Goal: Task Accomplishment & Management: Complete application form

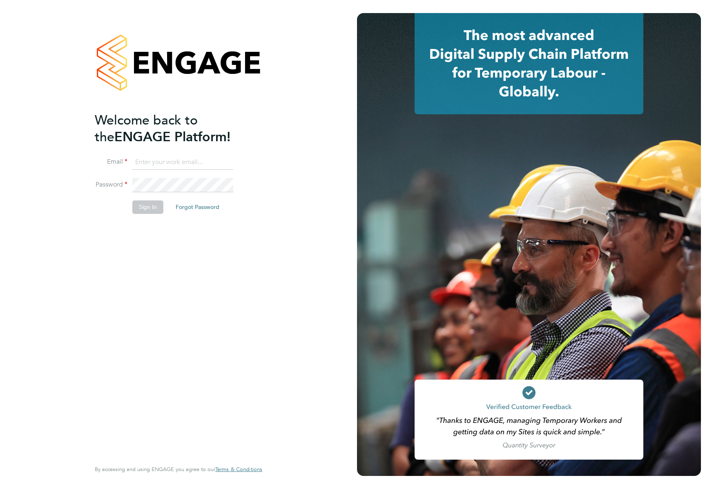
type input "support@engagelabs.io"
click at [150, 207] on button "Sign In" at bounding box center [147, 207] width 31 height 13
click at [0, 0] on div "Sorry, we are having problems connecting to our services." at bounding box center [0, 0] width 0 height 0
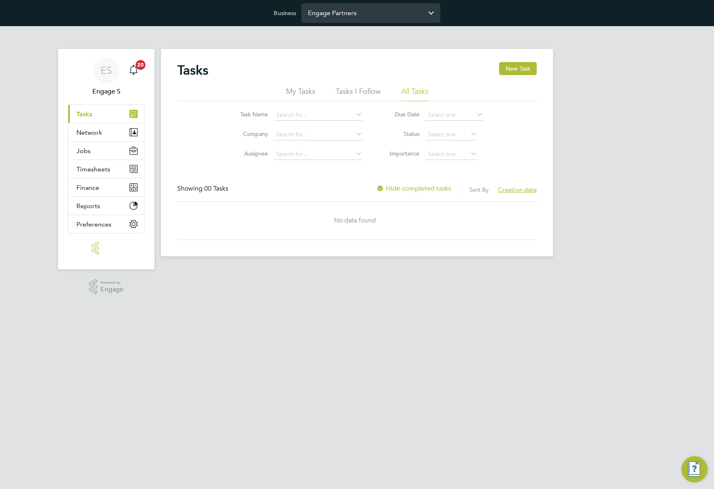
click at [404, 9] on input "Engage Partners" at bounding box center [370, 12] width 139 height 19
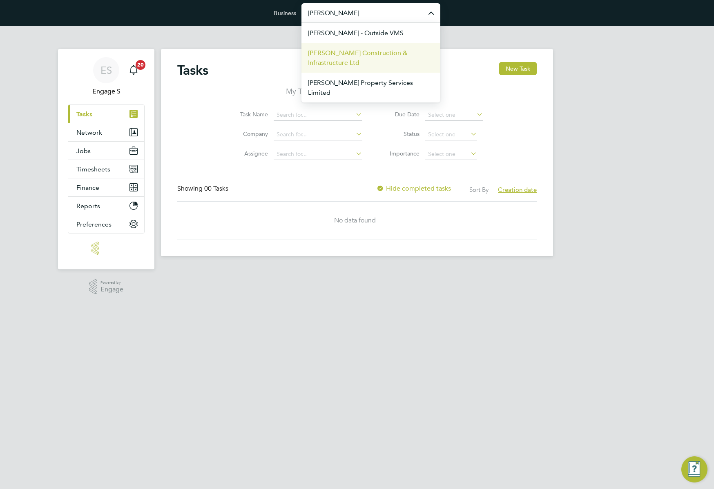
click at [375, 58] on span "Morgan Sindall Construction & Infrastructure Ltd" at bounding box center [371, 58] width 126 height 20
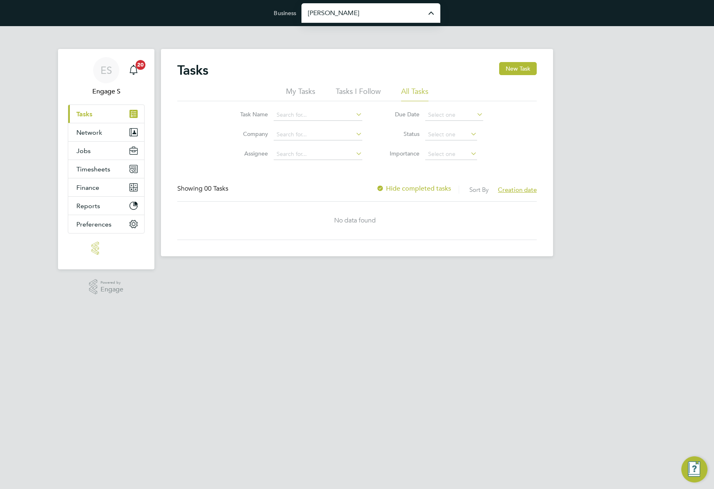
type input "Morgan Sindall Construction & Infrastructure Ltd"
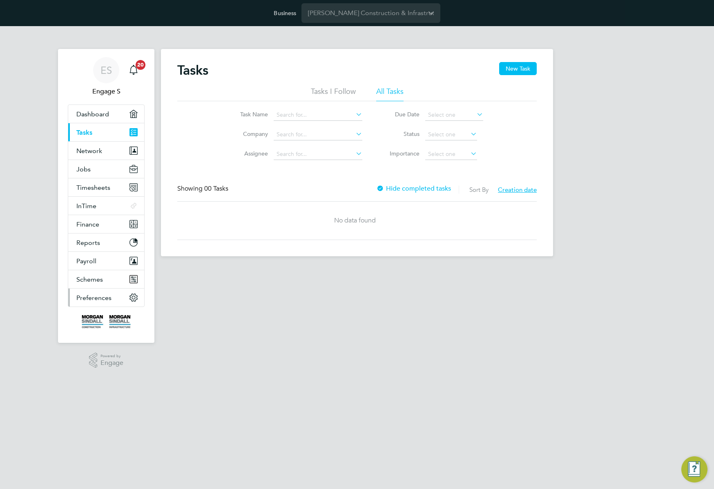
click at [101, 298] on span "Preferences" at bounding box center [93, 298] width 35 height 8
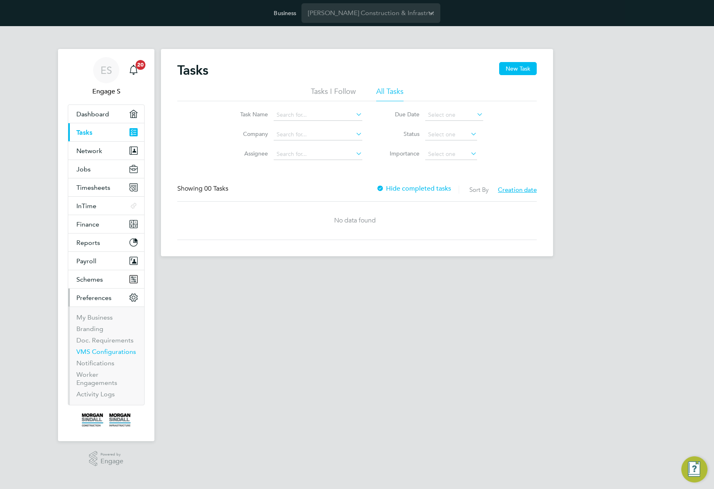
click at [98, 351] on link "VMS Configurations" at bounding box center [106, 352] width 60 height 8
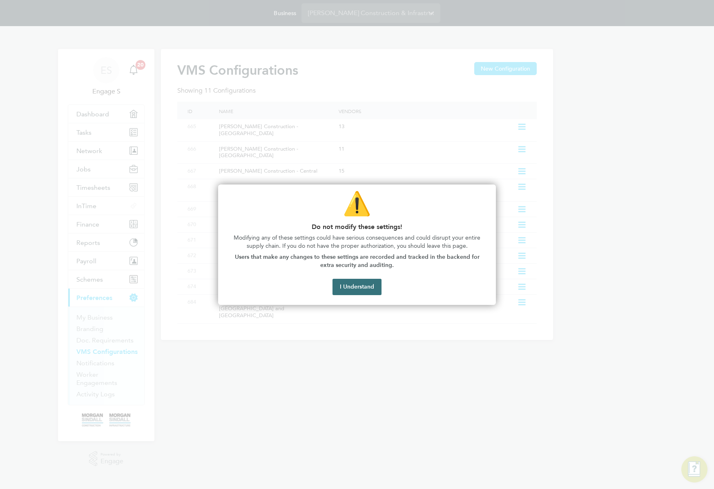
click at [362, 289] on button "I Understand" at bounding box center [357, 287] width 49 height 16
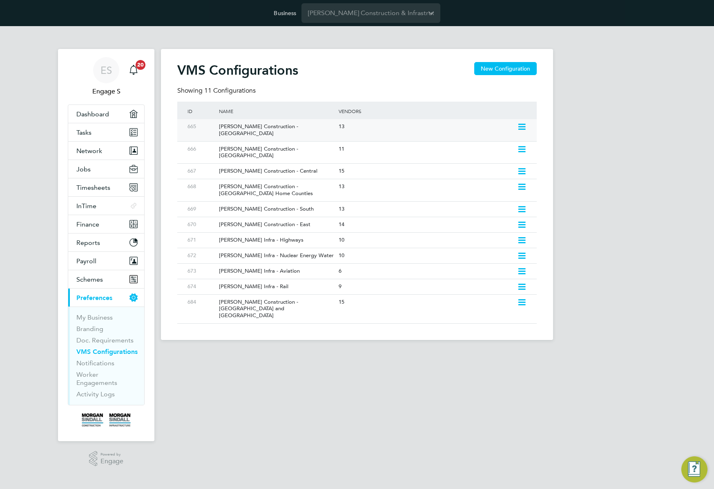
click at [527, 126] on icon at bounding box center [522, 127] width 10 height 7
click at [497, 143] on li "Edit VMS Configuration" at bounding box center [486, 144] width 78 height 11
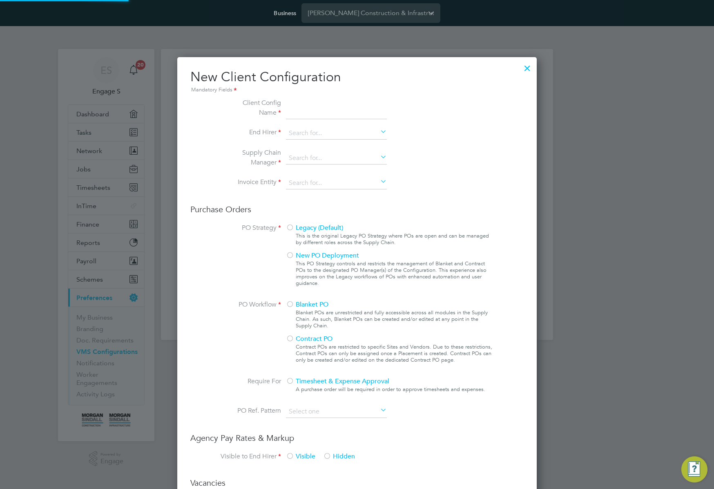
scroll to position [742, 360]
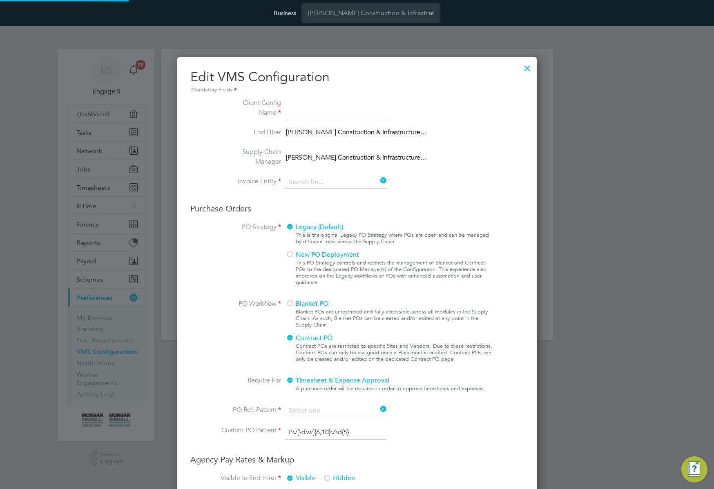
type input "[PERSON_NAME] Construction - [GEOGRAPHIC_DATA]"
type input "[PERSON_NAME] Construction & Infrastructure Ltd"
type input "Custom"
type input "By Vendor Group"
type input "No Limits"
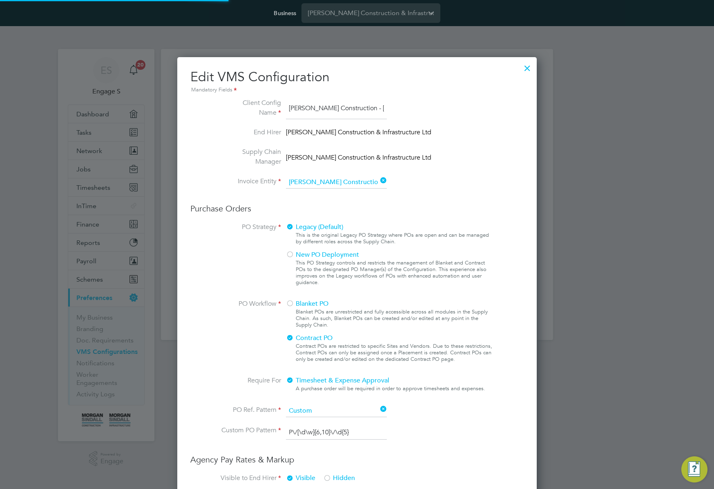
scroll to position [955, 360]
type input "Labour Desk"
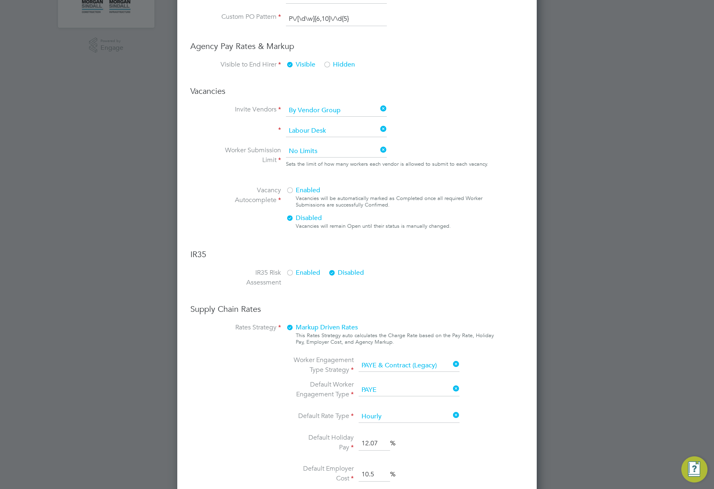
scroll to position [523, 0]
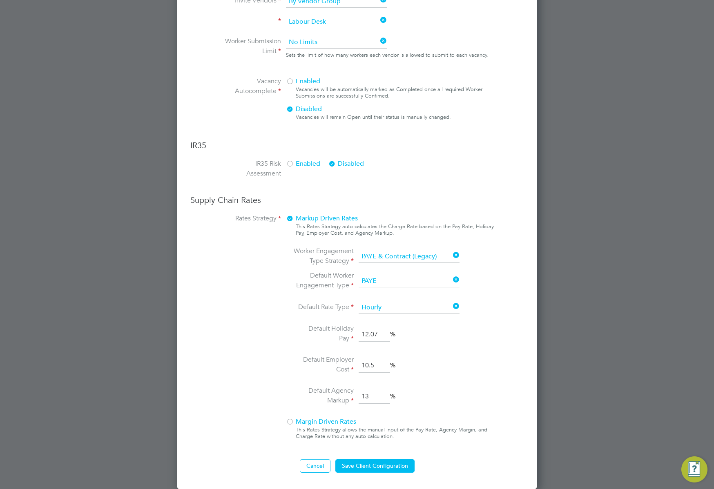
drag, startPoint x: 519, startPoint y: 208, endPoint x: 529, endPoint y: 206, distance: 9.6
click at [529, 206] on div "Edit VMS Configuration Mandatory Fields Client Config Name Morgan Sindall Const…" at bounding box center [357, 11] width 360 height 955
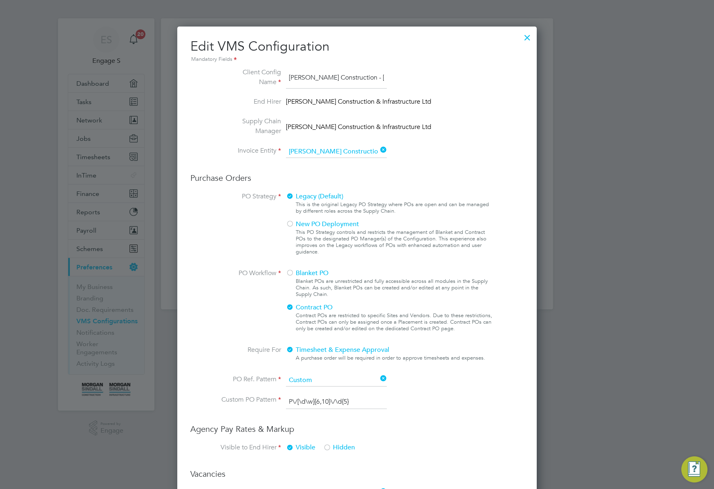
scroll to position [39, 0]
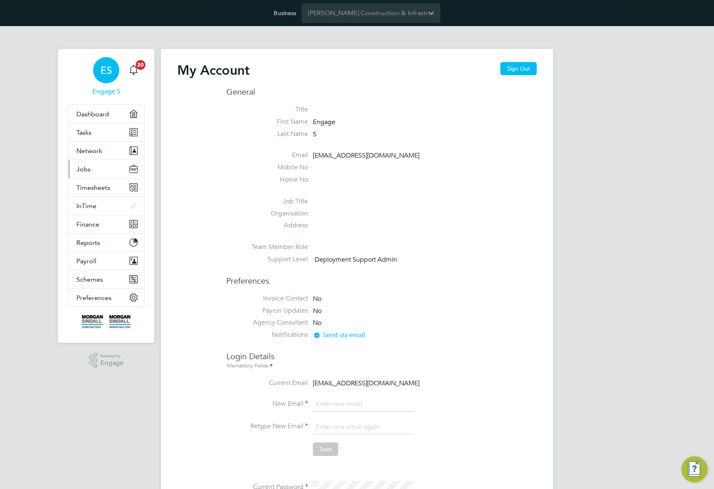
type input "[EMAIL_ADDRESS][DOMAIN_NAME]"
click at [90, 170] on span "Jobs" at bounding box center [83, 169] width 14 height 8
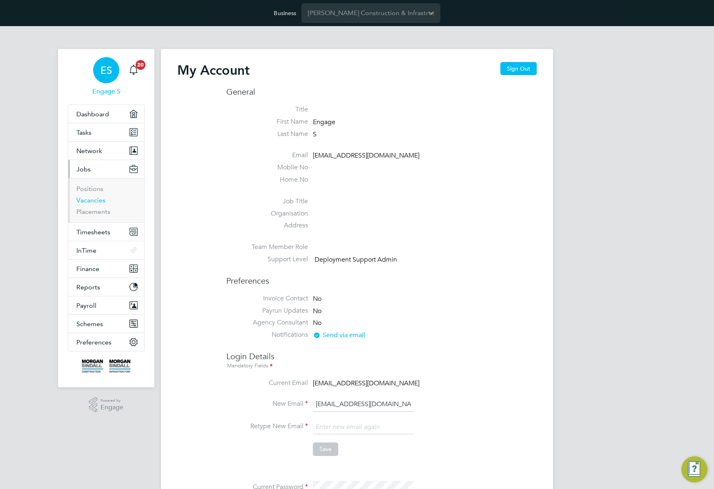
click at [91, 198] on link "Vacancies" at bounding box center [90, 201] width 29 height 8
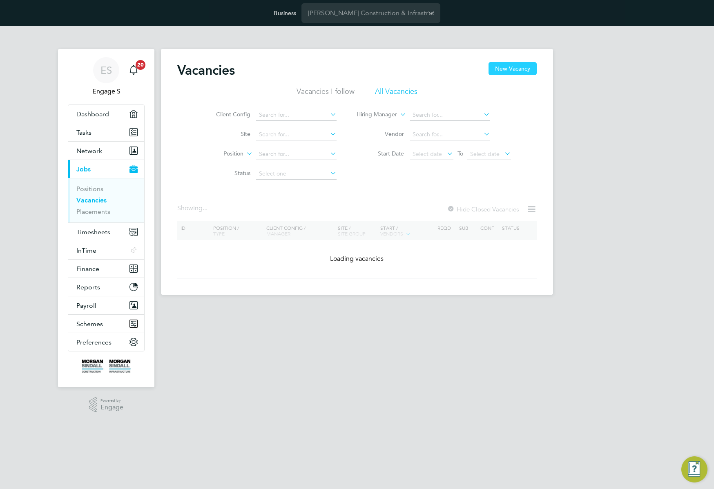
click at [522, 67] on button "New Vacancy" at bounding box center [513, 68] width 48 height 13
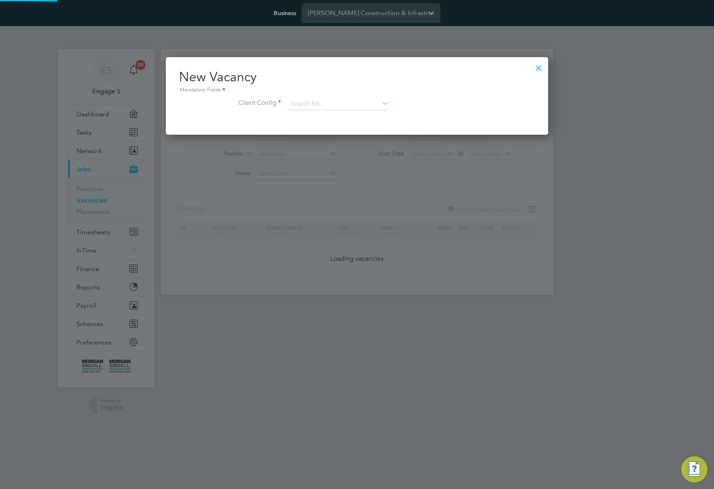
scroll to position [78, 383]
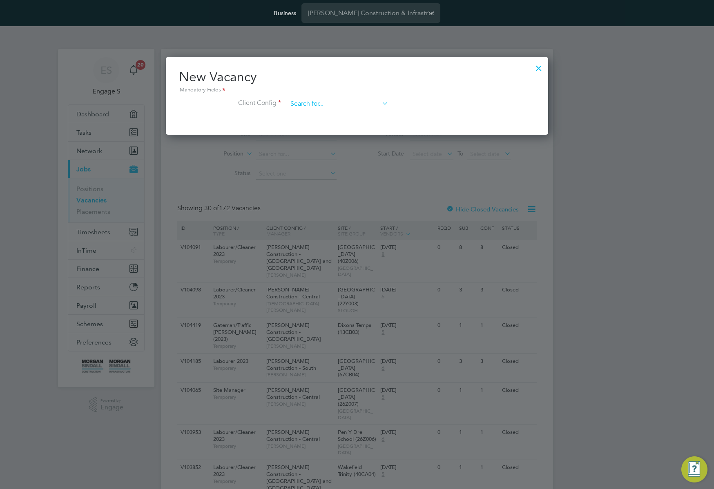
click at [375, 107] on input at bounding box center [338, 104] width 101 height 12
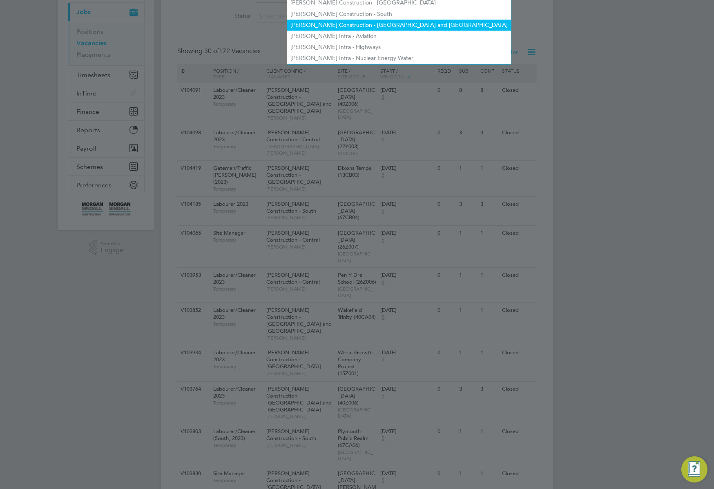
scroll to position [0, 0]
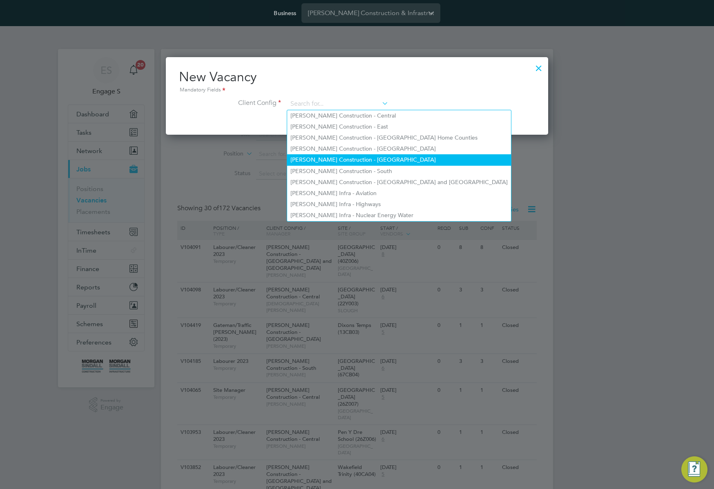
click at [392, 157] on li "[PERSON_NAME] Construction - [GEOGRAPHIC_DATA]" at bounding box center [399, 159] width 224 height 11
type input "[PERSON_NAME] Construction - [GEOGRAPHIC_DATA]"
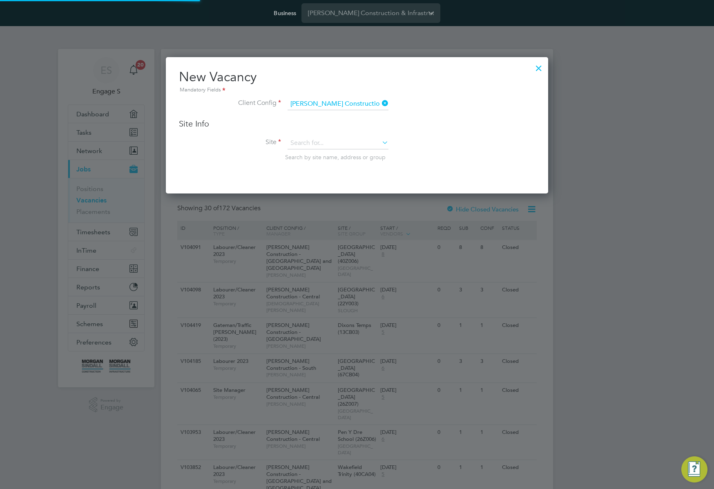
scroll to position [137, 383]
drag, startPoint x: 629, startPoint y: 55, endPoint x: 539, endPoint y: 1, distance: 104.8
click at [629, 55] on div at bounding box center [357, 244] width 714 height 489
click at [355, 145] on input at bounding box center [338, 143] width 101 height 12
click at [361, 172] on li "Broomhills (20W018)" at bounding box center [355, 177] width 137 height 11
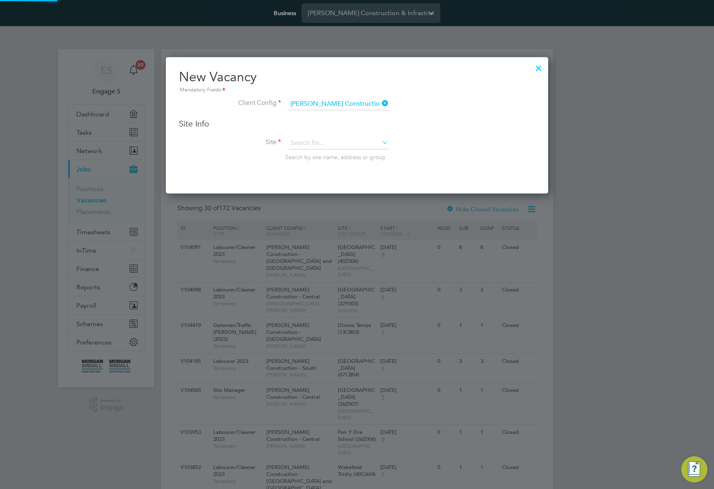
type input "Broomhills (20W018)"
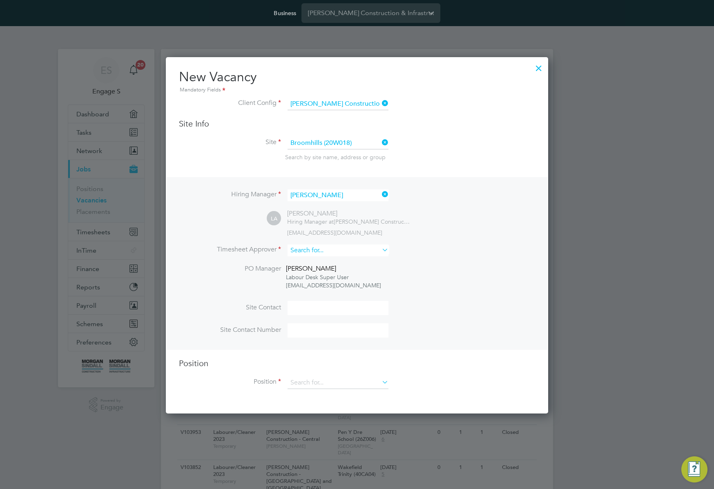
click at [361, 252] on input at bounding box center [338, 251] width 101 height 12
click at [360, 286] on li "PO Manager Shauna M Labour Desk Super User 219715@testacc.com" at bounding box center [357, 283] width 356 height 36
click at [345, 253] on input at bounding box center [338, 251] width 101 height 12
click at [333, 269] on li "Lu ke W" at bounding box center [338, 273] width 102 height 11
type input "Luke W"
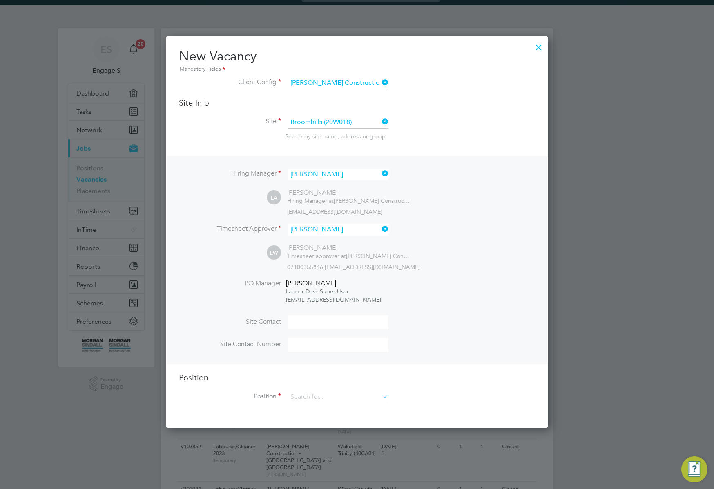
scroll to position [60, 0]
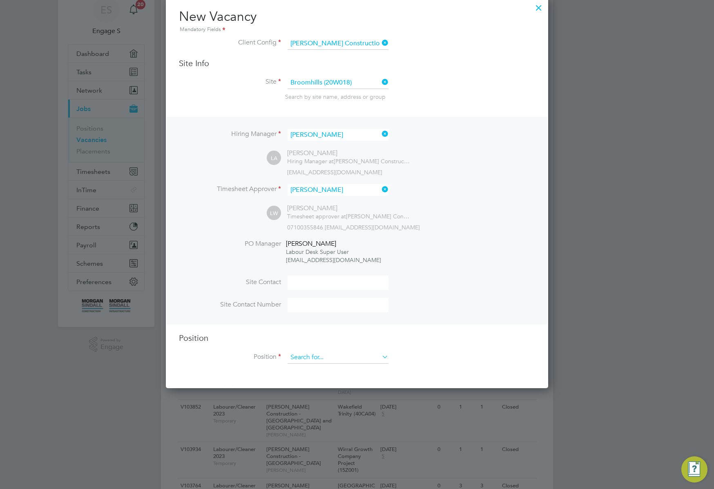
click at [349, 359] on input at bounding box center [338, 358] width 101 height 12
click at [346, 376] on li "Bricklayer (2023)" at bounding box center [338, 381] width 103 height 11
type input "Bricklayer (2023)"
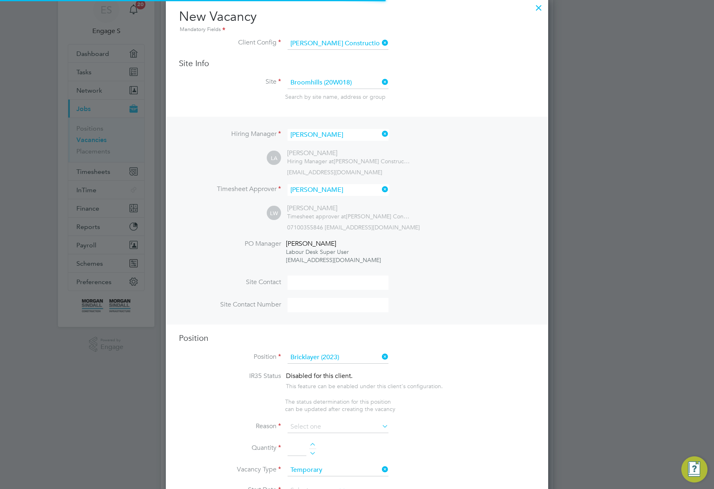
scroll to position [1174, 383]
type textarea "Skilled tradesperson with suitable experience of bricklaying. Facework, blockwo…"
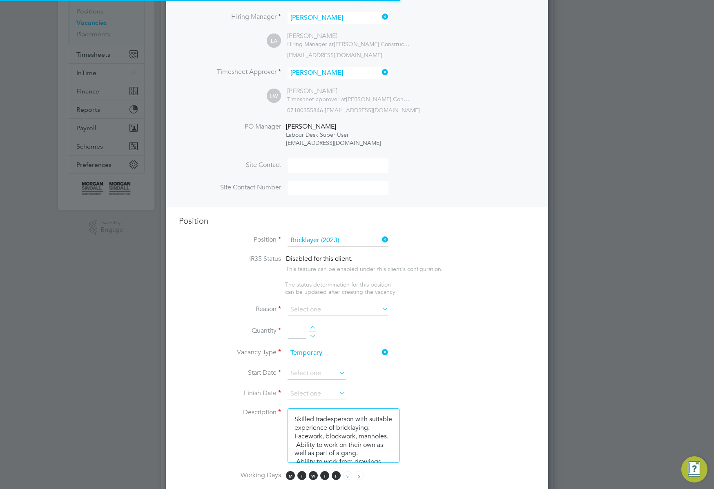
scroll to position [1198, 383]
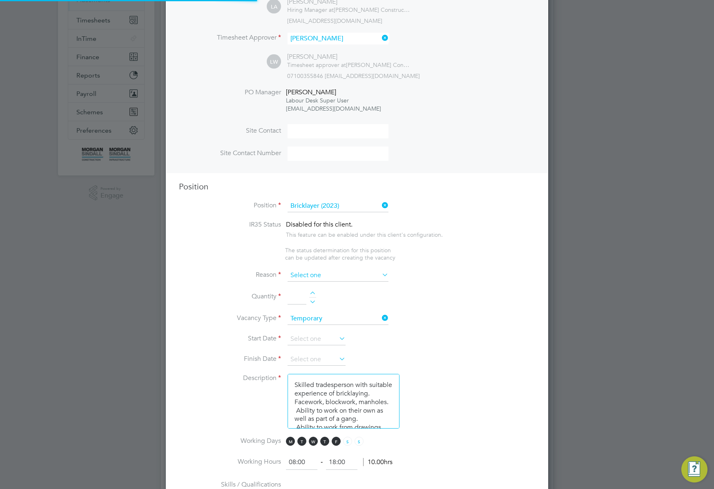
click at [342, 273] on input at bounding box center [338, 276] width 101 height 12
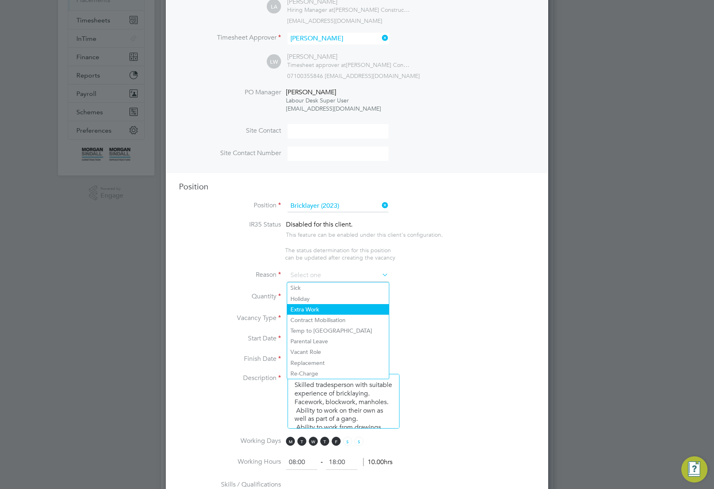
click at [325, 310] on li "Extra Work" at bounding box center [338, 309] width 102 height 11
type input "Extra Work"
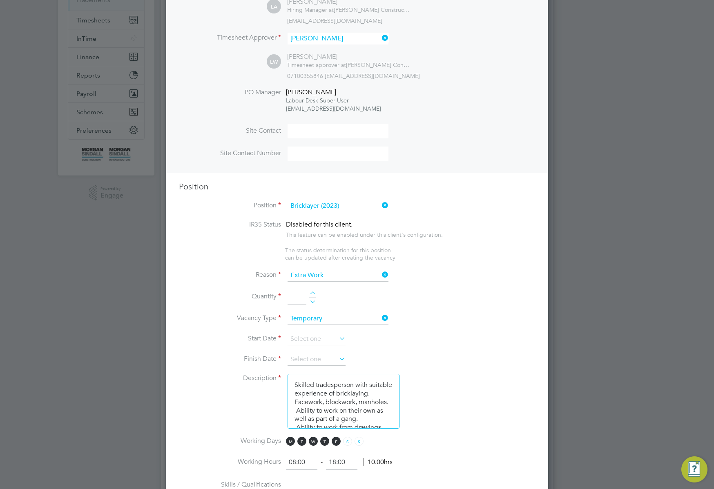
click at [313, 293] on div at bounding box center [312, 295] width 7 height 6
type input "4"
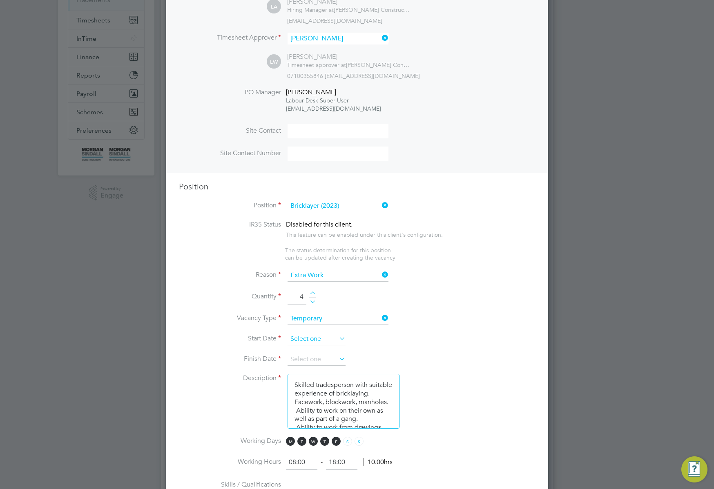
click at [327, 341] on input at bounding box center [317, 339] width 58 height 12
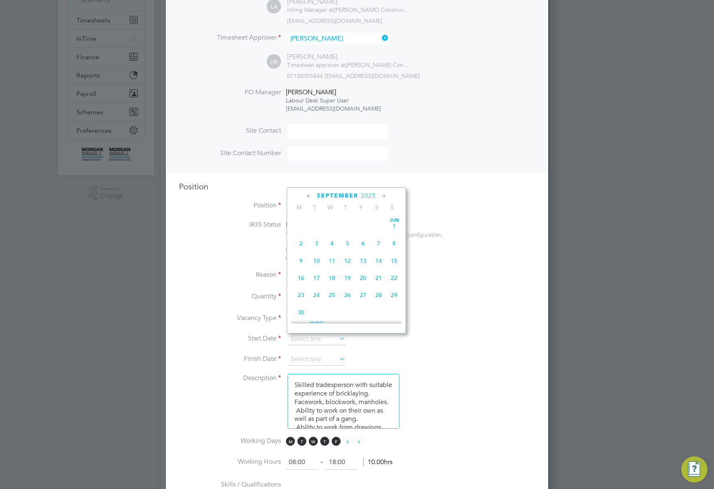
scroll to position [301, 0]
click at [302, 223] on span "8" at bounding box center [301, 219] width 16 height 16
type input "08 Sep 2025"
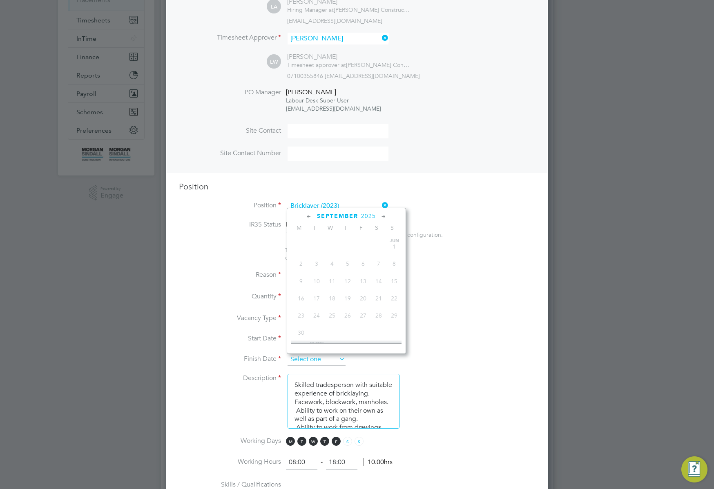
click at [330, 360] on input at bounding box center [317, 360] width 58 height 12
click at [395, 333] on span "12" at bounding box center [394, 325] width 16 height 16
type input "12 Oct 2025"
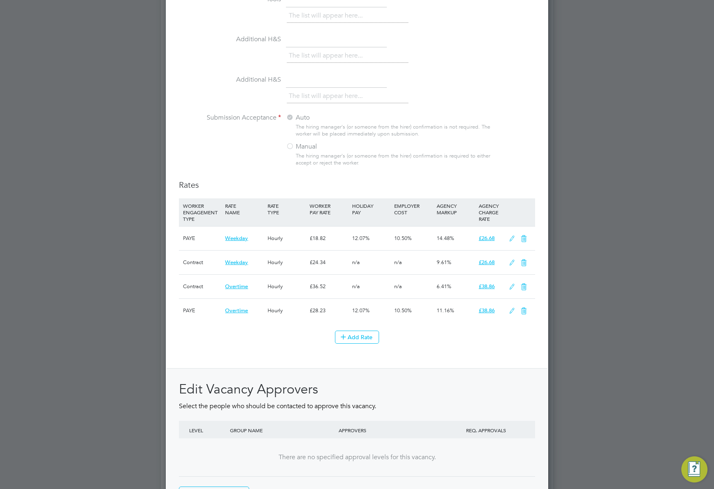
scroll to position [836, 0]
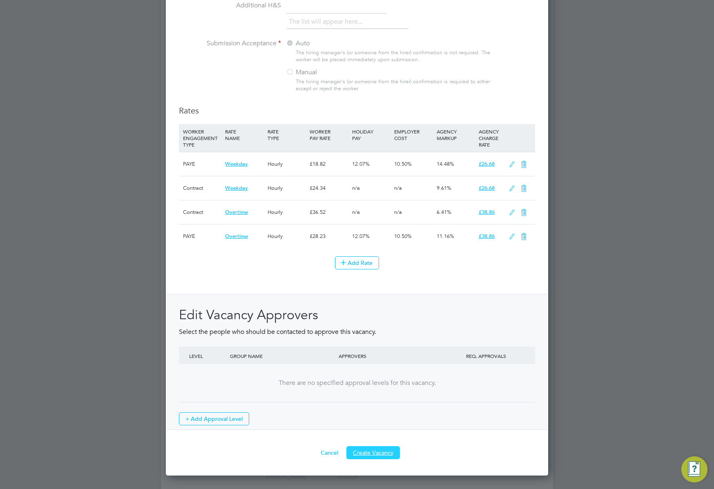
click at [375, 453] on button "Create Vacancy" at bounding box center [373, 453] width 54 height 13
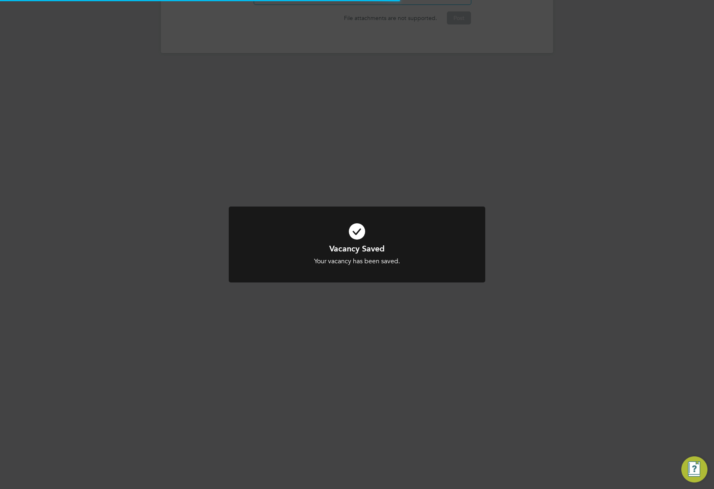
click at [546, 335] on div "Vacancy Saved Your vacancy has been saved. Cancel Okay" at bounding box center [357, 244] width 714 height 489
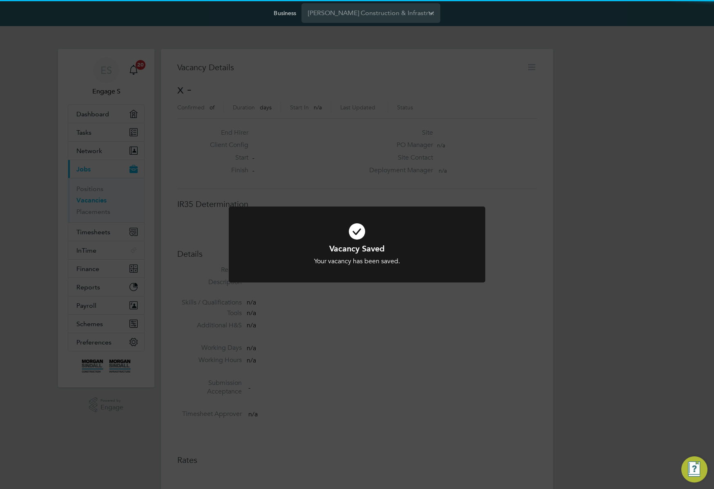
scroll to position [13, 176]
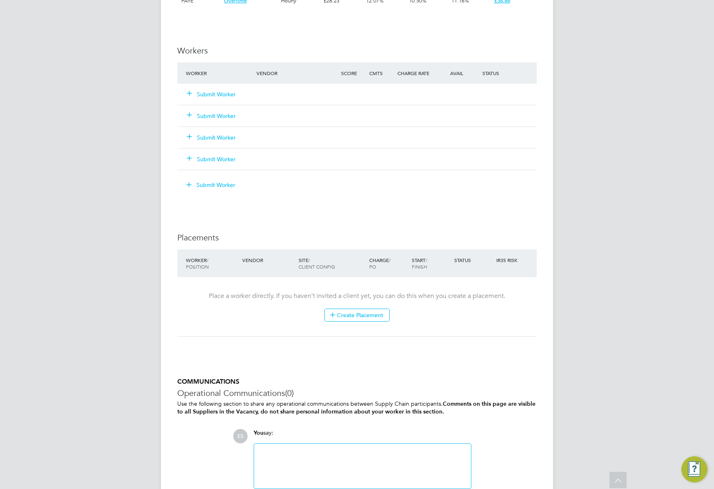
click at [402, 223] on div "IR35 Determination IR35 Status Disabled for this client. This feature can be en…" at bounding box center [357, 22] width 360 height 998
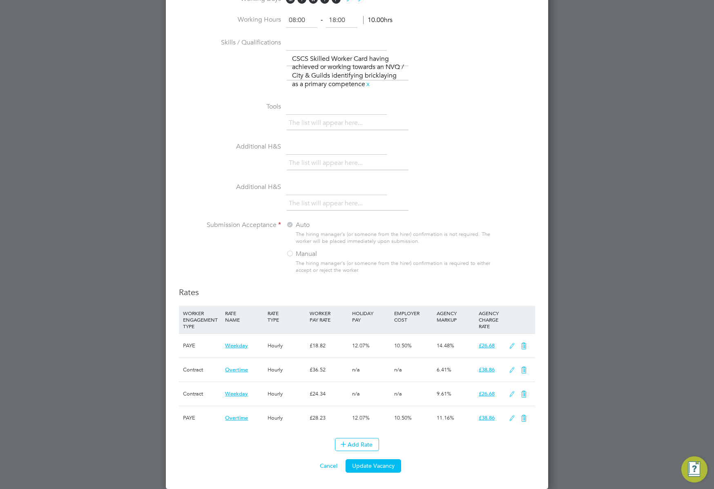
click at [292, 262] on div "Auto The hiring manager's (or someone from the hirer) confirmation is not requi…" at bounding box center [390, 250] width 208 height 58
click at [326, 462] on button "Cancel" at bounding box center [328, 466] width 31 height 13
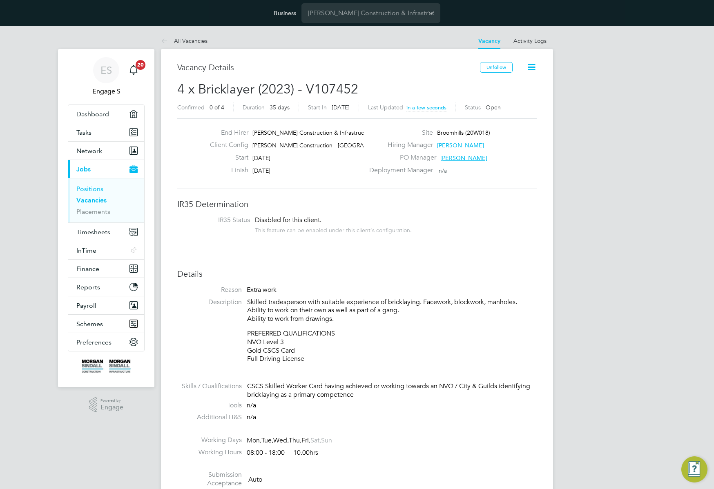
click at [92, 188] on link "Positions" at bounding box center [89, 189] width 27 height 8
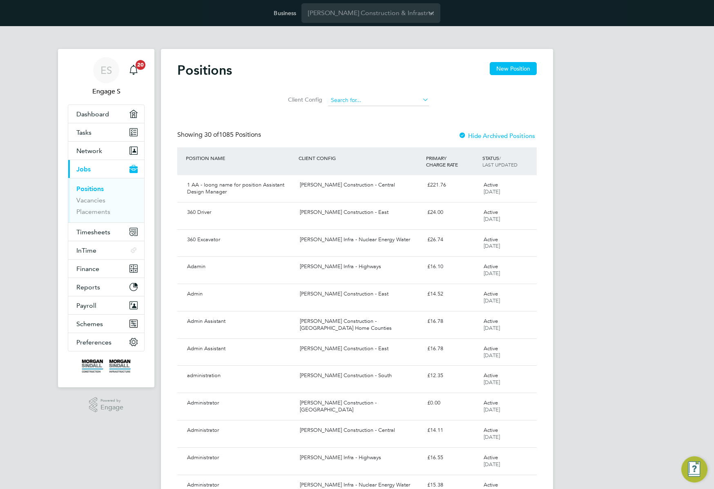
click at [403, 103] on input at bounding box center [378, 100] width 101 height 11
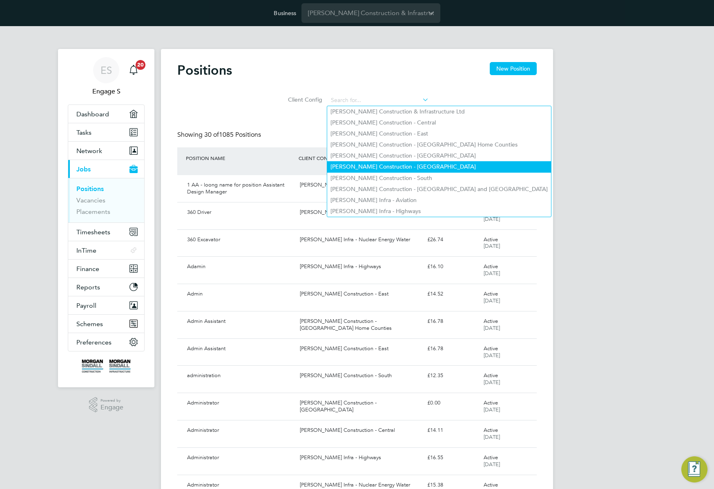
click at [399, 164] on li "[PERSON_NAME] Construction - [GEOGRAPHIC_DATA]" at bounding box center [439, 166] width 224 height 11
type input "[PERSON_NAME] Construction - [GEOGRAPHIC_DATA]"
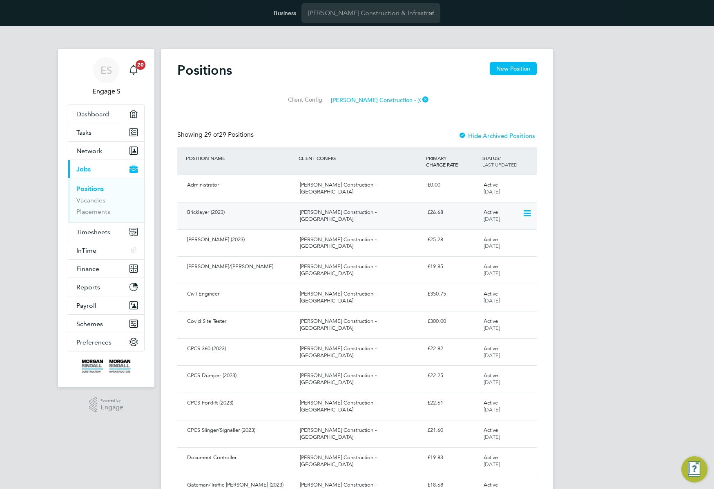
click at [342, 212] on div "[PERSON_NAME] Construction - [GEOGRAPHIC_DATA]" at bounding box center [360, 216] width 127 height 20
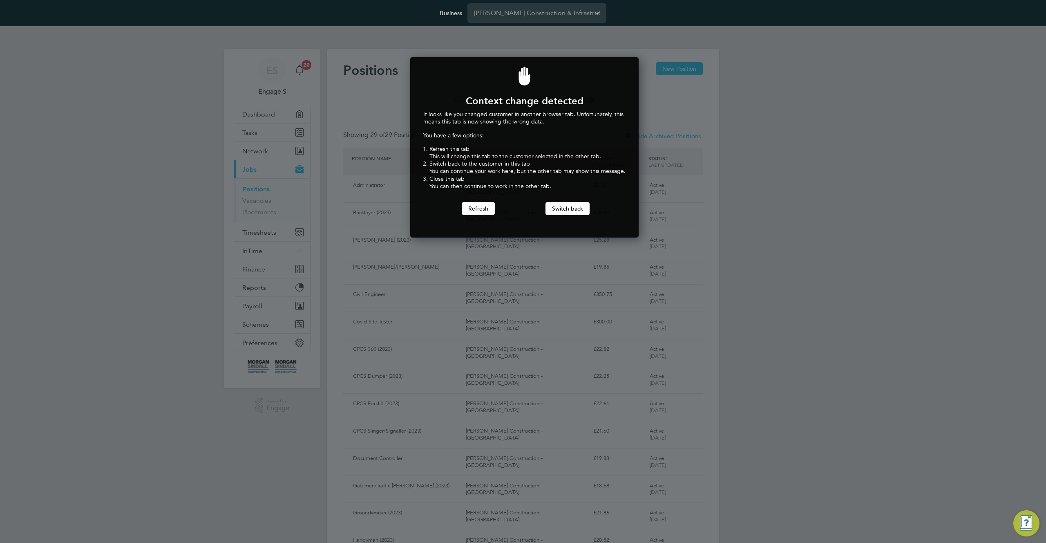
scroll to position [181, 226]
click at [565, 206] on button "Switch back" at bounding box center [567, 208] width 44 height 13
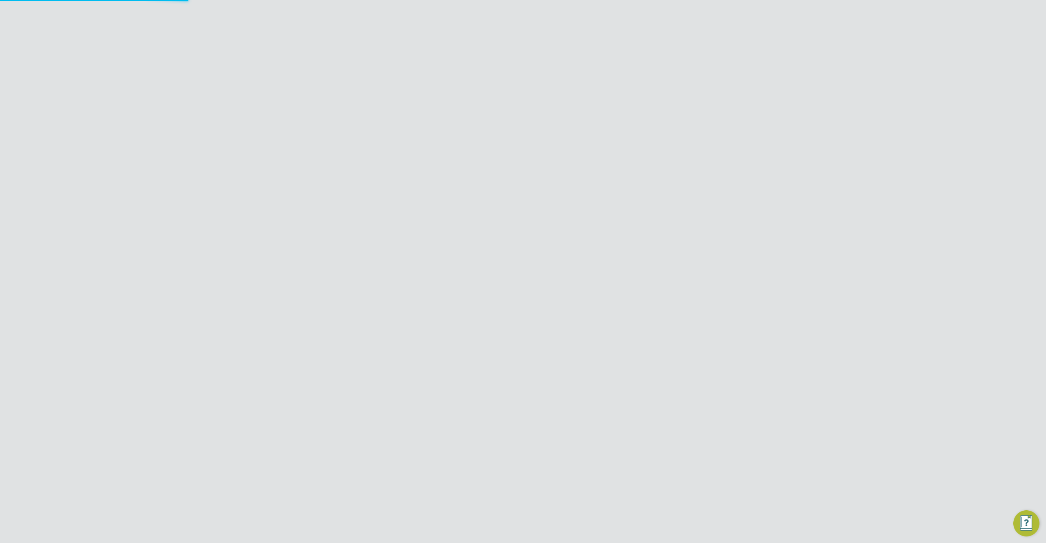
click at [498, 22] on input "[PERSON_NAME] Construction & Infrastructure Ltd" at bounding box center [536, 12] width 139 height 19
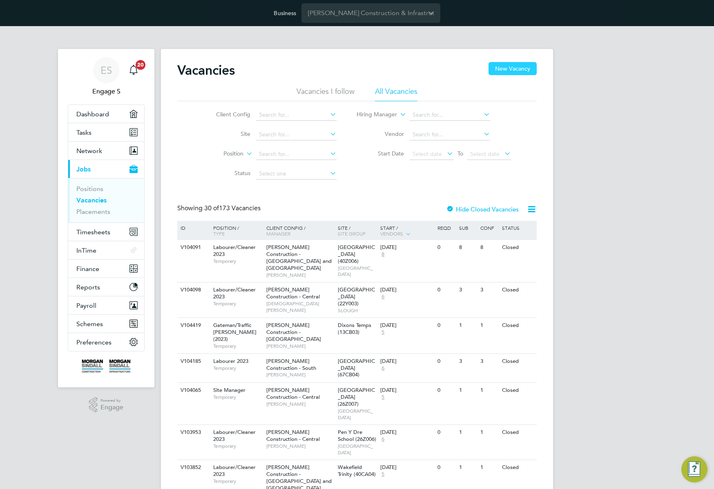
click at [509, 68] on button "New Vacancy" at bounding box center [513, 68] width 48 height 13
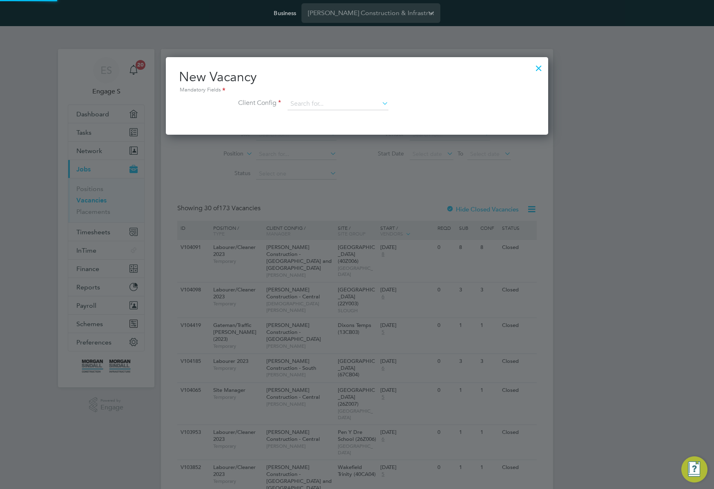
scroll to position [78, 383]
click at [306, 103] on input at bounding box center [338, 104] width 101 height 12
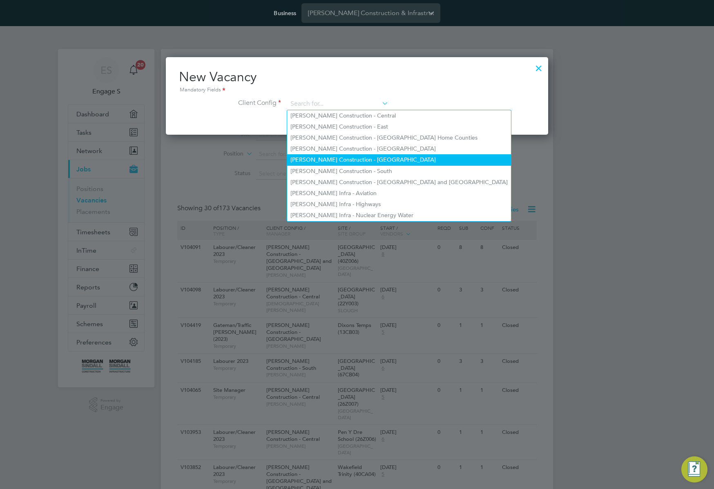
click at [395, 158] on li "[PERSON_NAME] Construction - [GEOGRAPHIC_DATA]" at bounding box center [399, 159] width 224 height 11
type input "[PERSON_NAME] Construction - [GEOGRAPHIC_DATA]"
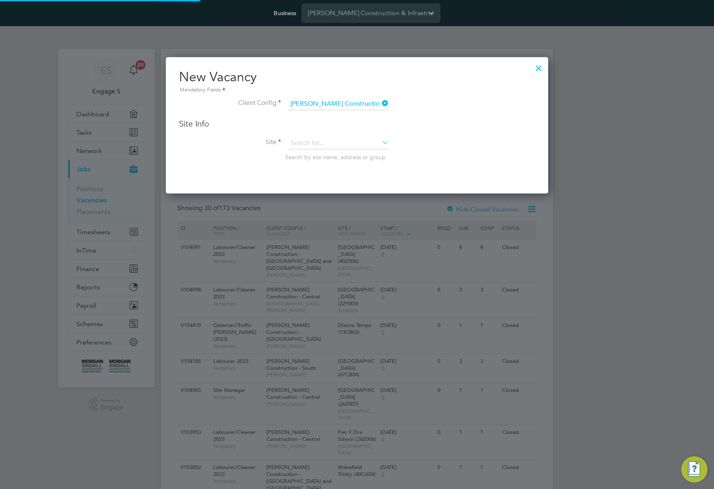
scroll to position [137, 383]
click at [380, 141] on icon at bounding box center [380, 142] width 0 height 11
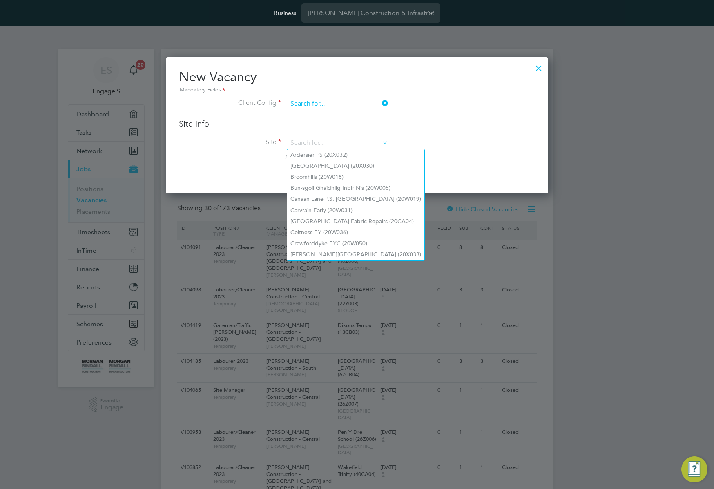
scroll to position [78, 383]
click at [353, 104] on input at bounding box center [338, 104] width 101 height 12
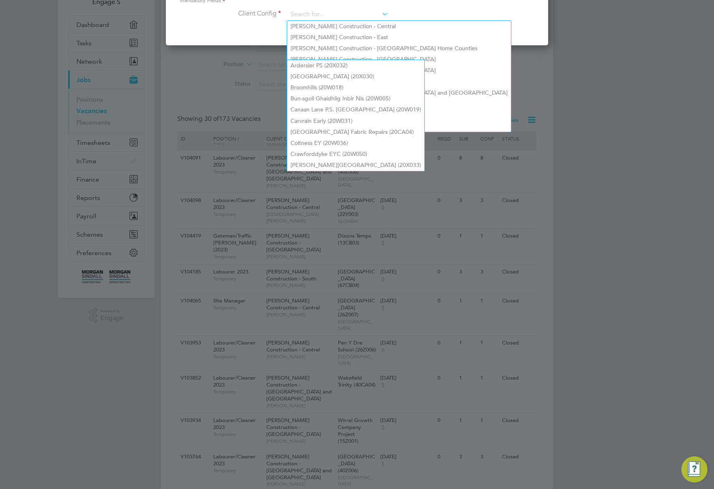
click at [490, 29] on div "New Vacancy Mandatory Fields Client Config" at bounding box center [357, 7] width 382 height 78
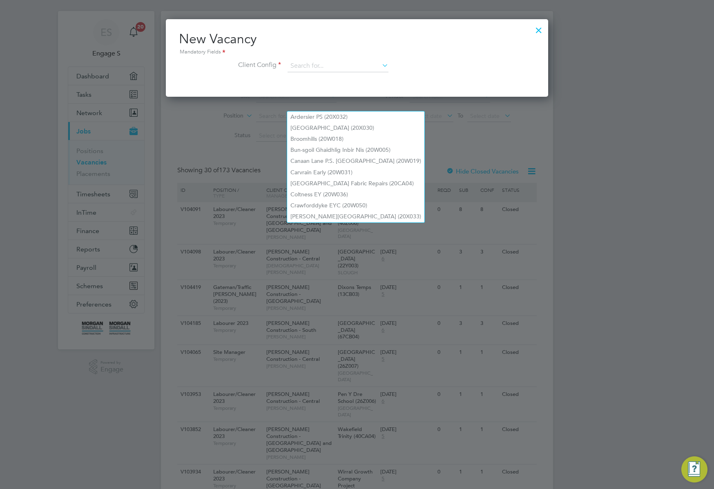
scroll to position [0, 0]
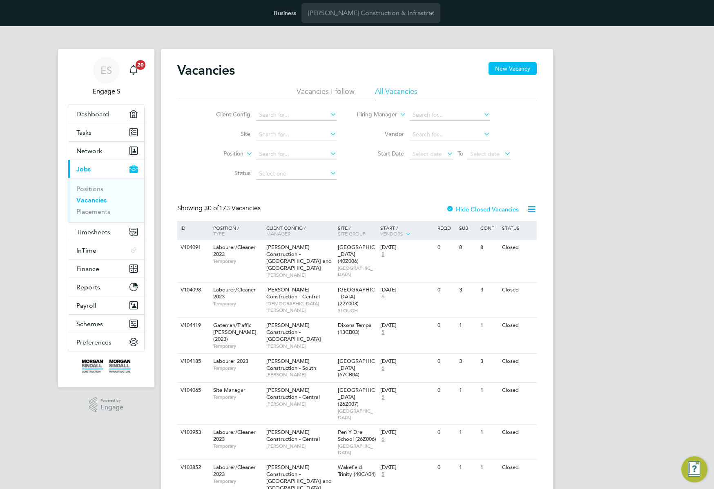
click at [512, 69] on button "New Vacancy" at bounding box center [513, 68] width 48 height 13
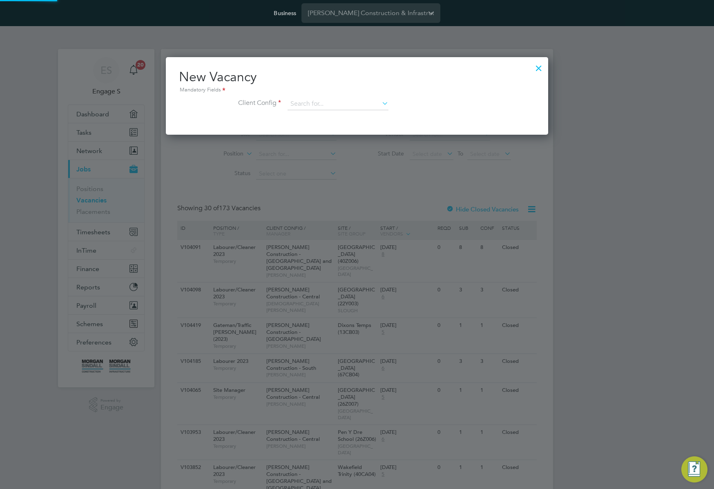
scroll to position [78, 383]
click at [330, 104] on input at bounding box center [338, 104] width 101 height 12
click at [345, 157] on li "[PERSON_NAME] Construction - [GEOGRAPHIC_DATA]" at bounding box center [399, 159] width 224 height 11
type input "[PERSON_NAME] Construction - [GEOGRAPHIC_DATA]"
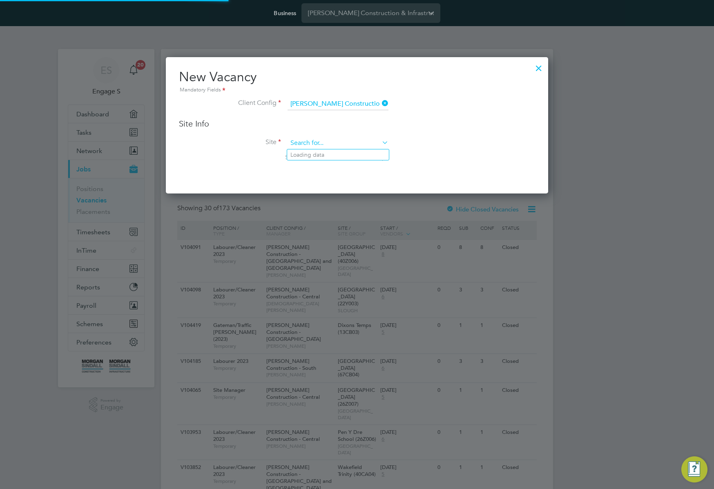
click at [344, 141] on input at bounding box center [338, 143] width 101 height 12
click at [341, 216] on li "Church Street Fabric Repairs (20CA04)" at bounding box center [355, 221] width 137 height 11
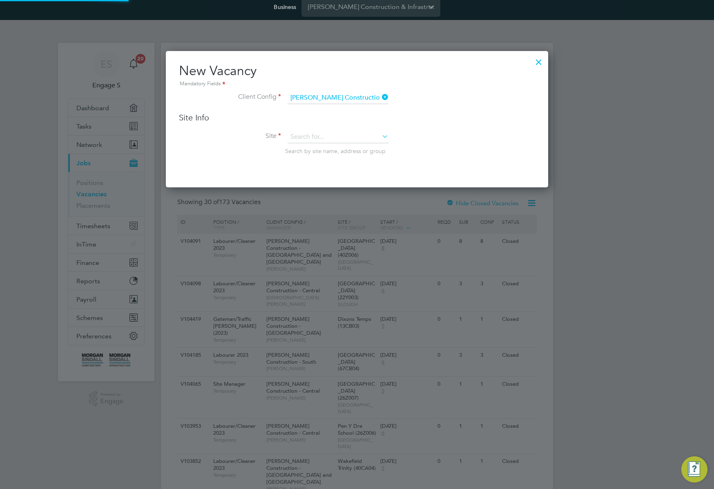
type input "Church Street Fabric Repairs (20CA04)"
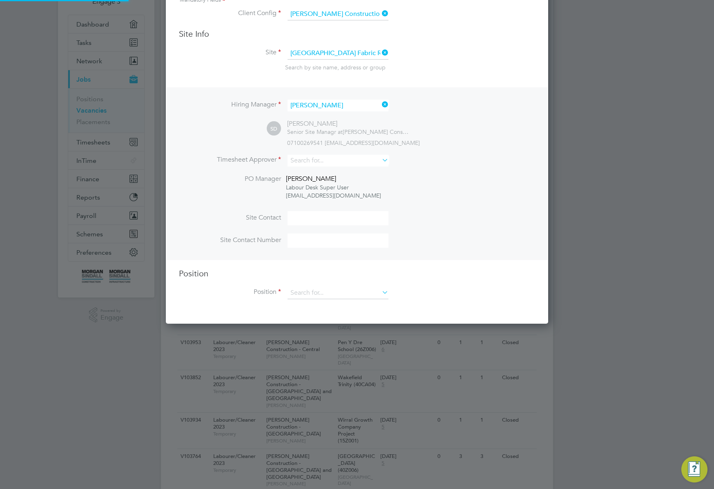
scroll to position [91, 0]
click at [337, 160] on input at bounding box center [338, 160] width 101 height 12
click at [346, 208] on li "[PERSON_NAME]" at bounding box center [338, 205] width 102 height 11
type input "[PERSON_NAME]"
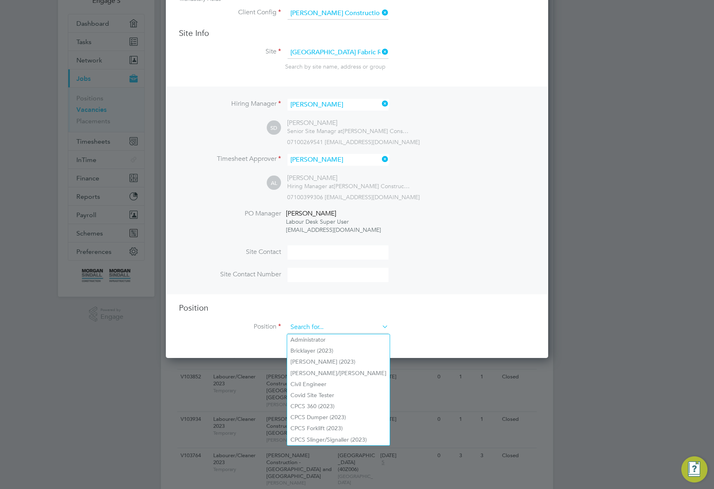
click at [357, 332] on input at bounding box center [338, 328] width 101 height 12
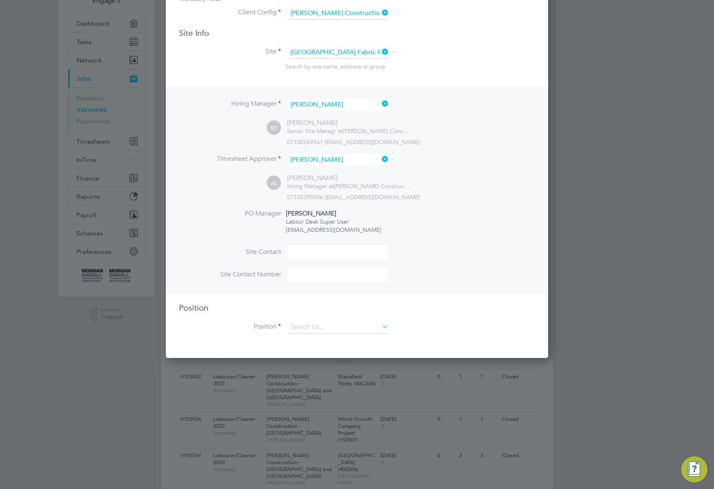
click at [347, 351] on li "Bricklayer (2023)" at bounding box center [338, 351] width 103 height 11
type input "Bricklayer (2023)"
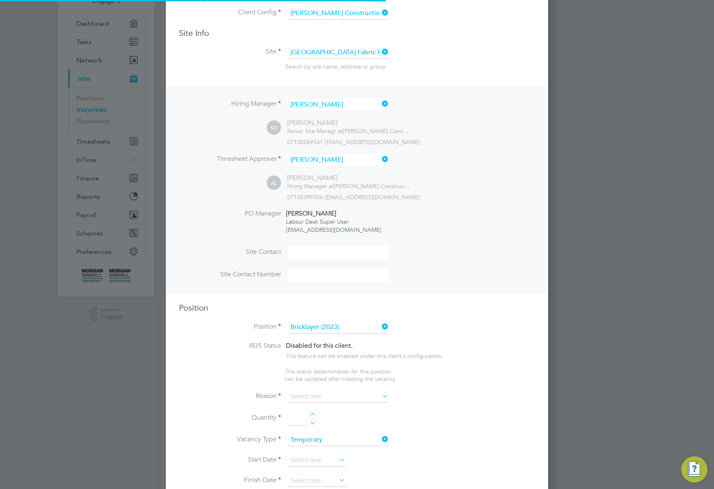
scroll to position [1174, 383]
type textarea "Skilled tradesperson with suitable experience of bricklaying. Facework, blockwo…"
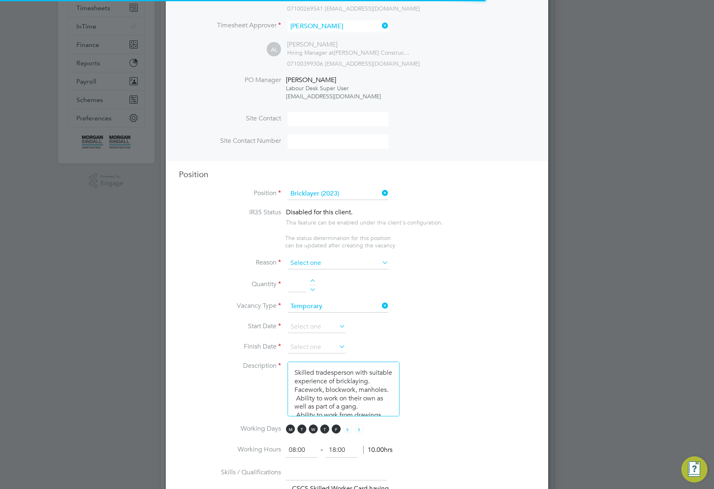
scroll to position [0, 0]
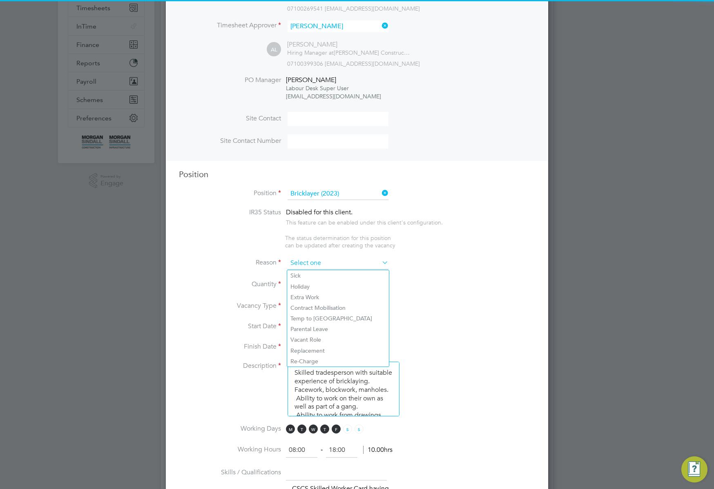
click at [360, 269] on input at bounding box center [338, 263] width 101 height 12
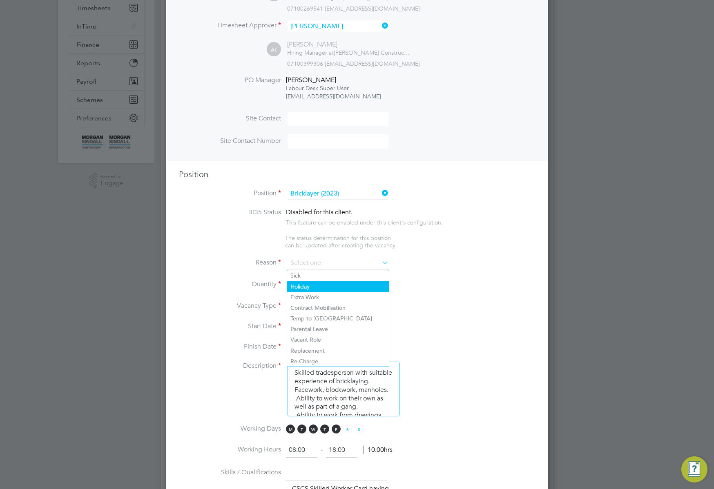
click at [330, 287] on li "Holiday" at bounding box center [338, 286] width 102 height 11
type input "Holiday"
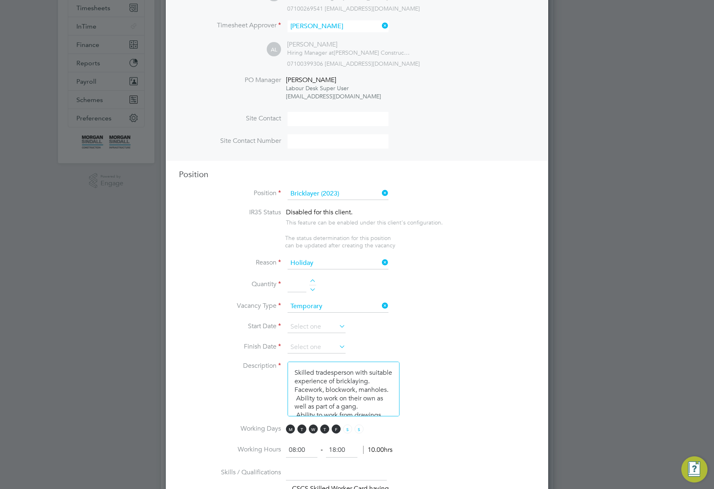
click at [313, 282] on div at bounding box center [312, 282] width 7 height 6
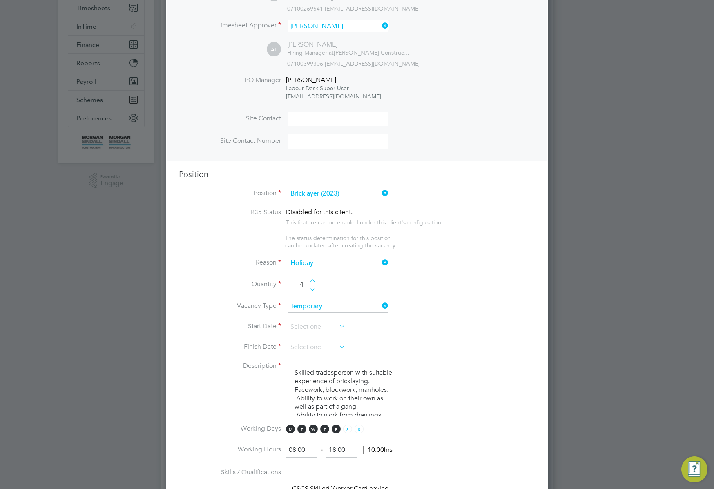
type input "5"
click at [328, 328] on input at bounding box center [317, 327] width 58 height 12
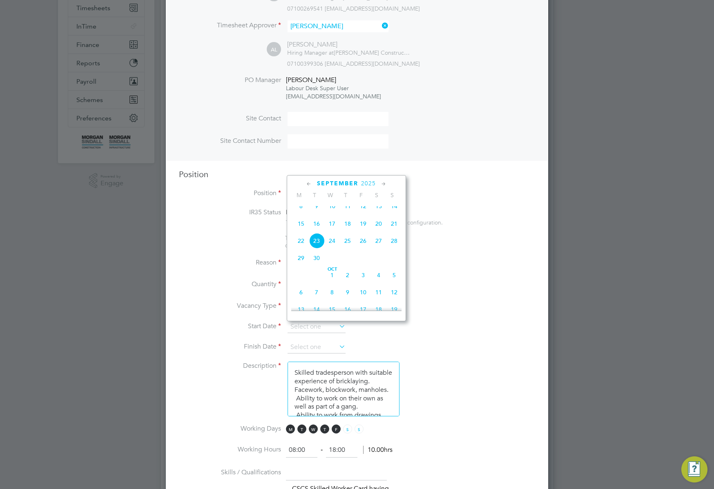
click at [299, 212] on span "8" at bounding box center [301, 207] width 16 height 16
type input "[DATE]"
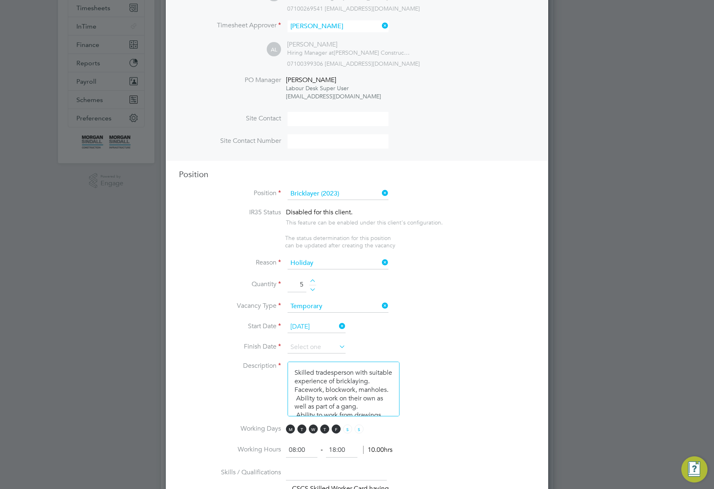
drag, startPoint x: 335, startPoint y: 345, endPoint x: 339, endPoint y: 344, distance: 4.6
click at [335, 345] on input at bounding box center [317, 348] width 58 height 12
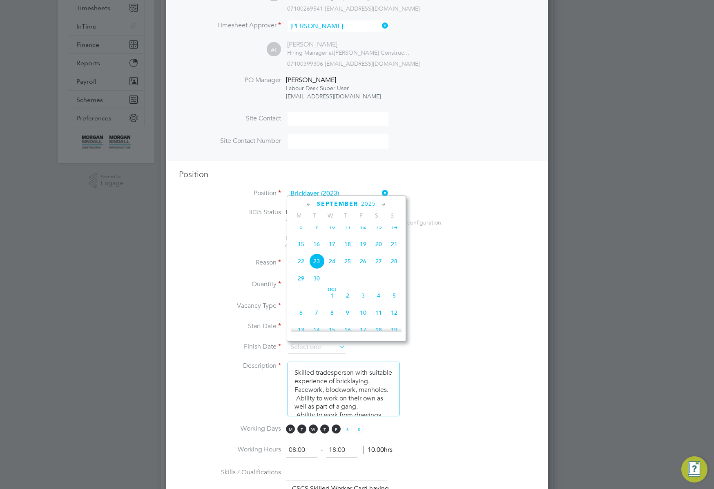
click at [393, 321] on span "12" at bounding box center [394, 313] width 16 height 16
type input "[DATE]"
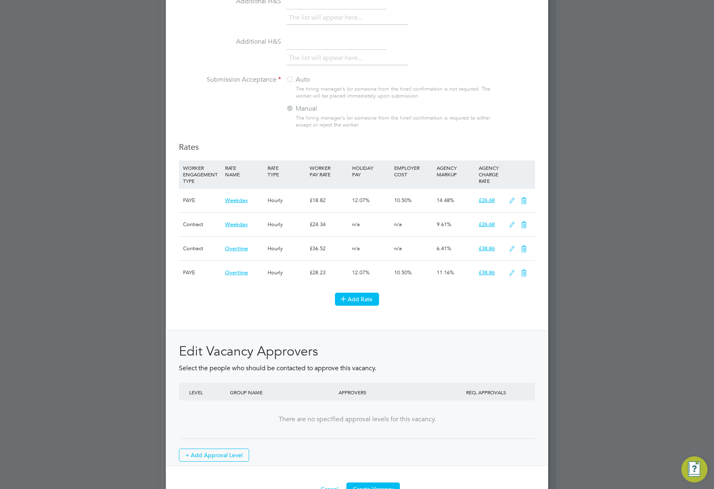
scroll to position [836, 0]
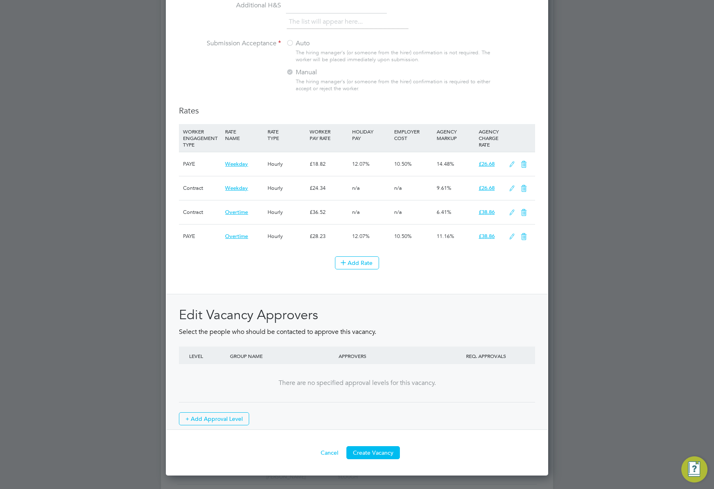
click at [382, 454] on button "Create Vacancy" at bounding box center [373, 453] width 54 height 13
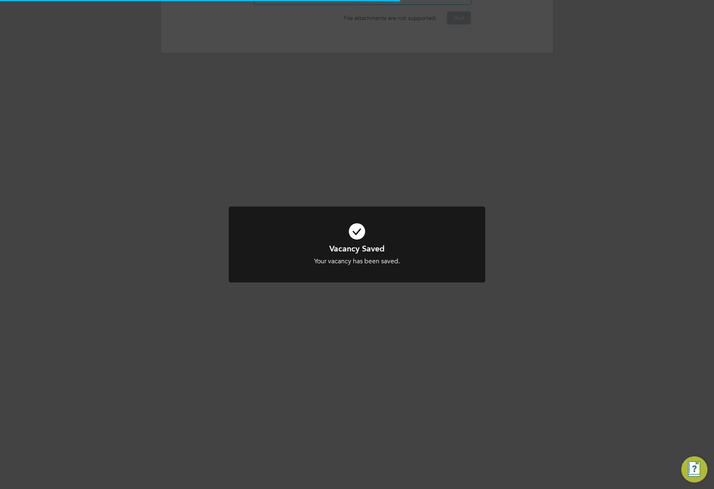
click at [529, 320] on div "Vacancy Saved Your vacancy has been saved. Cancel Okay" at bounding box center [357, 244] width 714 height 489
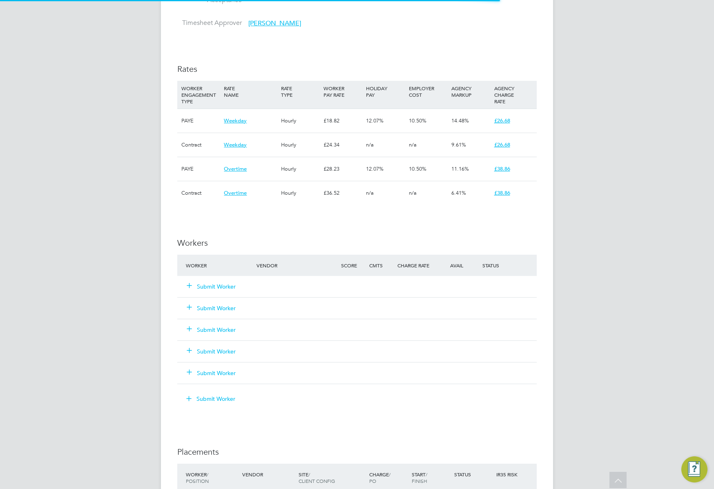
drag, startPoint x: 218, startPoint y: 282, endPoint x: 221, endPoint y: 291, distance: 9.9
click at [218, 282] on div "Submit Worker" at bounding box center [226, 286] width 85 height 15
click at [222, 287] on button "Submit Worker" at bounding box center [211, 287] width 49 height 8
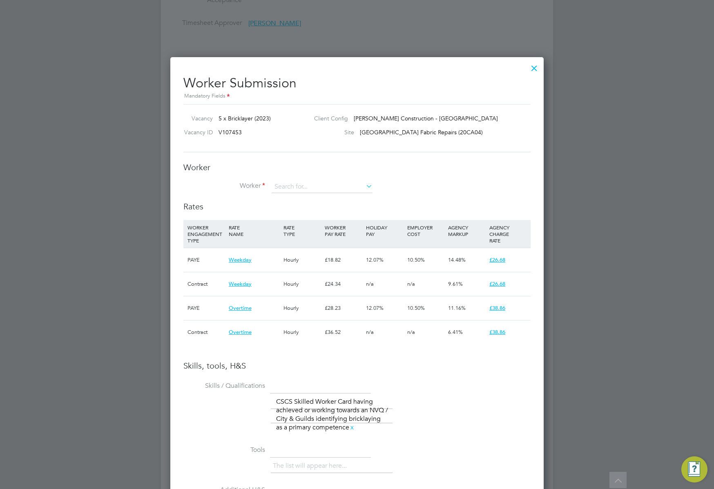
click at [301, 180] on div "Worker Worker Worker Engagement Type" at bounding box center [356, 181] width 347 height 39
click at [303, 189] on input at bounding box center [322, 187] width 101 height 12
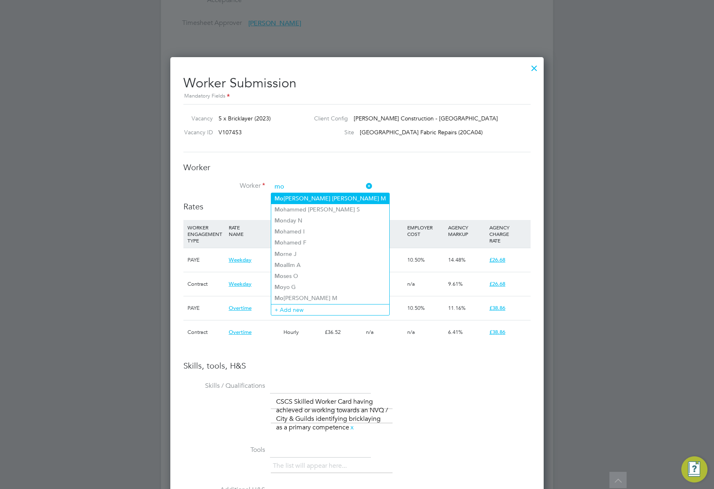
click at [305, 201] on li "Mo hamed Hussein Mahmoud M" at bounding box center [330, 198] width 118 height 11
type input "Mohamed Hussein Mahmoud M"
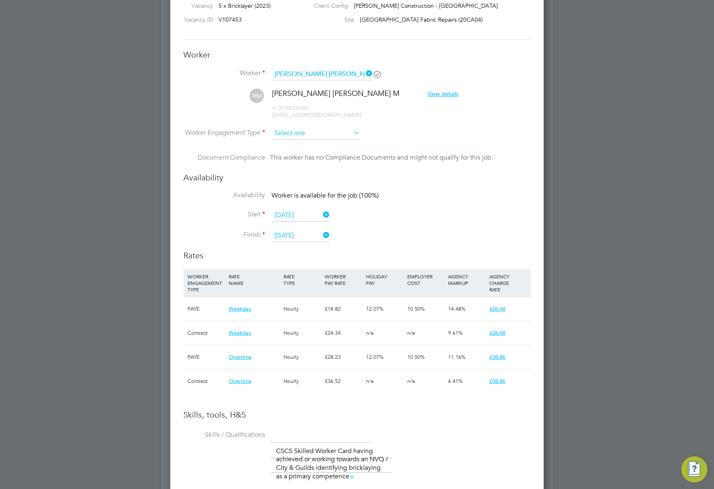
click at [329, 130] on input at bounding box center [316, 133] width 89 height 12
click at [316, 153] on li "PAYE" at bounding box center [315, 155] width 89 height 11
type input "PAYE"
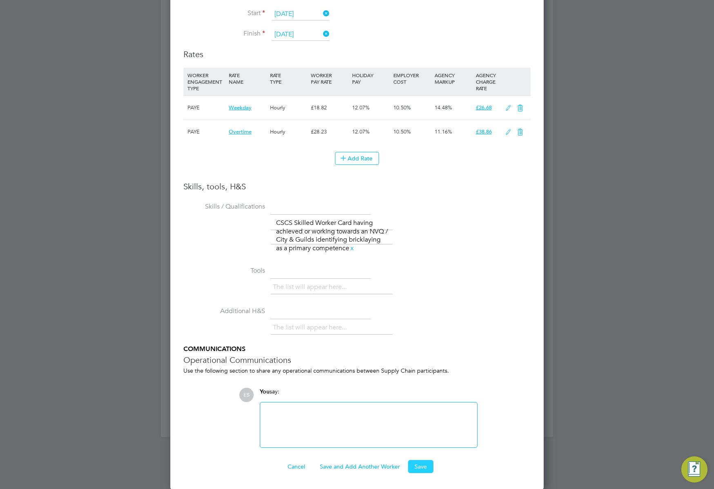
click at [413, 467] on button "Save" at bounding box center [420, 466] width 25 height 13
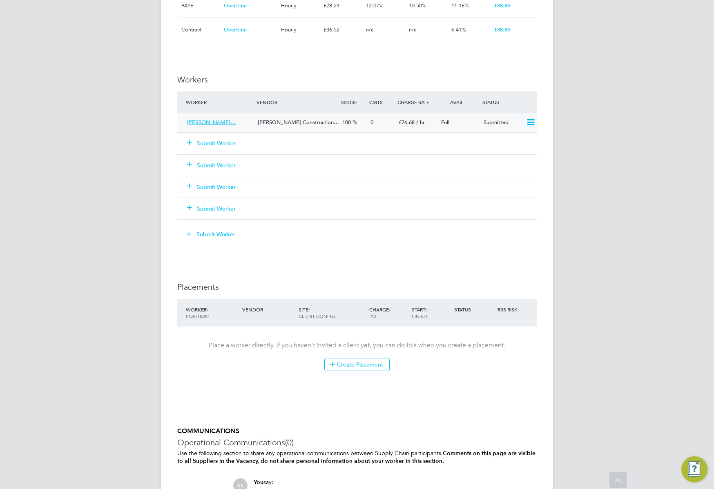
click at [395, 123] on div "£26.68 / hr" at bounding box center [416, 122] width 42 height 13
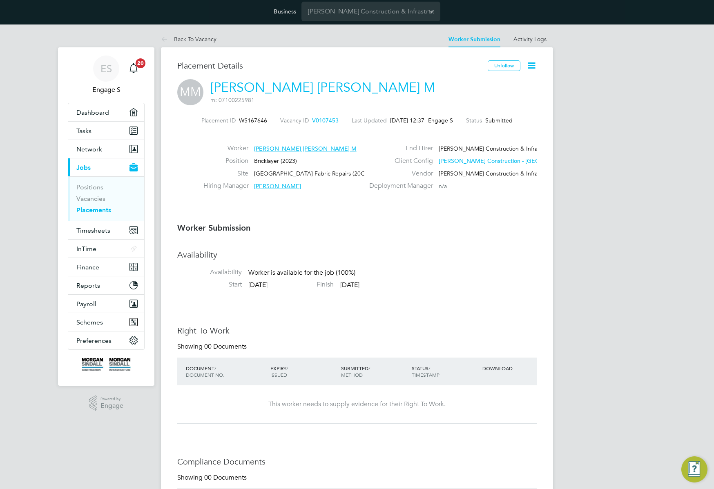
click at [531, 64] on icon at bounding box center [532, 65] width 10 height 10
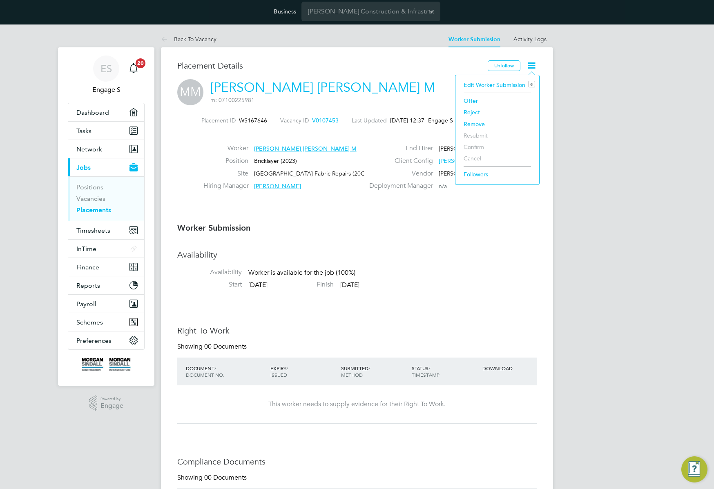
click at [490, 83] on li "Edit Worker Submission e" at bounding box center [498, 84] width 76 height 11
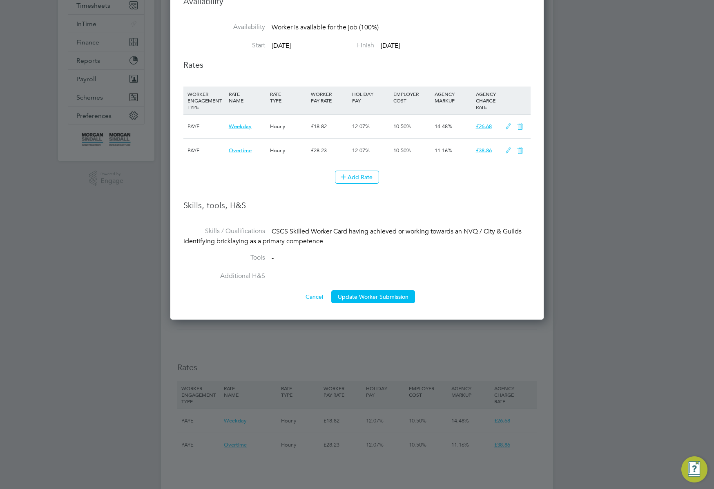
click at [503, 151] on icon at bounding box center [508, 150] width 10 height 7
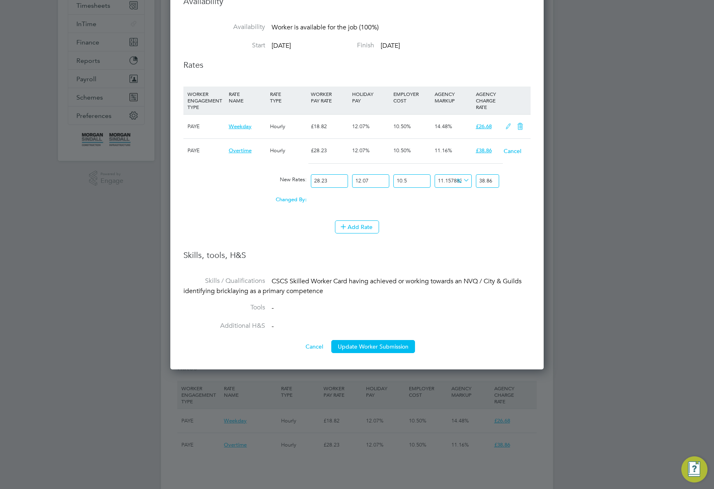
click at [330, 182] on input "28.23" at bounding box center [329, 180] width 37 height 13
type input "1"
type input "1.3765497697484945"
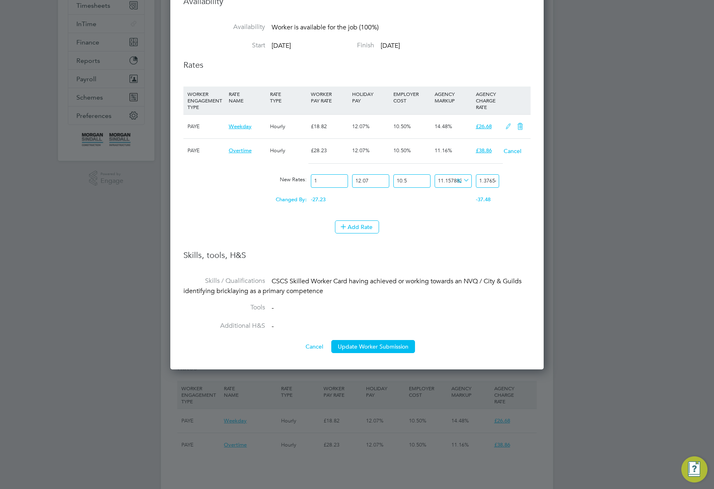
type input "15"
type input "20.64824654622742"
type input "15"
click at [477, 240] on li "Add Rate" at bounding box center [356, 231] width 347 height 21
click at [510, 153] on button "Cancel" at bounding box center [512, 151] width 18 height 8
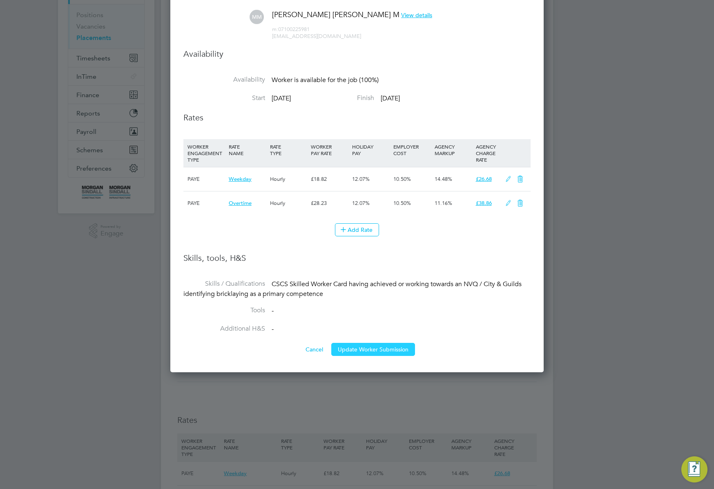
click at [366, 344] on button "Update Worker Submission" at bounding box center [373, 349] width 84 height 13
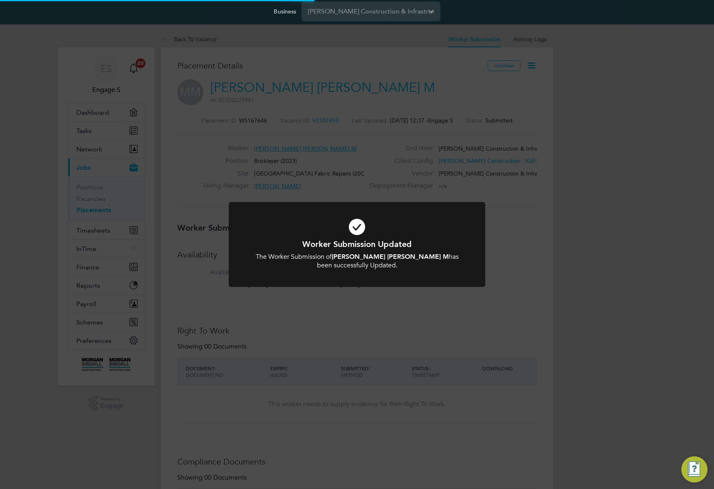
scroll to position [24, 57]
drag, startPoint x: 555, startPoint y: 147, endPoint x: 556, endPoint y: 137, distance: 10.6
click at [555, 147] on div "Worker Submission Updated The Worker Submission of Mohamed Hussein Mahmoud M ha…" at bounding box center [357, 244] width 714 height 489
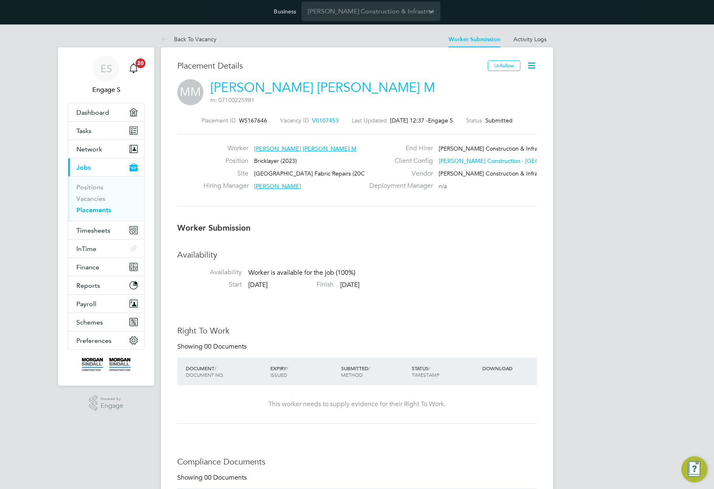
click at [534, 64] on icon at bounding box center [532, 65] width 10 height 10
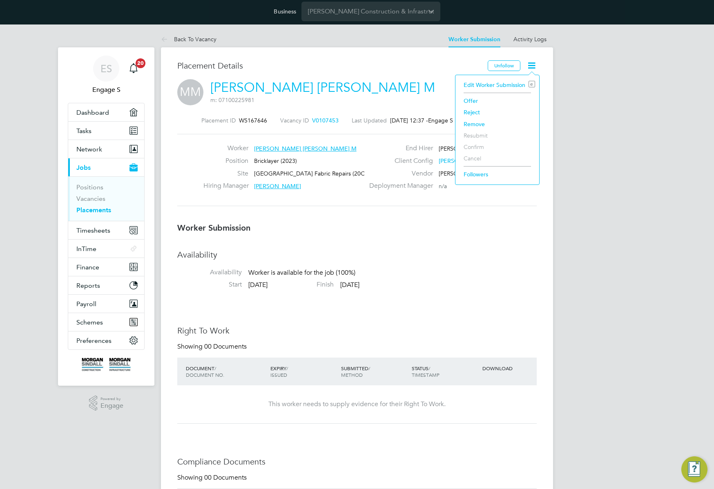
click at [488, 83] on li "Edit Worker Submission e" at bounding box center [498, 84] width 76 height 11
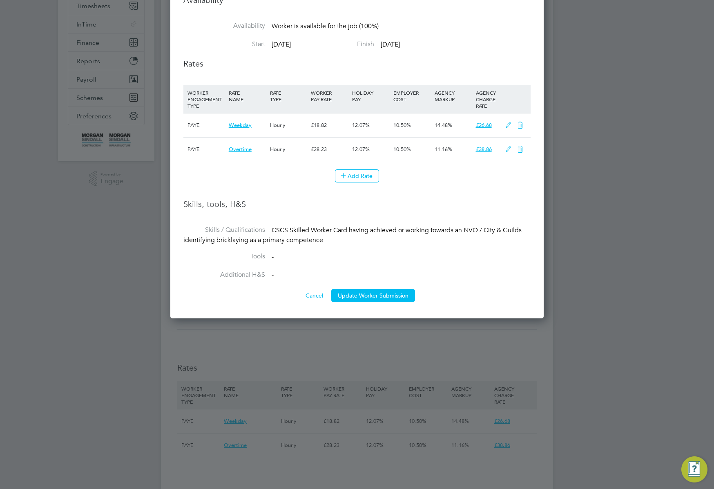
scroll to position [124, 0]
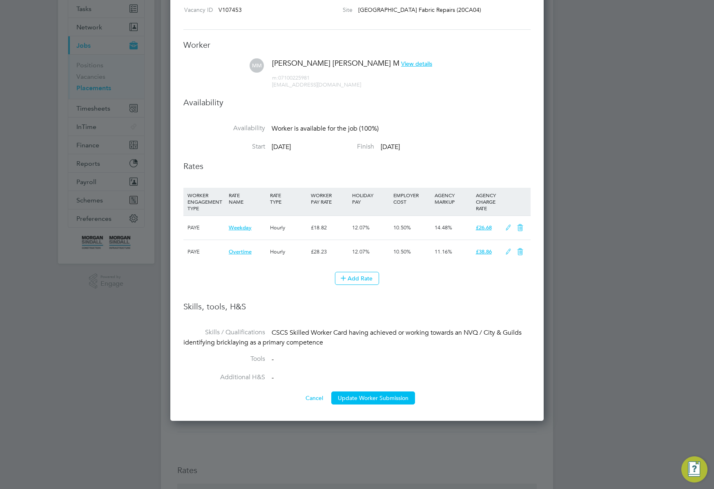
click at [517, 250] on icon at bounding box center [520, 252] width 10 height 7
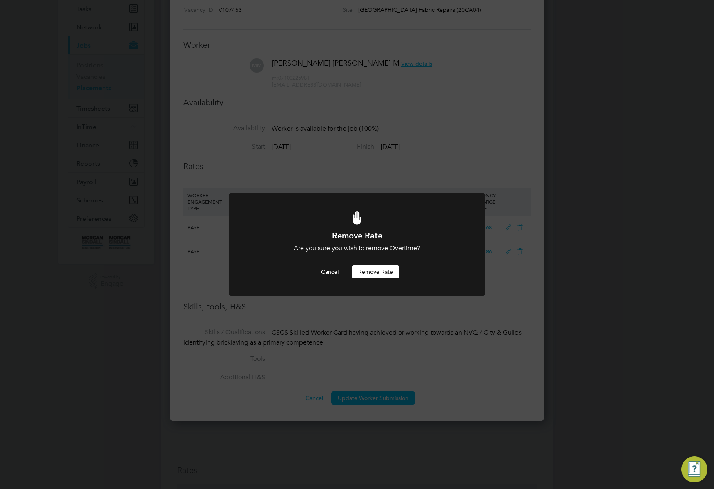
click at [369, 273] on button "Remove rate" at bounding box center [376, 272] width 48 height 13
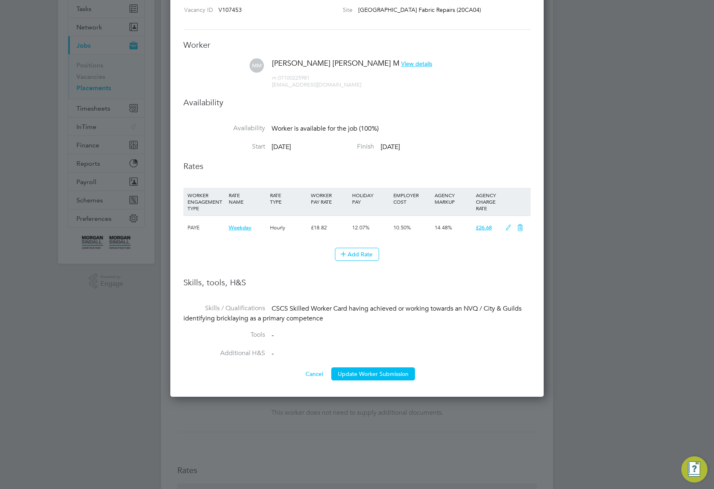
click at [314, 375] on button "Cancel" at bounding box center [314, 374] width 31 height 13
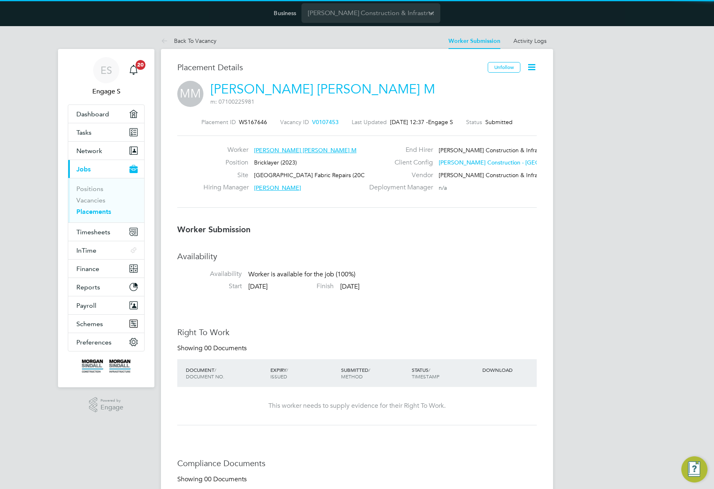
click at [530, 65] on icon at bounding box center [532, 67] width 10 height 10
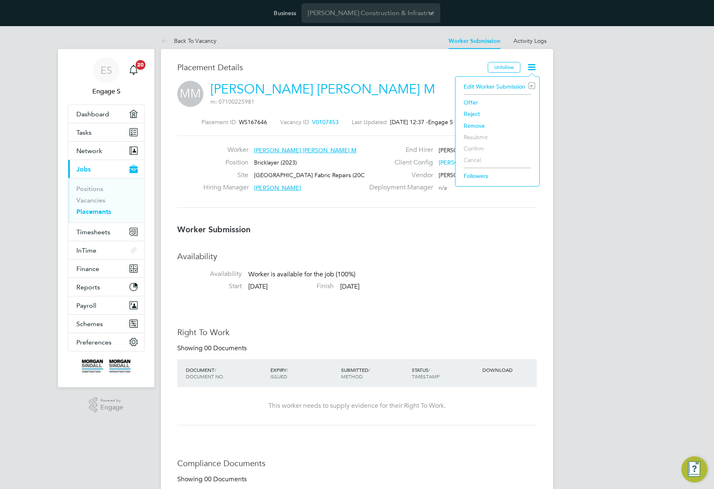
click at [473, 102] on li "Offer" at bounding box center [498, 102] width 76 height 11
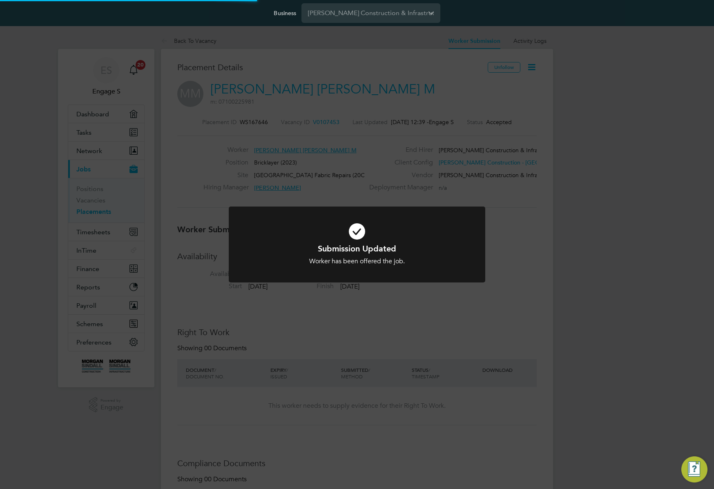
drag, startPoint x: 529, startPoint y: 218, endPoint x: 524, endPoint y: 92, distance: 126.0
click at [530, 215] on div "Submission Updated Worker has been offered the job. Cancel Okay" at bounding box center [357, 244] width 714 height 489
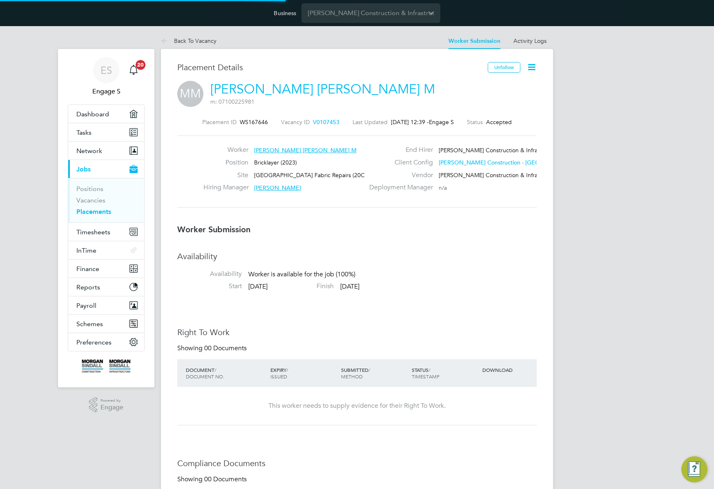
click at [533, 65] on icon at bounding box center [532, 67] width 10 height 10
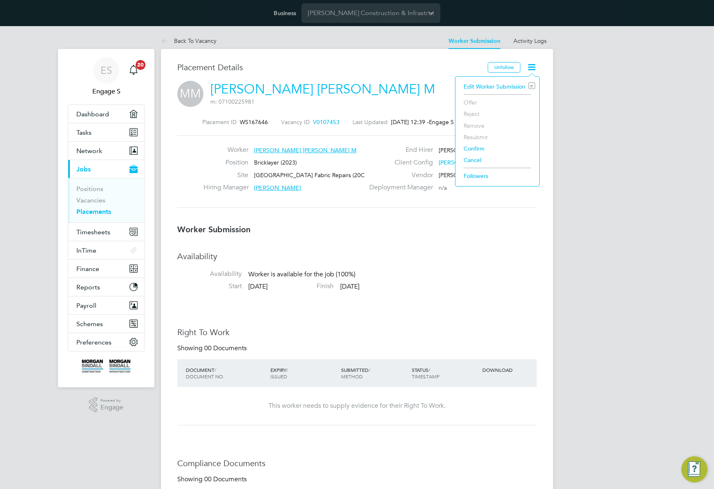
click at [476, 146] on li "Confirm" at bounding box center [498, 148] width 76 height 11
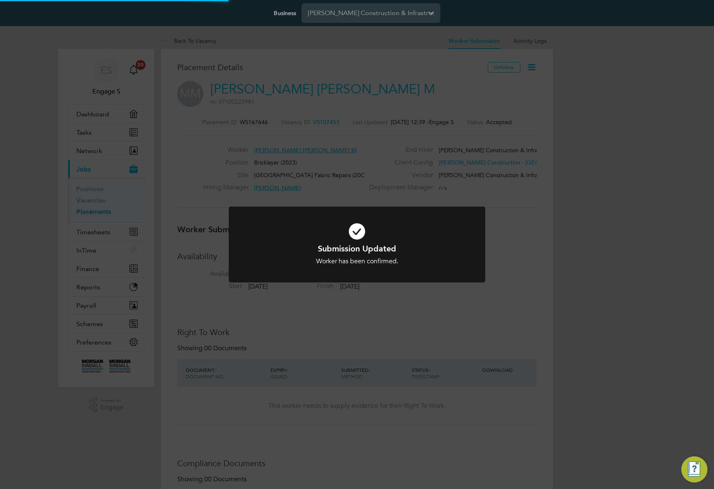
click at [502, 245] on div "Submission Updated Worker has been confirmed. Cancel Okay" at bounding box center [357, 244] width 714 height 489
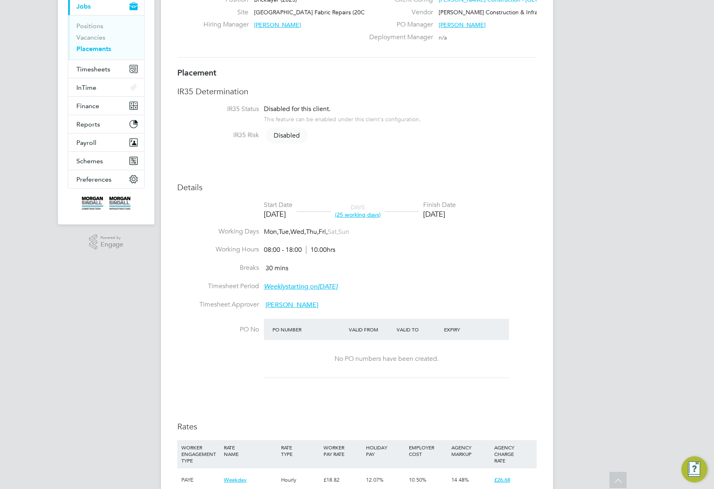
scroll to position [16, 0]
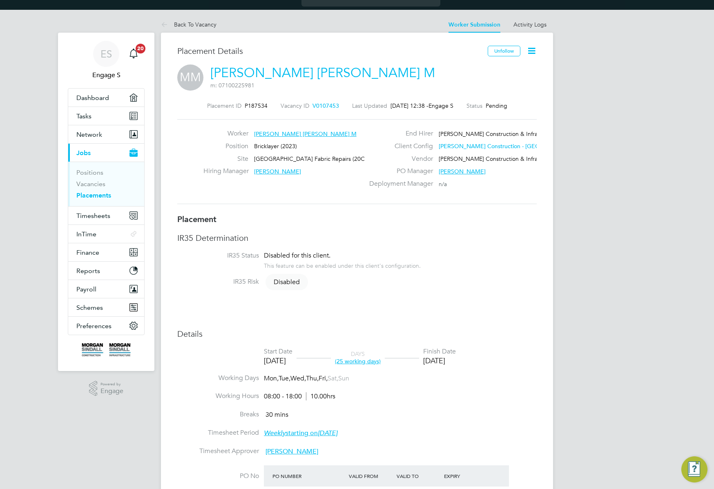
click at [532, 53] on icon at bounding box center [532, 51] width 10 height 10
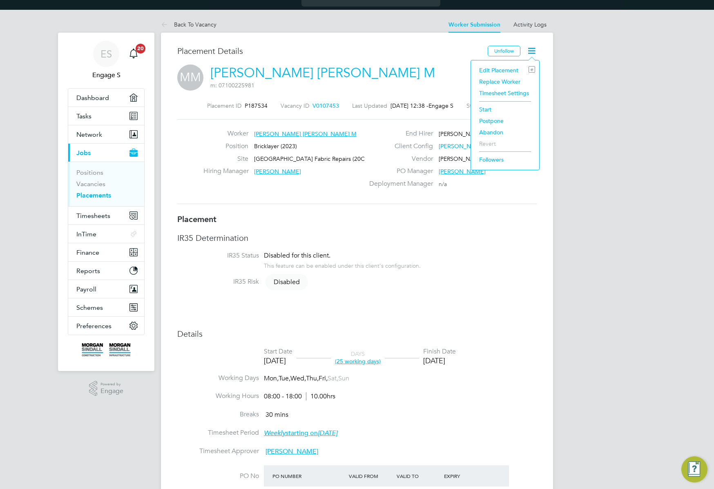
click at [500, 69] on li "Edit Placement e" at bounding box center [505, 70] width 60 height 11
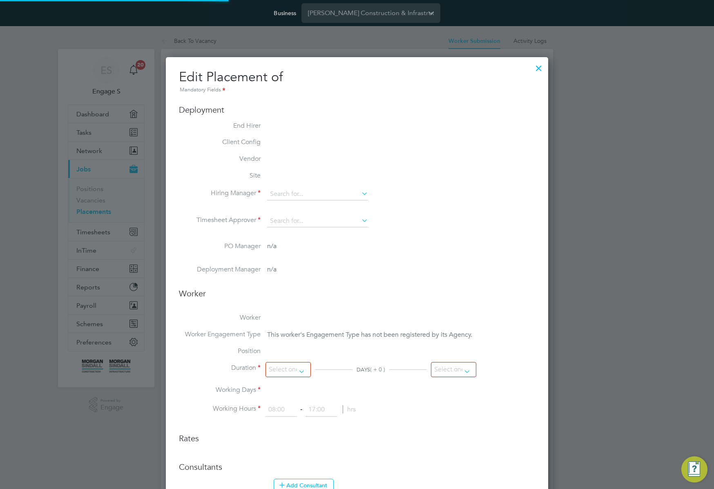
scroll to position [4, 4]
type input "Stephen D"
type input "Adam L"
type input "[DATE]"
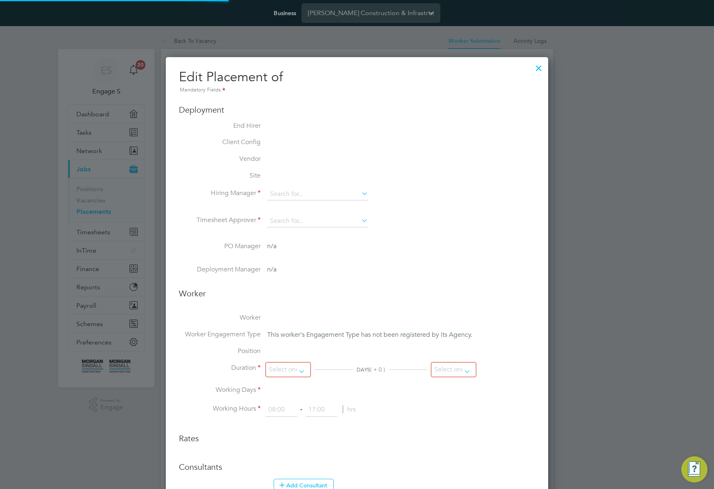
type input "08:00"
type input "18:00"
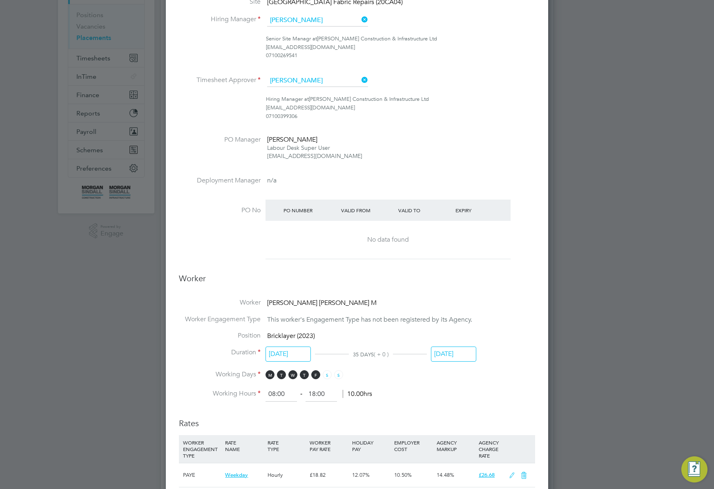
scroll to position [0, 0]
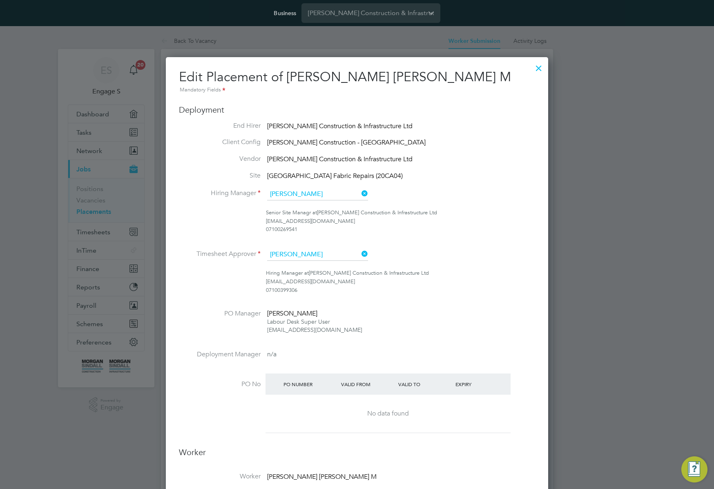
click at [536, 69] on div at bounding box center [538, 66] width 15 height 15
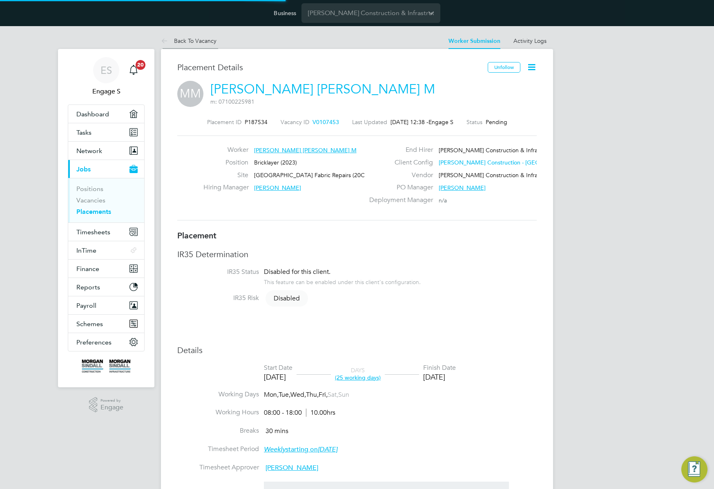
scroll to position [4, 4]
click at [197, 40] on link "Back To Vacancy" at bounding box center [189, 40] width 56 height 7
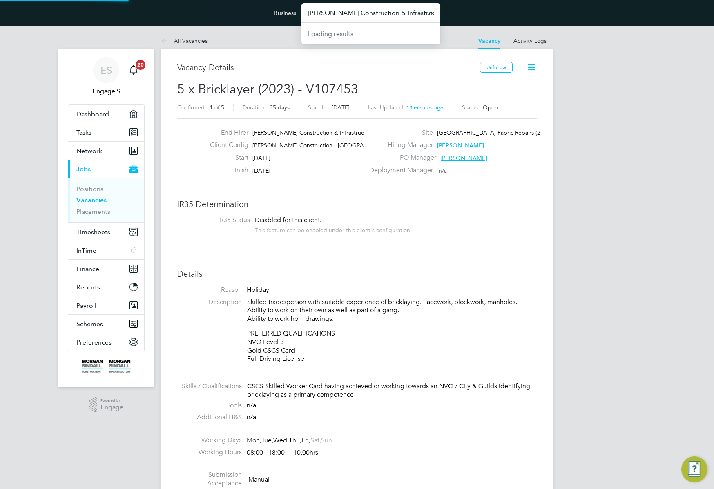
click at [381, 12] on input "[PERSON_NAME] Construction & Infrastructure Ltd" at bounding box center [370, 12] width 139 height 19
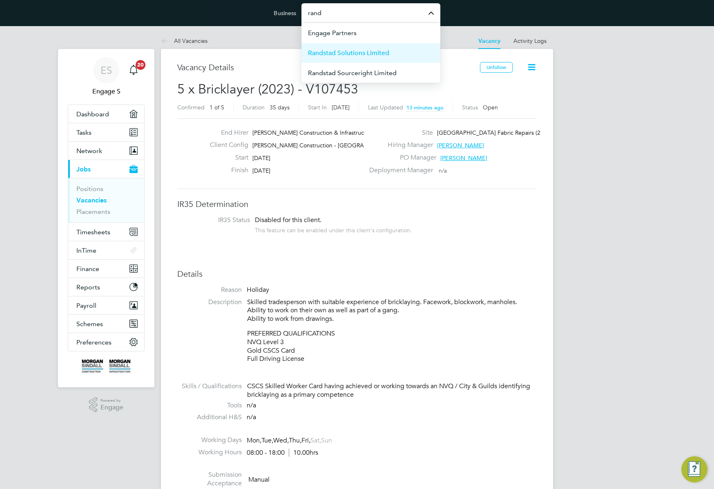
click at [366, 54] on span "Randstad Solutions Limited" at bounding box center [348, 53] width 81 height 10
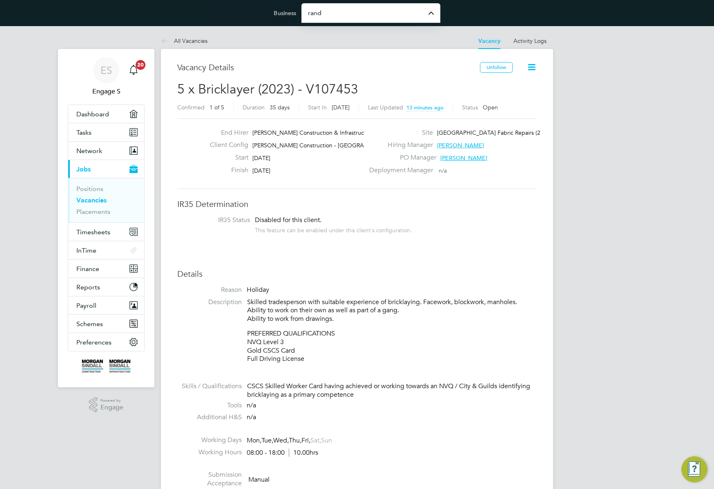
type input "Randstad Solutions Limited"
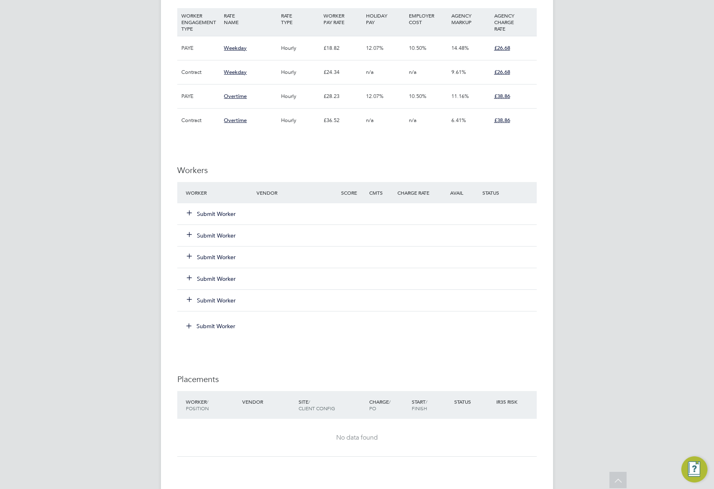
scroll to position [644, 0]
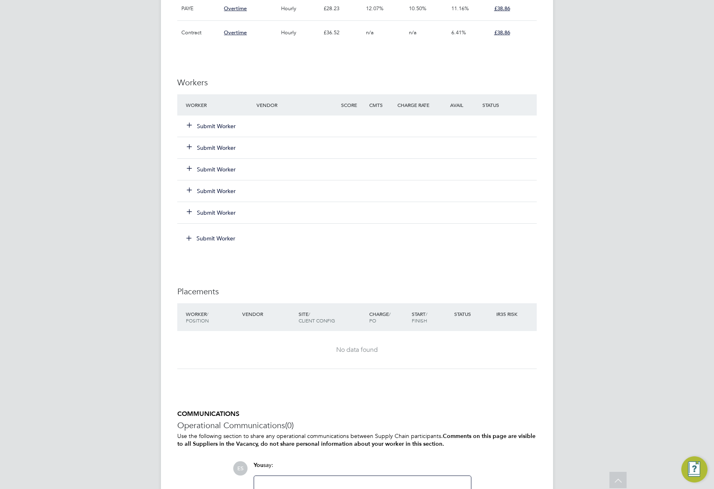
click at [232, 190] on button "Submit Worker" at bounding box center [211, 191] width 49 height 8
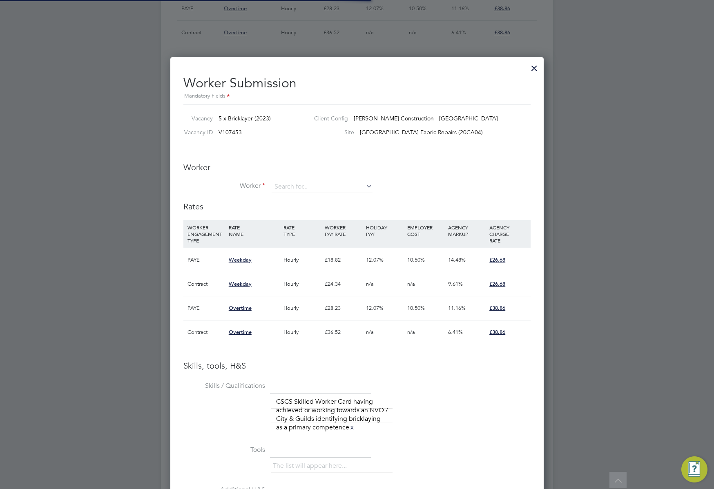
scroll to position [24, 56]
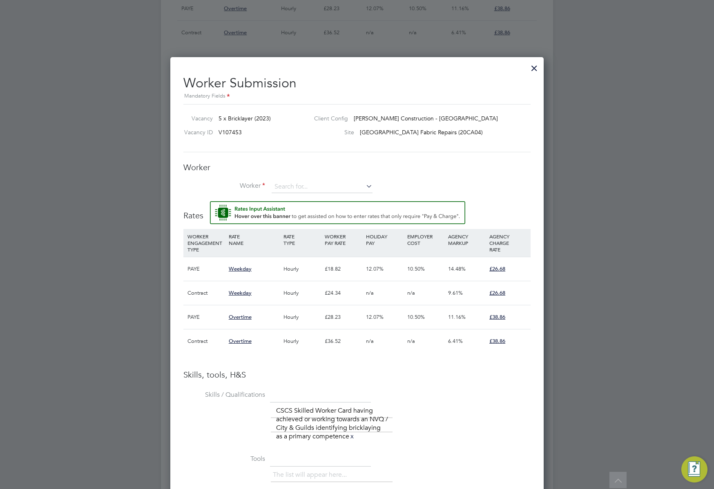
click at [297, 180] on div "Worker Worker Worker Engagement Type" at bounding box center [356, 181] width 347 height 39
click at [310, 185] on input at bounding box center [322, 187] width 101 height 12
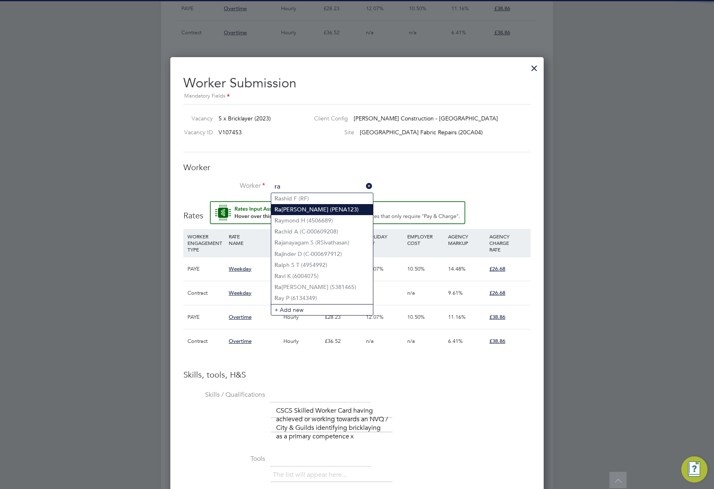
click at [313, 213] on li "Ra fael Alfonso P (PENA123)" at bounding box center [322, 209] width 102 height 11
type input "Rafael Alfonso P (PENA123)"
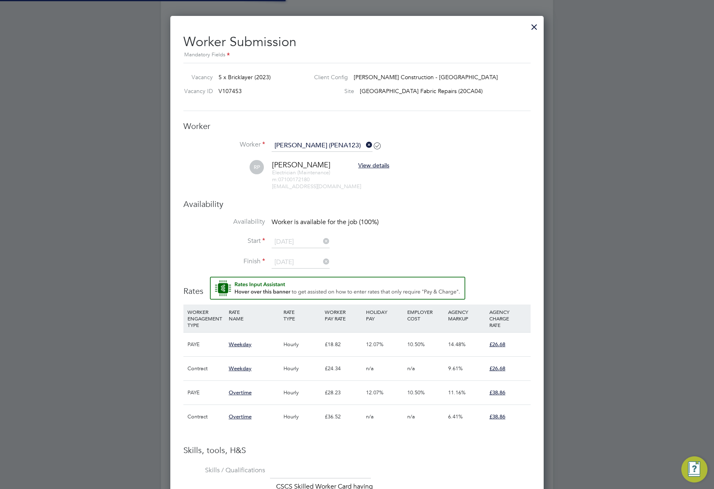
scroll to position [803, 374]
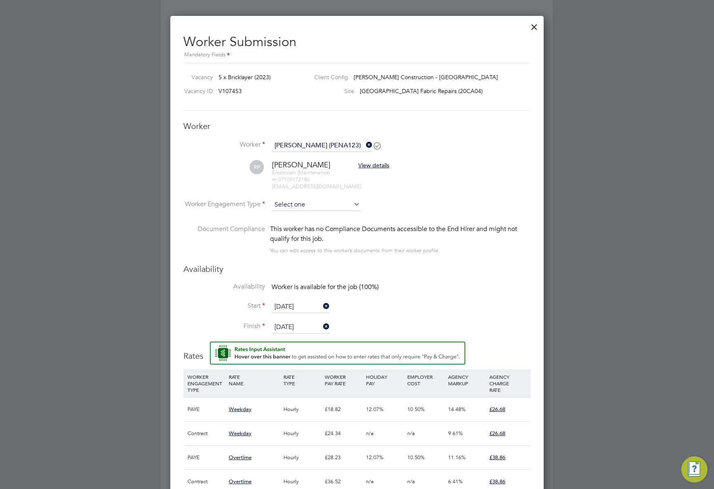
click at [316, 207] on input at bounding box center [316, 205] width 89 height 12
click at [308, 223] on li "PAYE" at bounding box center [315, 227] width 89 height 11
type input "PAYE"
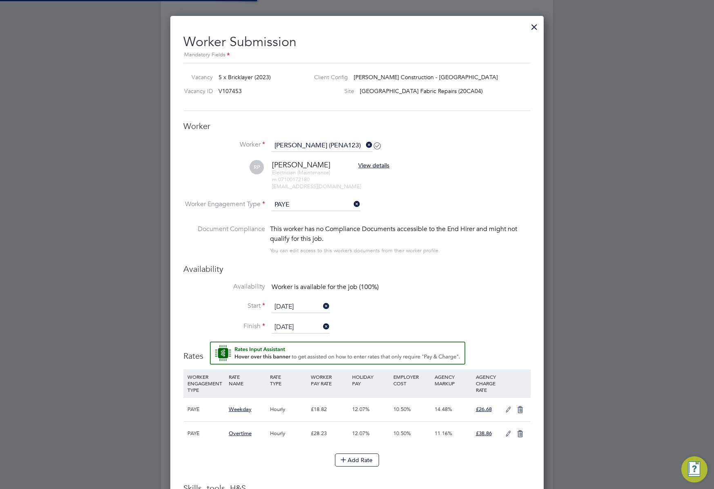
scroll to position [777, 374]
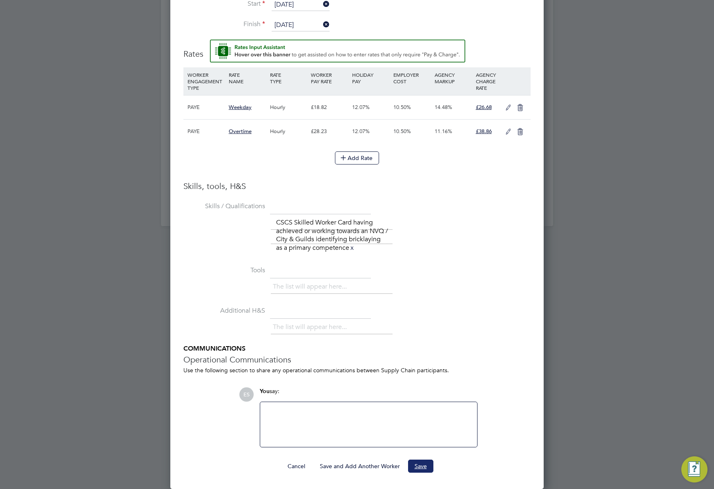
click at [417, 465] on button "Save" at bounding box center [420, 466] width 25 height 13
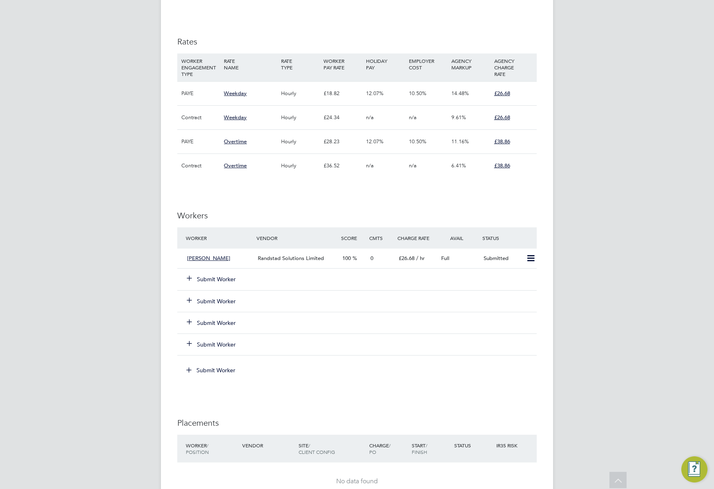
click at [215, 281] on button "Submit Worker" at bounding box center [211, 279] width 49 height 8
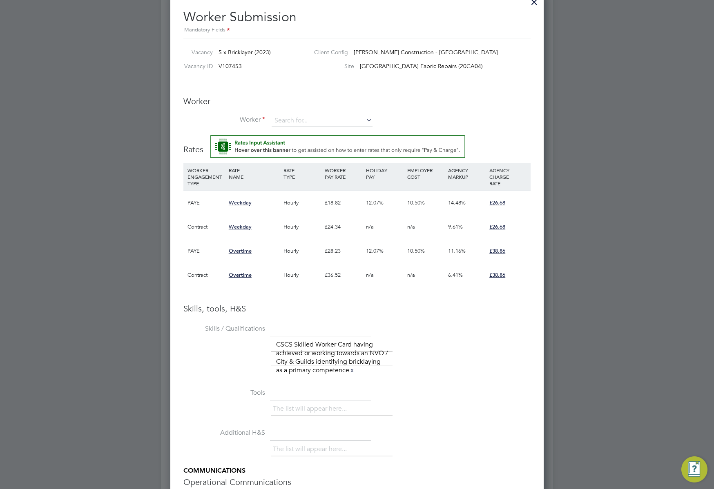
scroll to position [364, 0]
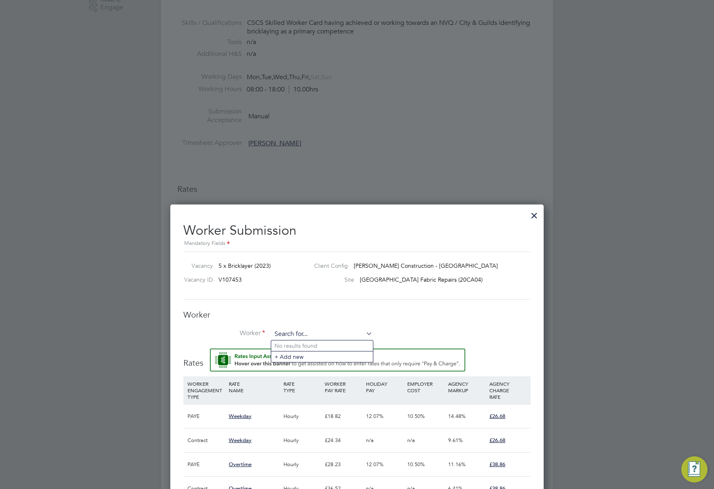
click at [342, 335] on input at bounding box center [322, 334] width 101 height 12
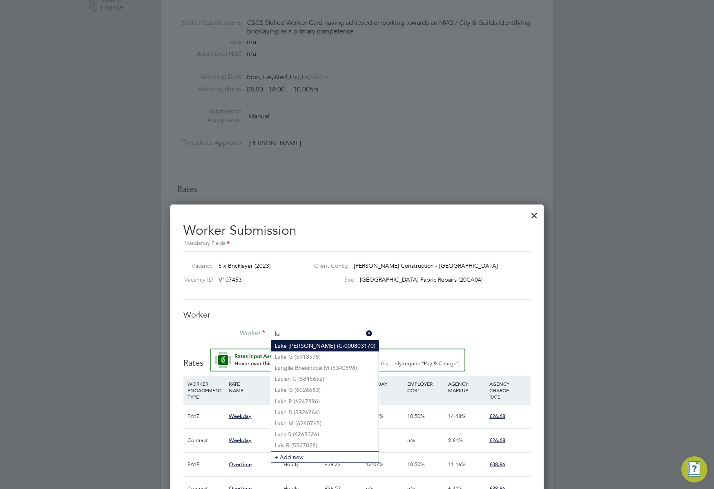
click at [334, 343] on li "Lu ke Oliver Oliver R (C-000803170)" at bounding box center [324, 346] width 107 height 11
type input "Luke Oliver Oliver R (C-000803170)"
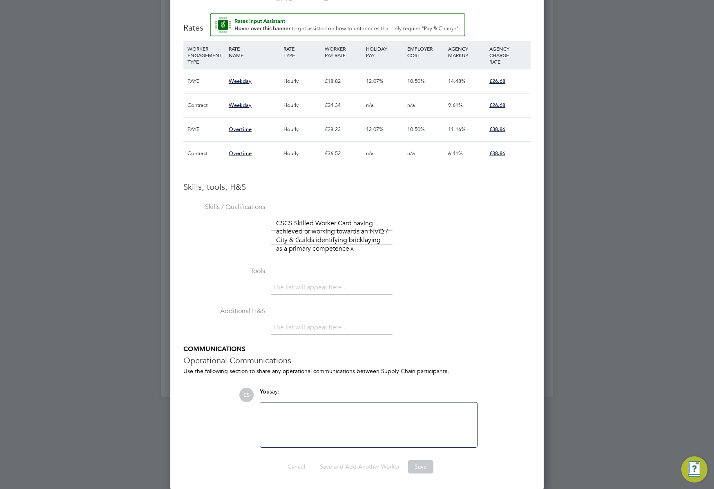
scroll to position [817, 0]
click at [419, 459] on ng-form "Worker Worker Luke Oliver Oliver R (C-000803170) LOR Luke Oliver Oliver R View …" at bounding box center [356, 165] width 347 height 616
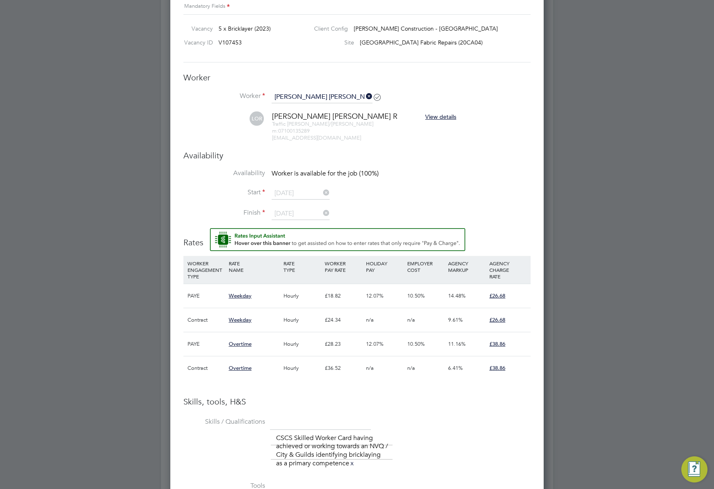
scroll to position [462, 0]
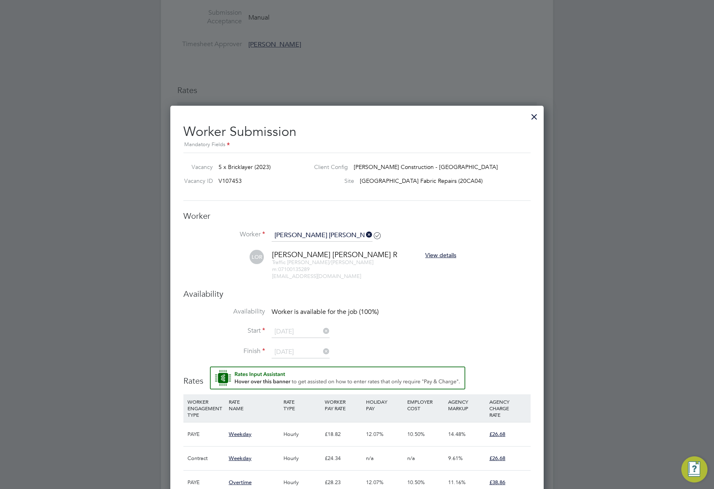
click at [532, 117] on div at bounding box center [534, 114] width 15 height 15
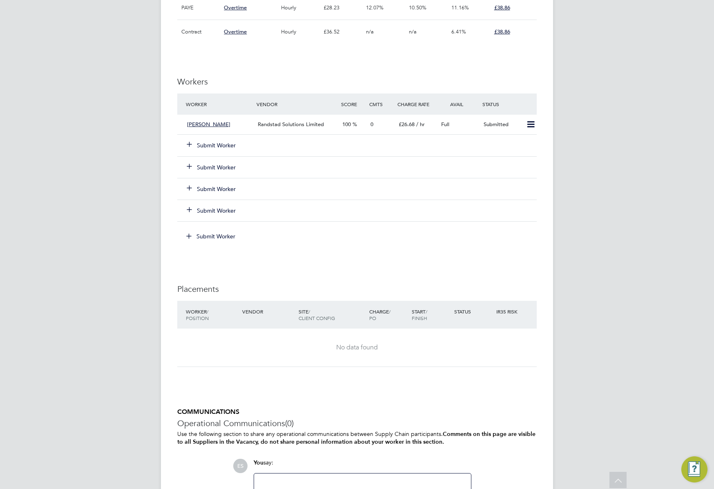
scroll to position [649, 0]
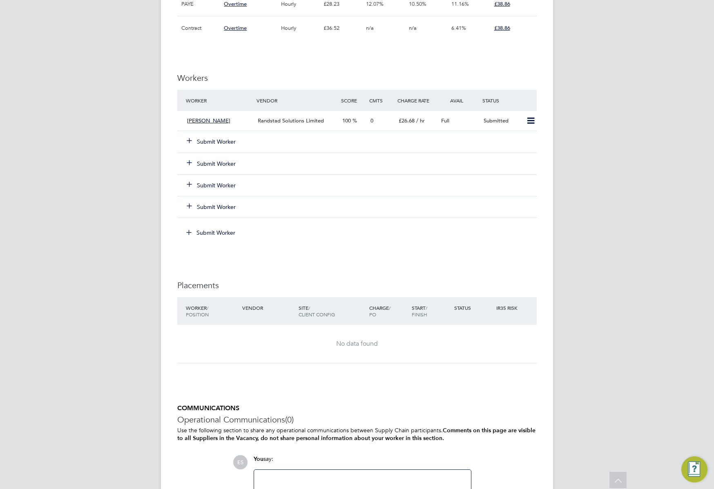
click at [207, 139] on button "Submit Worker" at bounding box center [211, 142] width 49 height 8
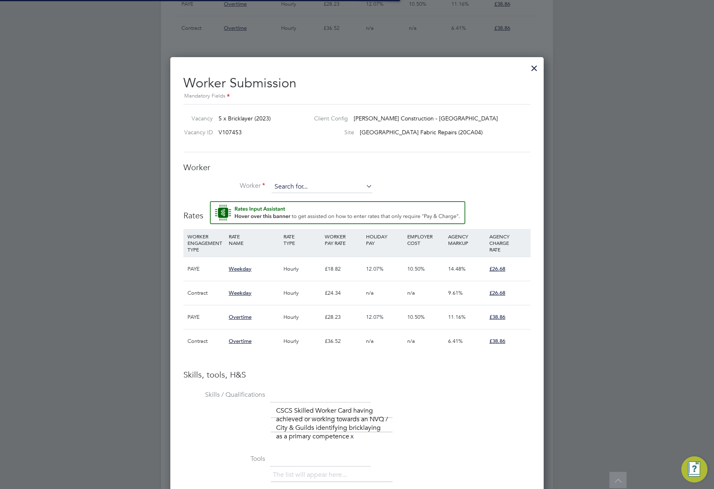
scroll to position [24, 56]
click at [328, 185] on input at bounding box center [322, 187] width 101 height 12
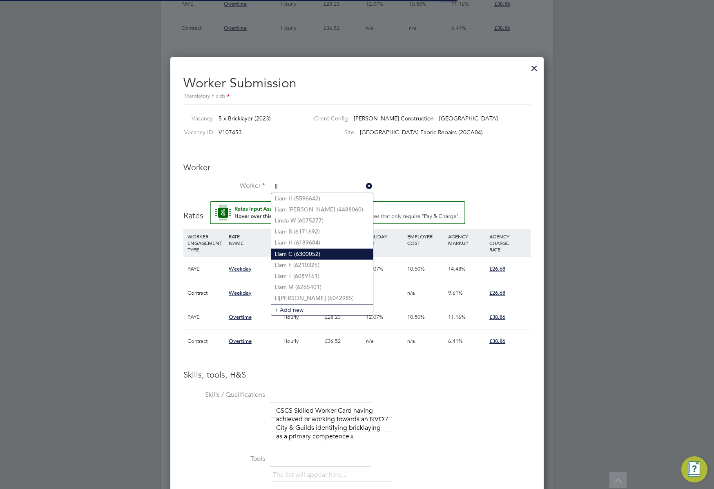
click at [305, 253] on li "Li am C (6300052)" at bounding box center [322, 254] width 102 height 11
type input "Liam C (6300052)"
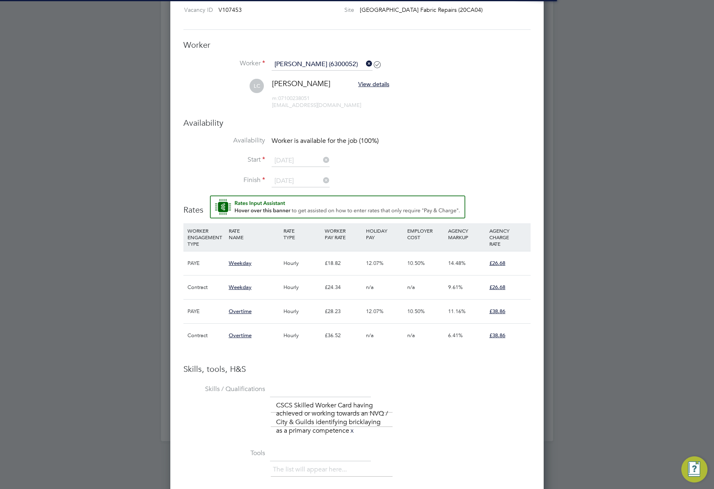
click at [303, 124] on h3 "Availability" at bounding box center [356, 123] width 347 height 11
click at [302, 125] on h3 "Availability" at bounding box center [356, 123] width 347 height 11
click at [278, 120] on h3 "Availability" at bounding box center [356, 123] width 347 height 11
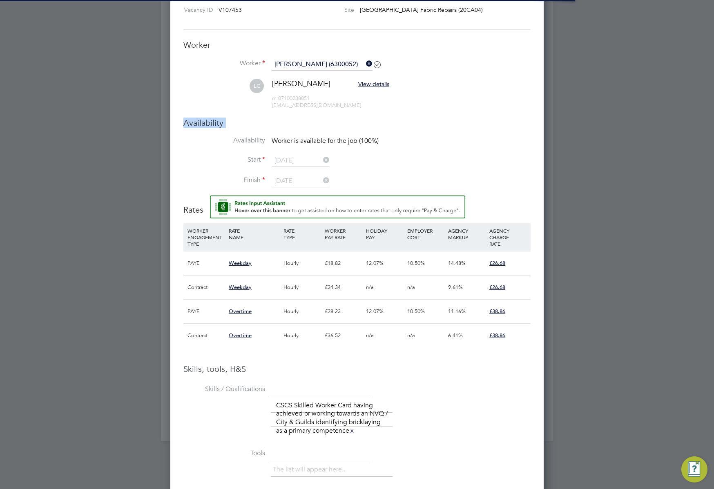
click at [278, 120] on h3 "Availability" at bounding box center [356, 123] width 347 height 11
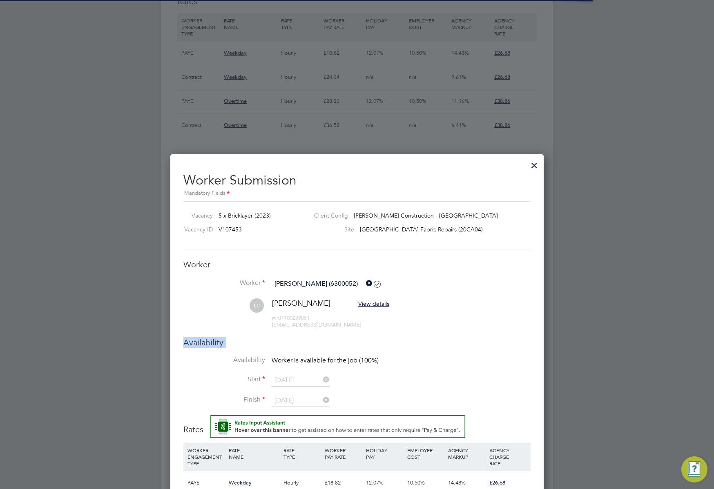
click at [537, 160] on div at bounding box center [534, 163] width 15 height 15
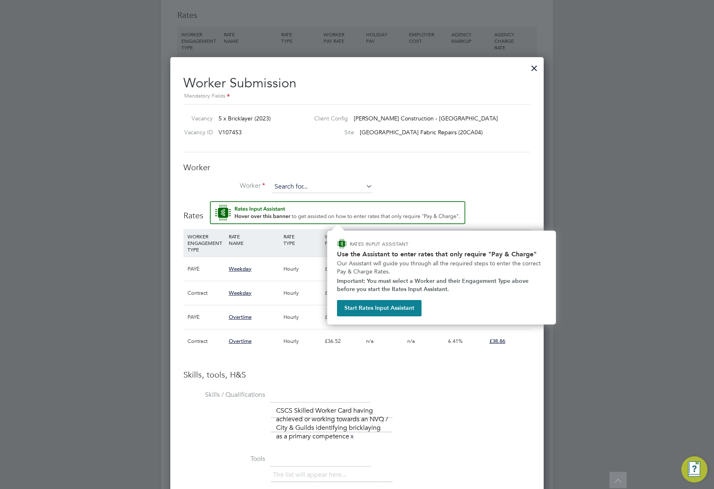
click at [309, 192] on div "All Vacancies Vacancy Activity Logs Vacancy Activity Logs All Vacancies Vacancy…" at bounding box center [357, 85] width 392 height 1180
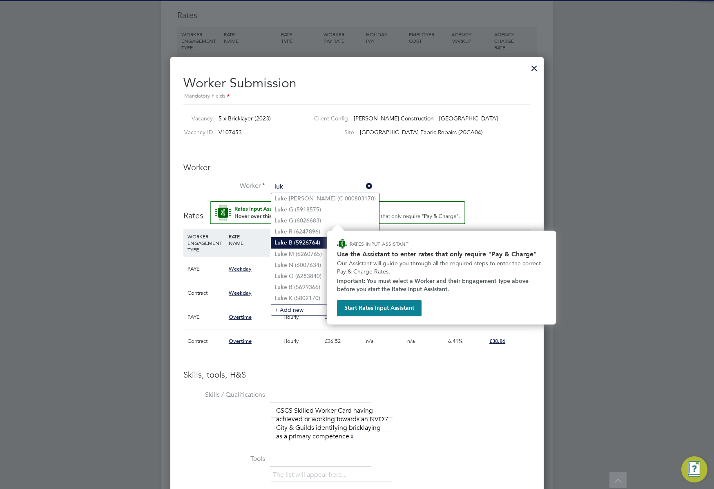
click at [293, 245] on li "Luk e B (5926764)" at bounding box center [325, 242] width 108 height 11
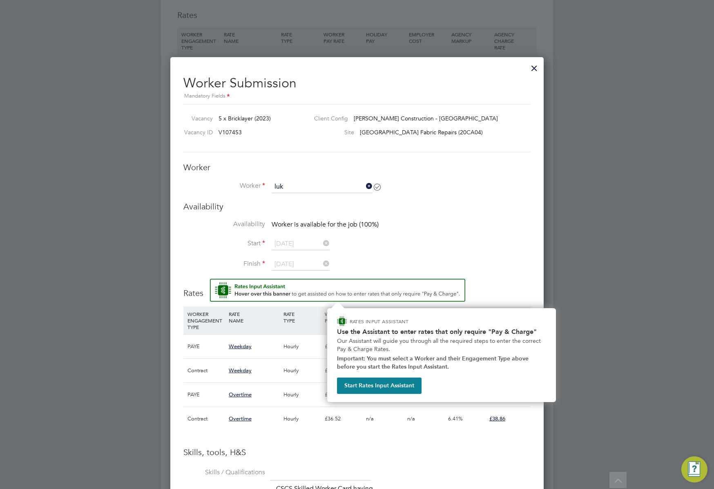
type input "[PERSON_NAME] (5926764)"
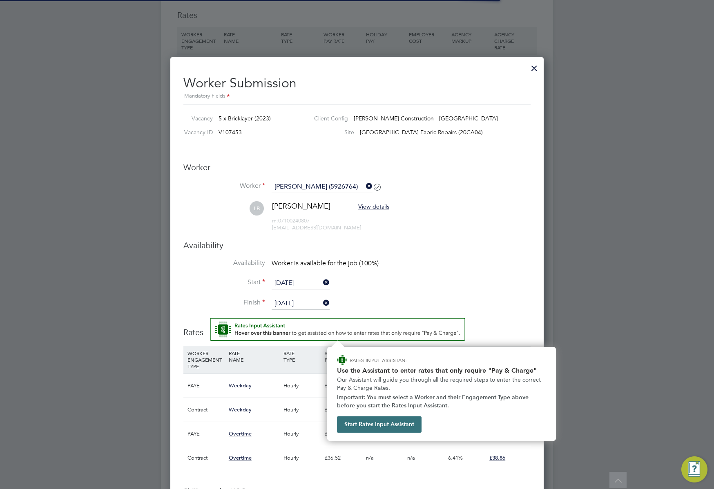
click at [382, 422] on button "Start Rates Input Assistant" at bounding box center [379, 425] width 85 height 16
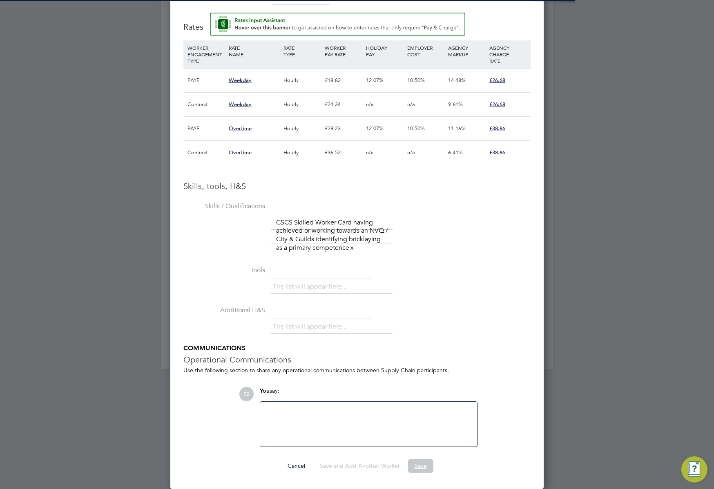
click at [420, 467] on button "Save" at bounding box center [420, 466] width 25 height 13
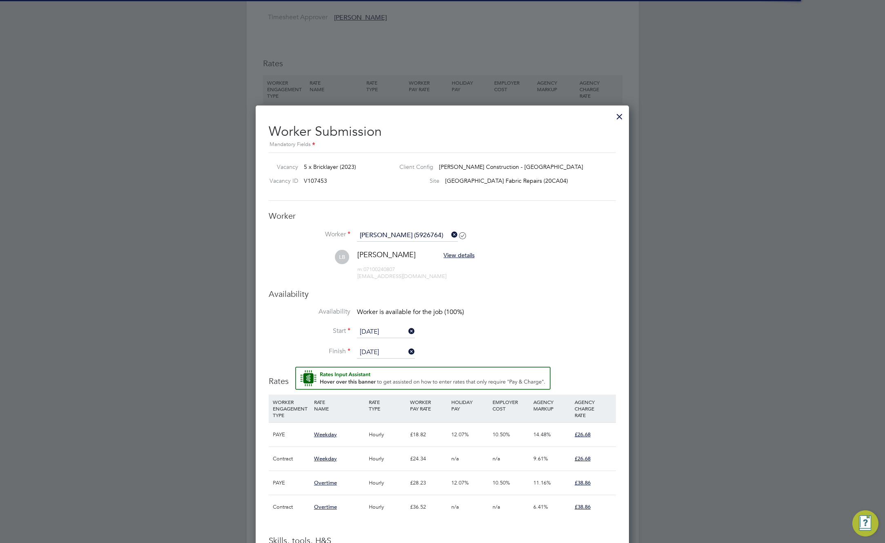
click at [619, 116] on div at bounding box center [619, 114] width 15 height 15
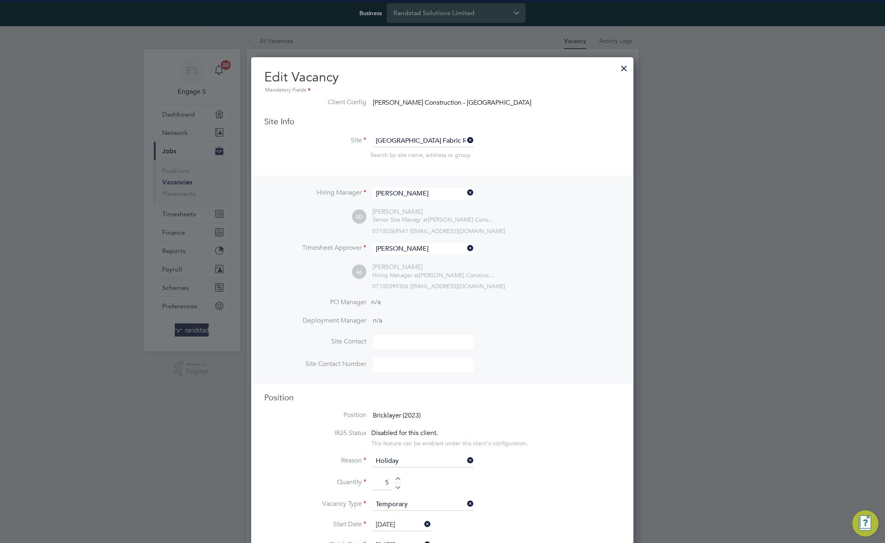
scroll to position [4, 4]
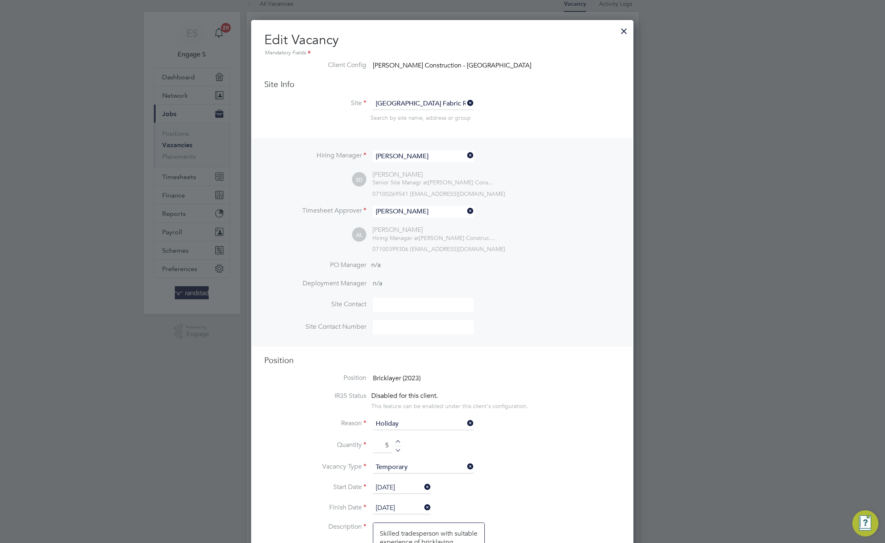
click at [622, 27] on div at bounding box center [624, 29] width 15 height 15
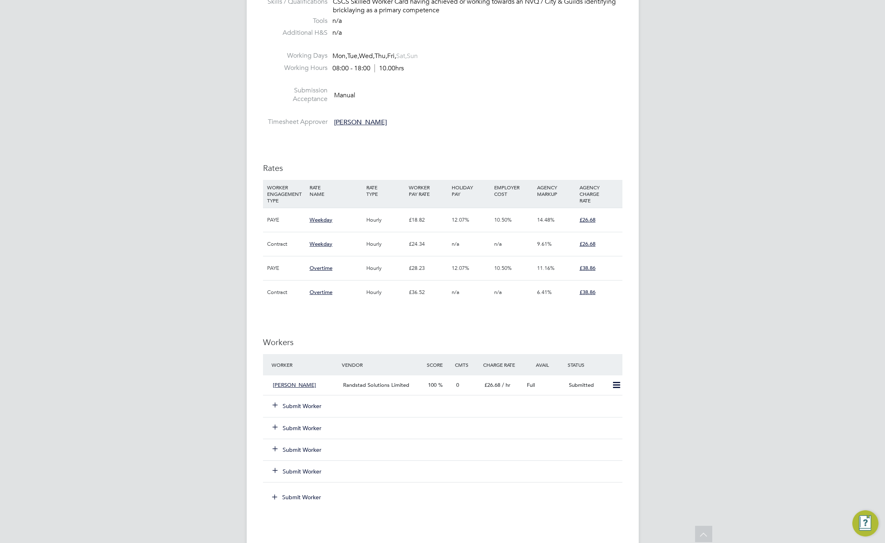
click at [302, 406] on button "Submit Worker" at bounding box center [297, 406] width 49 height 8
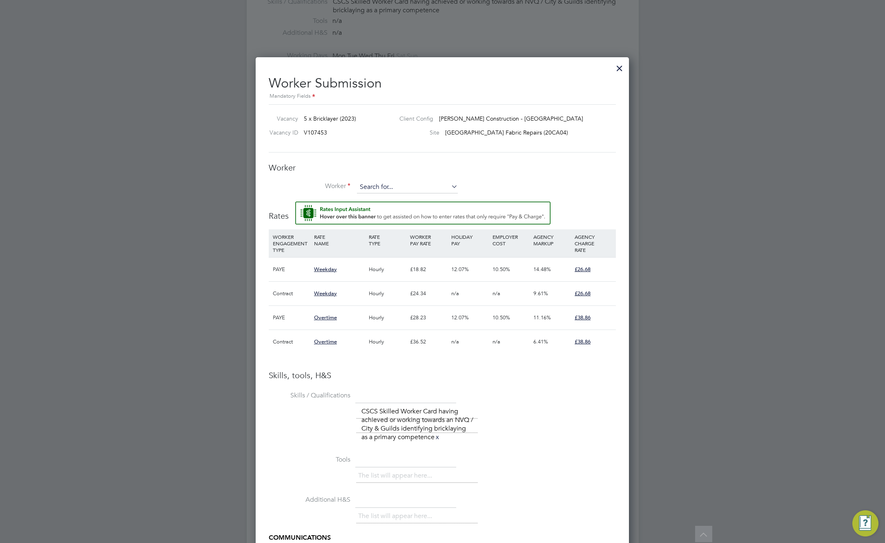
click at [392, 183] on input at bounding box center [407, 187] width 101 height 12
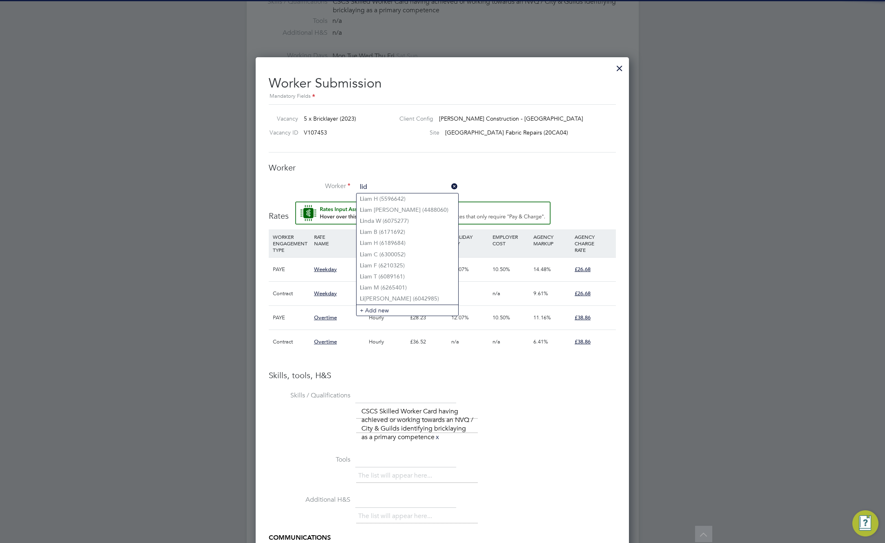
type input "lid"
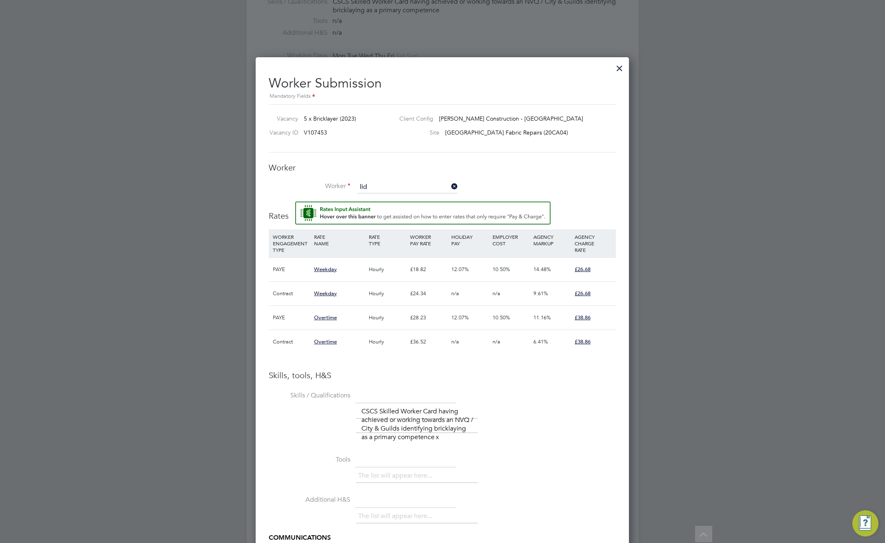
click at [377, 247] on div "RATE TYPE" at bounding box center [387, 239] width 41 height 21
click at [395, 188] on input at bounding box center [407, 187] width 101 height 12
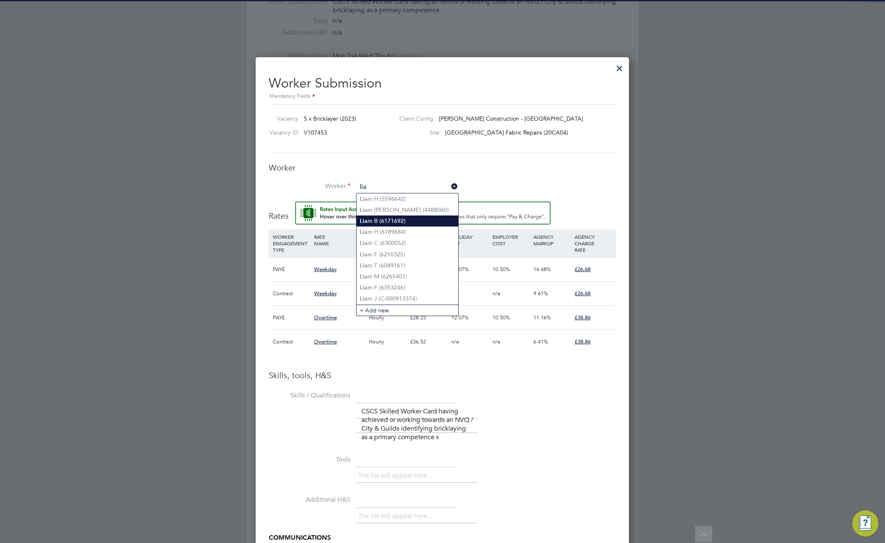
click at [384, 216] on li "[PERSON_NAME] B (6171692)" at bounding box center [408, 220] width 102 height 11
type input "[PERSON_NAME] (6171692)"
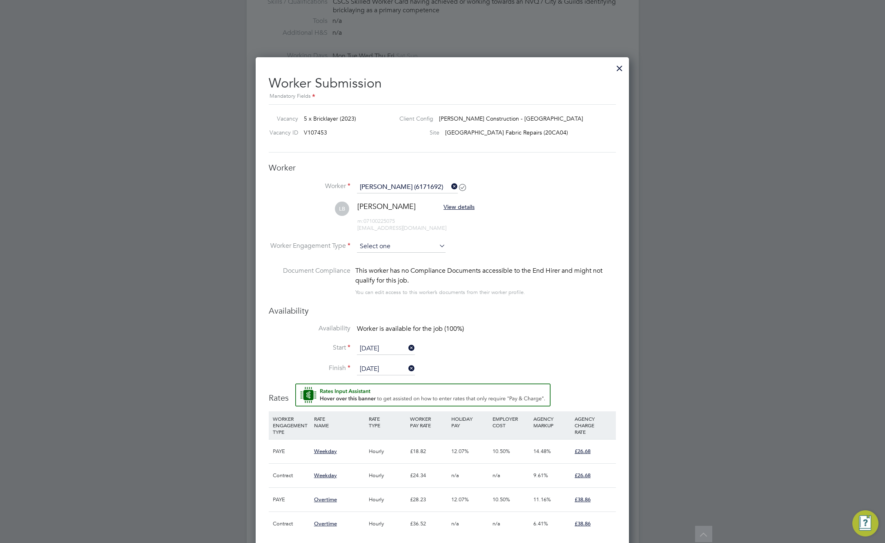
click at [382, 245] on input at bounding box center [401, 246] width 89 height 12
click at [381, 260] on li "Contract" at bounding box center [401, 257] width 89 height 11
type input "Contract"
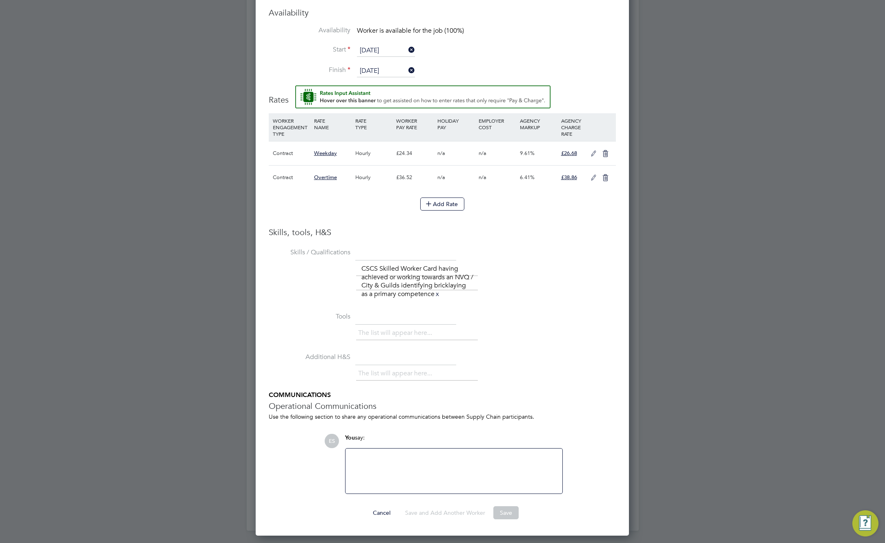
click at [474, 502] on ng-form "Worker Worker [PERSON_NAME] (6171692) LB [PERSON_NAME] View details m: 07100225…" at bounding box center [442, 191] width 347 height 654
click at [501, 510] on button "Save" at bounding box center [506, 512] width 25 height 13
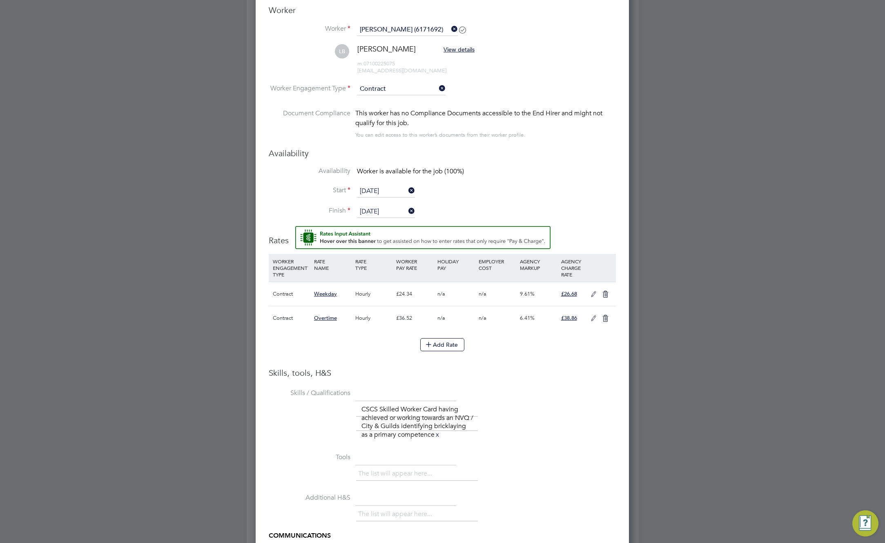
click at [594, 292] on icon at bounding box center [594, 294] width 10 height 7
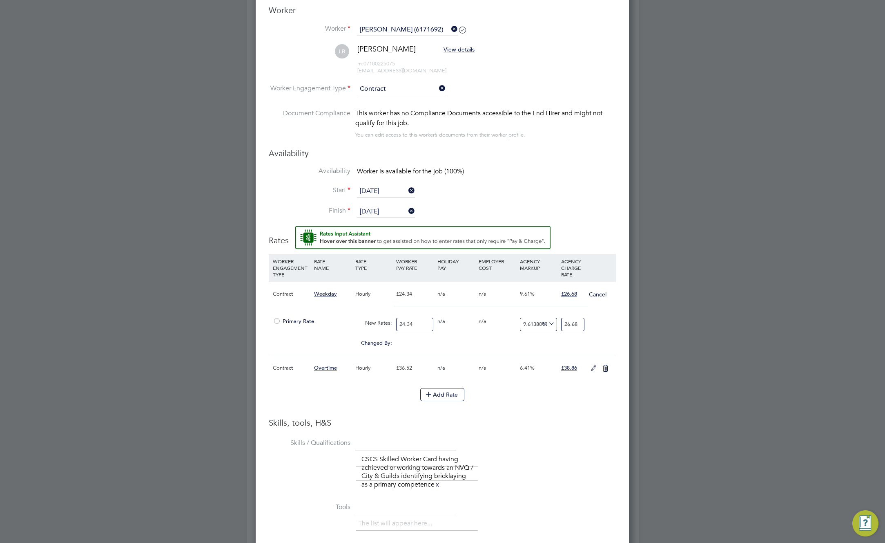
drag, startPoint x: 275, startPoint y: 322, endPoint x: 275, endPoint y: 342, distance: 20.8
click at [275, 323] on div at bounding box center [277, 323] width 8 height 6
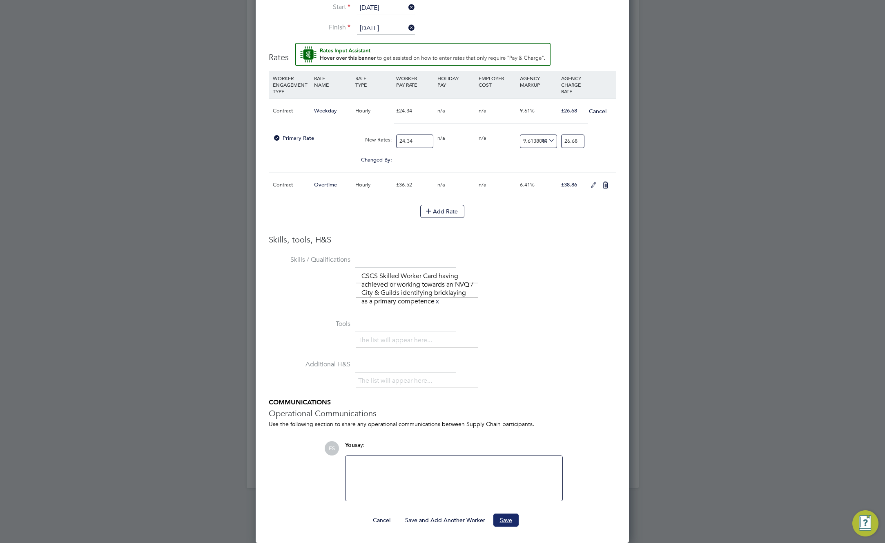
click at [503, 519] on button "Save" at bounding box center [506, 519] width 25 height 13
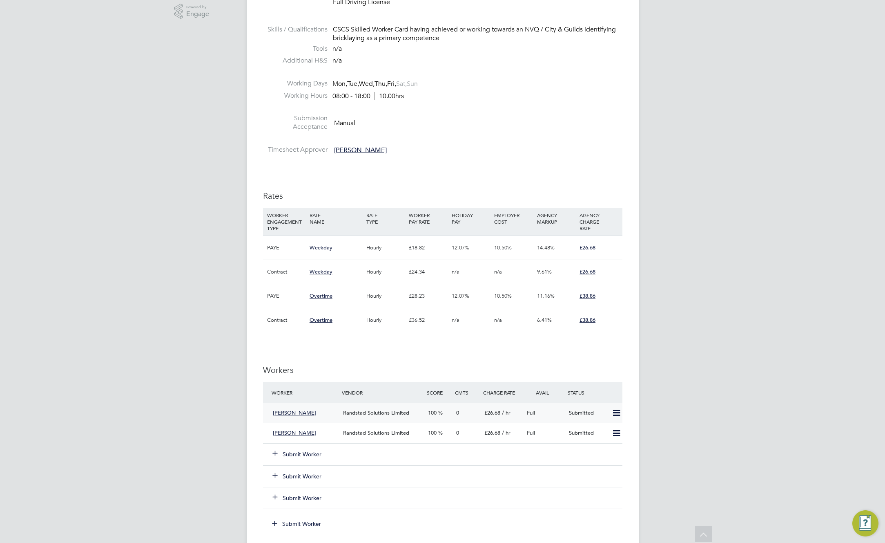
click at [513, 414] on div "£26.68 / hr" at bounding box center [502, 412] width 42 height 13
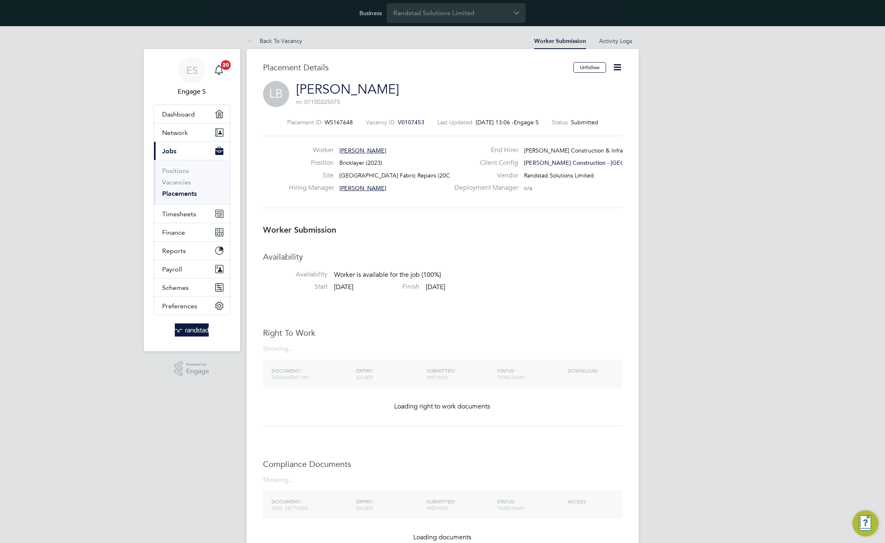
click at [618, 62] on icon at bounding box center [617, 67] width 10 height 10
click at [584, 88] on li "Edit Worker Submission e" at bounding box center [583, 86] width 76 height 11
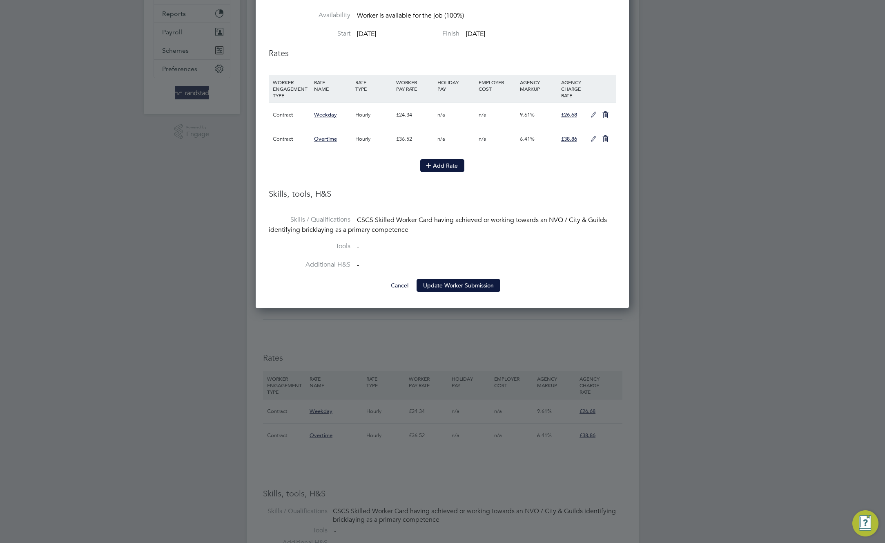
click at [448, 166] on button "Add Rate" at bounding box center [442, 165] width 44 height 13
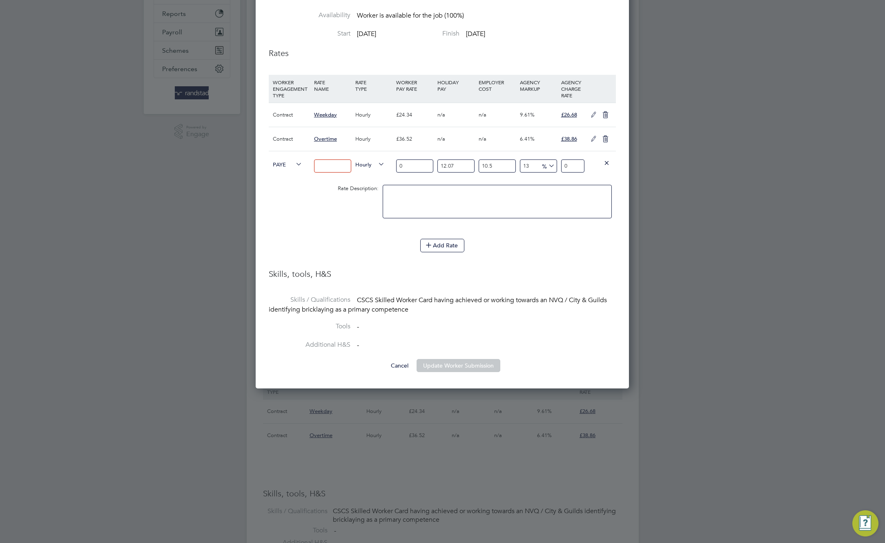
click at [329, 165] on input at bounding box center [332, 165] width 37 height 13
type input "test add"
click at [404, 164] on input "0" at bounding box center [414, 165] width 37 height 13
type input "03"
type input "4.198086165"
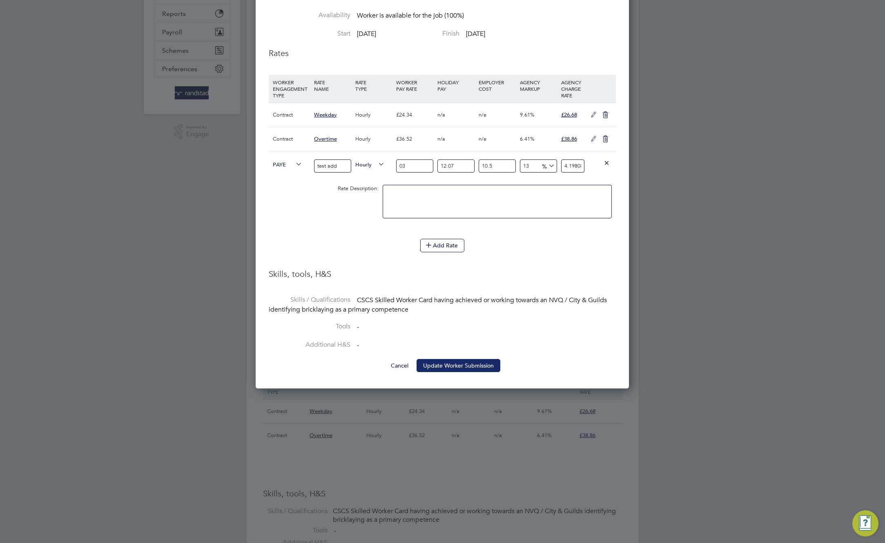
type input "03"
click at [469, 367] on button "Update Worker Submission" at bounding box center [459, 365] width 84 height 13
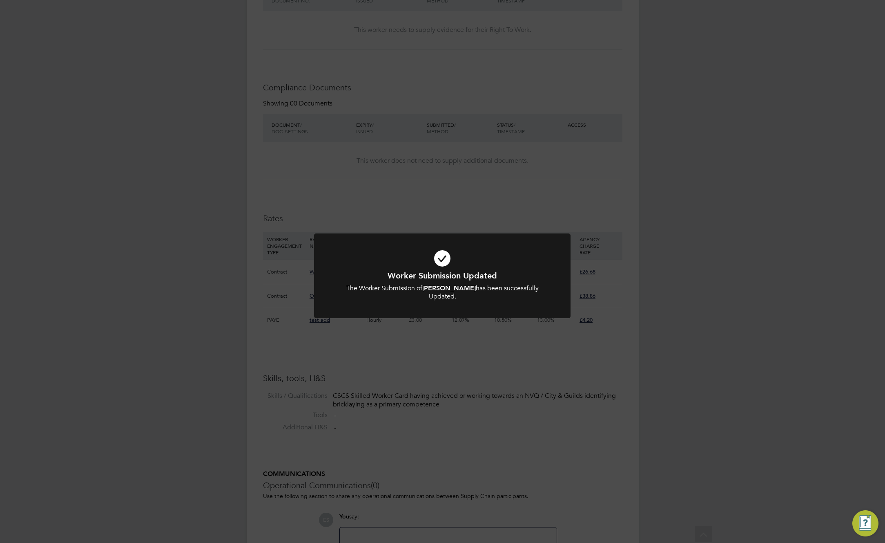
click at [465, 371] on div "Worker Submission Updated The Worker Submission of [PERSON_NAME] has been succe…" at bounding box center [442, 271] width 885 height 543
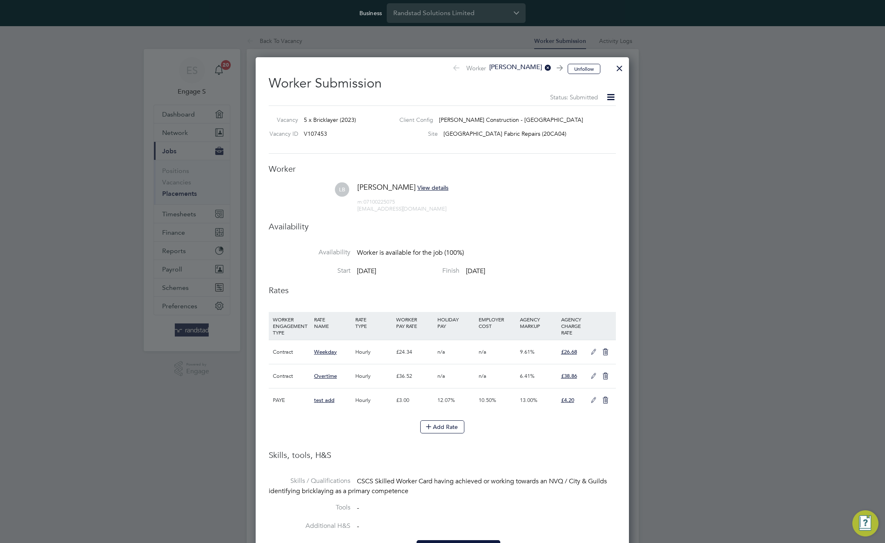
drag, startPoint x: 592, startPoint y: 400, endPoint x: 456, endPoint y: 396, distance: 135.3
click at [591, 400] on icon at bounding box center [594, 400] width 10 height 7
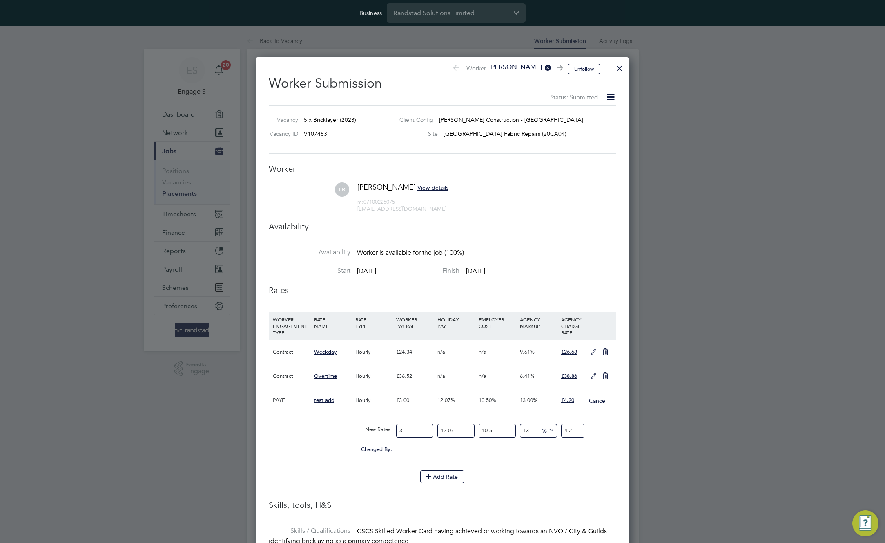
click at [365, 371] on div "Hourly" at bounding box center [373, 376] width 41 height 24
click at [395, 360] on div "£24.34" at bounding box center [414, 352] width 41 height 24
click at [410, 354] on div "£24.34" at bounding box center [414, 352] width 41 height 24
click at [594, 352] on icon at bounding box center [594, 351] width 10 height 7
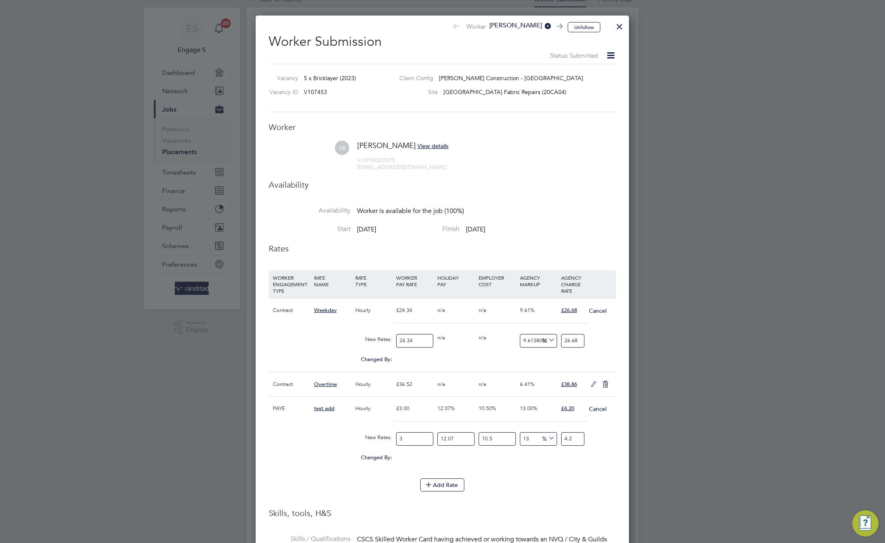
click at [592, 387] on icon at bounding box center [594, 384] width 10 height 7
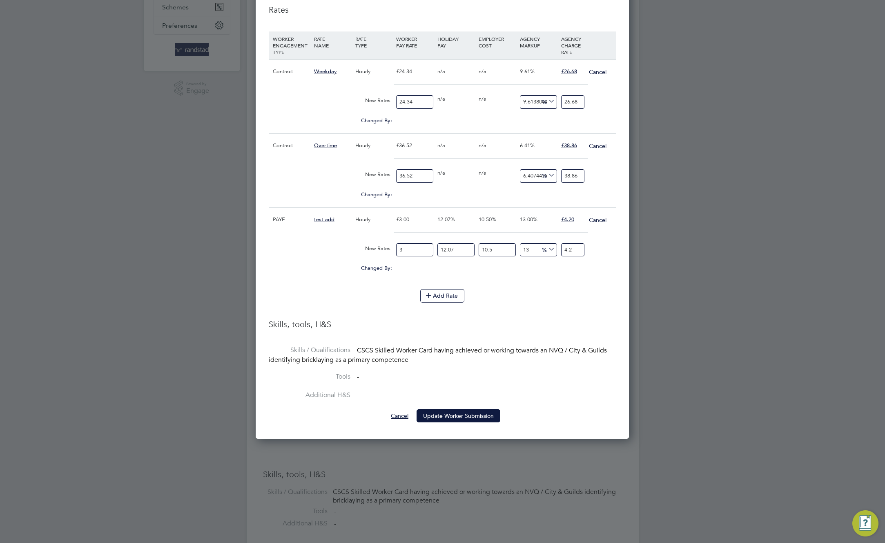
click at [399, 415] on button "Cancel" at bounding box center [399, 415] width 31 height 13
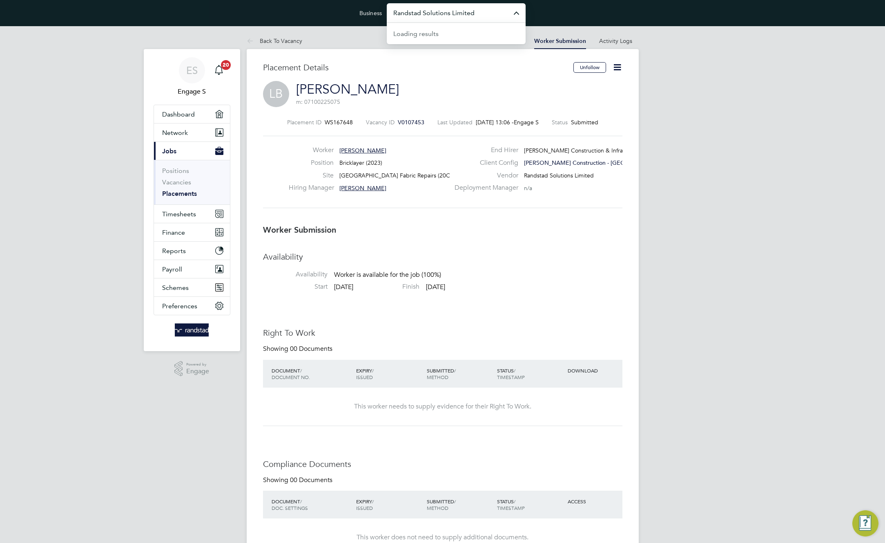
click at [464, 15] on input "Randstad Solutions Limited" at bounding box center [456, 12] width 139 height 19
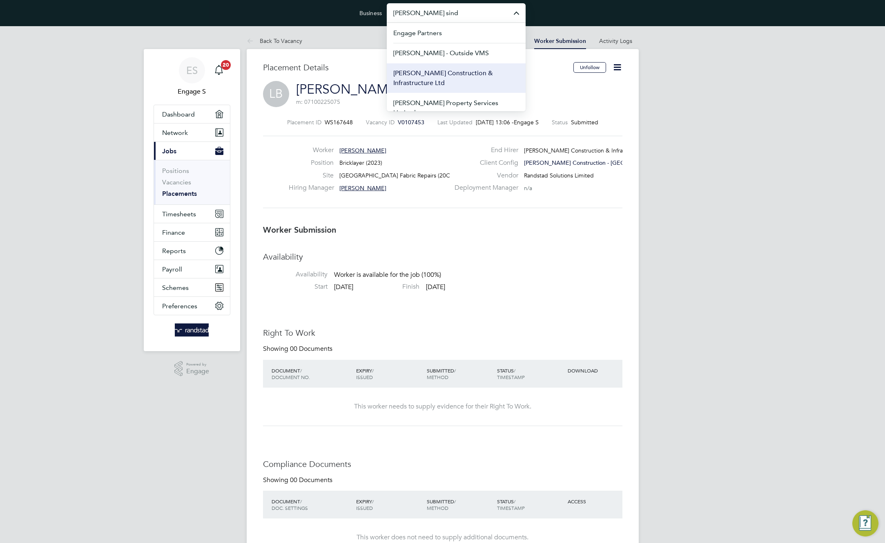
click at [460, 71] on span "[PERSON_NAME] Construction & Infrastructure Ltd" at bounding box center [456, 78] width 126 height 20
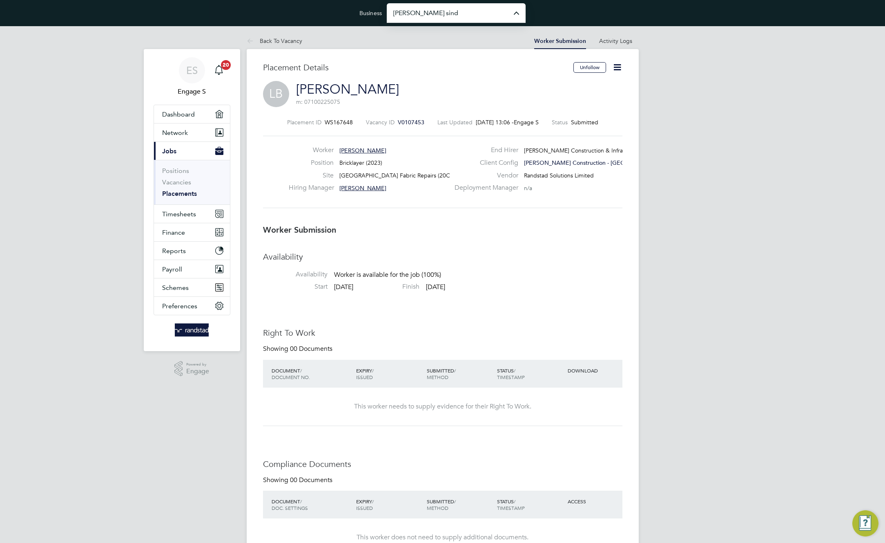
type input "[PERSON_NAME] Construction & Infrastructure Ltd"
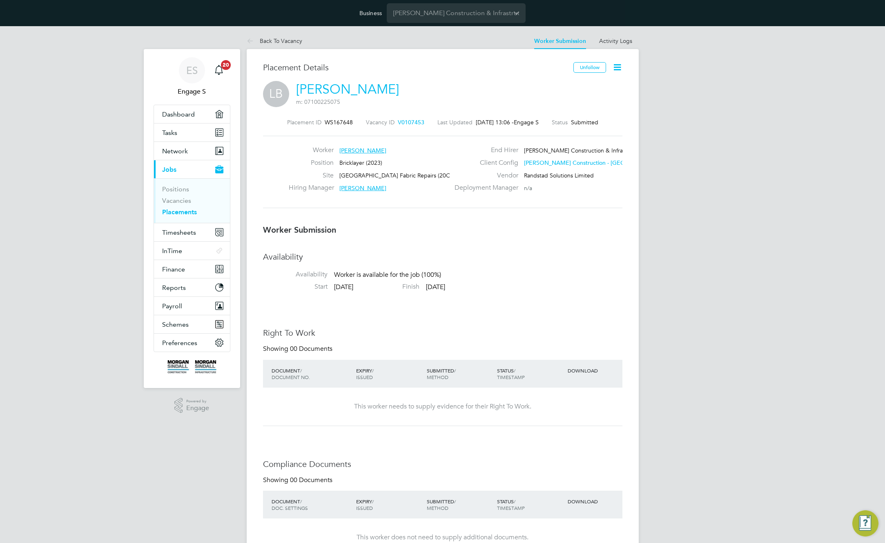
click at [618, 62] on icon at bounding box center [617, 67] width 10 height 10
drag, startPoint x: 583, startPoint y: 87, endPoint x: 532, endPoint y: 200, distance: 124.2
click at [583, 87] on li "Edit Worker Submission e" at bounding box center [583, 86] width 76 height 11
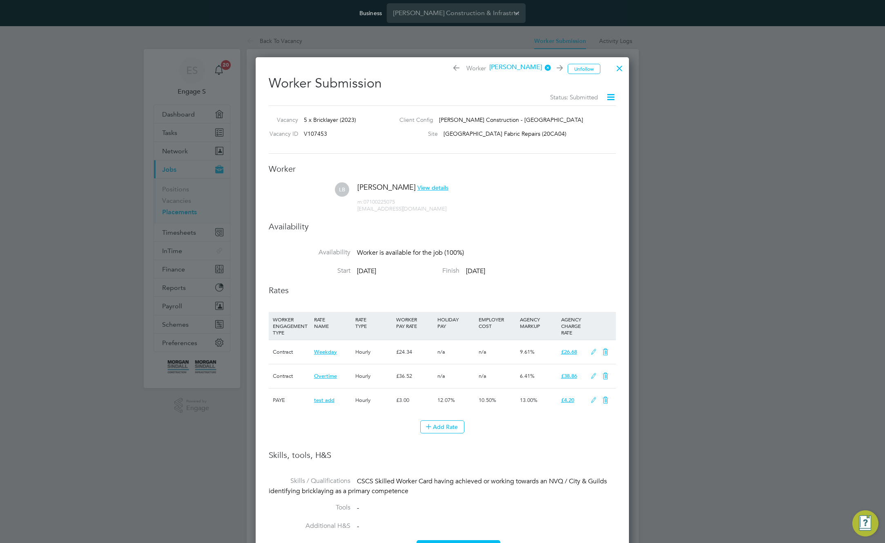
scroll to position [24, 42]
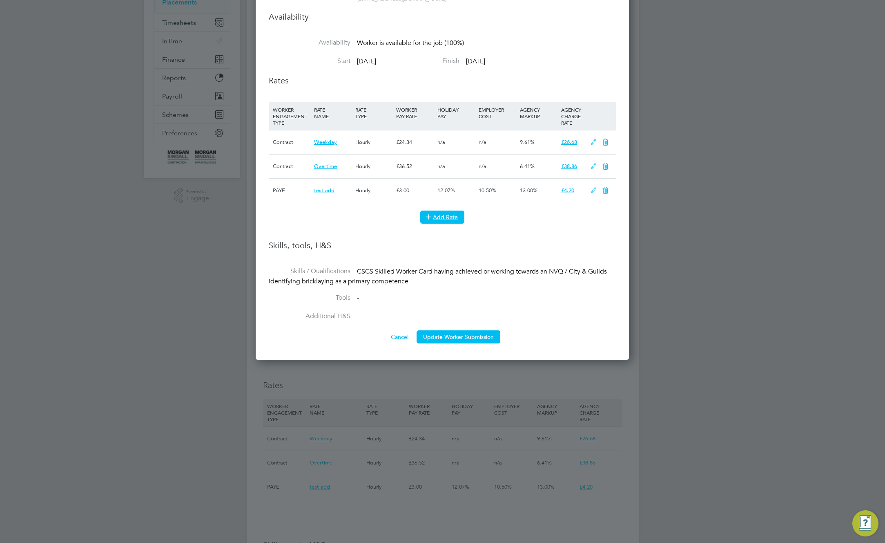
click at [450, 213] on button "Add Rate" at bounding box center [442, 216] width 44 height 13
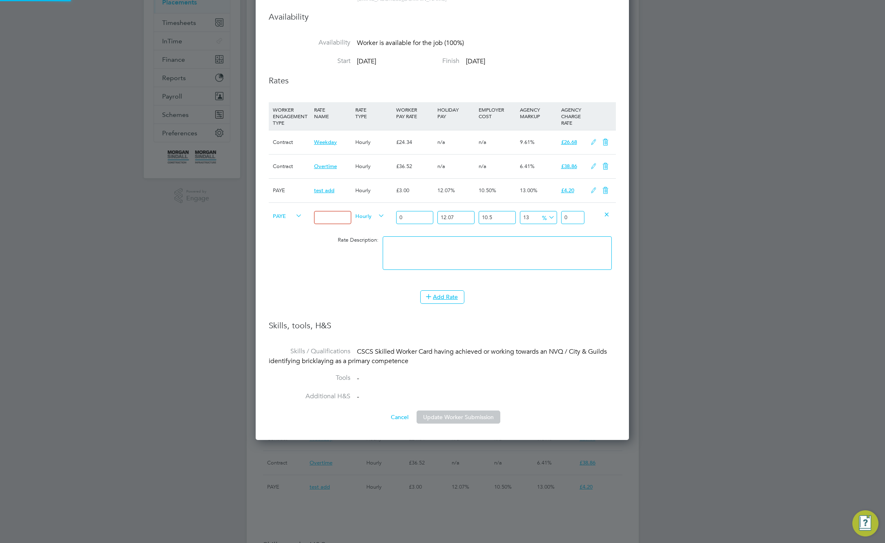
scroll to position [592, 374]
click at [320, 218] on input at bounding box center [332, 217] width 37 height 13
click at [320, 218] on input "trstt" at bounding box center [332, 217] width 37 height 13
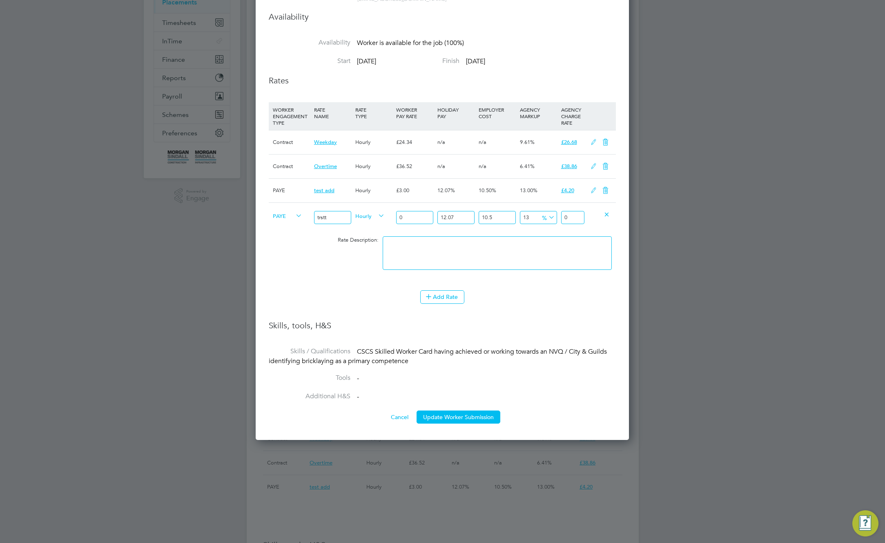
click at [320, 218] on input "trstt" at bounding box center [332, 217] width 37 height 13
type input "test"
click at [469, 420] on button "Update Worker Submission" at bounding box center [459, 416] width 84 height 13
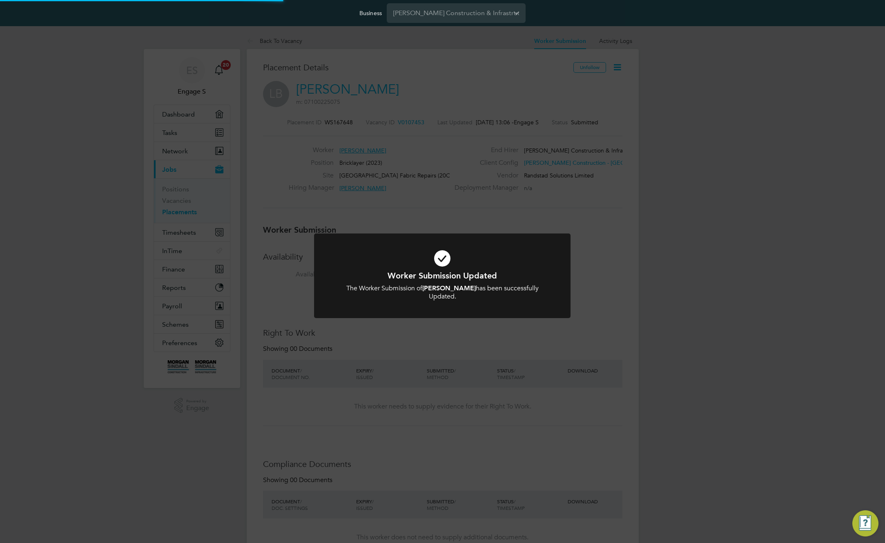
click at [679, 220] on div "Worker Submission Updated The Worker Submission of [PERSON_NAME] has been succe…" at bounding box center [442, 271] width 885 height 543
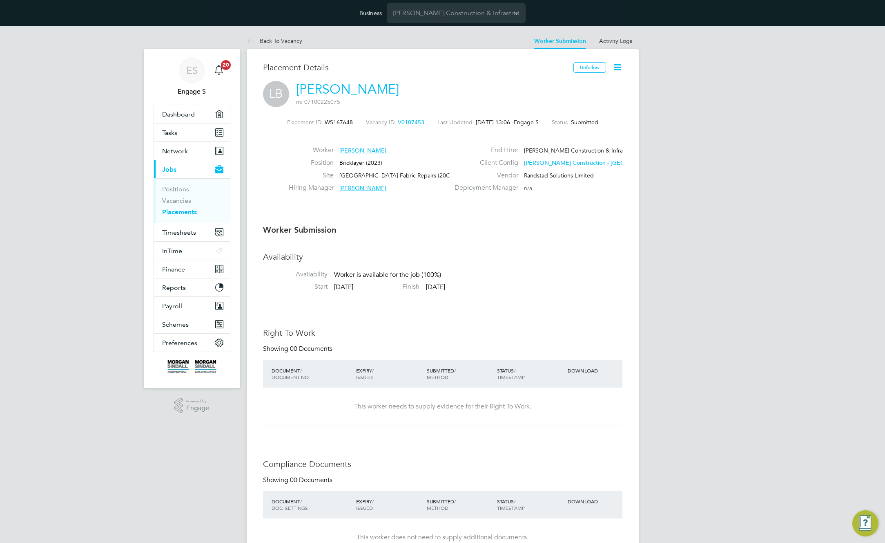
scroll to position [2, 0]
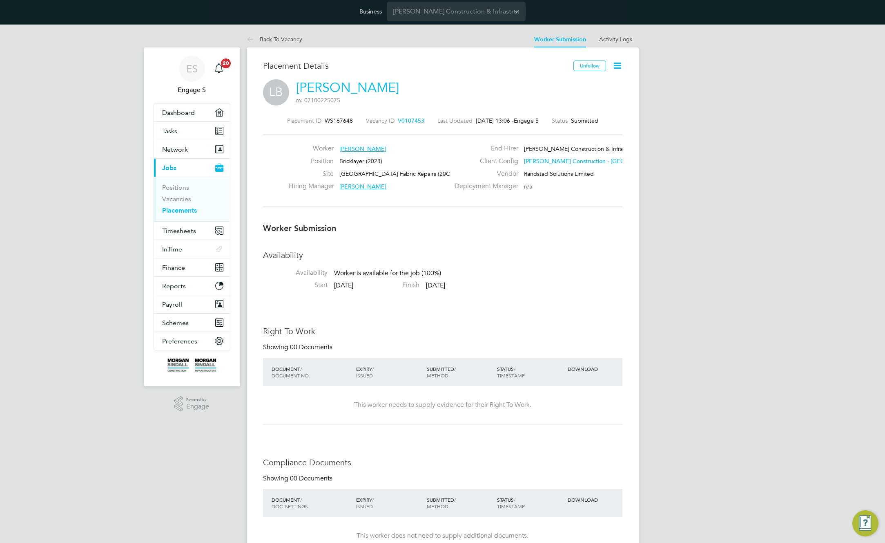
click at [620, 65] on icon at bounding box center [617, 65] width 10 height 10
click at [582, 84] on li "Edit Worker Submission e" at bounding box center [583, 84] width 76 height 11
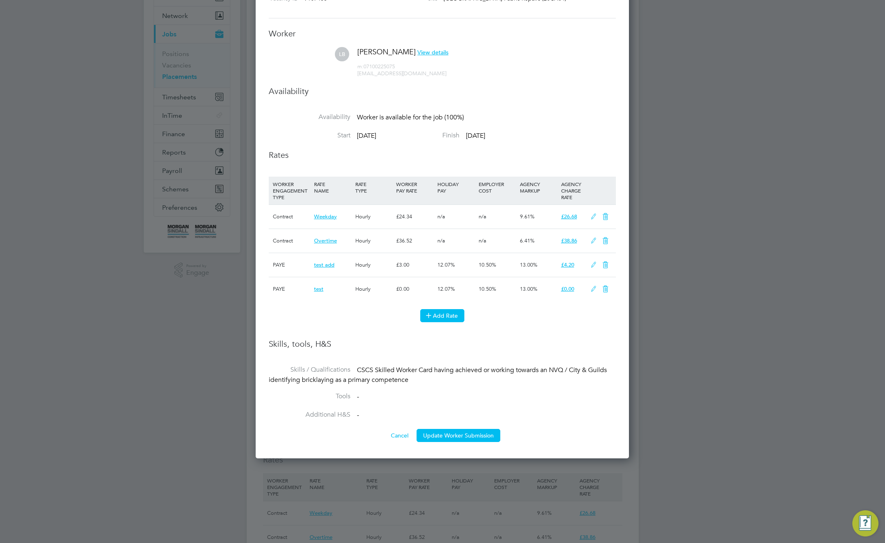
scroll to position [4, 4]
click at [435, 316] on button "Add Rate" at bounding box center [442, 315] width 44 height 13
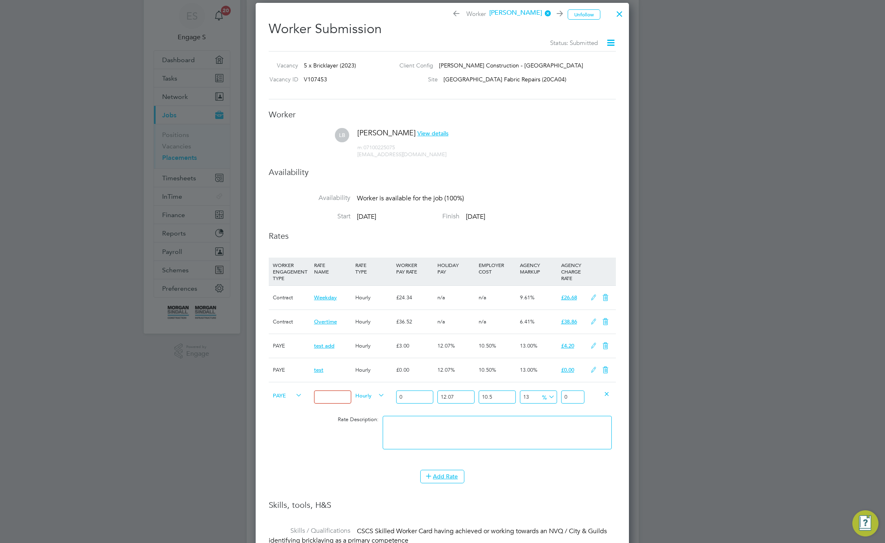
scroll to position [0, 0]
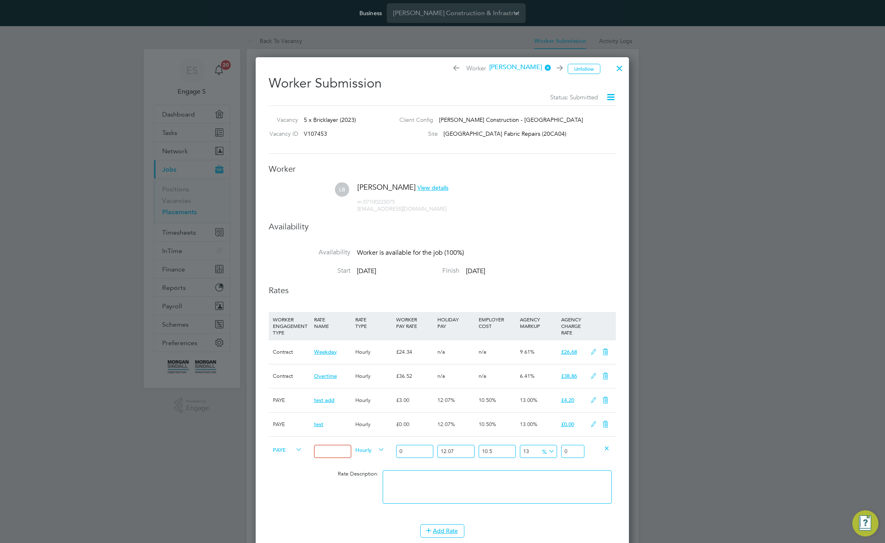
click at [621, 60] on div at bounding box center [619, 66] width 15 height 15
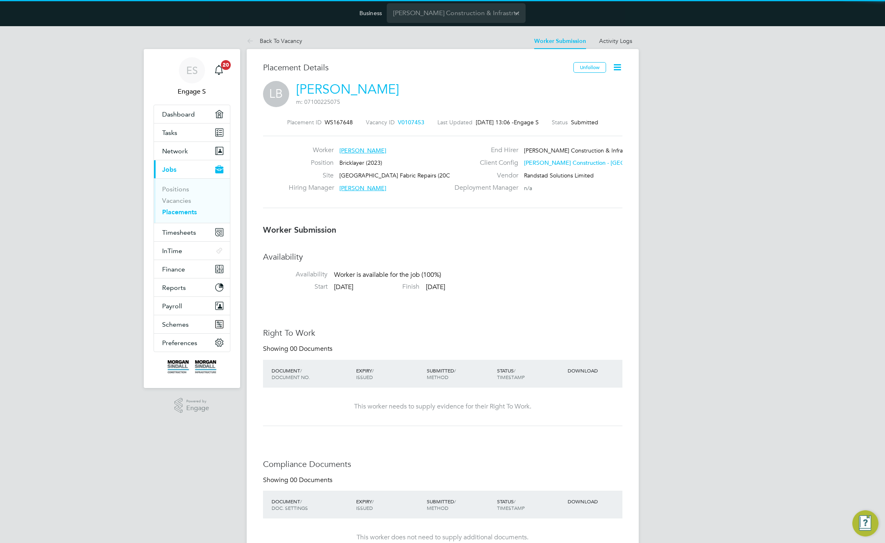
scroll to position [24, 57]
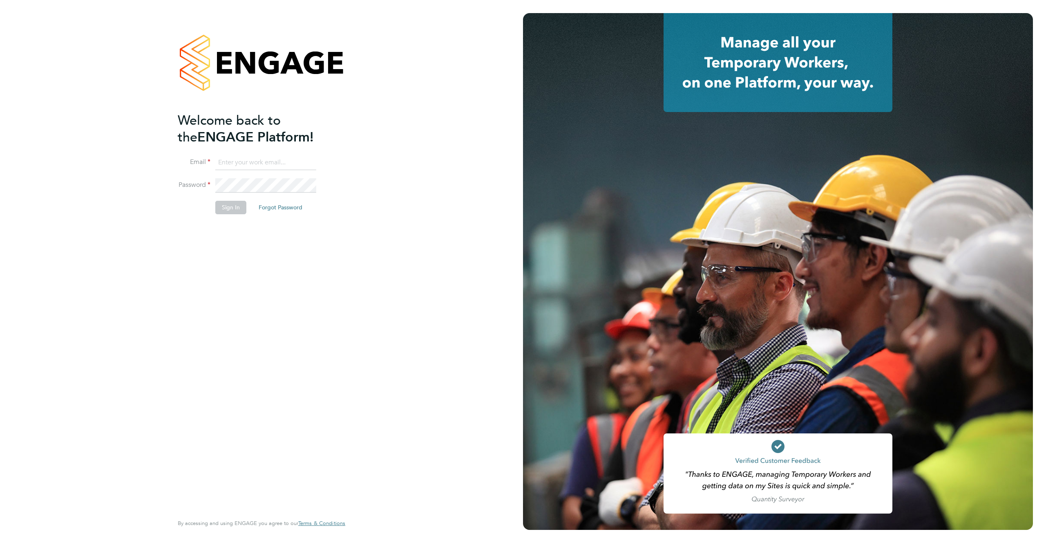
type input "[EMAIL_ADDRESS][DOMAIN_NAME]"
click at [230, 210] on button "Sign In" at bounding box center [230, 207] width 31 height 13
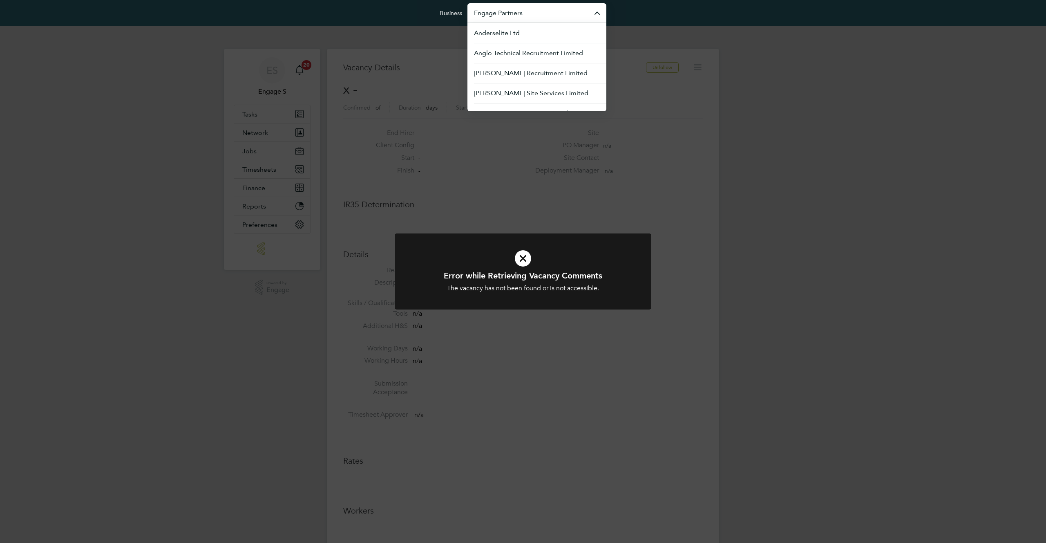
scroll to position [13, 176]
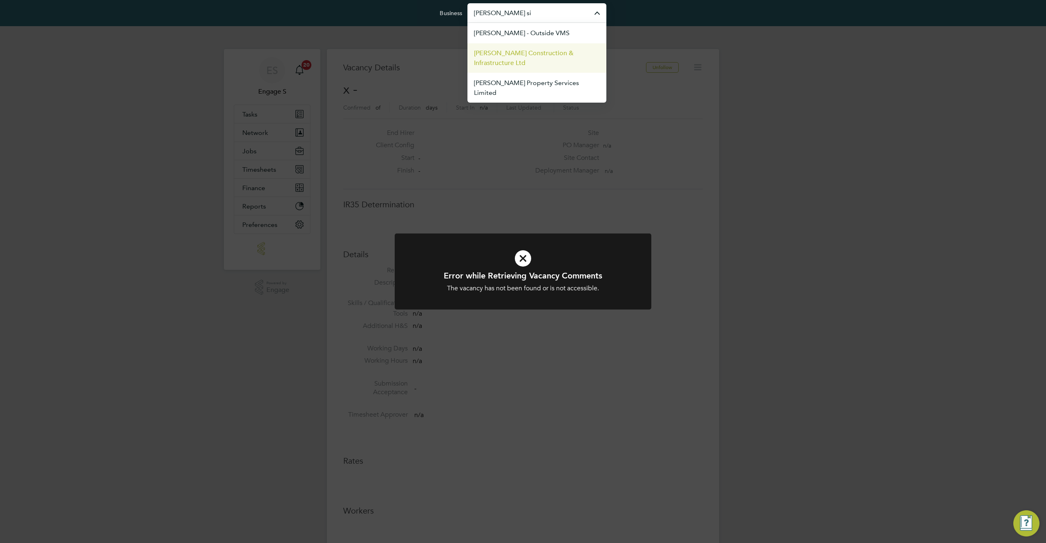
click at [538, 55] on span "[PERSON_NAME] Construction & Infrastructure Ltd" at bounding box center [537, 58] width 126 height 20
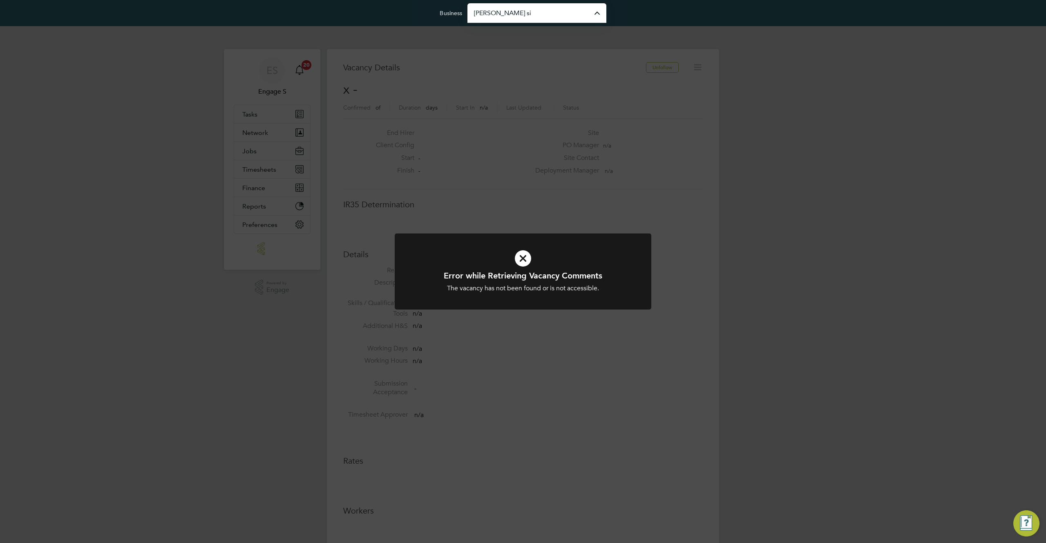
type input "[PERSON_NAME] Construction & Infrastructure Ltd"
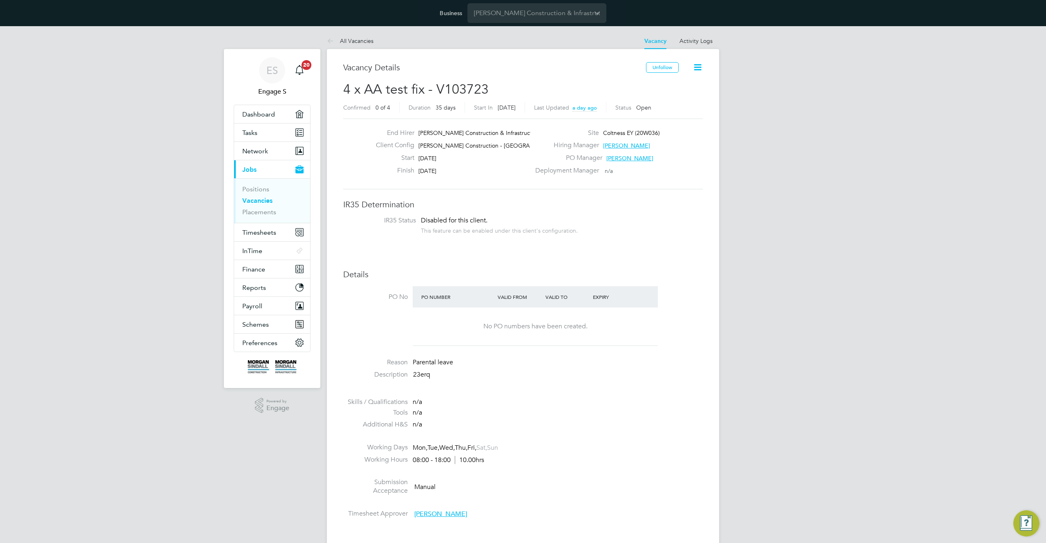
click at [700, 68] on icon at bounding box center [697, 67] width 10 height 10
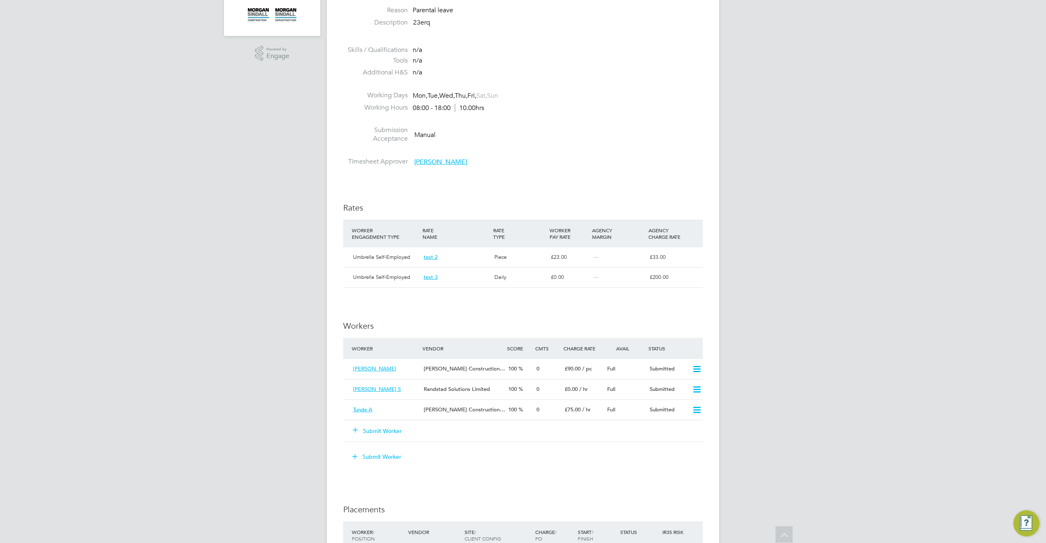
scroll to position [365, 0]
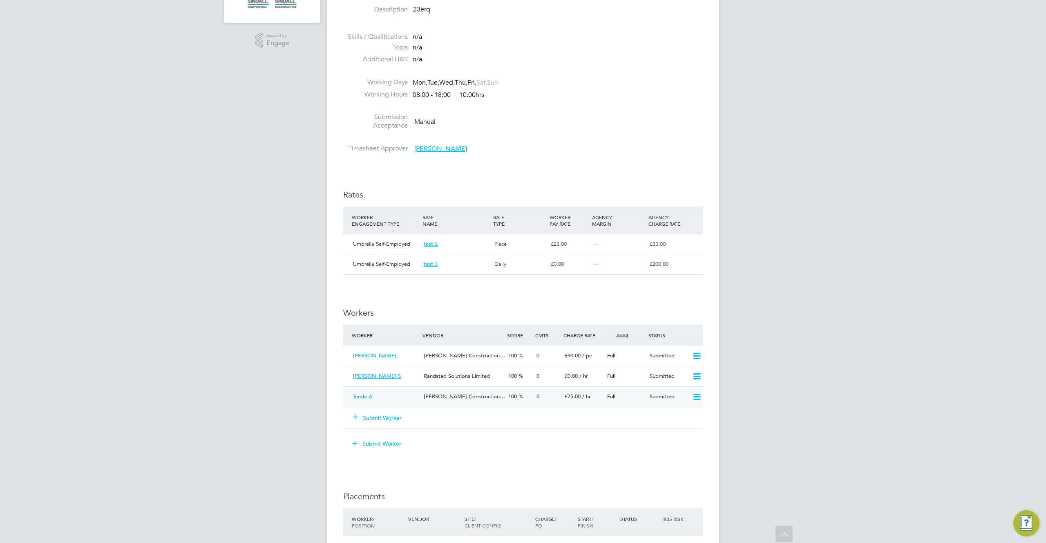
click at [547, 397] on div "0" at bounding box center [547, 396] width 28 height 13
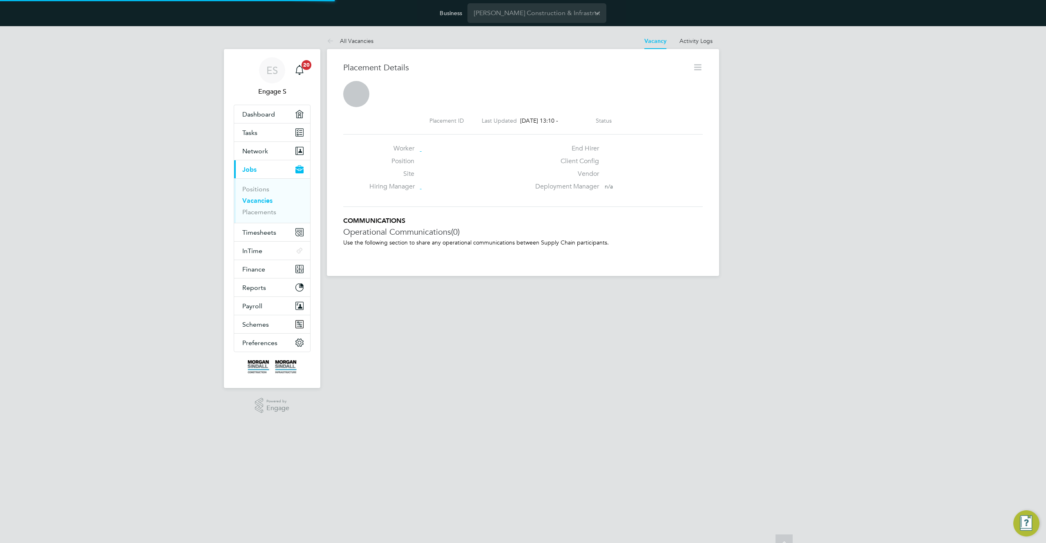
scroll to position [4, 4]
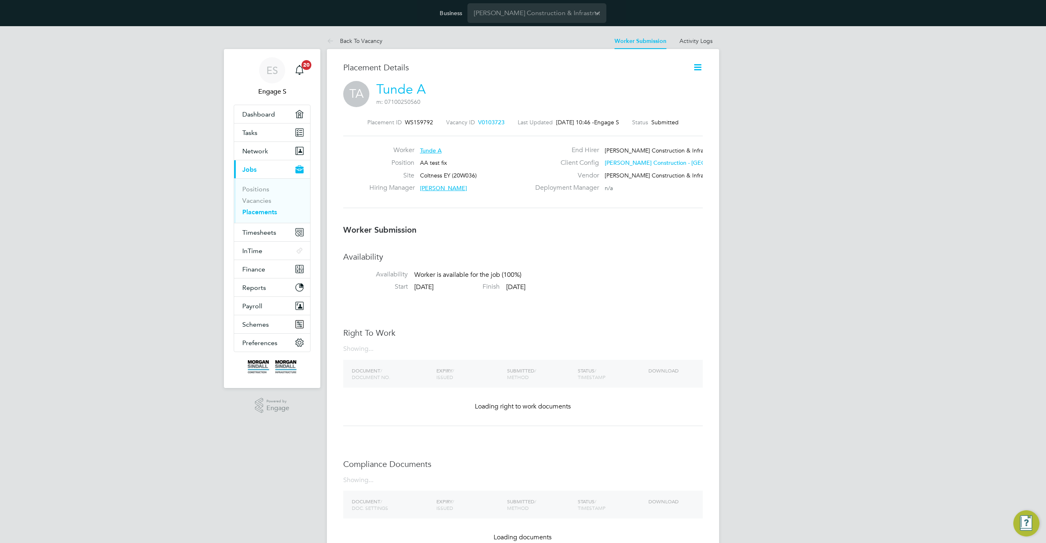
click at [696, 62] on icon at bounding box center [697, 67] width 10 height 10
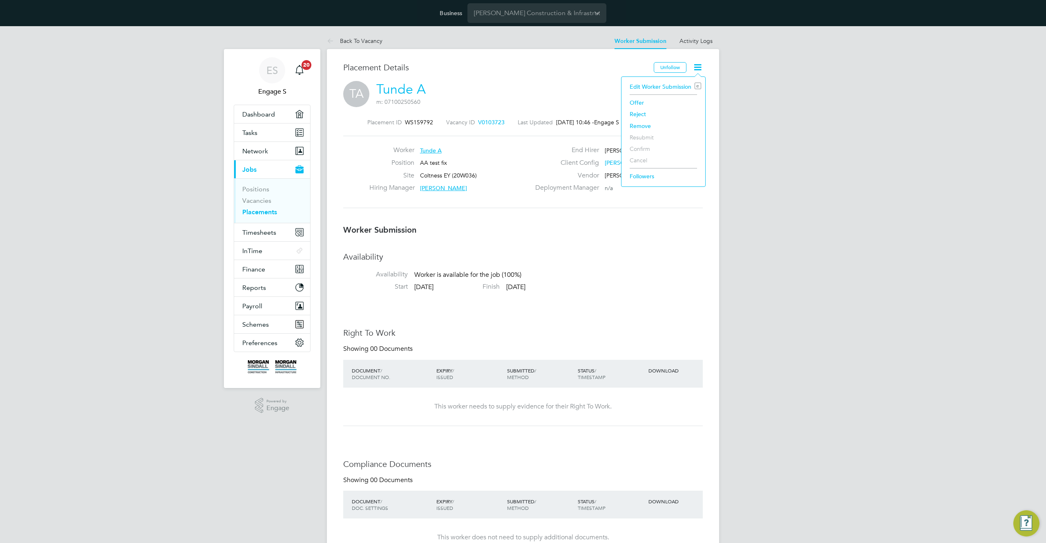
click at [658, 87] on li "Edit Worker Submission e" at bounding box center [663, 86] width 76 height 11
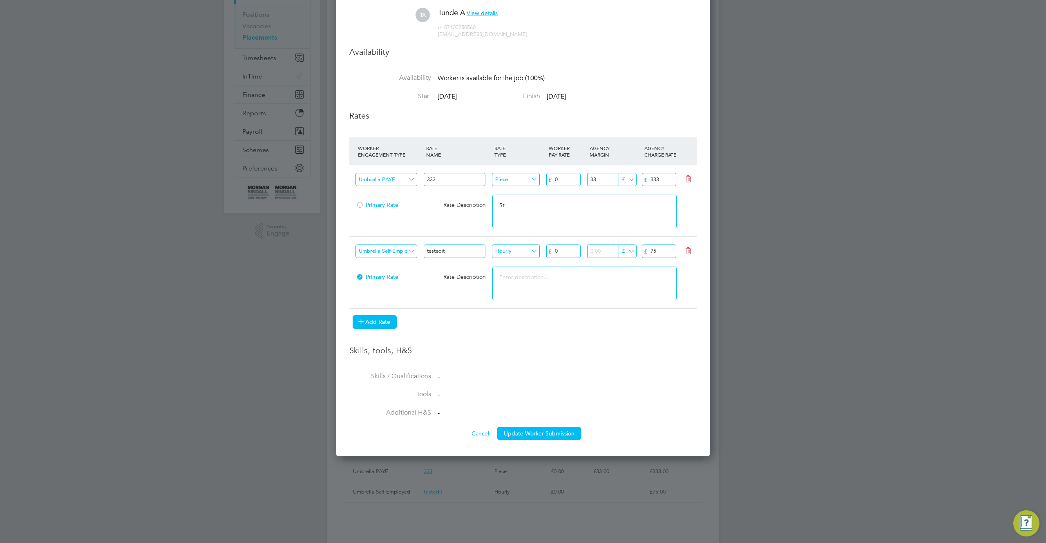
click at [381, 320] on button "Add Rate" at bounding box center [375, 321] width 44 height 13
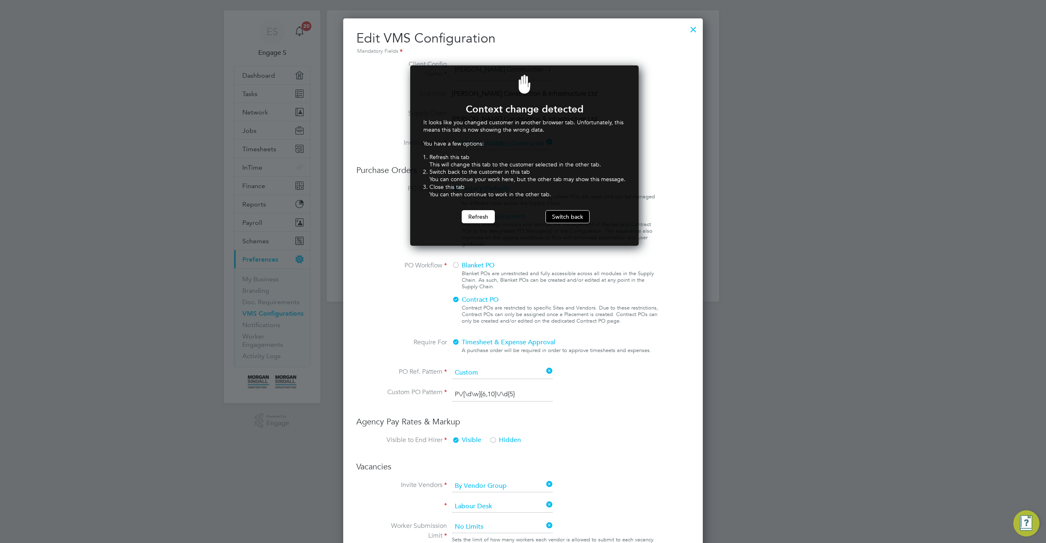
scroll to position [181, 226]
click at [566, 217] on button "Switch back" at bounding box center [567, 216] width 44 height 13
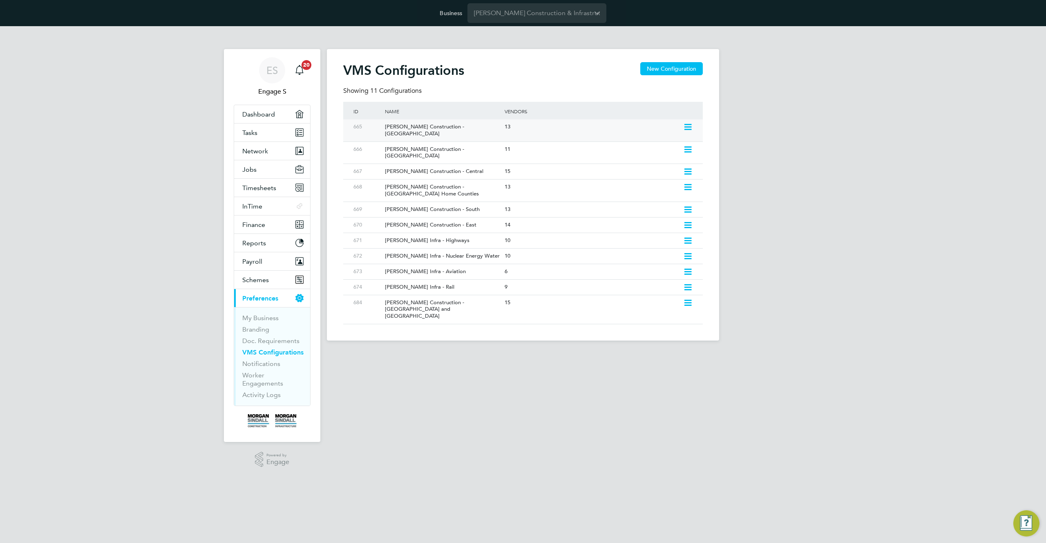
click at [686, 125] on icon at bounding box center [688, 127] width 10 height 7
click at [473, 164] on div "[PERSON_NAME] Construction - Central" at bounding box center [440, 171] width 123 height 15
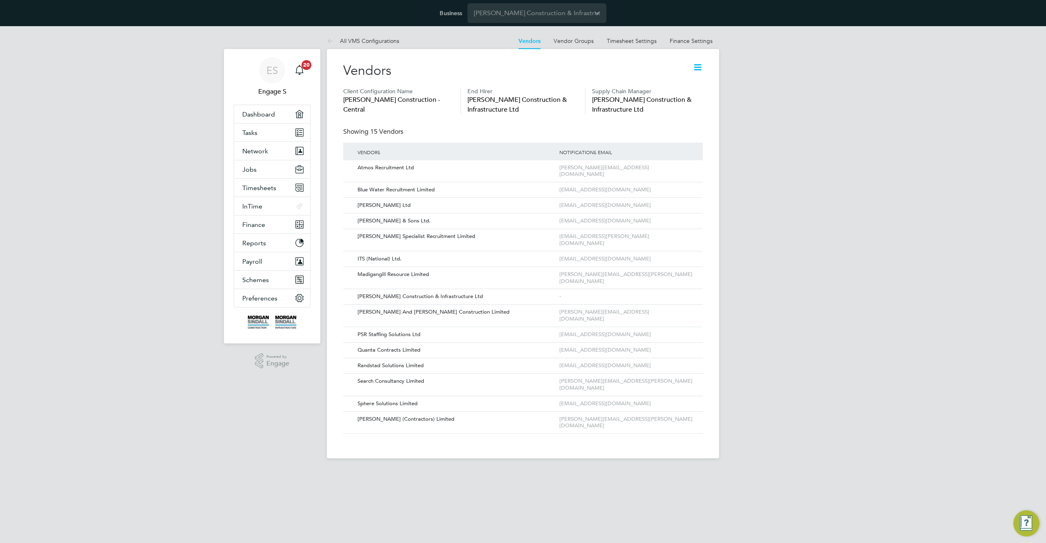
click at [694, 67] on icon at bounding box center [697, 67] width 10 height 10
click at [658, 88] on li "Edit VMS Configuration" at bounding box center [665, 86] width 73 height 11
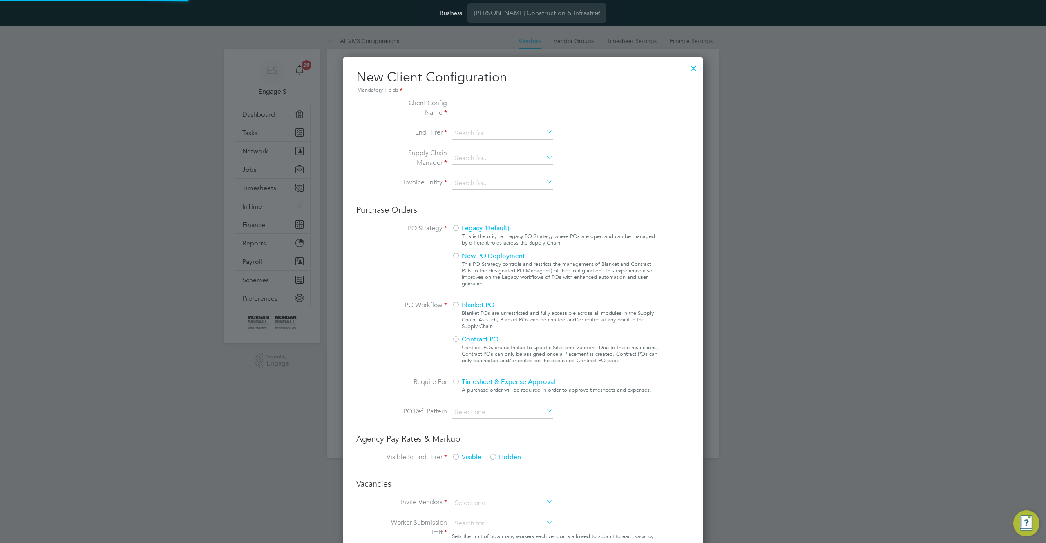
scroll to position [742, 360]
type input "[PERSON_NAME] Construction - Central"
type input "[PERSON_NAME] Construction & Infrastructure Ltd"
type input "Any Text"
type input "By Vendor Group"
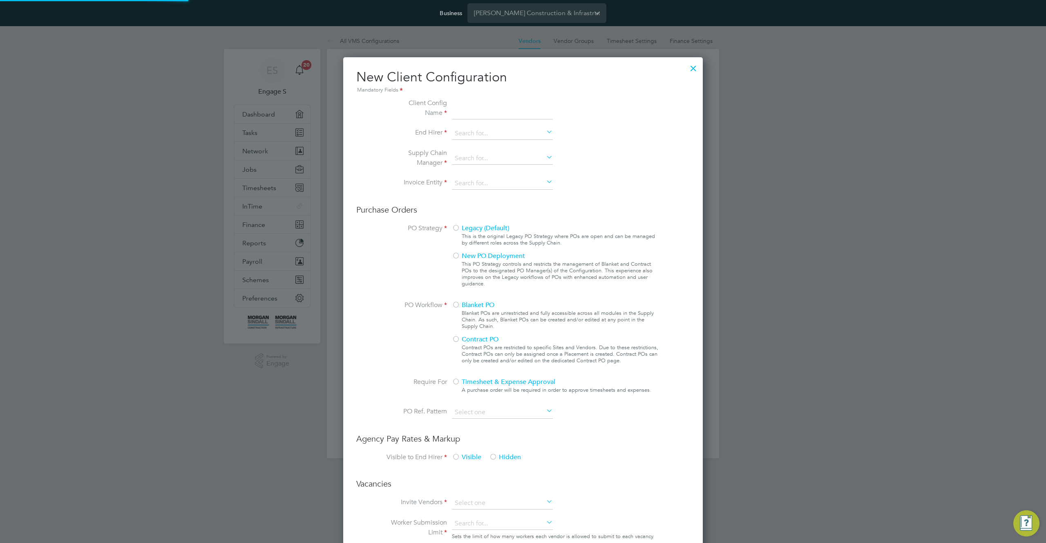
type input "No Limits"
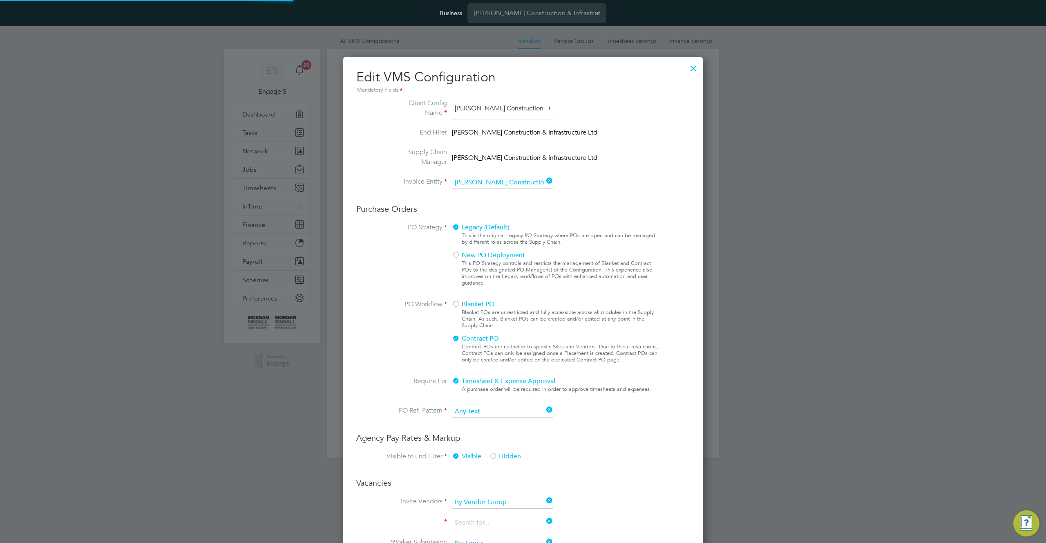
scroll to position [933, 360]
type input "Labour Desk"
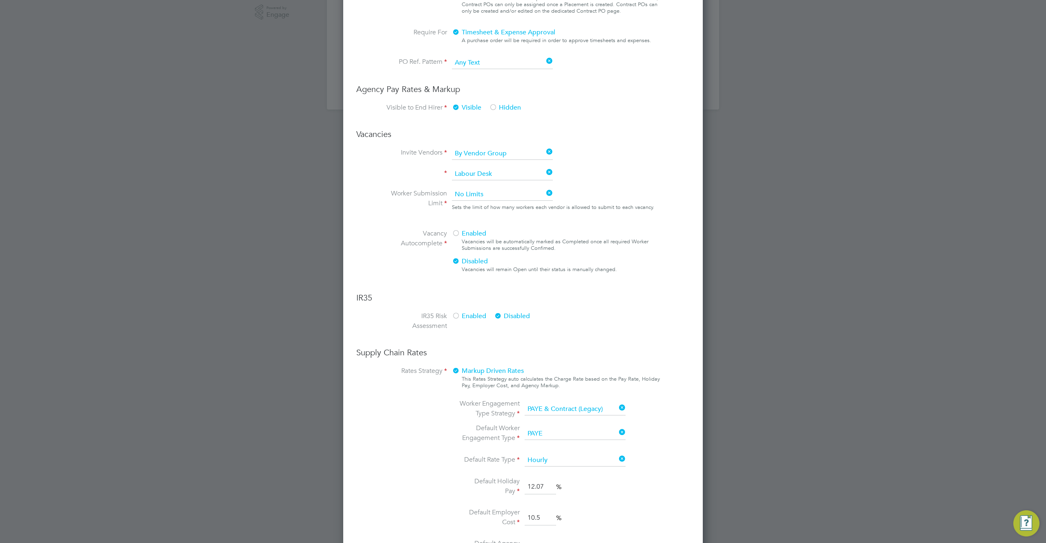
scroll to position [447, 0]
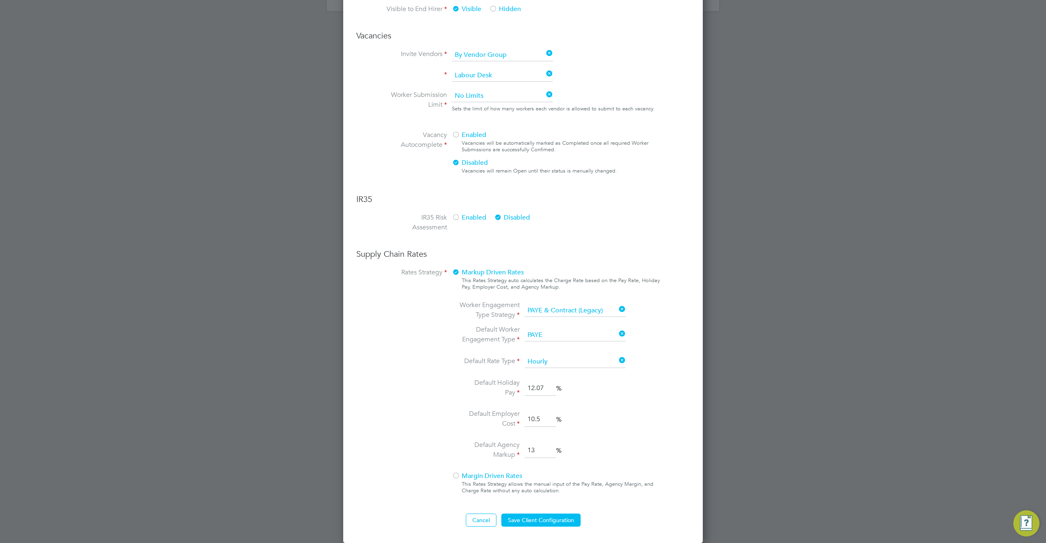
click at [460, 476] on div at bounding box center [456, 476] width 8 height 8
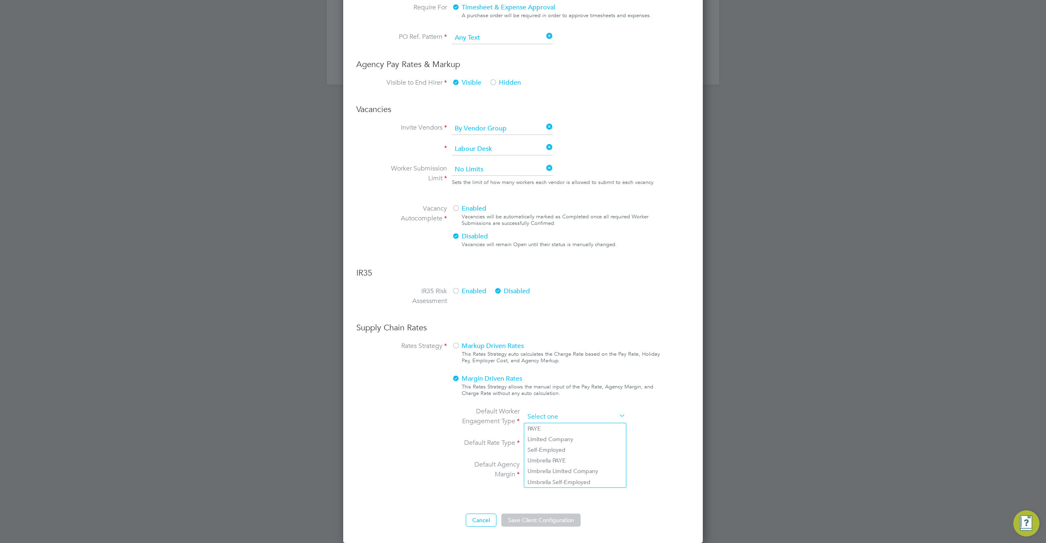
click at [570, 420] on input at bounding box center [575, 417] width 101 height 12
click at [560, 440] on li "Limited Company" at bounding box center [575, 438] width 102 height 11
type input "Limited Company"
click at [560, 444] on input at bounding box center [575, 443] width 101 height 12
click at [548, 457] on li "Hourly" at bounding box center [575, 454] width 102 height 11
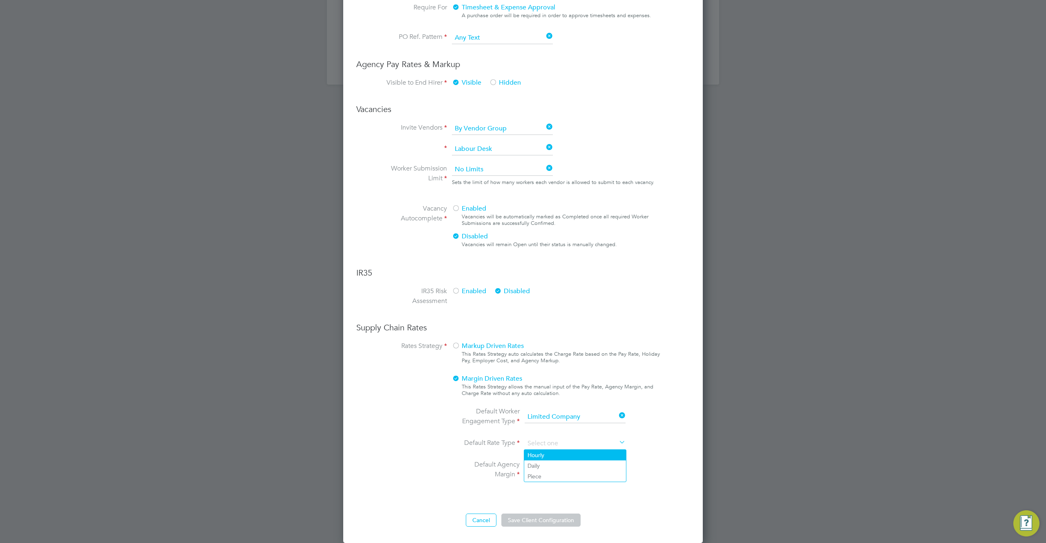
type input "Hourly"
click at [549, 472] on input at bounding box center [575, 470] width 101 height 12
click at [550, 482] on li "Currency (£)" at bounding box center [575, 481] width 102 height 11
type input "Currency (£)"
click at [545, 520] on button "Save Client Configuration" at bounding box center [540, 519] width 79 height 13
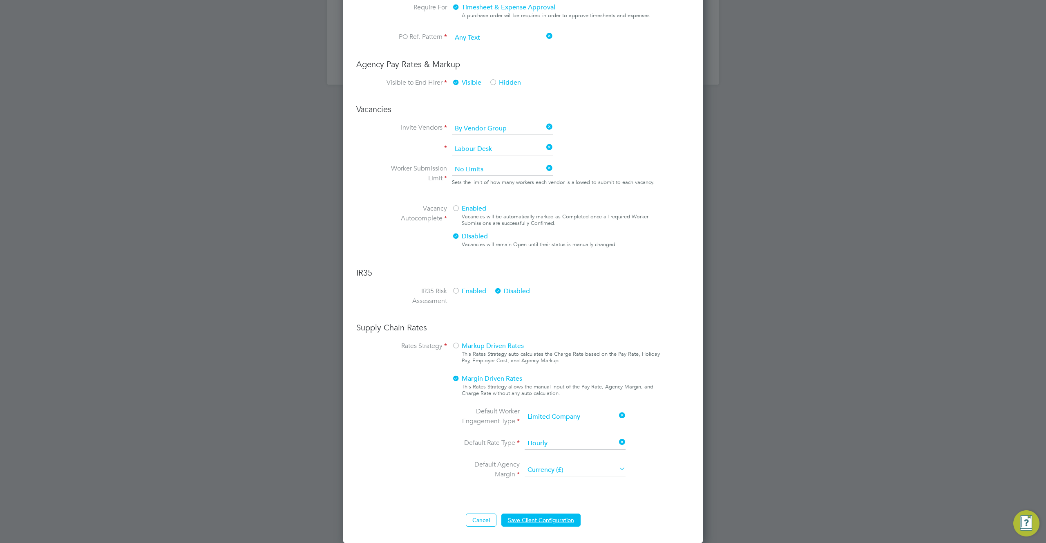
scroll to position [0, 0]
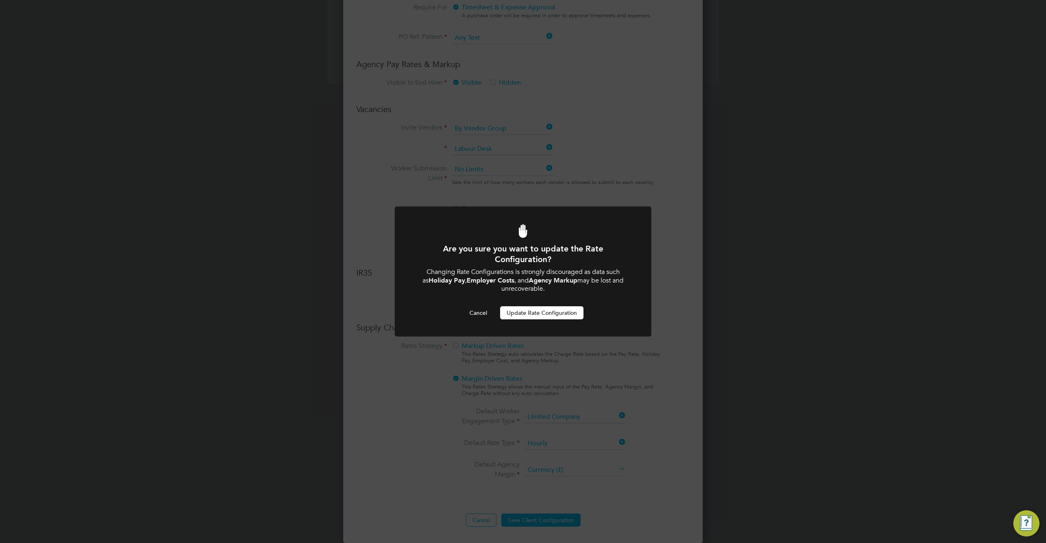
drag, startPoint x: 552, startPoint y: 309, endPoint x: 552, endPoint y: 317, distance: 8.2
click at [552, 312] on button "Update Rate Configuration" at bounding box center [541, 312] width 83 height 13
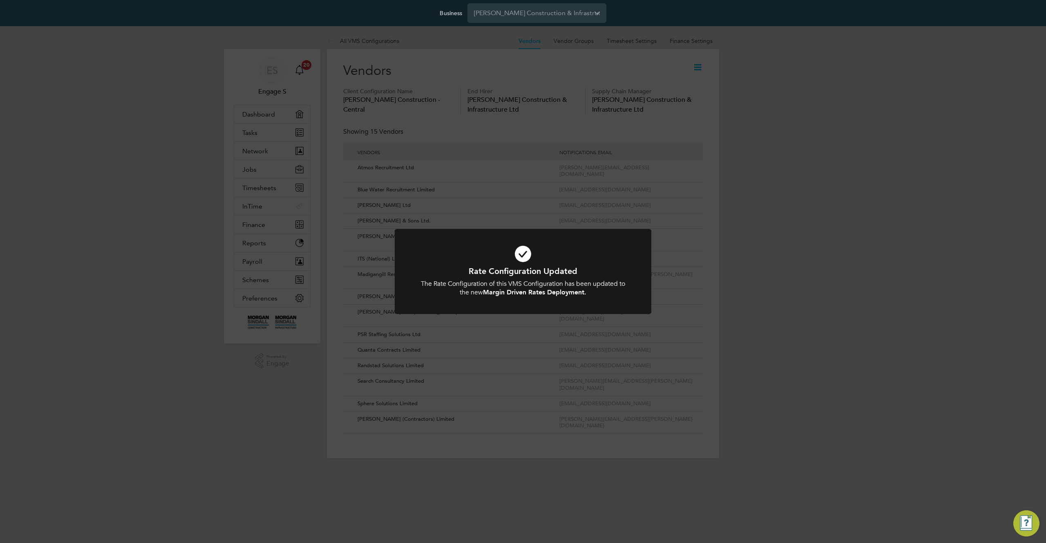
click at [549, 121] on div "Rate Configuration Updated The Rate Configuration of this VMS Configuration has…" at bounding box center [523, 271] width 1046 height 543
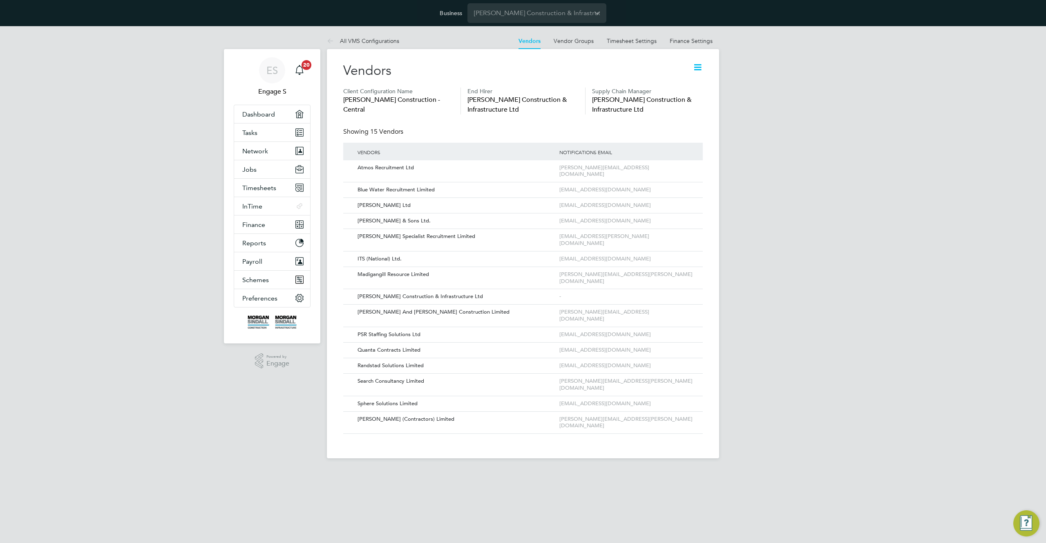
drag, startPoint x: 375, startPoint y: 110, endPoint x: 339, endPoint y: 103, distance: 36.1
click at [339, 103] on div "Vendors Client Configuration Name [PERSON_NAME] Construction - Central End Hire…" at bounding box center [523, 253] width 392 height 409
copy span "[PERSON_NAME] Construction - Central"
click at [261, 152] on span "Network" at bounding box center [255, 151] width 26 height 8
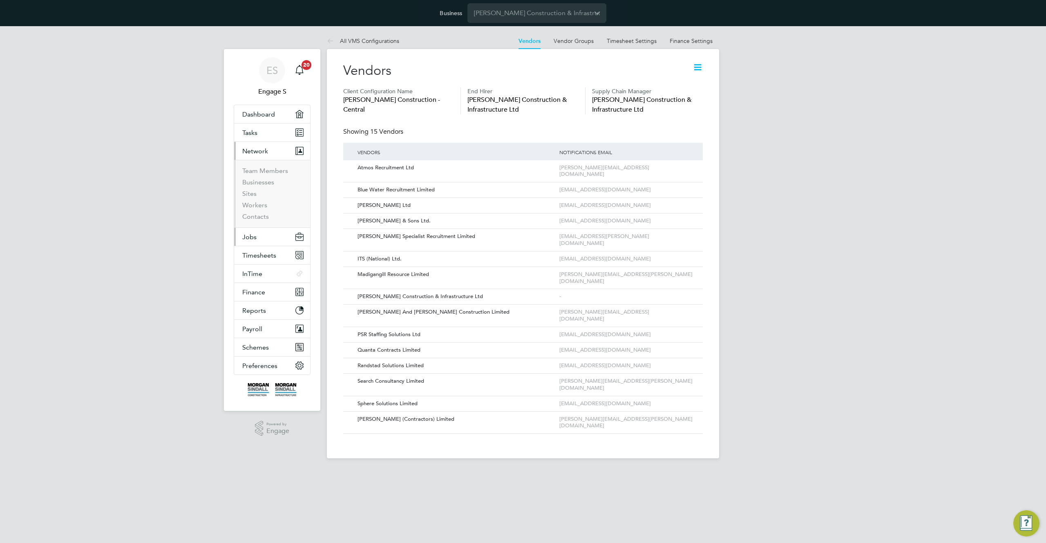
click at [258, 237] on button "Jobs" at bounding box center [272, 237] width 76 height 18
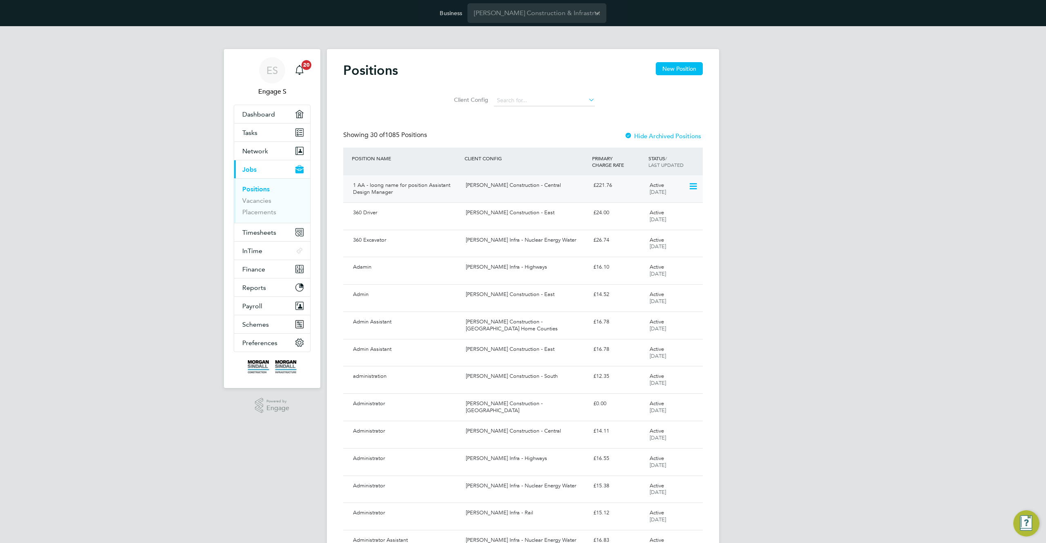
click at [465, 189] on div "[PERSON_NAME] Construction - Central" at bounding box center [525, 185] width 127 height 13
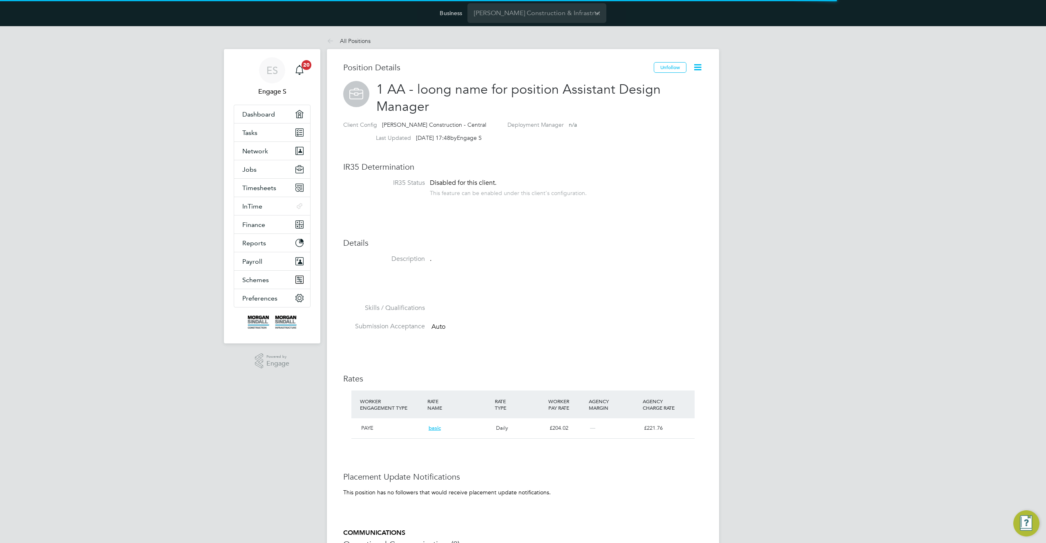
scroll to position [14, 68]
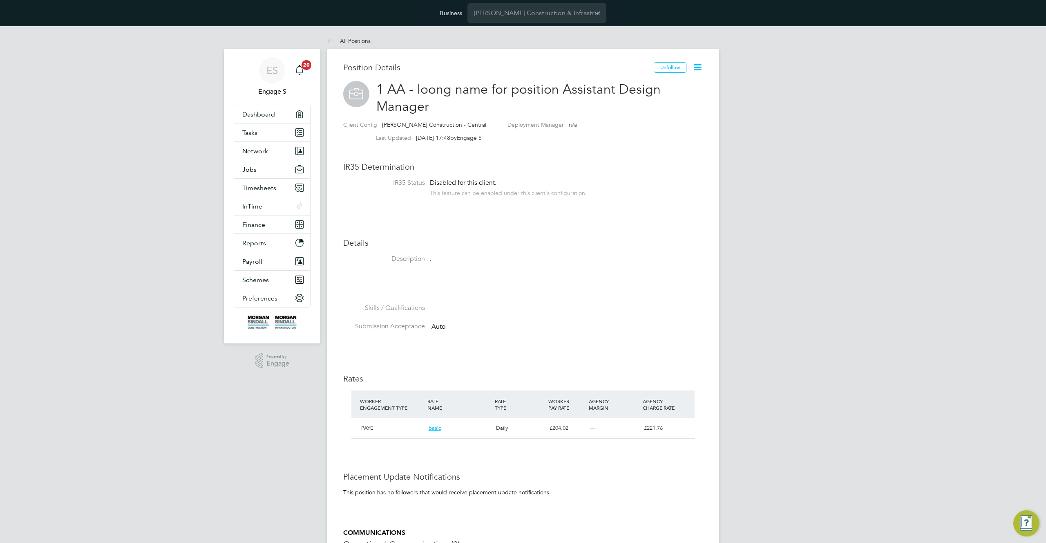
click at [695, 66] on icon at bounding box center [697, 67] width 10 height 10
click at [655, 85] on li "Edit Position e" at bounding box center [671, 86] width 60 height 11
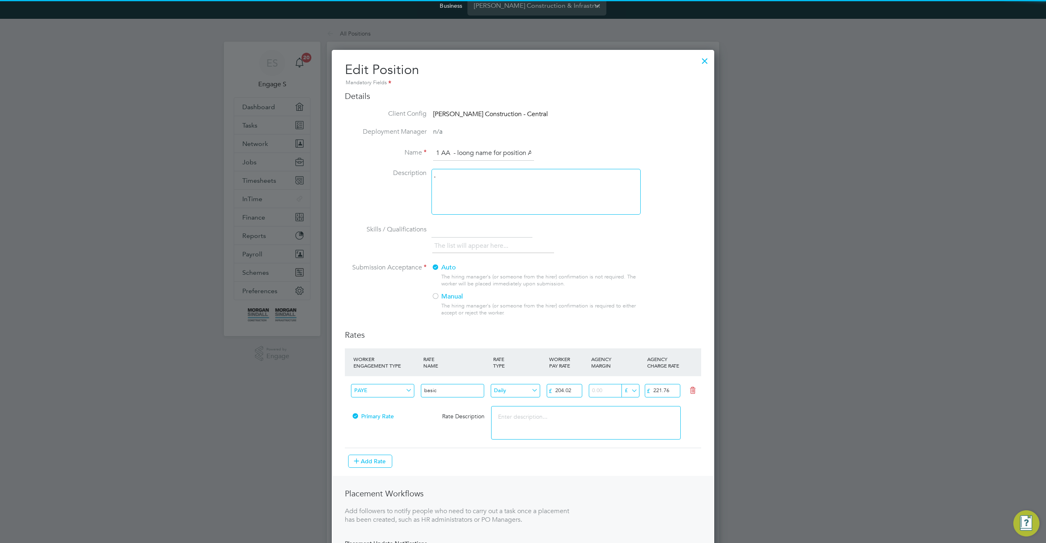
scroll to position [10, 0]
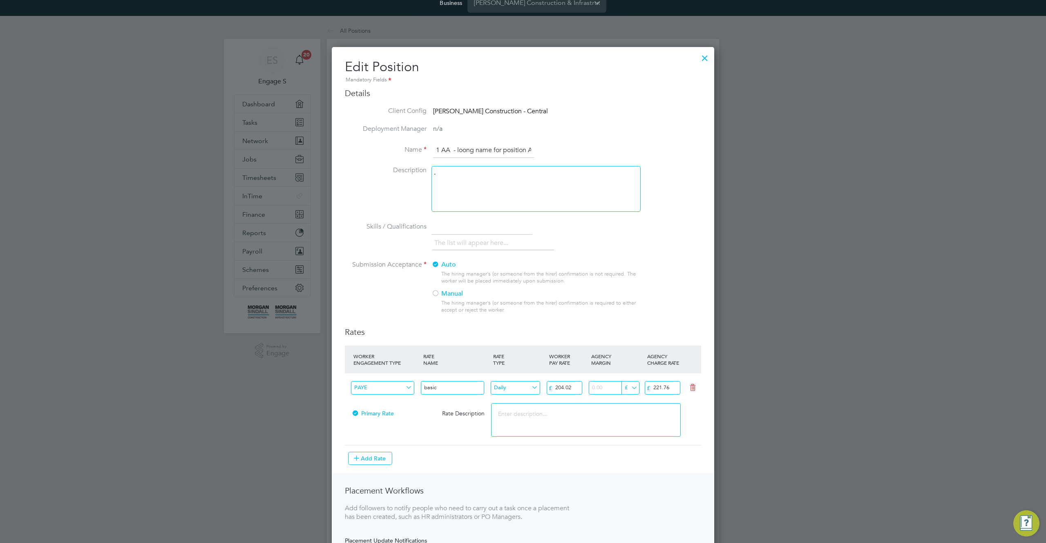
click at [447, 293] on label "Manual" at bounding box center [532, 293] width 202 height 9
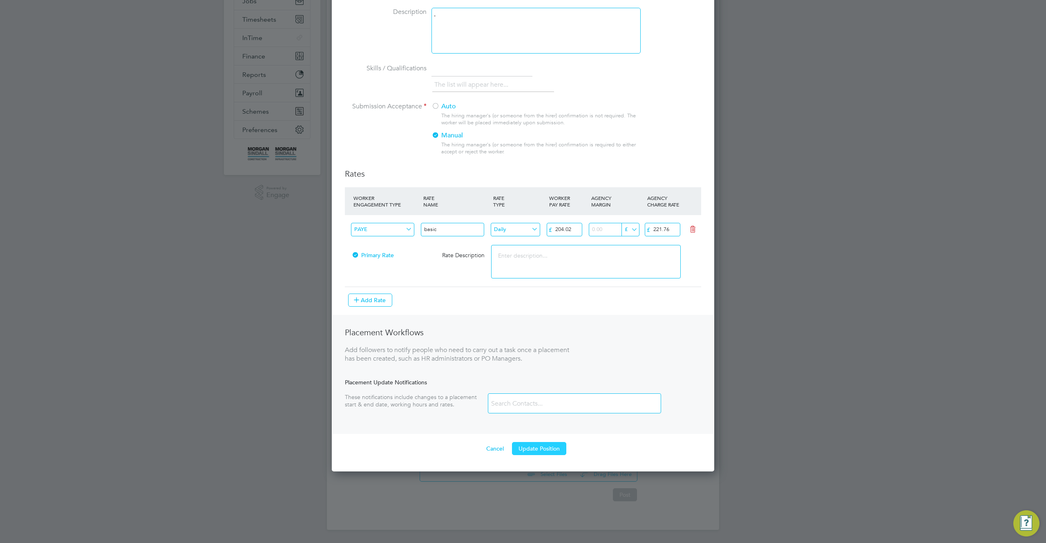
click at [532, 453] on button "Update Position" at bounding box center [539, 448] width 54 height 13
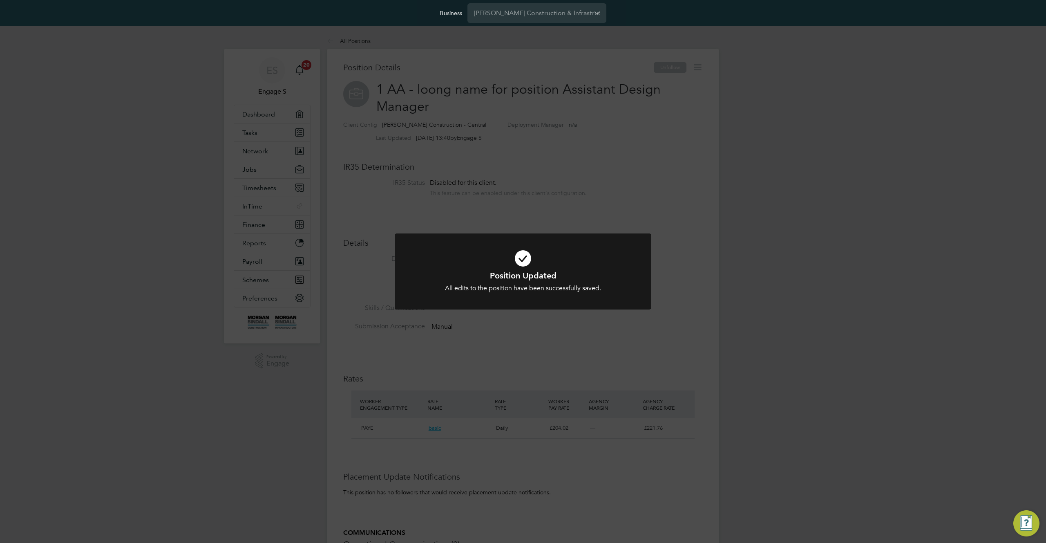
scroll to position [8, 123]
click at [451, 140] on div "Position Updated All edits to the position have been successfully saved. Cancel…" at bounding box center [523, 271] width 1046 height 543
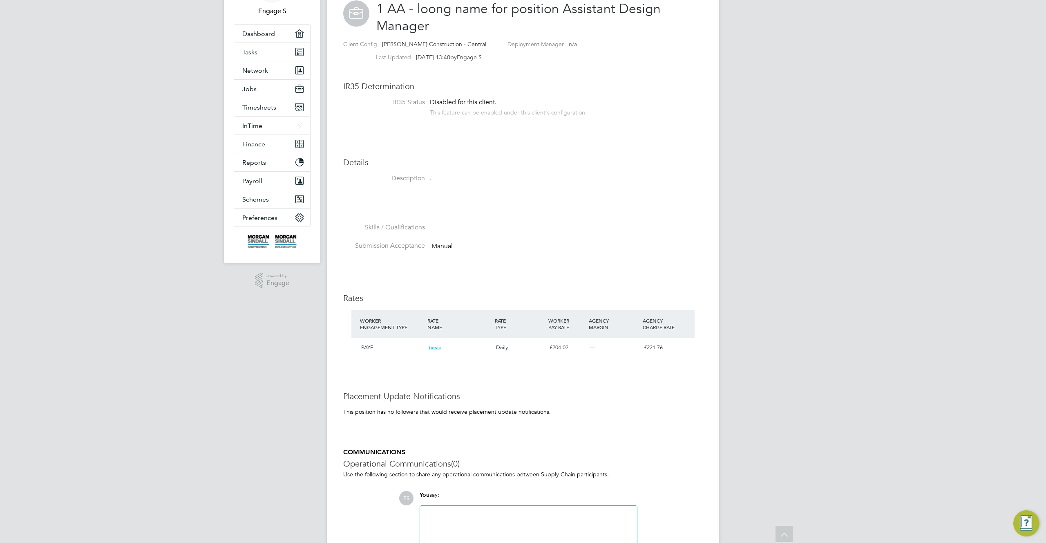
scroll to position [0, 0]
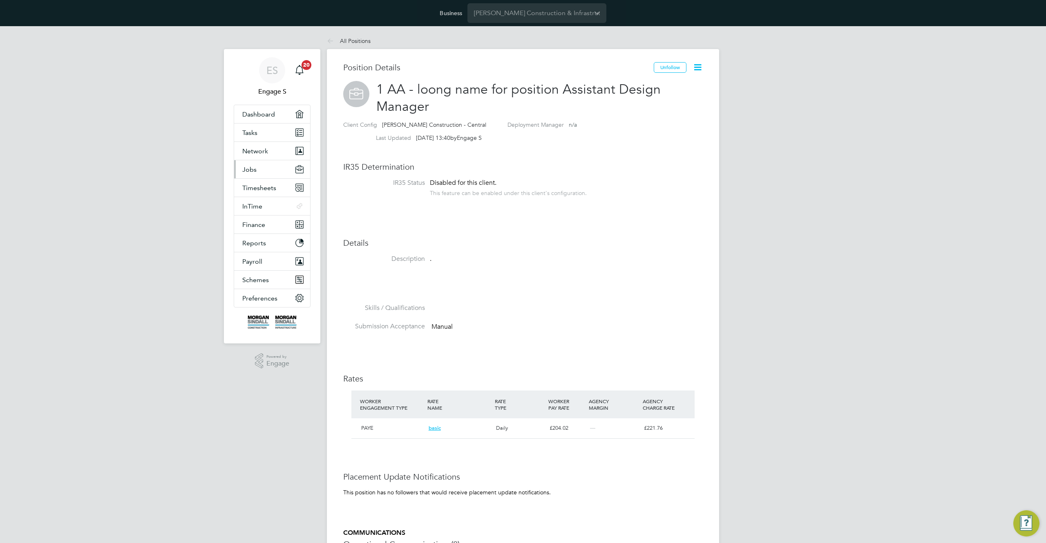
click at [249, 170] on span "Jobs" at bounding box center [249, 169] width 14 height 8
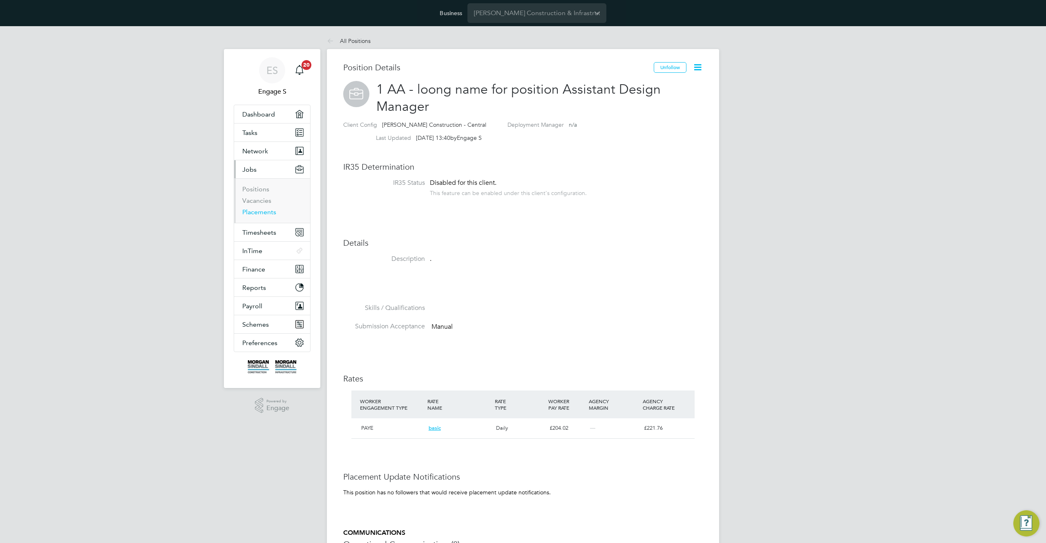
click at [264, 212] on link "Placements" at bounding box center [259, 212] width 34 height 8
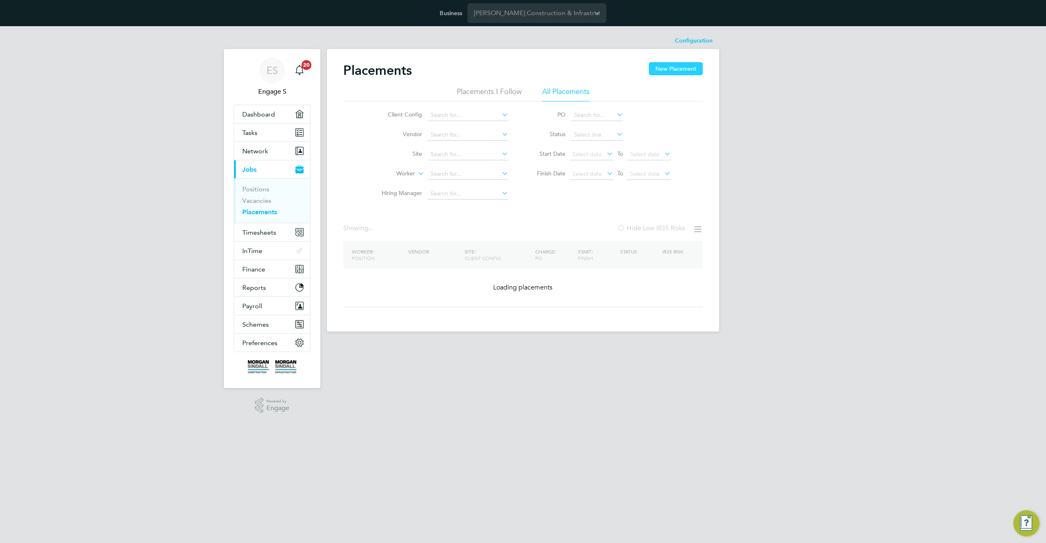
click at [675, 67] on button "New Placement" at bounding box center [676, 68] width 54 height 13
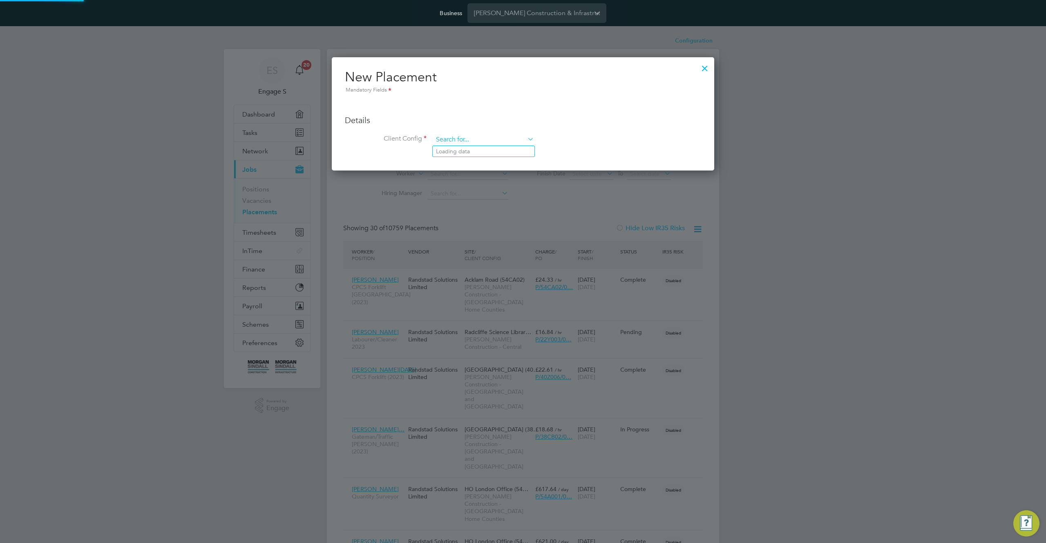
click at [509, 140] on input at bounding box center [483, 140] width 101 height 12
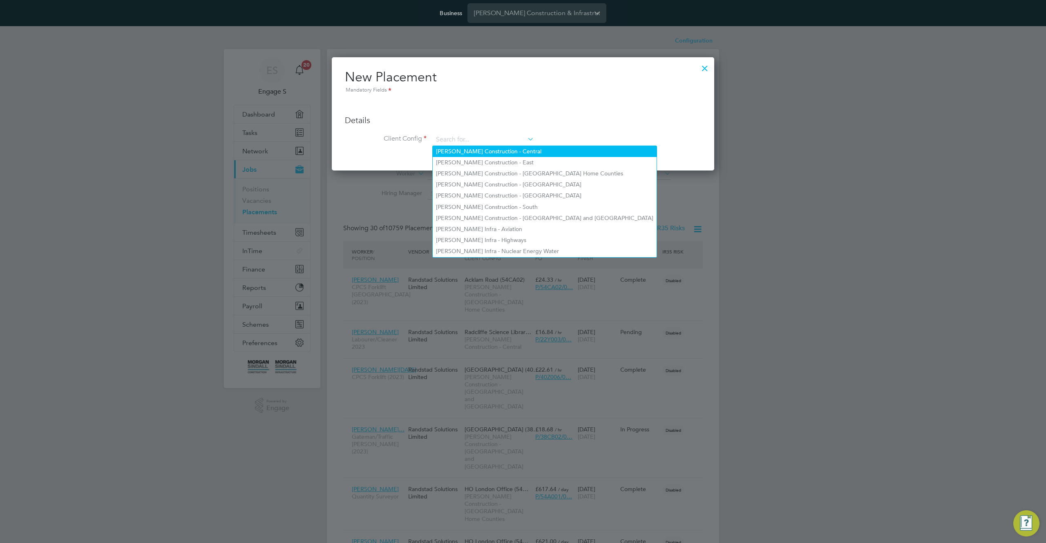
click at [512, 150] on li "[PERSON_NAME] Construction - Central" at bounding box center [545, 151] width 224 height 11
type input "[PERSON_NAME] Construction - Central"
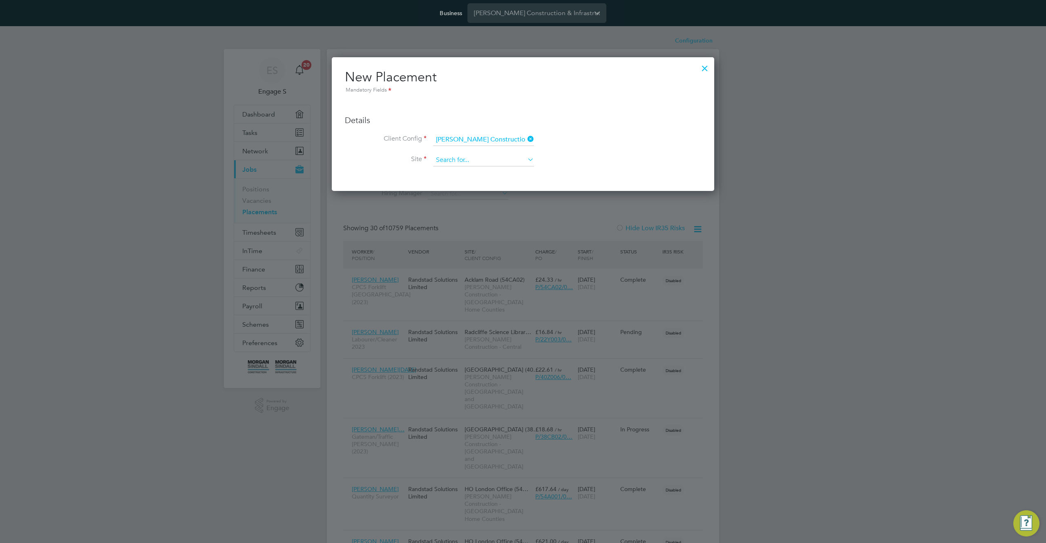
click at [511, 159] on input at bounding box center [483, 160] width 101 height 12
click at [486, 229] on li "Armada Way (67CA09)" at bounding box center [515, 227] width 165 height 11
type input "Armada Way (67CA09)"
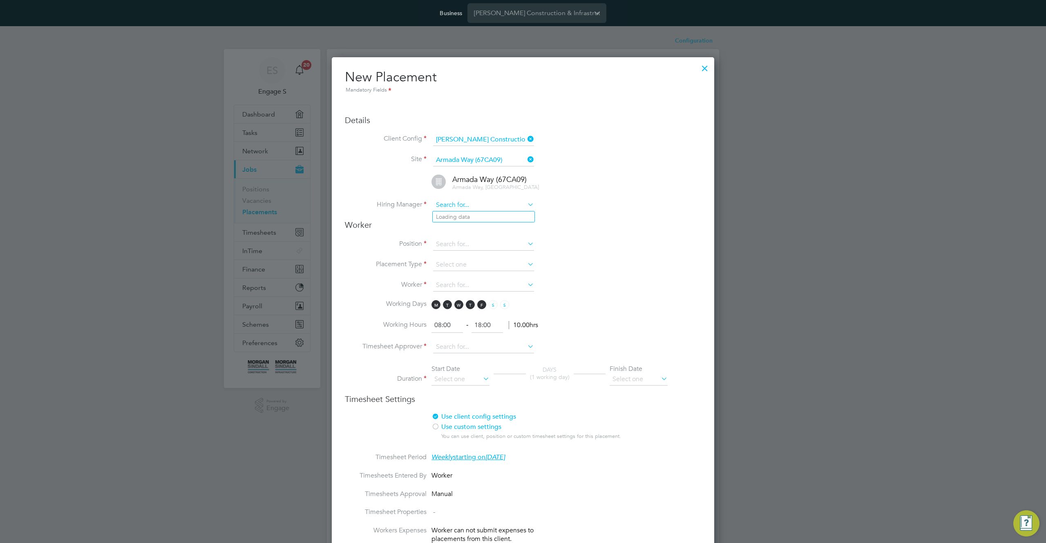
click at [493, 209] on input at bounding box center [483, 205] width 101 height 12
click at [478, 245] on li "[PERSON_NAME]" at bounding box center [484, 250] width 102 height 11
type input "[PERSON_NAME]"
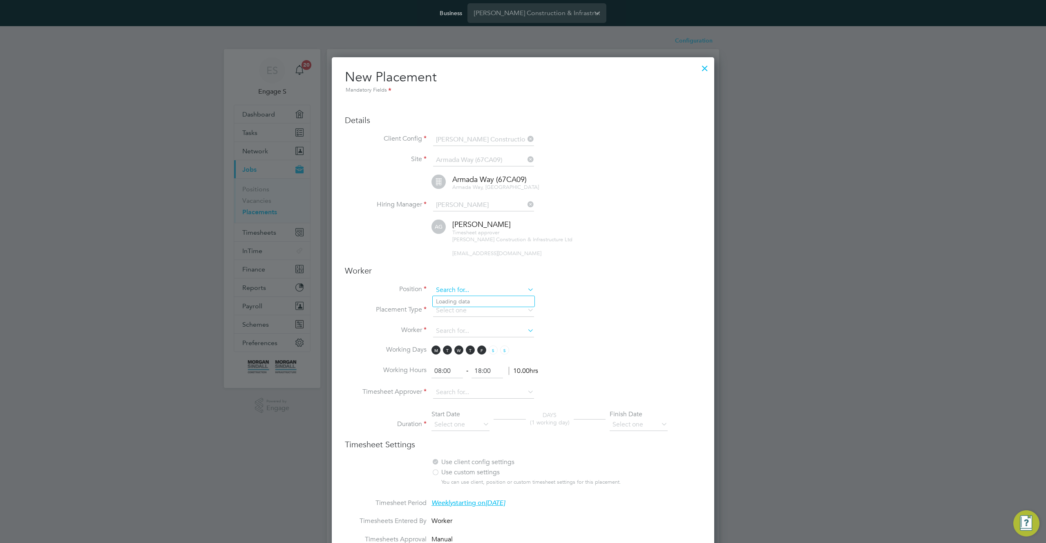
click at [493, 292] on input at bounding box center [483, 290] width 101 height 12
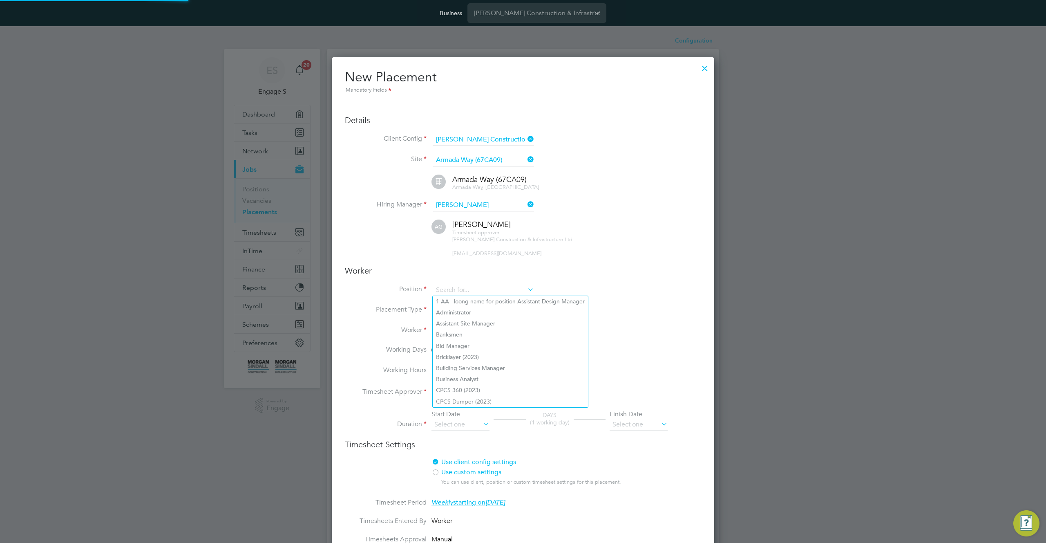
click at [481, 319] on li "Assistant Site Manager" at bounding box center [510, 323] width 155 height 11
type input "Assistant Site Manager"
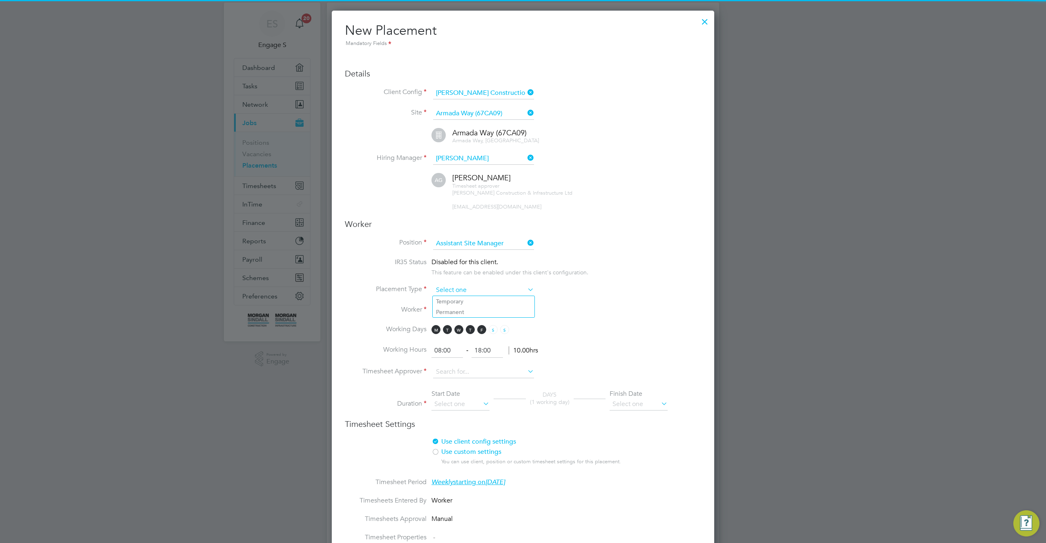
click at [494, 288] on input at bounding box center [483, 290] width 101 height 12
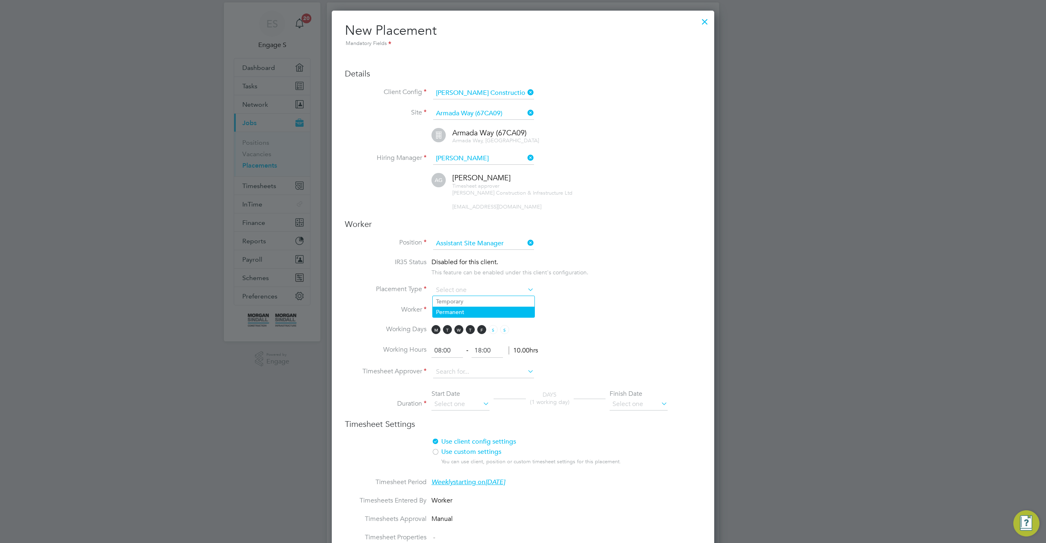
click at [480, 315] on li "Permanent" at bounding box center [484, 311] width 102 height 11
type input "Permanent"
click at [480, 315] on input at bounding box center [483, 310] width 101 height 12
click at [472, 322] on li "Po mpiliu P" at bounding box center [484, 321] width 102 height 11
type input "Pompiliu P"
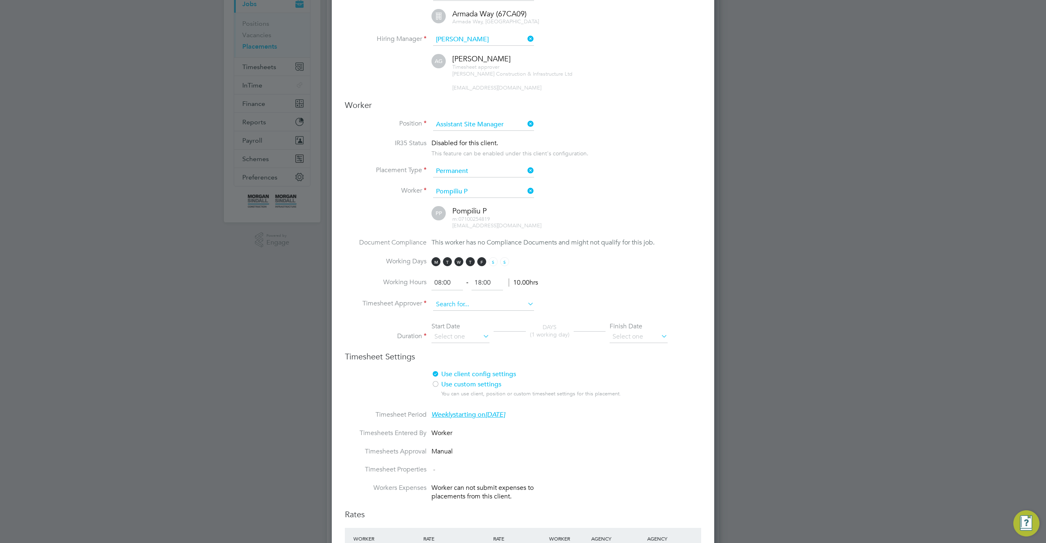
click at [483, 303] on input at bounding box center [483, 304] width 101 height 12
click at [467, 339] on li "[PERSON_NAME]" at bounding box center [484, 337] width 102 height 11
type input "[PERSON_NAME]"
click at [468, 335] on input at bounding box center [460, 336] width 58 height 12
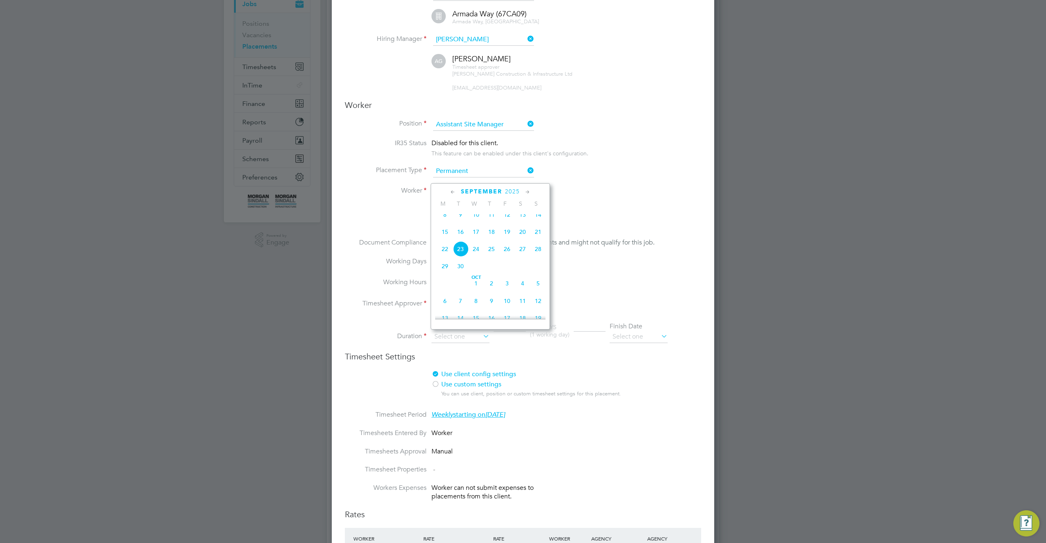
click at [445, 220] on span "8" at bounding box center [445, 215] width 16 height 16
type input "[DATE]"
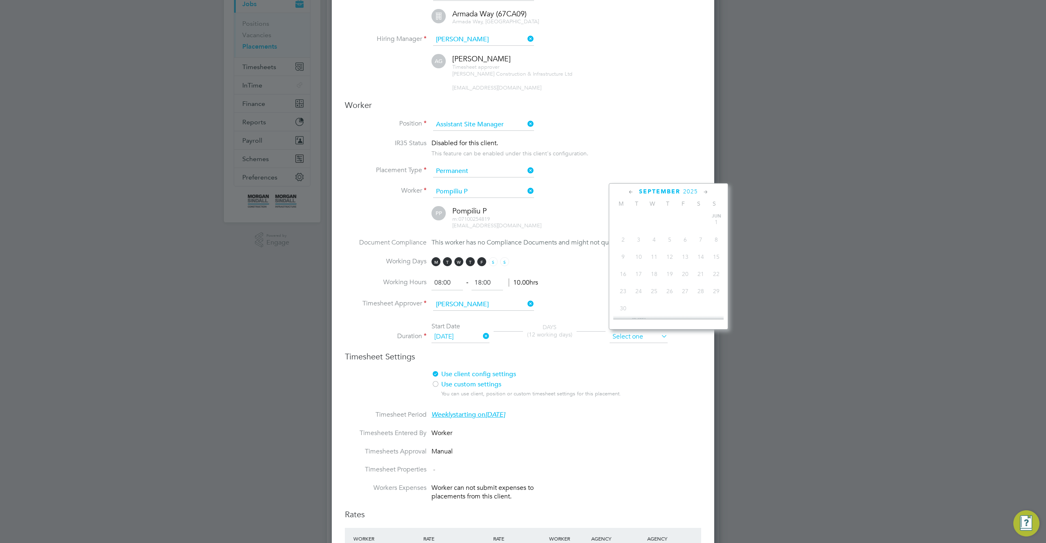
click at [654, 337] on input at bounding box center [639, 336] width 58 height 12
click at [715, 307] on span "12" at bounding box center [716, 301] width 16 height 16
type input "[DATE]"
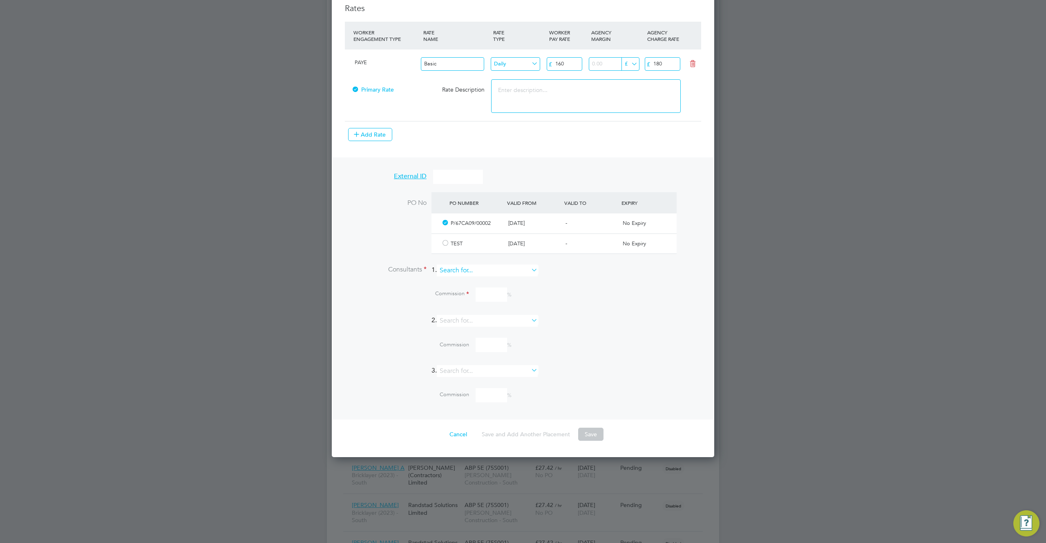
click at [517, 270] on input at bounding box center [487, 270] width 101 height 12
click at [499, 288] on li "[PERSON_NAME]" at bounding box center [491, 292] width 102 height 11
type input "[PERSON_NAME]"
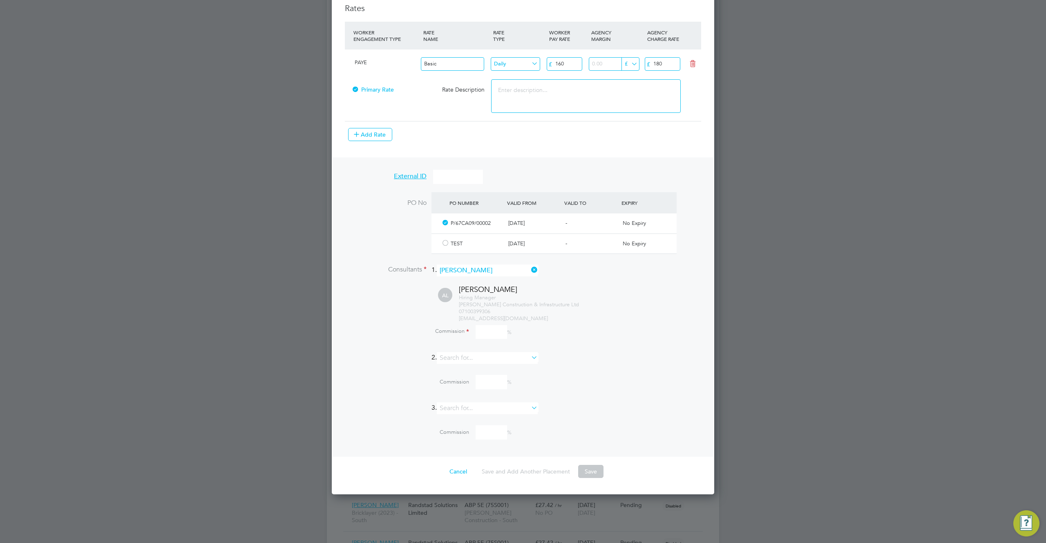
click at [488, 326] on input at bounding box center [491, 332] width 31 height 14
type input "100"
click at [588, 354] on li "2." at bounding box center [523, 362] width 356 height 20
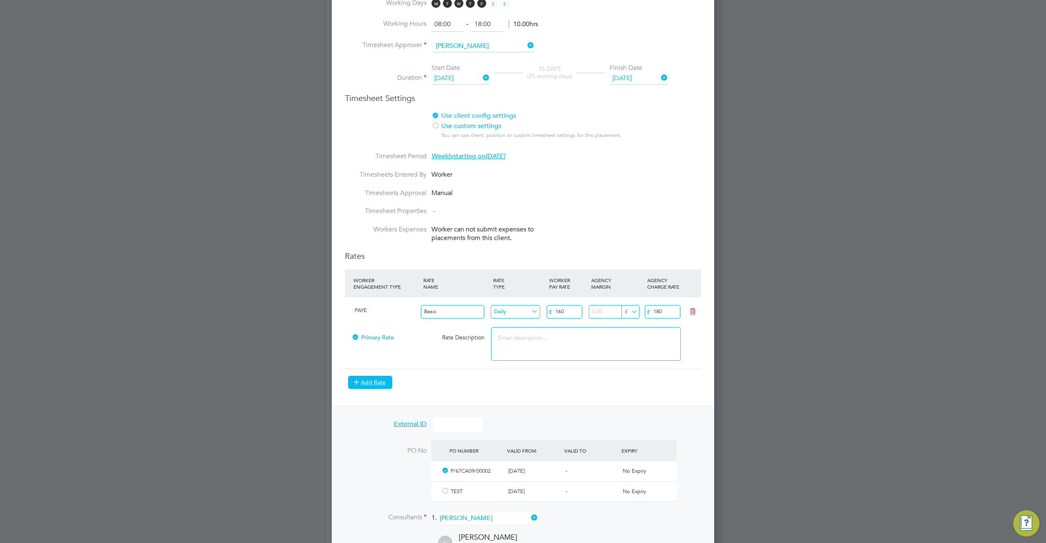
click at [380, 384] on button "Add Rate" at bounding box center [370, 381] width 44 height 13
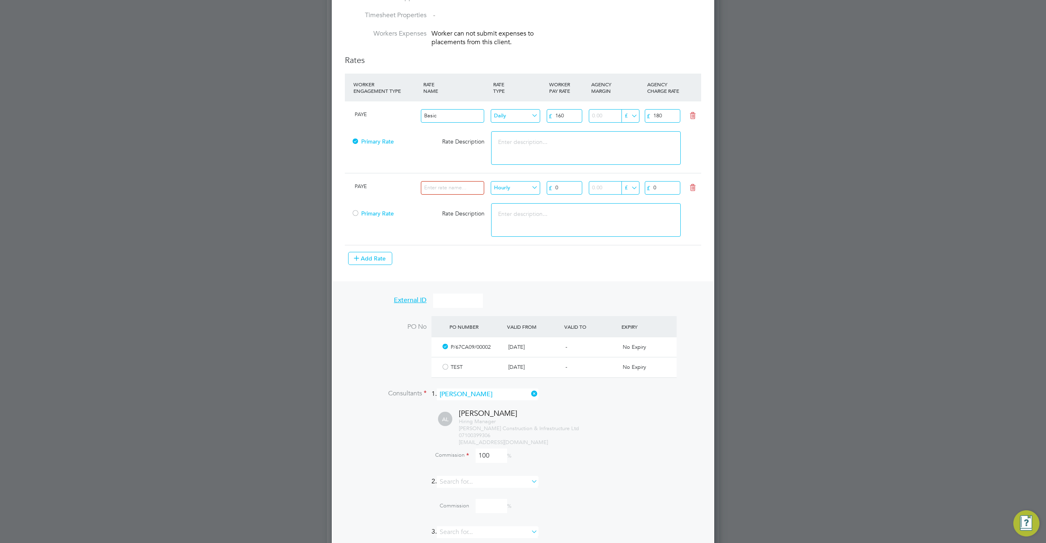
click at [456, 183] on input at bounding box center [452, 187] width 63 height 13
type input "ppp"
click at [526, 187] on input "Hourly" at bounding box center [515, 187] width 49 height 13
click at [528, 214] on li "Hourly" at bounding box center [515, 210] width 50 height 11
click at [563, 187] on input "0" at bounding box center [565, 187] width 36 height 13
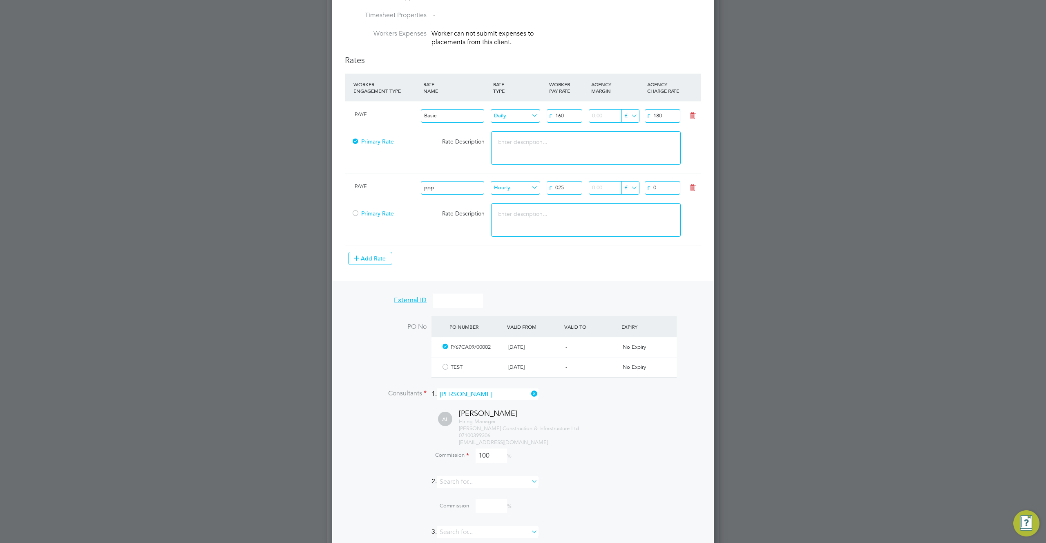
type input "025"
click at [606, 184] on input "number" at bounding box center [613, 187] width 49 height 13
type input "2"
click at [665, 185] on input "0" at bounding box center [663, 187] width 36 height 13
type input "022"
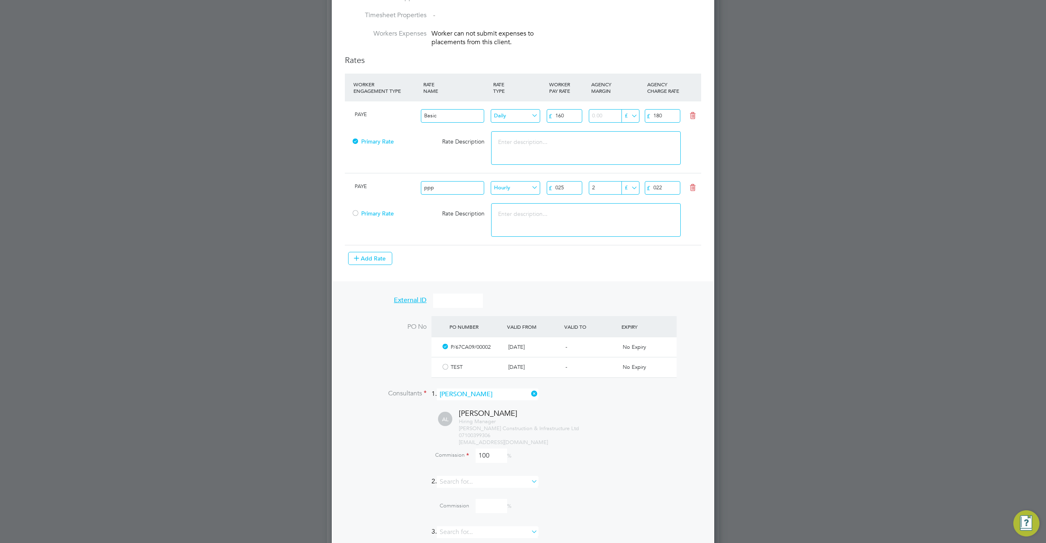
drag, startPoint x: 652, startPoint y: 255, endPoint x: 648, endPoint y: 265, distance: 10.6
click at [652, 255] on div "Add Rate" at bounding box center [524, 258] width 353 height 13
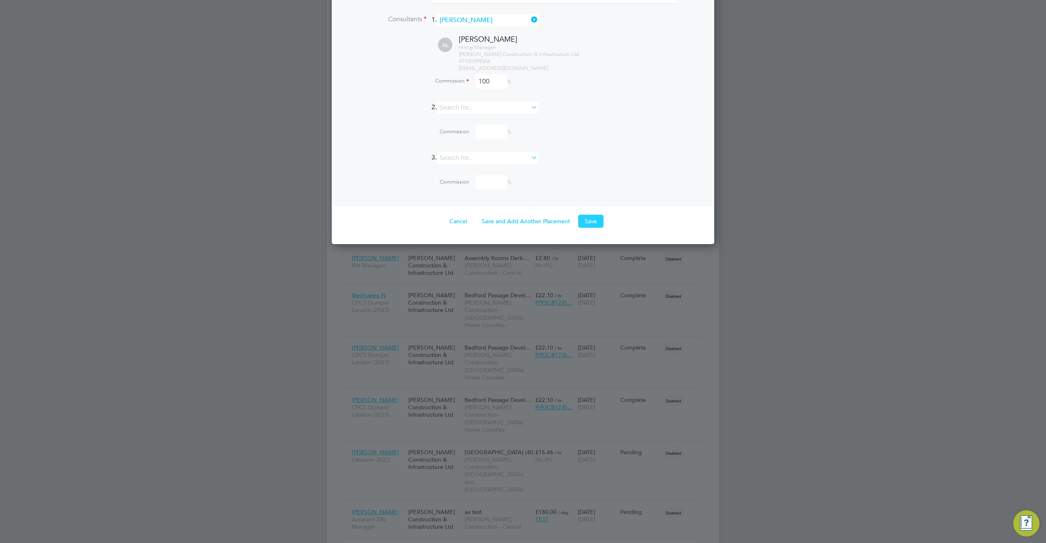
click at [593, 221] on button "Save" at bounding box center [590, 220] width 25 height 13
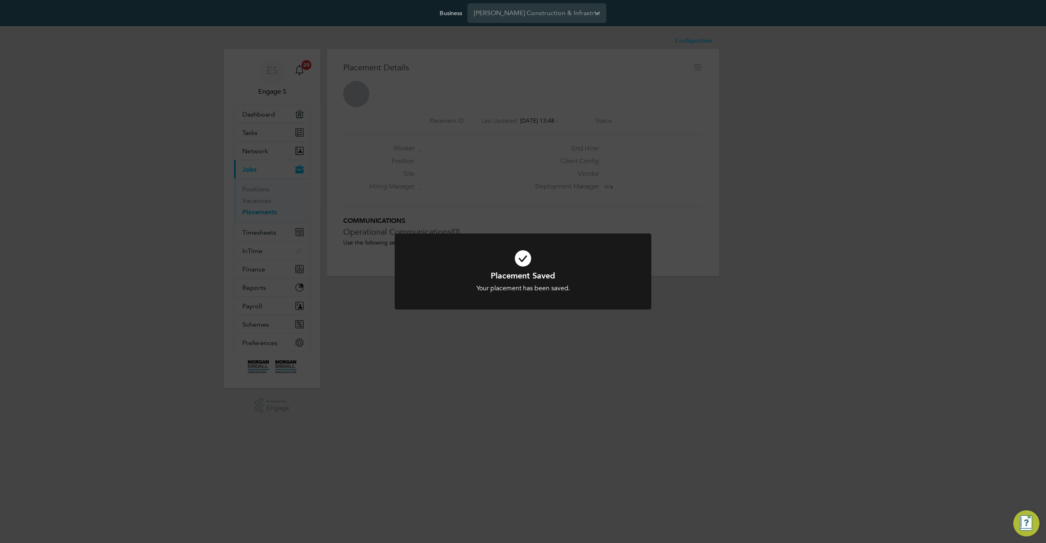
click at [628, 204] on div "Placement Saved Your placement has been saved. Cancel Okay" at bounding box center [523, 271] width 1046 height 543
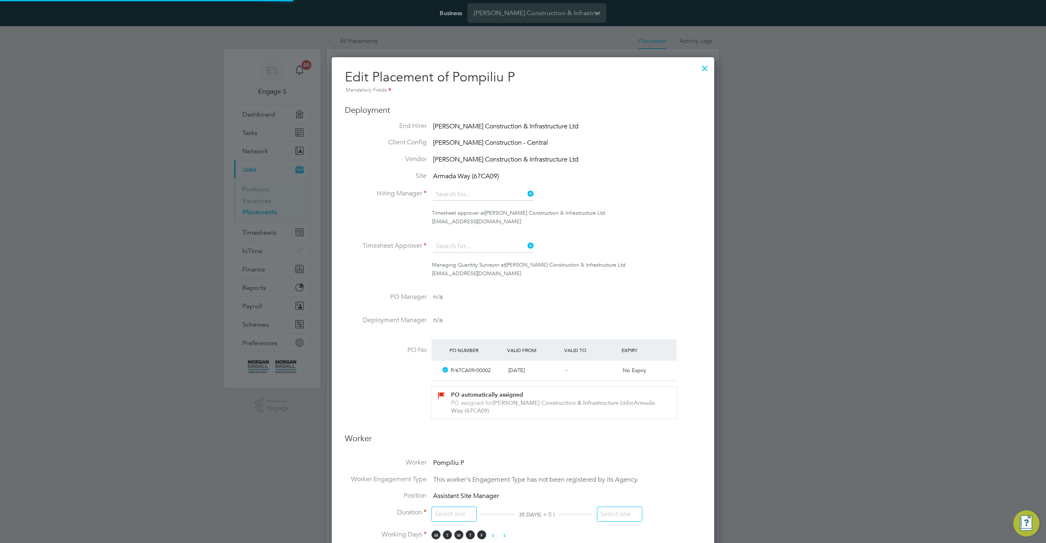
type input "[PERSON_NAME]"
type input "[DATE]"
type input "08:00"
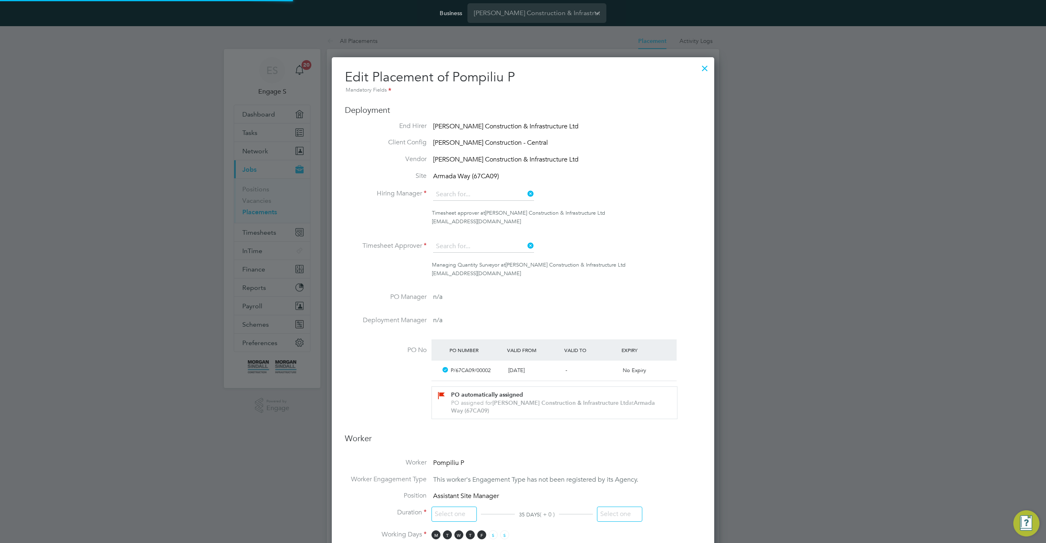
type input "18:00"
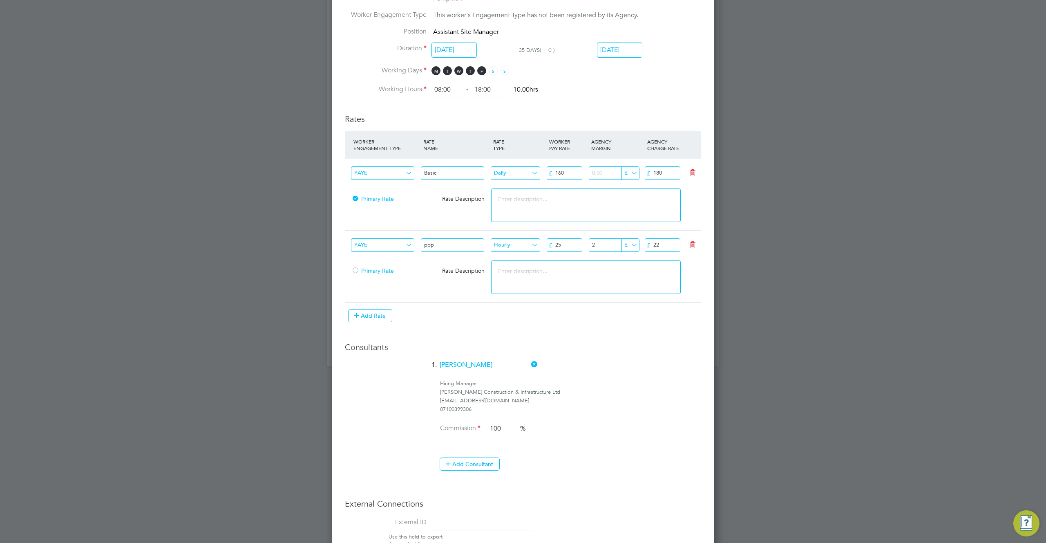
click at [440, 246] on input "ppp" at bounding box center [452, 244] width 63 height 13
type input "asd"
click at [376, 317] on button "Add Rate" at bounding box center [370, 315] width 44 height 13
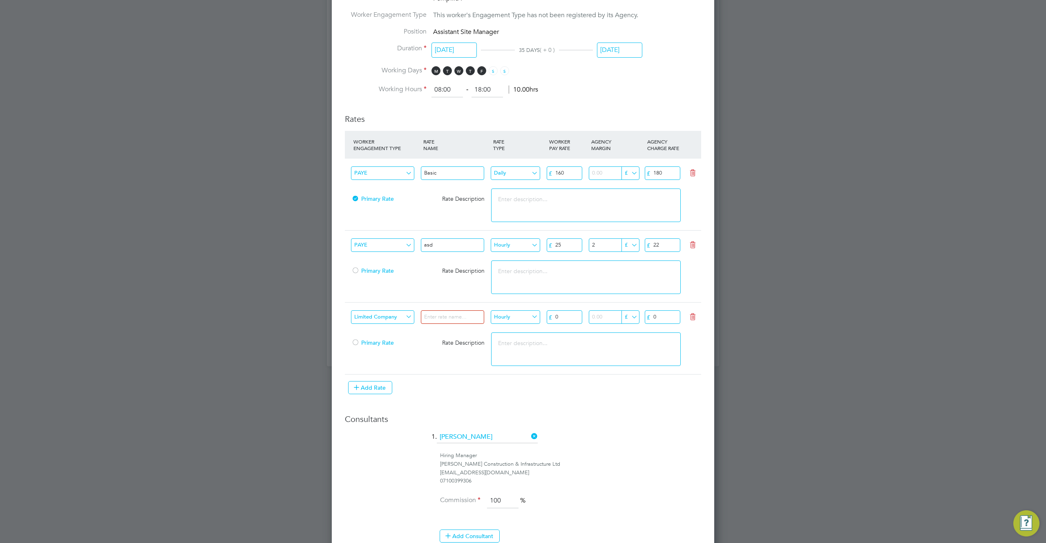
click at [693, 315] on icon at bounding box center [693, 316] width 10 height 7
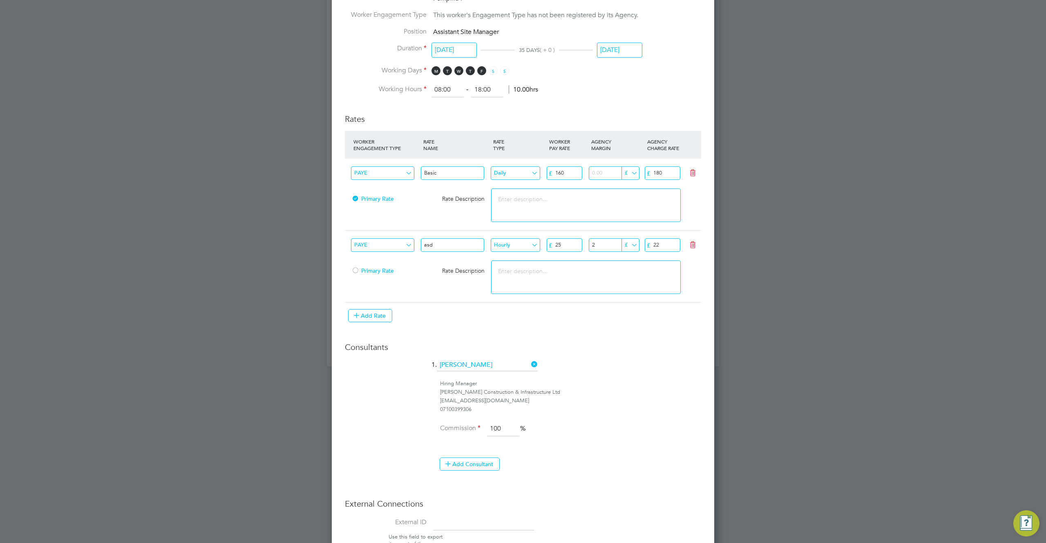
click at [695, 246] on icon at bounding box center [693, 244] width 10 height 7
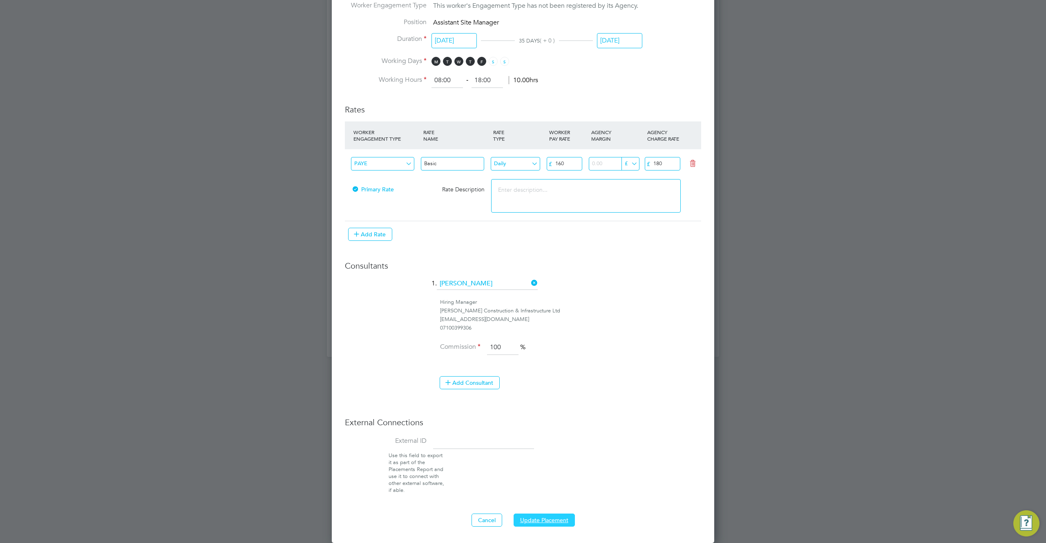
click at [539, 516] on button "Update Placement" at bounding box center [544, 519] width 61 height 13
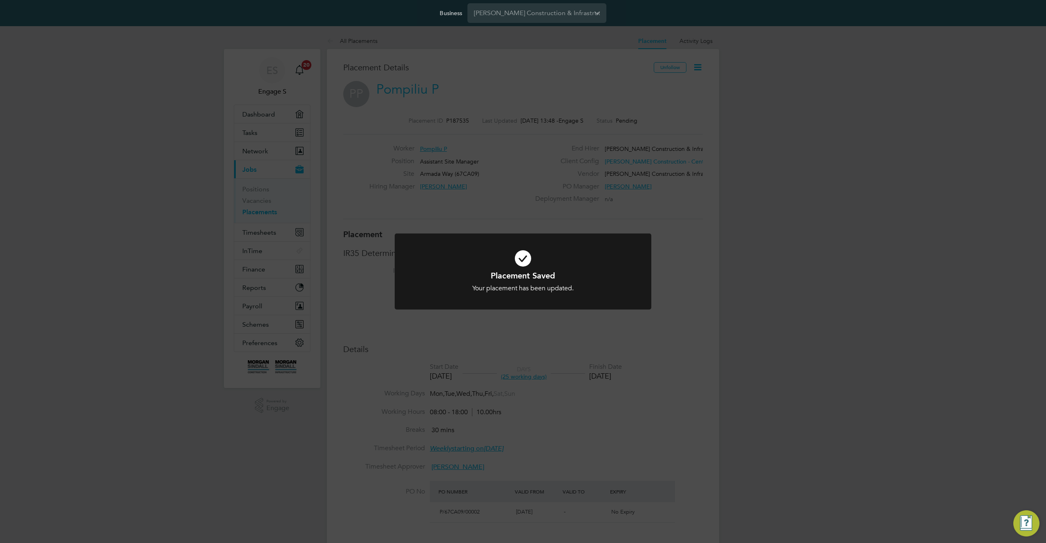
click at [400, 227] on div "Placement Saved Your placement has been updated. Cancel Okay" at bounding box center [523, 271] width 1046 height 543
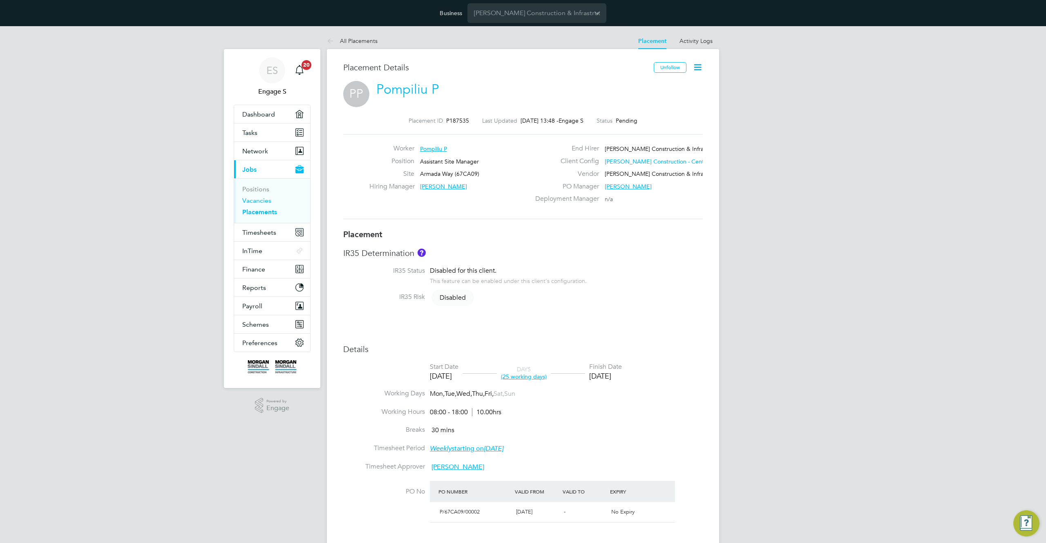
click at [259, 197] on link "Vacancies" at bounding box center [256, 201] width 29 height 8
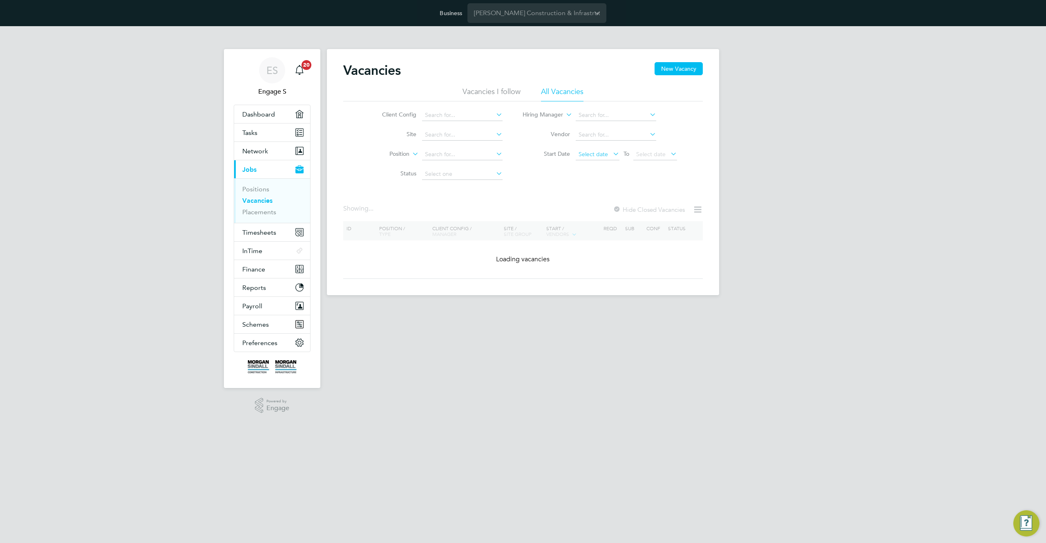
click at [601, 156] on span "Select date" at bounding box center [592, 153] width 29 height 7
click at [588, 197] on span "8" at bounding box center [589, 191] width 16 height 16
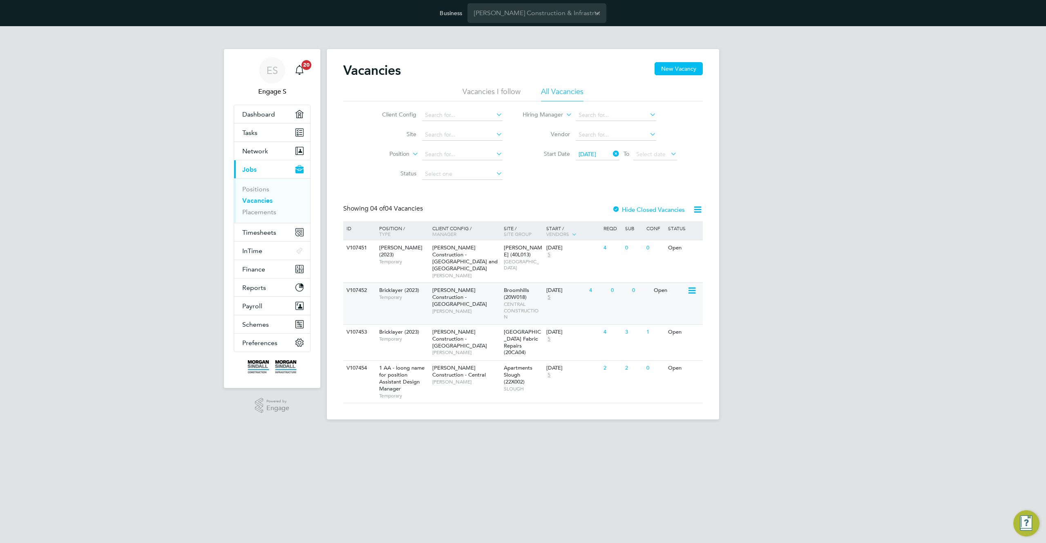
click at [455, 286] on span "[PERSON_NAME] Construction - [GEOGRAPHIC_DATA]" at bounding box center [459, 296] width 55 height 21
click at [442, 290] on span "[PERSON_NAME] Construction - [GEOGRAPHIC_DATA]" at bounding box center [459, 296] width 55 height 21
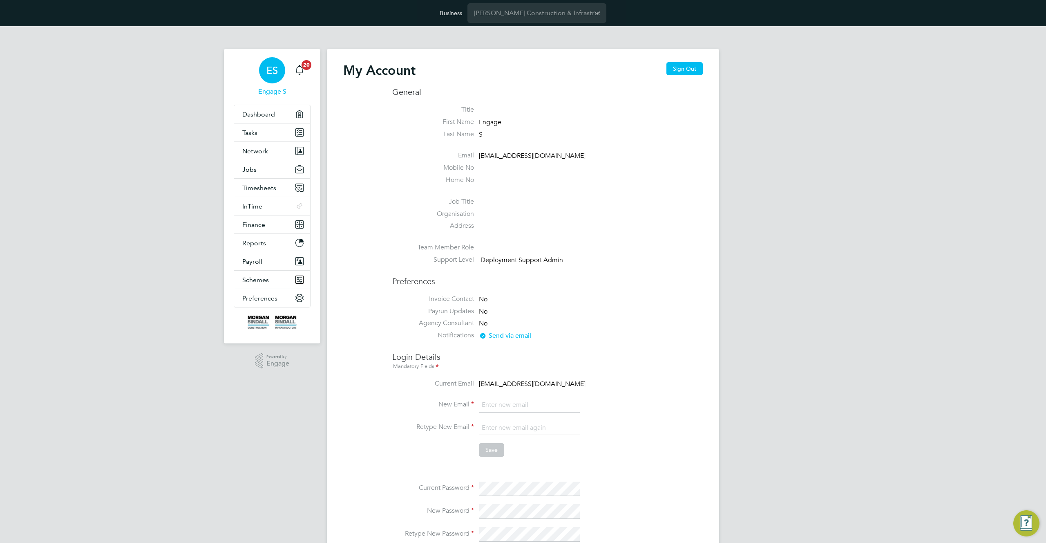
type input "[EMAIL_ADDRESS][DOMAIN_NAME]"
click at [639, 320] on li "Agency Consultant No" at bounding box center [547, 325] width 310 height 12
click at [265, 155] on button "Network" at bounding box center [272, 151] width 76 height 18
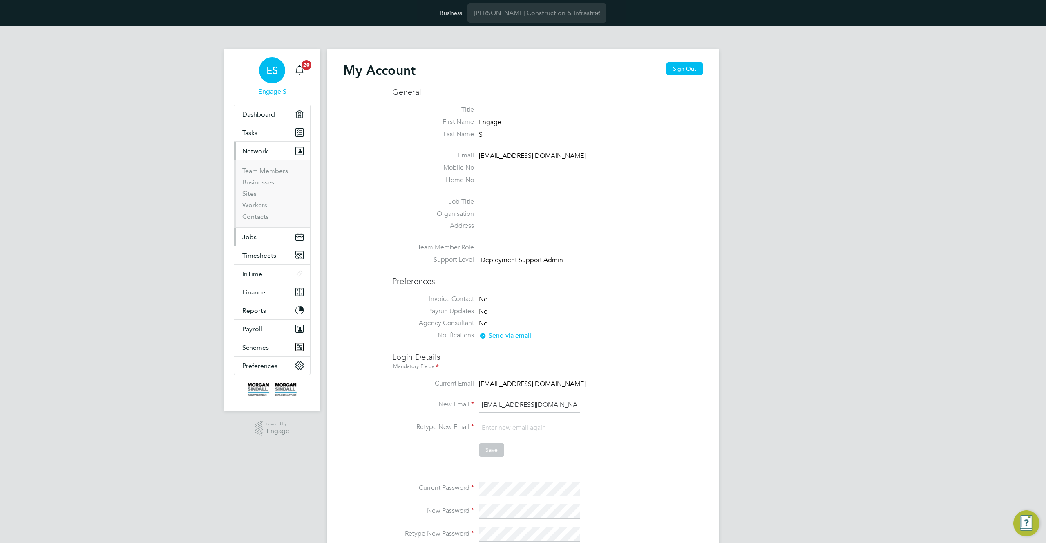
click at [254, 237] on span "Jobs" at bounding box center [249, 237] width 14 height 8
click at [257, 201] on link "Vacancies" at bounding box center [256, 201] width 29 height 8
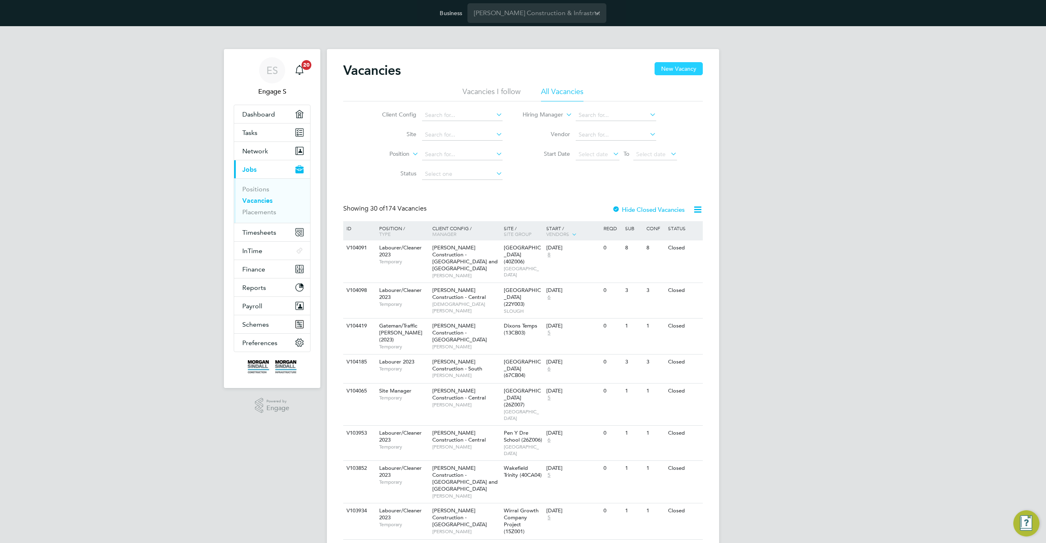
click at [679, 70] on button "New Vacancy" at bounding box center [678, 68] width 48 height 13
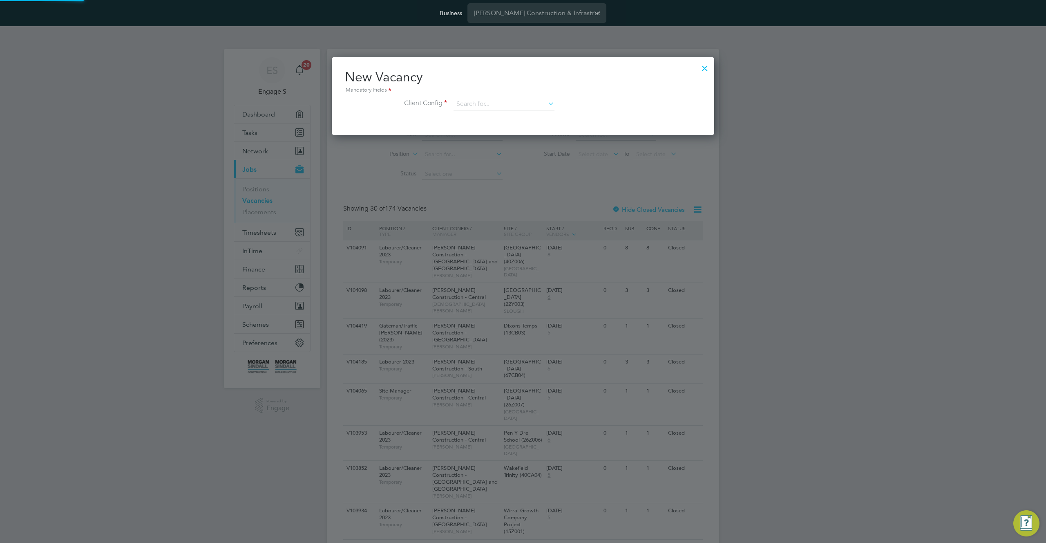
scroll to position [78, 383]
click at [523, 109] on input at bounding box center [503, 104] width 101 height 12
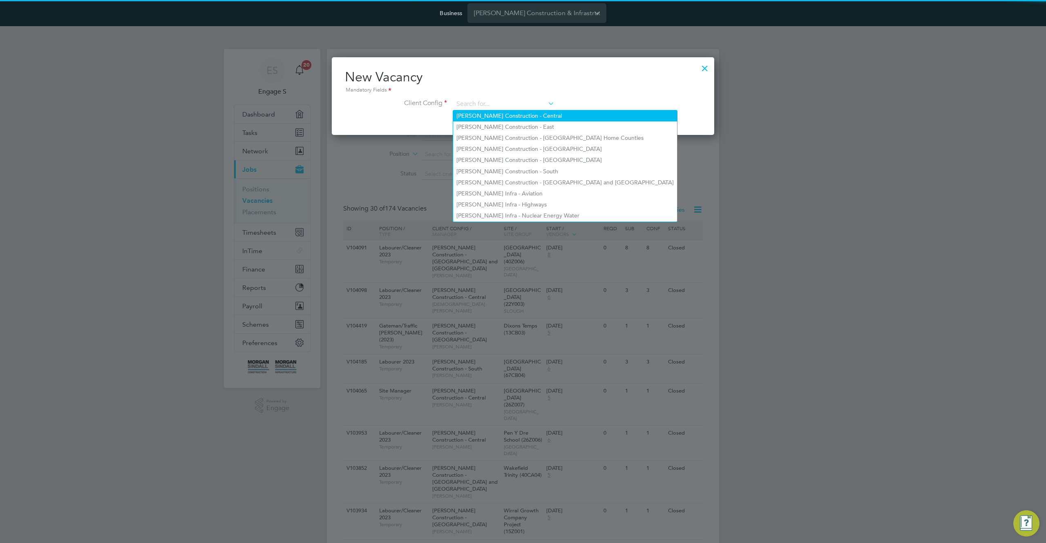
click at [525, 116] on li "[PERSON_NAME] Construction - Central" at bounding box center [565, 115] width 224 height 11
type input "[PERSON_NAME] Construction - Central"
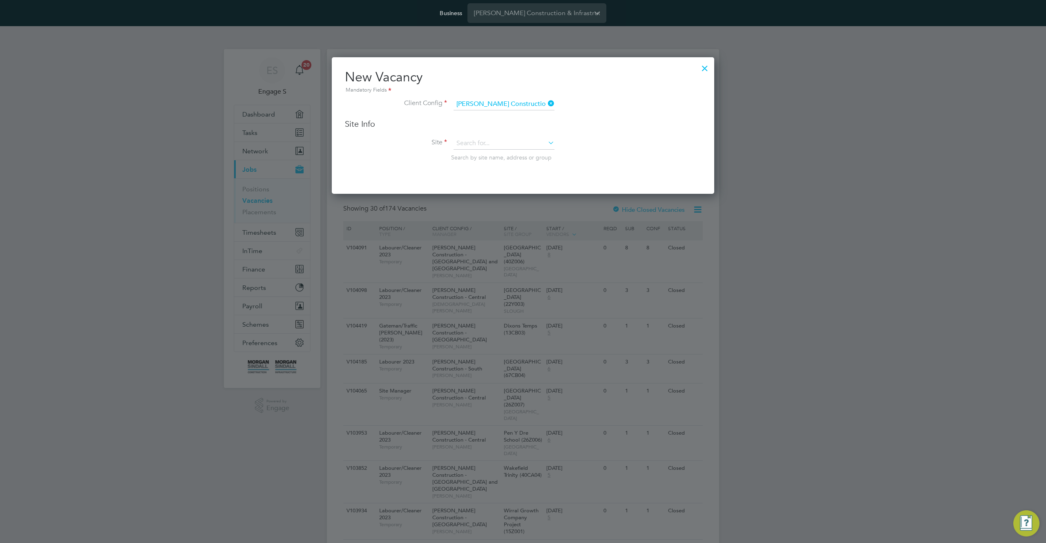
scroll to position [137, 383]
click at [531, 145] on input at bounding box center [503, 143] width 101 height 12
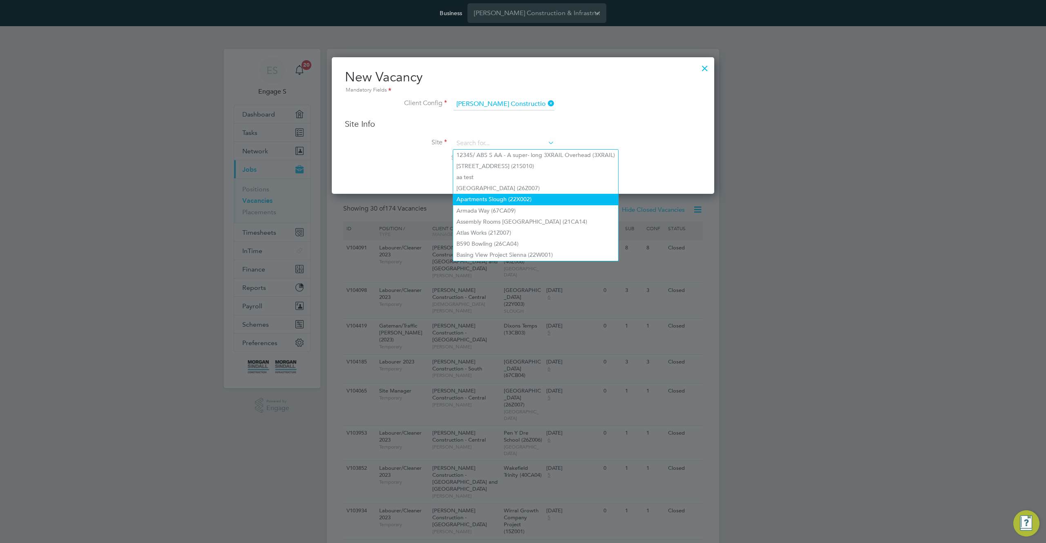
click at [520, 201] on li "Apartments Slough (22X002)" at bounding box center [535, 199] width 165 height 11
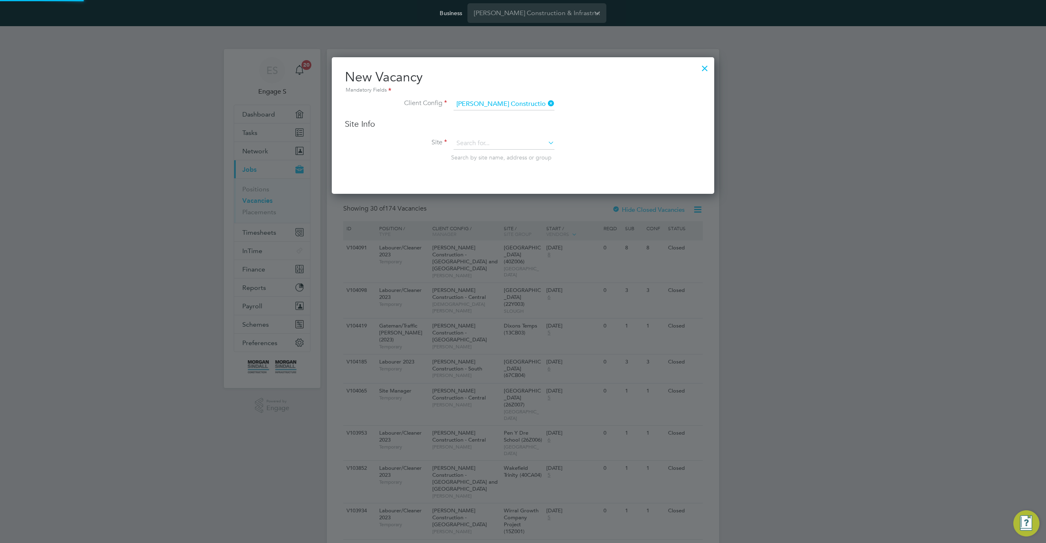
type input "Apartments Slough (22X002)"
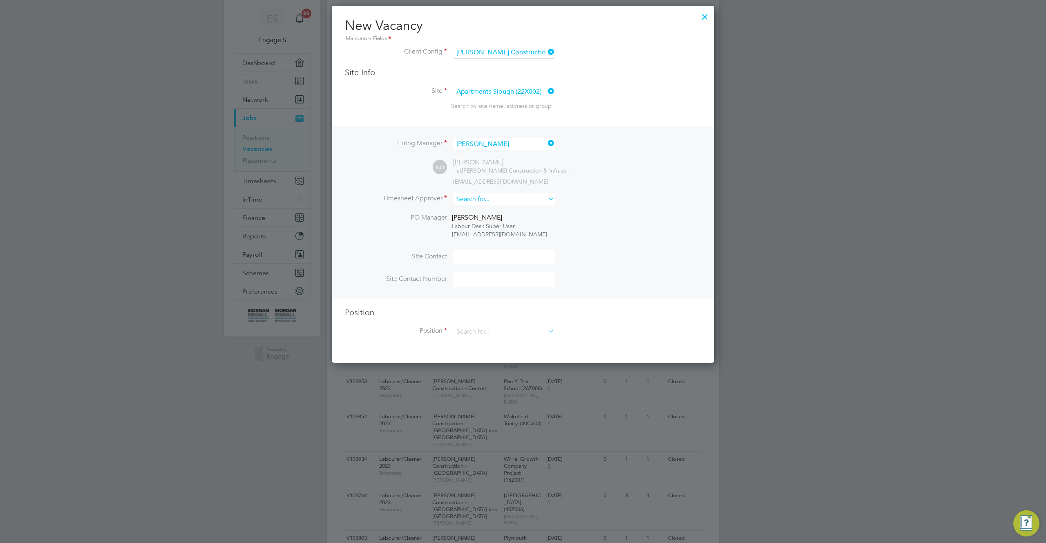
scroll to position [58, 0]
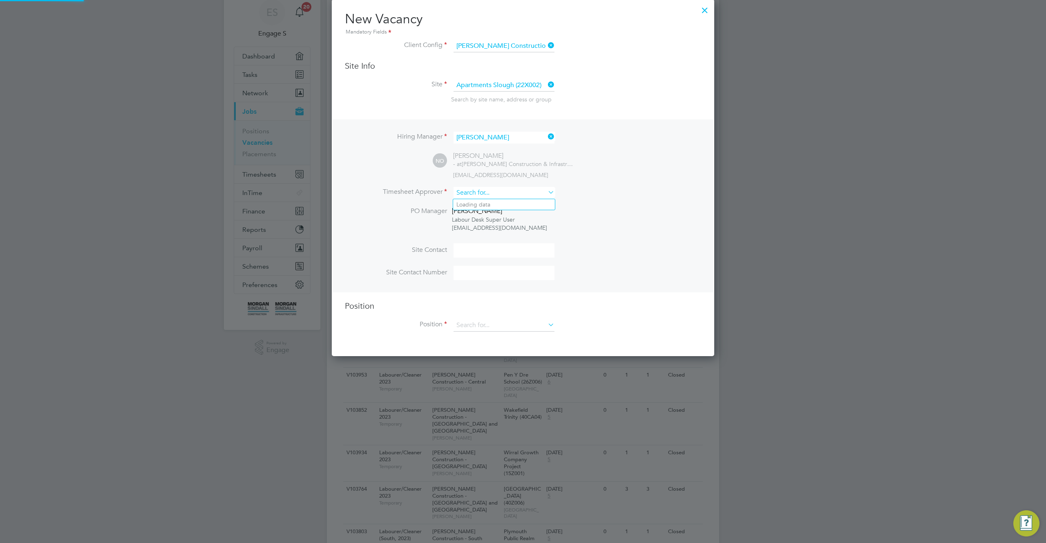
click at [527, 194] on input at bounding box center [503, 193] width 101 height 12
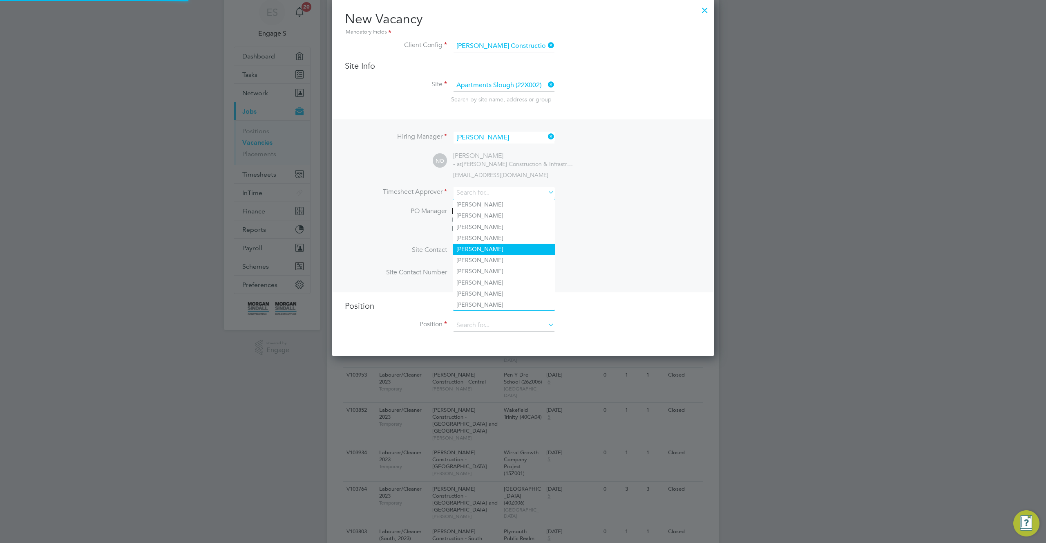
click at [505, 245] on li "[PERSON_NAME]" at bounding box center [504, 248] width 102 height 11
type input "[PERSON_NAME]"
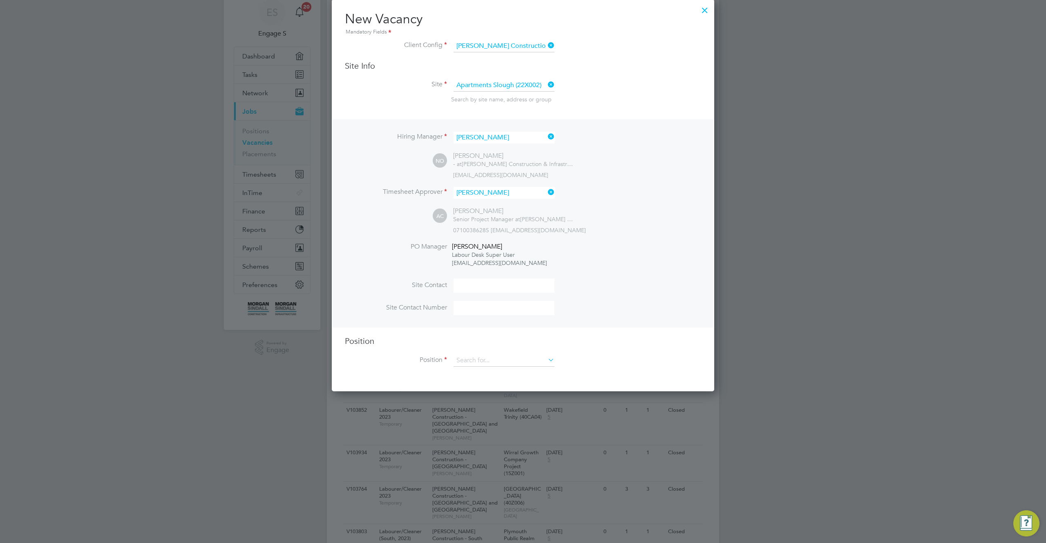
scroll to position [393, 383]
click at [529, 352] on div "Position Position" at bounding box center [523, 354] width 356 height 39
click at [527, 361] on input at bounding box center [503, 360] width 101 height 12
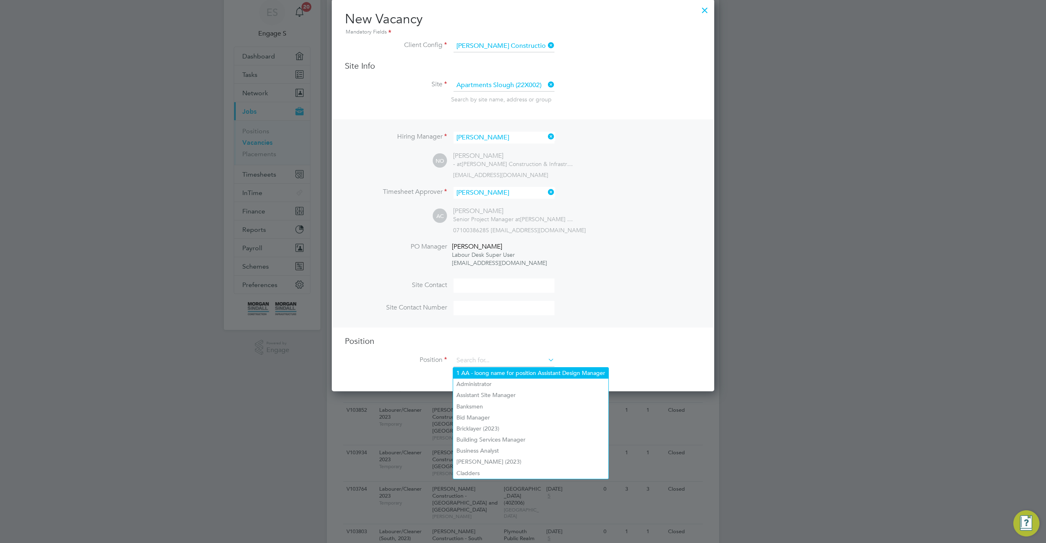
click at [525, 373] on li "1 AA - loong name for position Assistant Design Manager" at bounding box center [530, 372] width 155 height 11
type input "1 AA - loong name for position Assistant Design Manager"
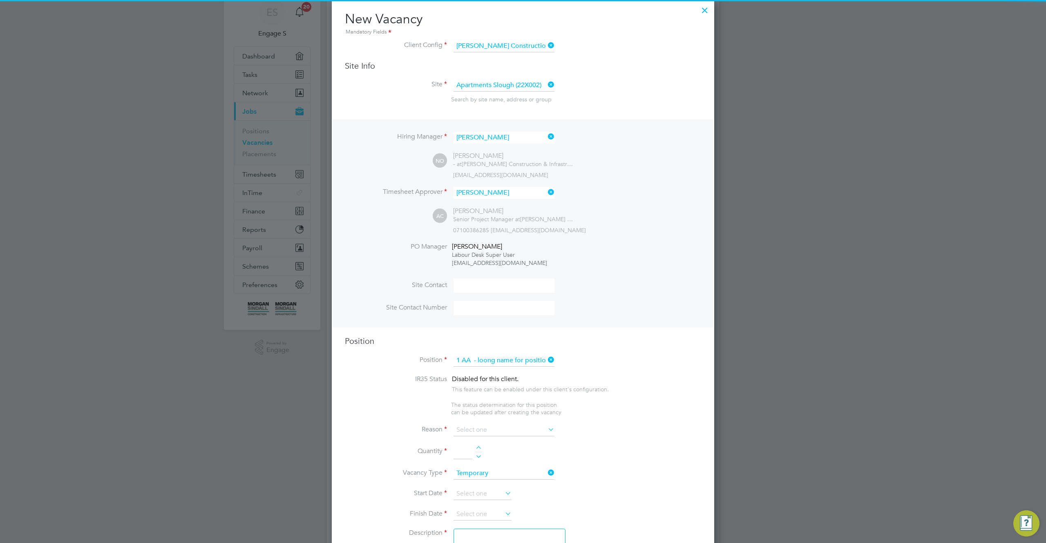
scroll to position [1172, 383]
type textarea "."
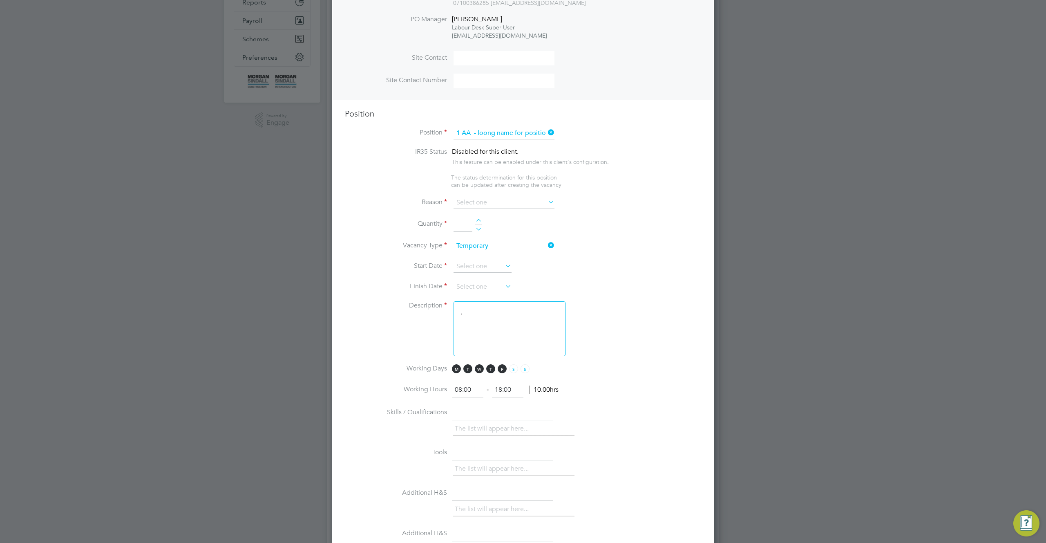
scroll to position [350, 0]
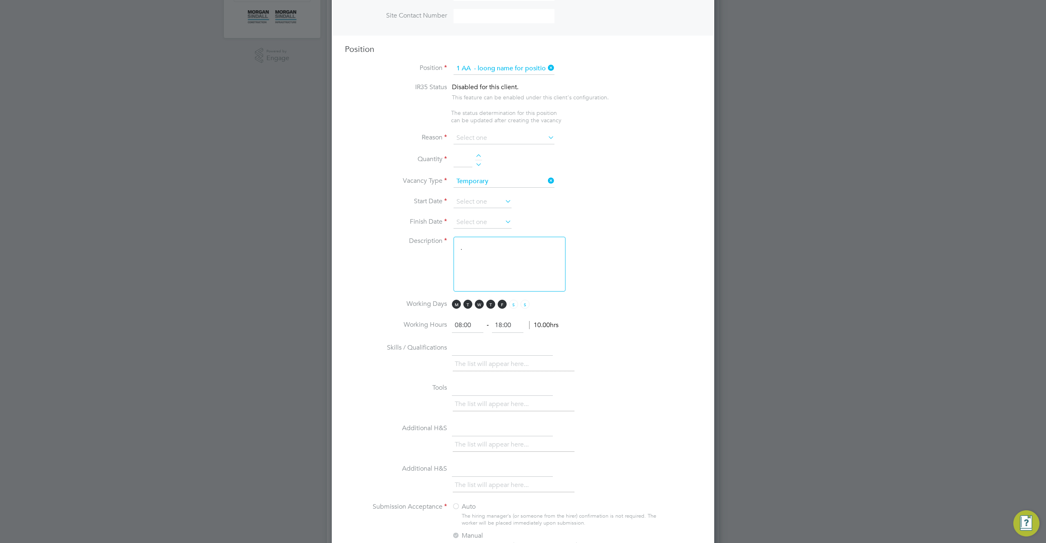
click at [523, 145] on div "Vacancies New Vacancy Vacancies I follow All Vacancies Client Config Site Posit…" at bounding box center [523, 412] width 392 height 1427
click at [514, 167] on li "Extra Work" at bounding box center [504, 172] width 102 height 11
type input "Extra Work"
click at [478, 157] on div at bounding box center [478, 157] width 7 height 6
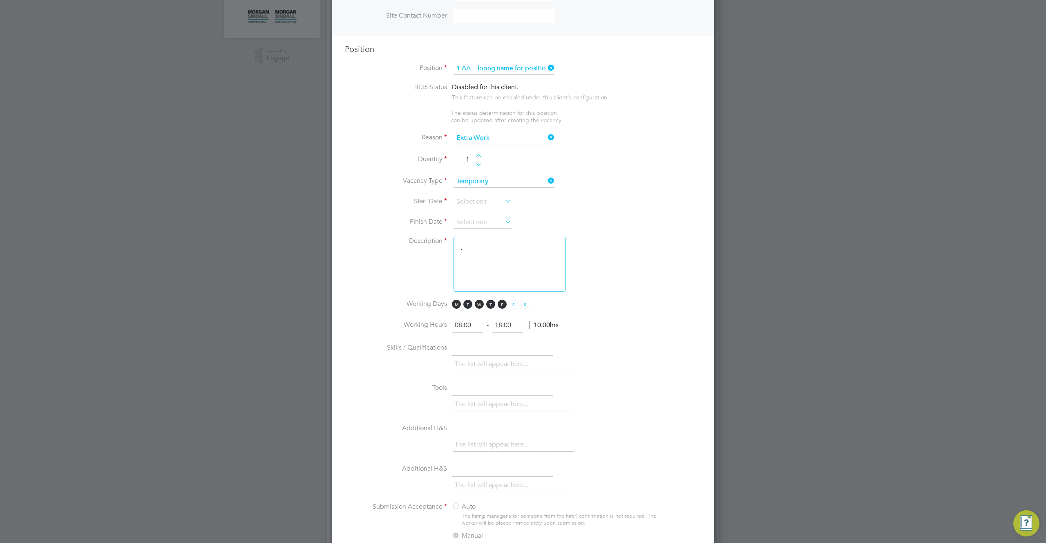
type input "2"
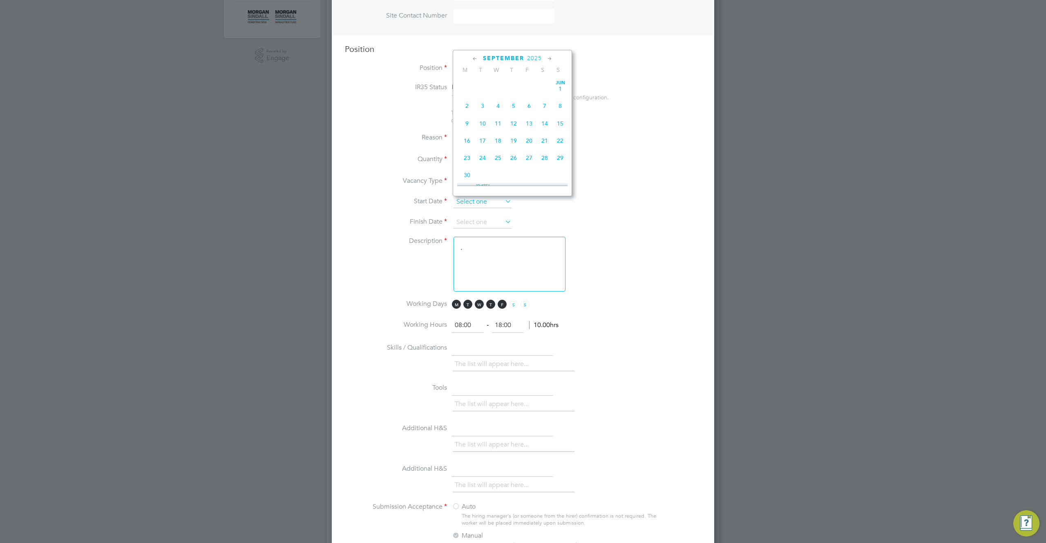
click at [491, 205] on input at bounding box center [482, 202] width 58 height 12
click at [467, 87] on span "8" at bounding box center [467, 81] width 16 height 16
type input "[DATE]"
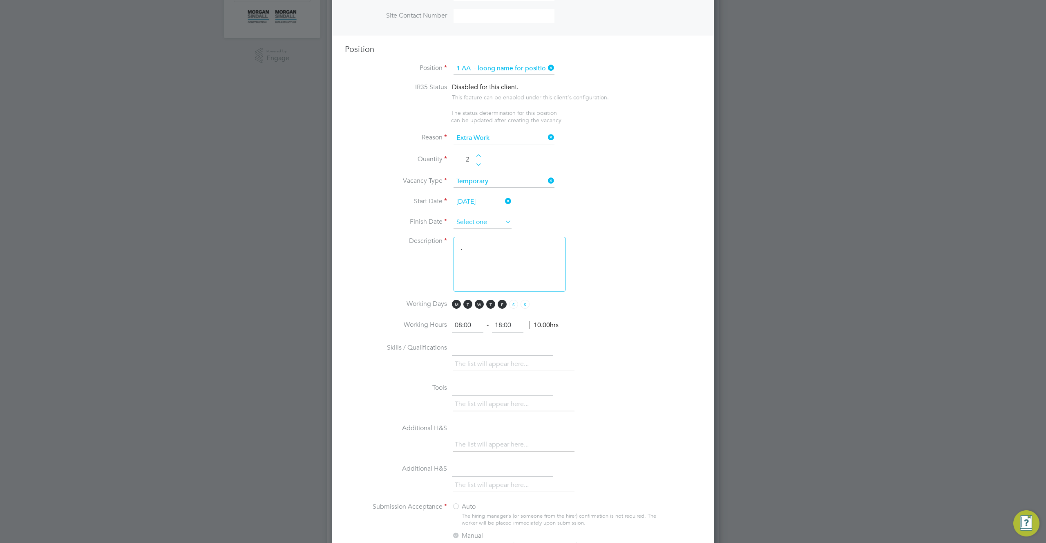
click at [494, 221] on input at bounding box center [482, 222] width 58 height 12
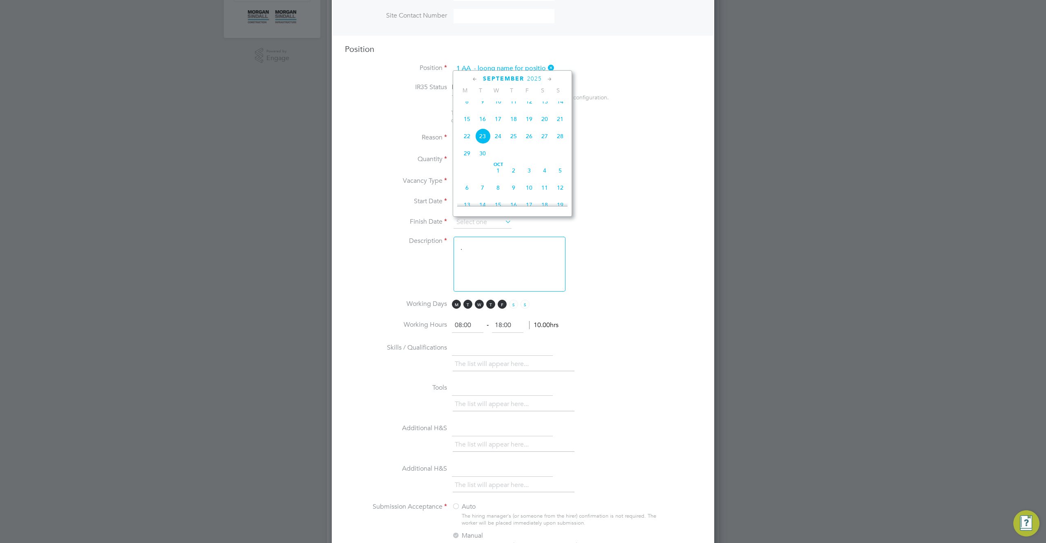
drag, startPoint x: 562, startPoint y: 197, endPoint x: 506, endPoint y: 273, distance: 94.7
click at [562, 195] on span "12" at bounding box center [560, 188] width 16 height 16
type input "[DATE]"
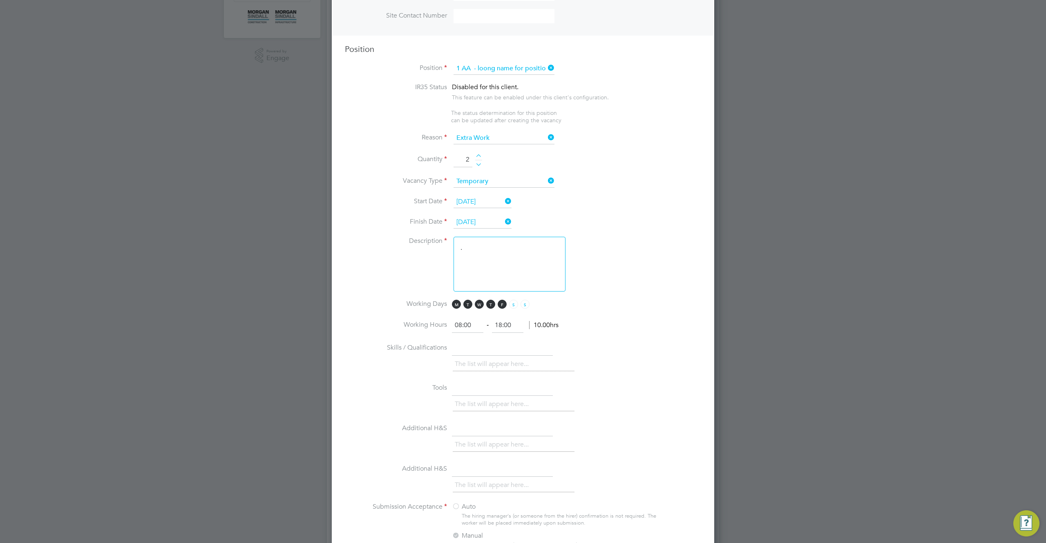
click at [512, 277] on textarea "." at bounding box center [509, 264] width 112 height 55
click at [516, 266] on textarea "." at bounding box center [509, 264] width 112 height 55
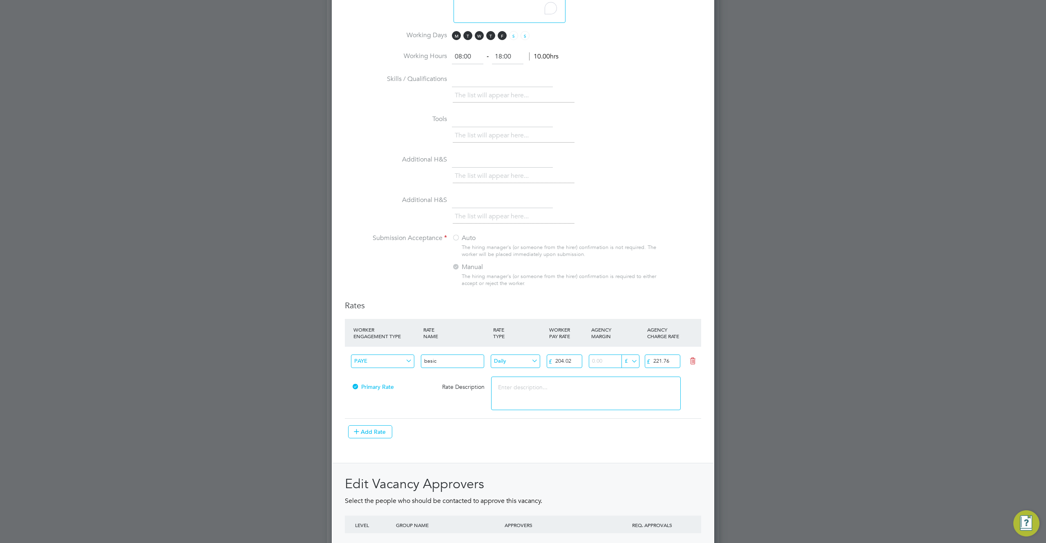
type textarea ".76"
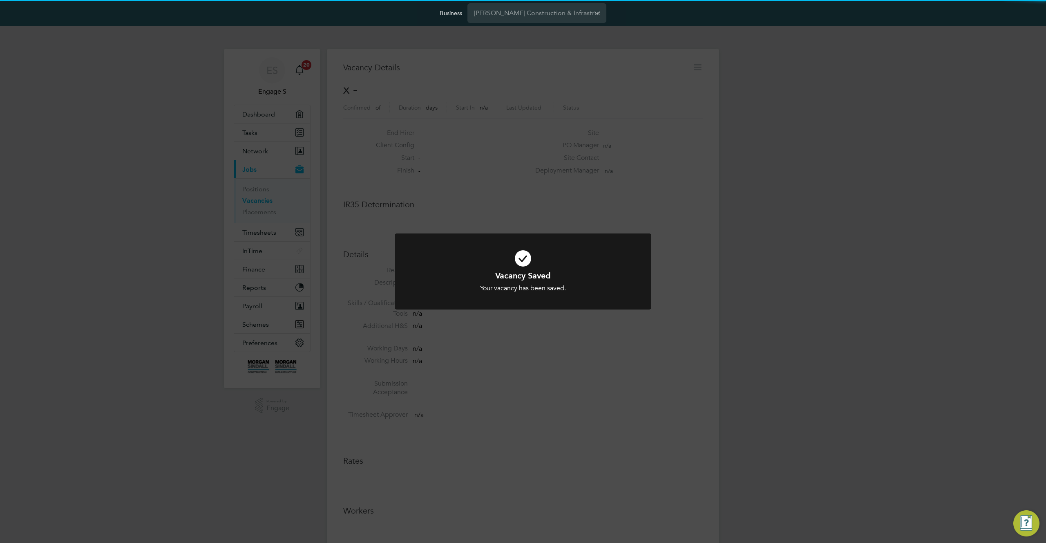
scroll to position [13, 176]
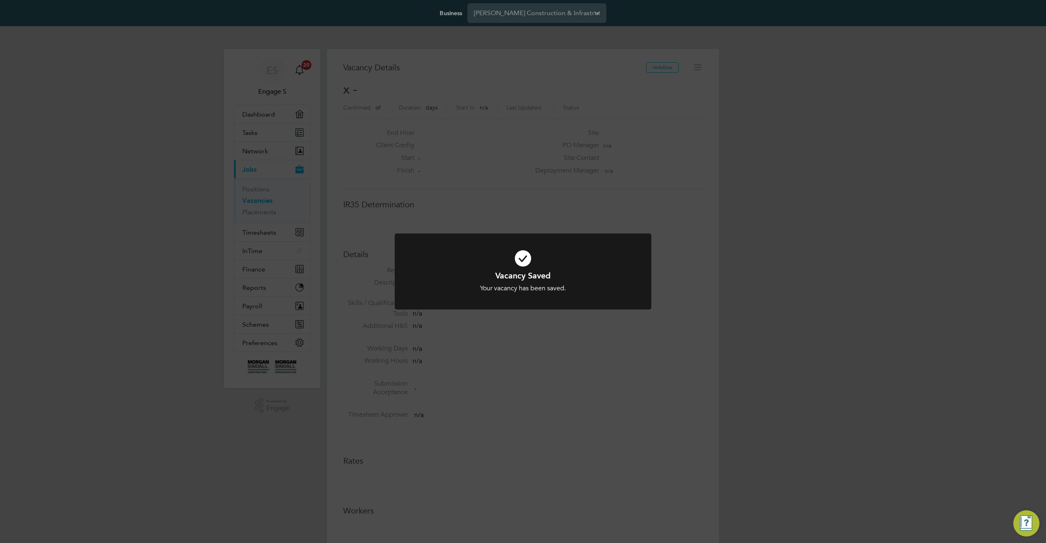
click at [724, 287] on div "Vacancy Saved Your vacancy has been saved. Cancel Okay" at bounding box center [523, 271] width 1046 height 543
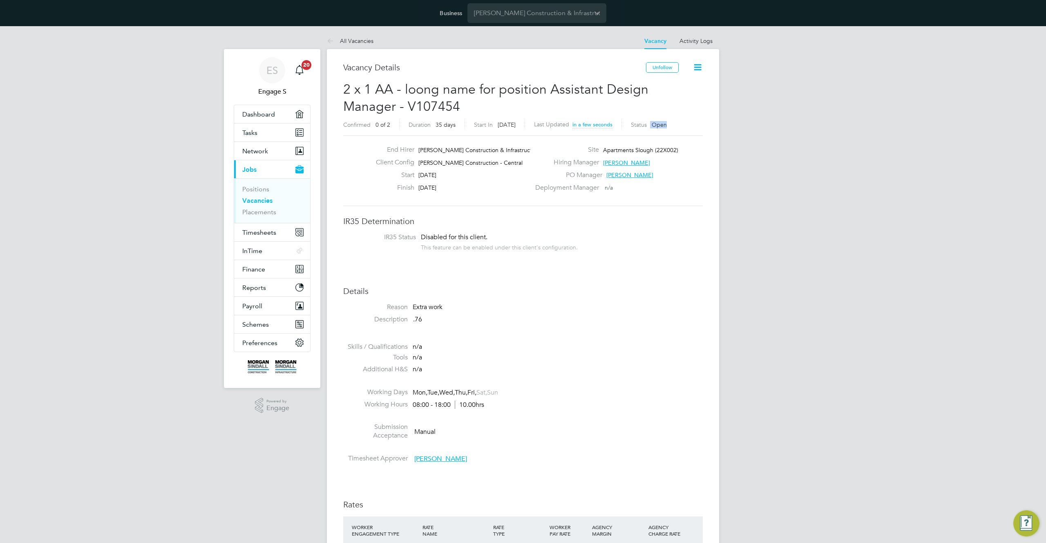
click at [654, 130] on div "Confirmed 0 of 2 Duration 35 days Start In 15 days ago Last Updated in a few se…" at bounding box center [523, 125] width 360 height 13
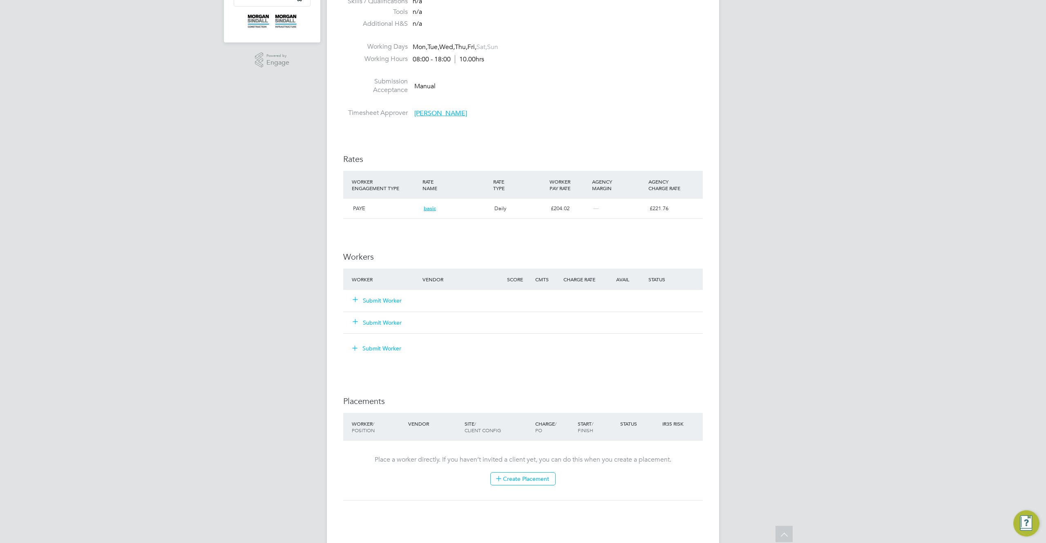
click at [384, 297] on button "Submit Worker" at bounding box center [377, 300] width 49 height 8
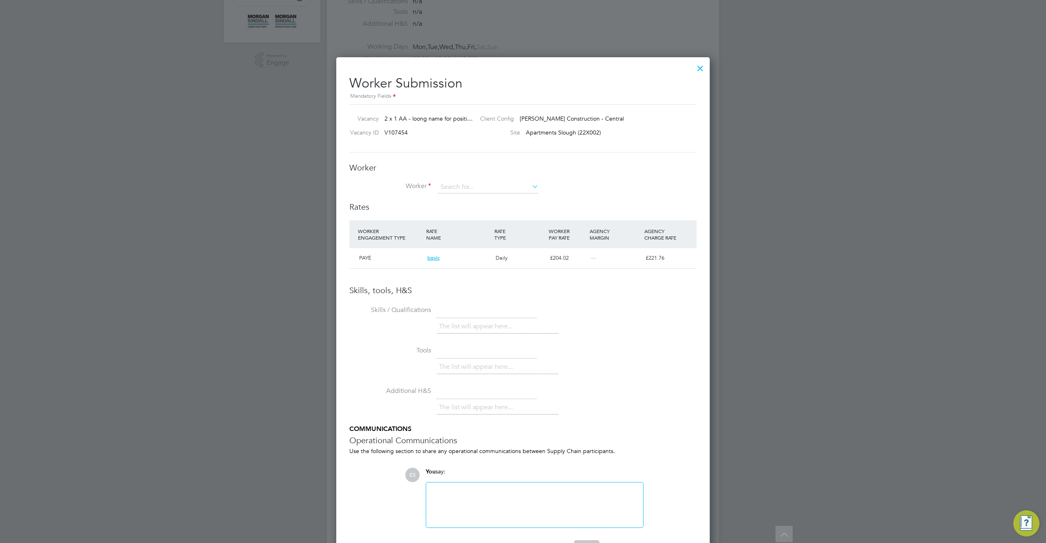
scroll to position [347, 0]
click at [497, 188] on input at bounding box center [488, 185] width 101 height 12
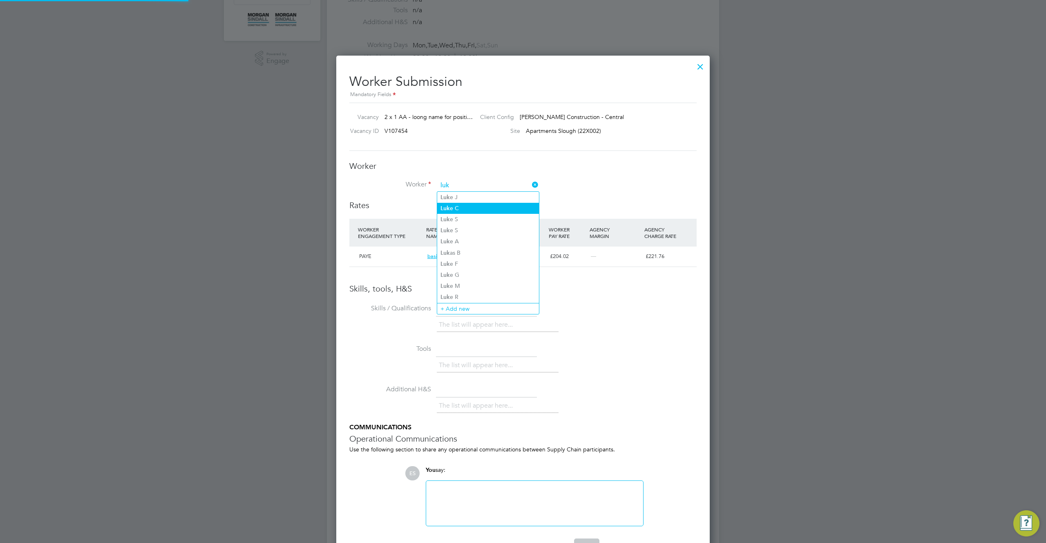
click at [487, 208] on li "Luk e C" at bounding box center [488, 208] width 102 height 11
type input "Luke C"
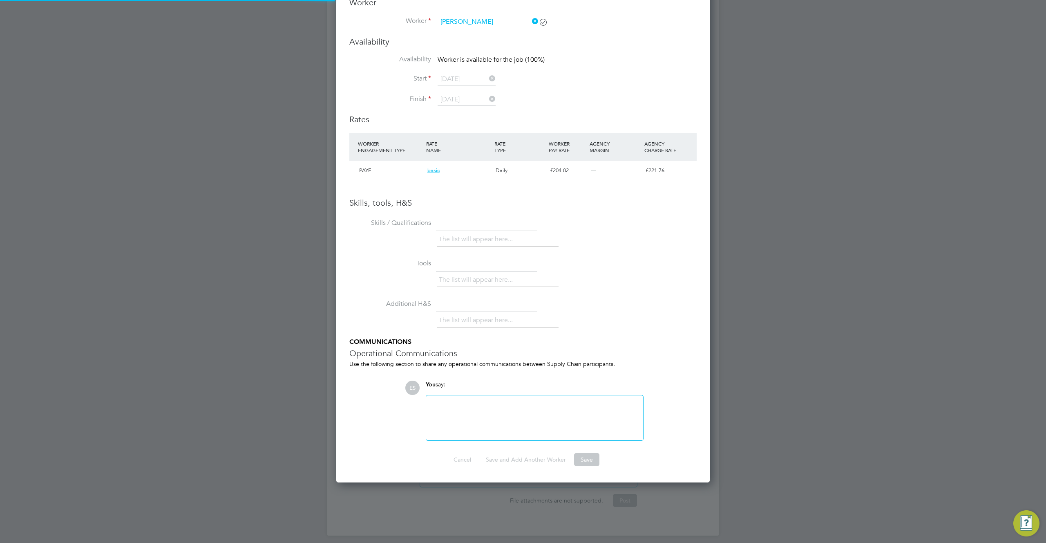
scroll to position [0, 0]
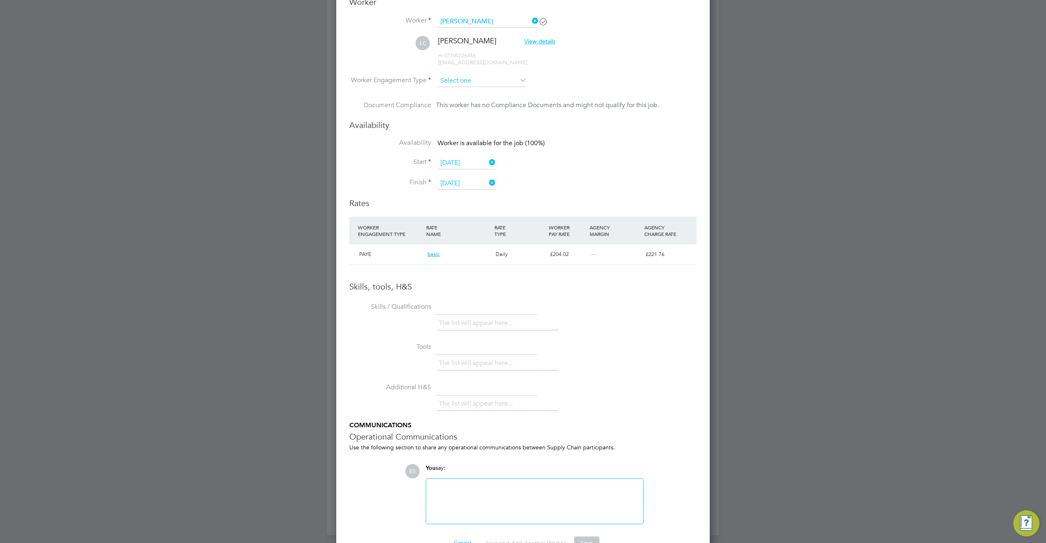
click at [486, 83] on input at bounding box center [482, 81] width 89 height 12
click at [484, 113] on li "Self-Employed" at bounding box center [481, 113] width 89 height 11
type input "Self-Employed"
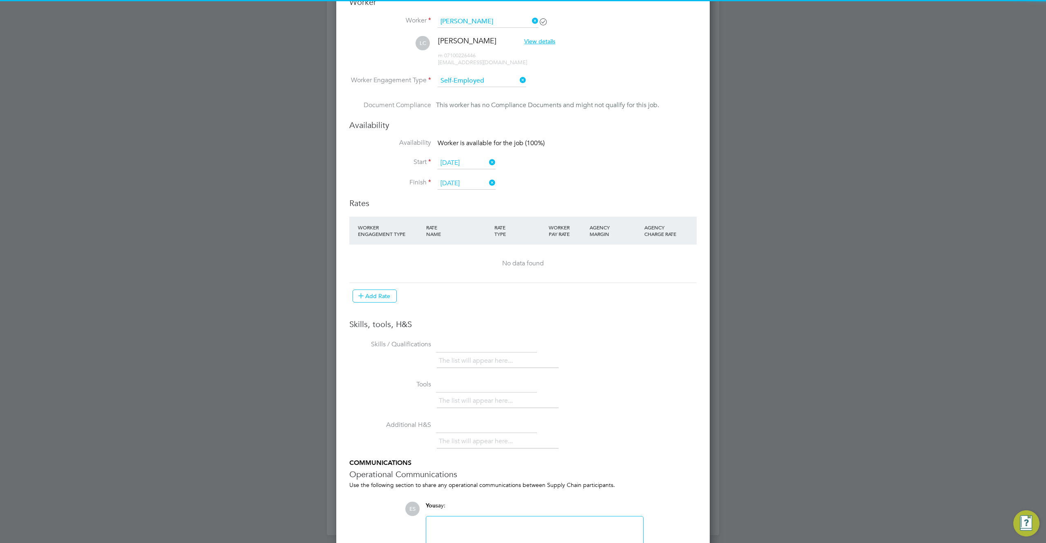
click at [480, 87] on li "Worker Engagement Type Self-Employed" at bounding box center [522, 87] width 347 height 25
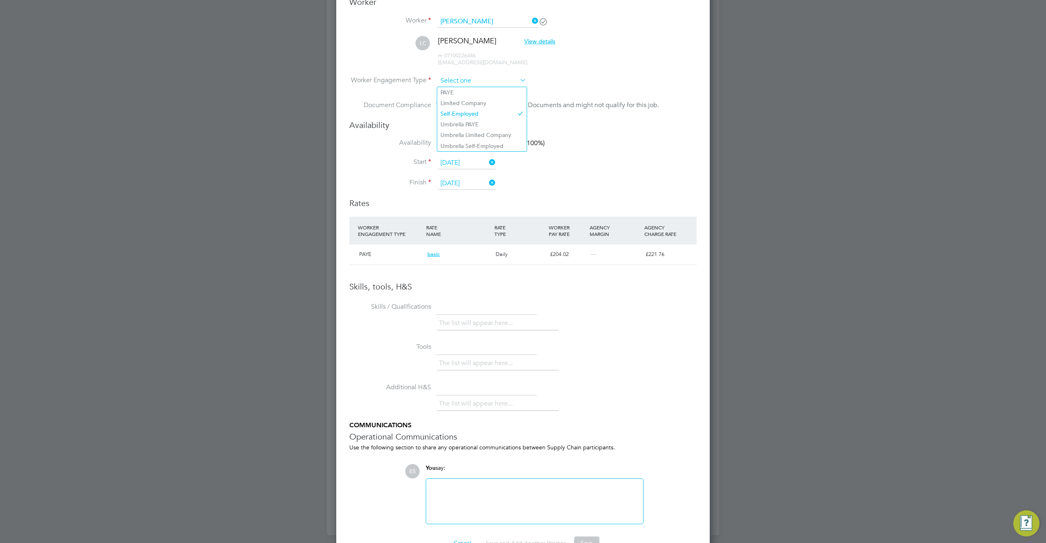
click at [477, 83] on input at bounding box center [482, 81] width 89 height 12
click at [467, 94] on li "PAYE" at bounding box center [481, 92] width 89 height 11
type input "PAYE"
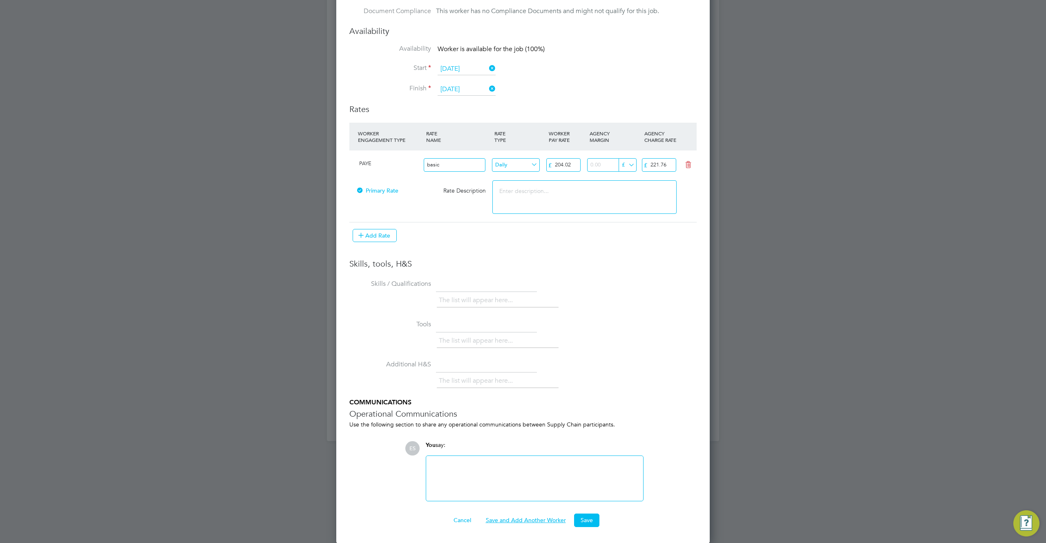
click at [536, 521] on button "Save and Add Another Worker" at bounding box center [525, 519] width 93 height 13
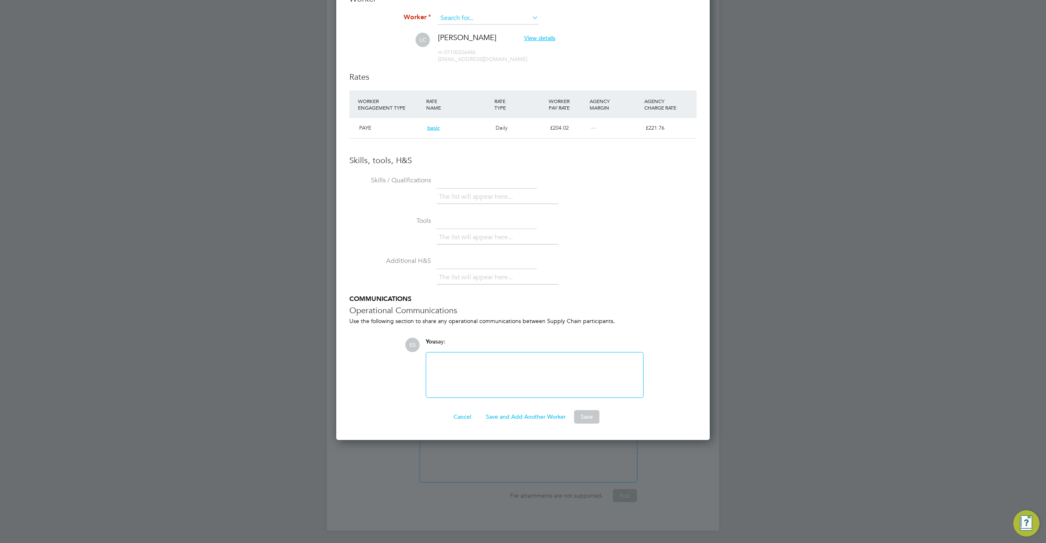
click at [479, 20] on input at bounding box center [488, 18] width 101 height 12
click at [482, 114] on li "Luk e M" at bounding box center [488, 118] width 102 height 11
type input "Luke M"
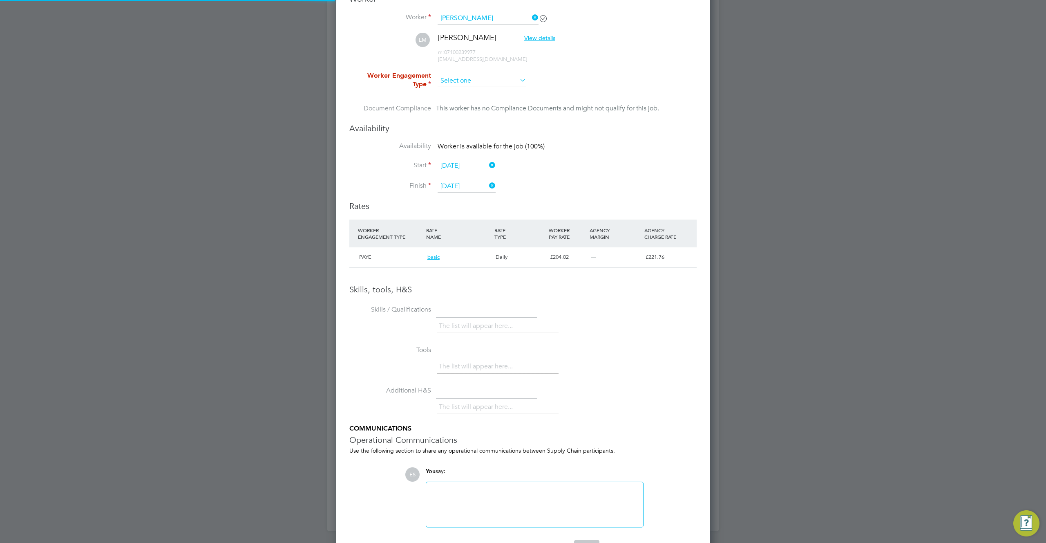
click at [482, 80] on input at bounding box center [482, 81] width 89 height 12
click at [476, 130] on li "Umbrella Limited Company" at bounding box center [481, 135] width 89 height 11
type input "Umbrella Limited Company"
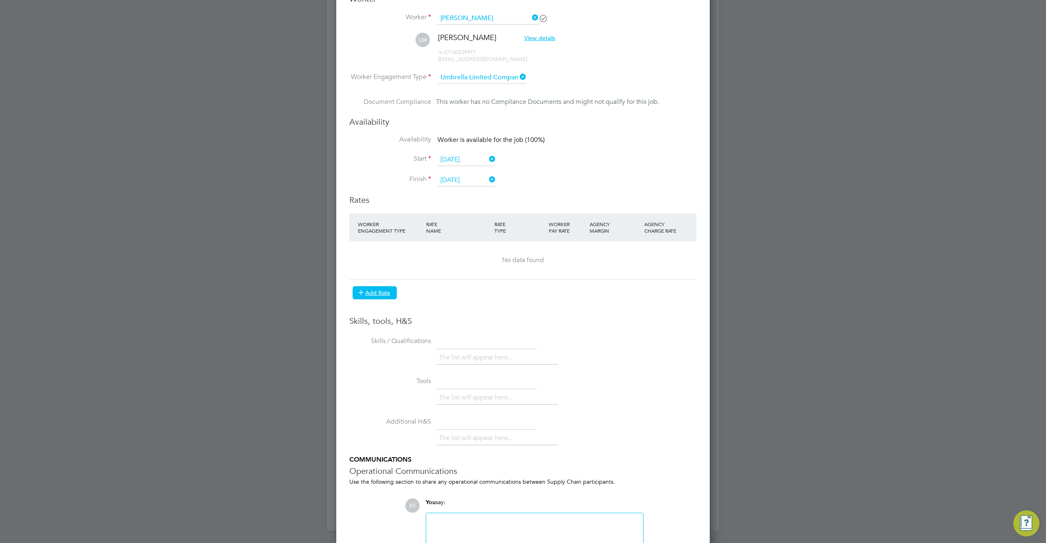
click at [376, 297] on button "Add Rate" at bounding box center [375, 292] width 44 height 13
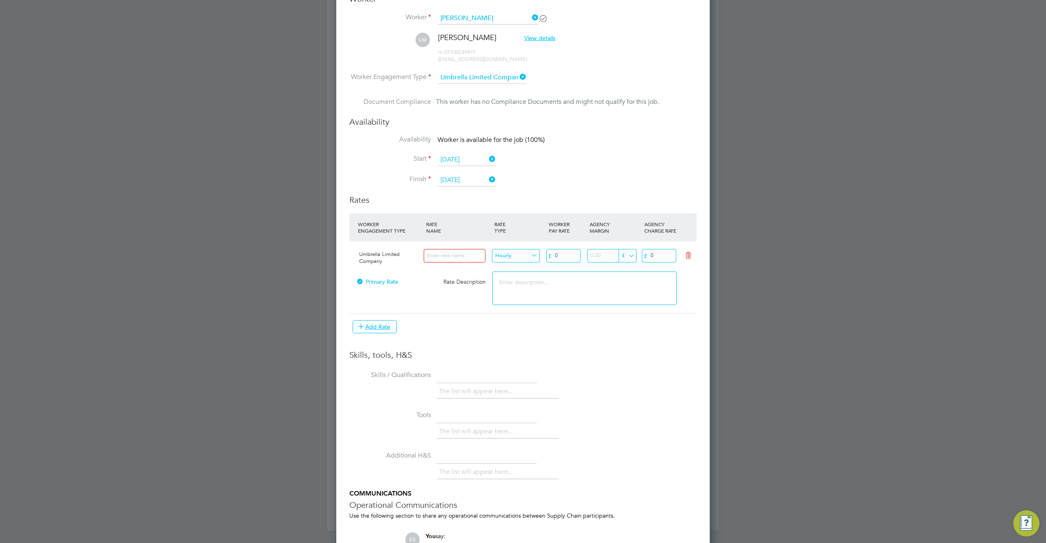
click at [445, 253] on input at bounding box center [455, 255] width 62 height 13
type input "hyhy"
click at [565, 255] on input "0" at bounding box center [563, 255] width 34 height 13
type input "05"
click at [661, 255] on input "0" at bounding box center [659, 255] width 34 height 13
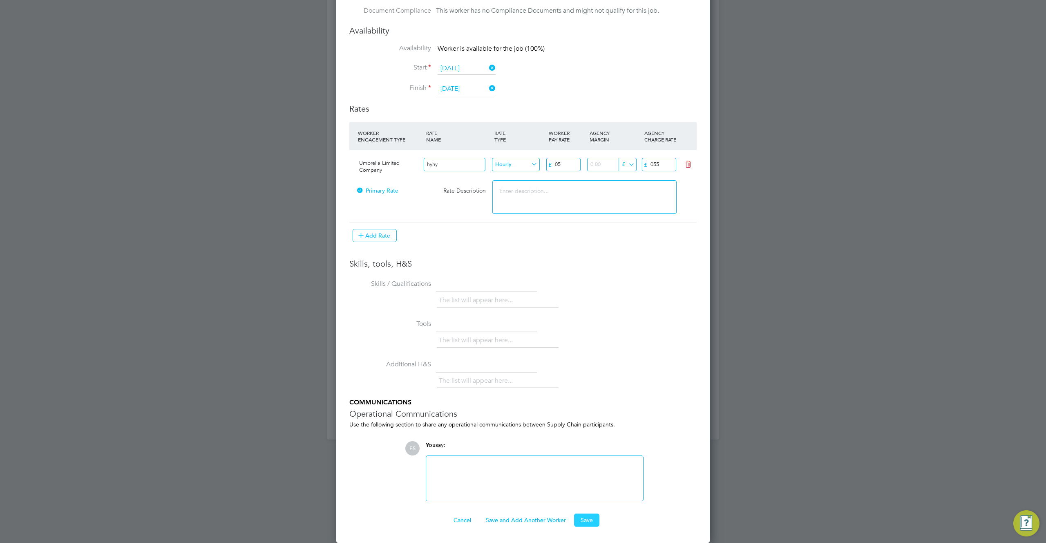
type input "055"
click at [585, 521] on button "Save" at bounding box center [586, 519] width 25 height 13
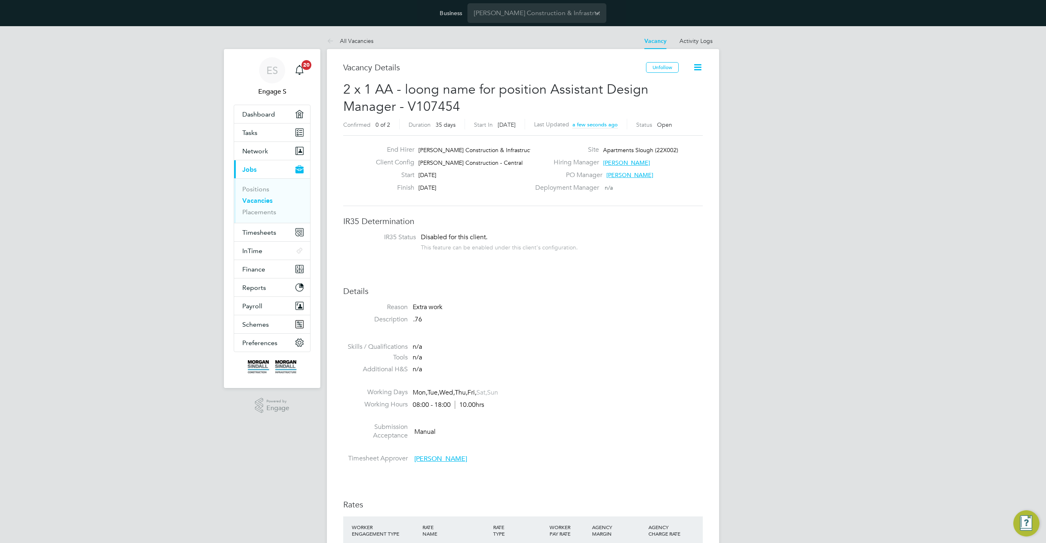
click at [697, 64] on icon at bounding box center [697, 67] width 10 height 10
click at [714, 344] on div "Vacancy Details Unfollow 2 x 1 AA - loong name for position Assistant Design Ma…" at bounding box center [523, 546] width 392 height 994
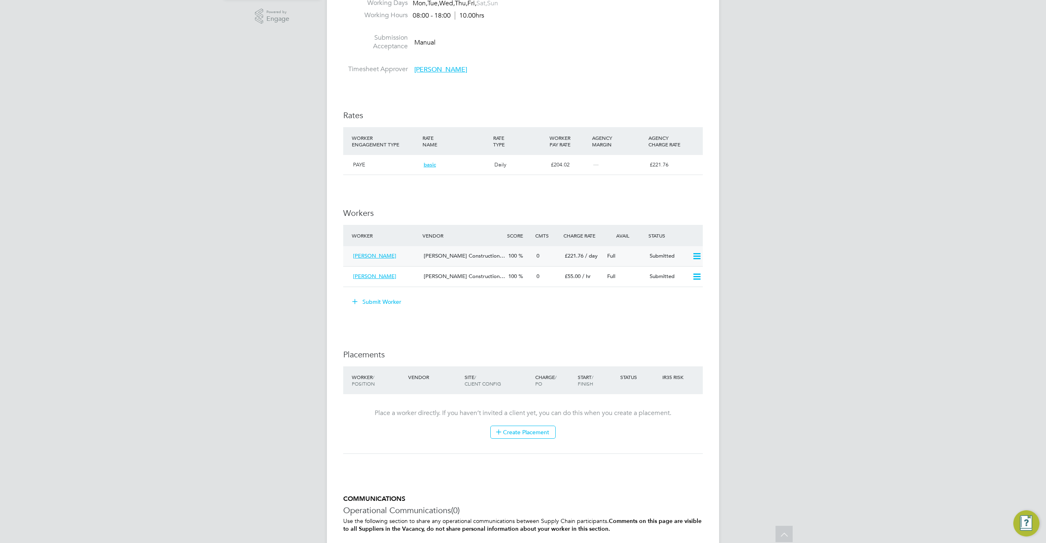
click at [500, 259] on div "[PERSON_NAME] Construction…" at bounding box center [462, 255] width 85 height 13
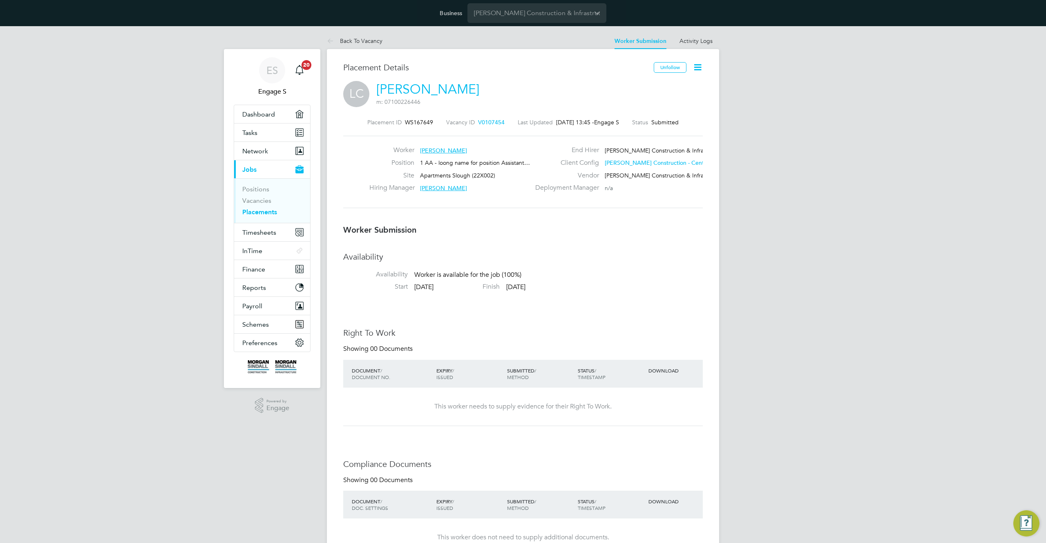
click at [696, 65] on icon at bounding box center [697, 67] width 10 height 10
click at [649, 87] on li "Edit Worker Submission e" at bounding box center [663, 86] width 76 height 11
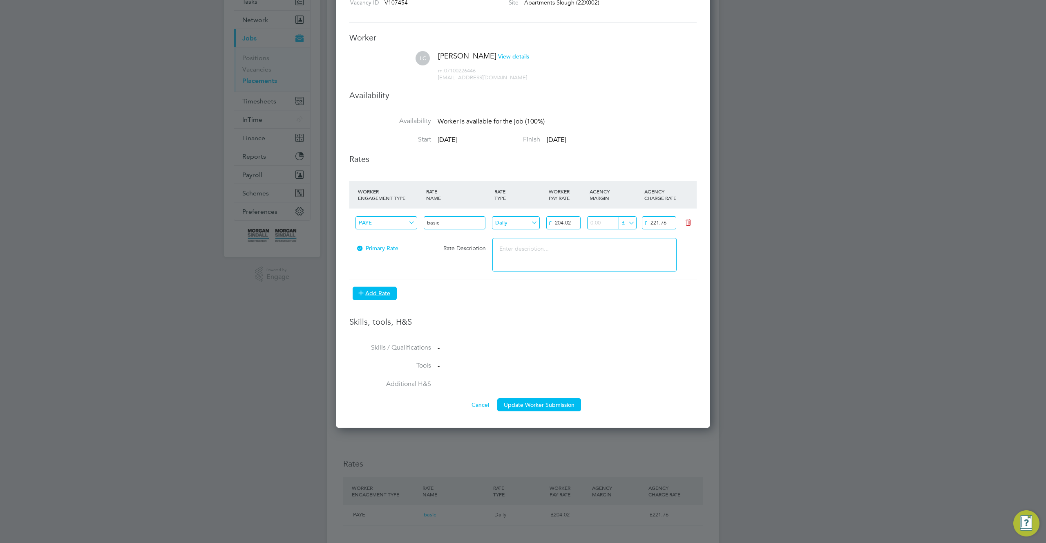
click at [373, 290] on button "Add Rate" at bounding box center [375, 292] width 44 height 13
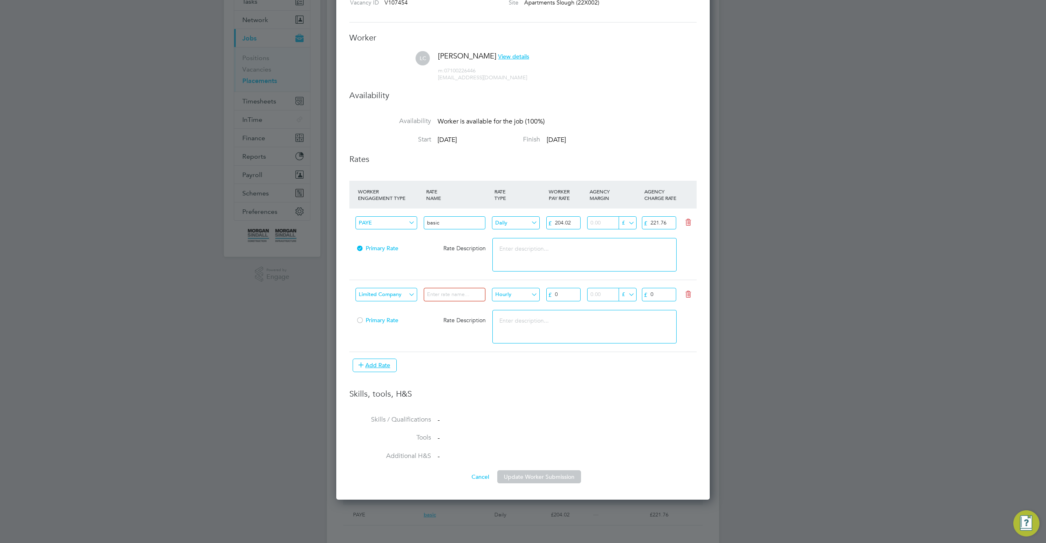
click at [462, 294] on input at bounding box center [455, 294] width 62 height 13
type input "kk"
click at [560, 297] on input "0" at bounding box center [563, 294] width 34 height 13
type input "05"
click at [648, 285] on div "Limited Company kk Hourly £ 05 £ £ 0" at bounding box center [522, 294] width 347 height 30
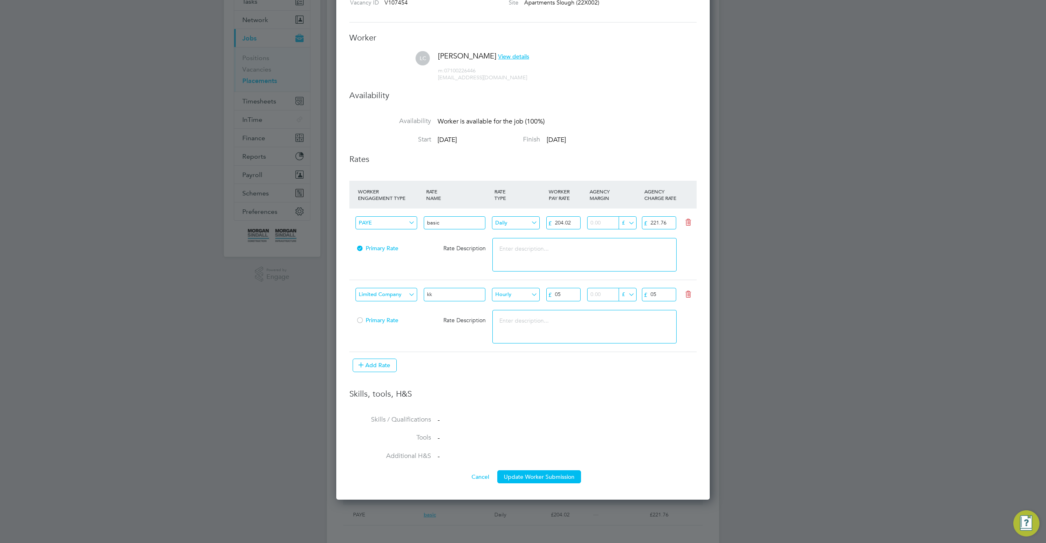
click at [654, 296] on input "05" at bounding box center [659, 294] width 34 height 13
type input "05"
click at [541, 476] on button "Update Worker Submission" at bounding box center [539, 476] width 84 height 13
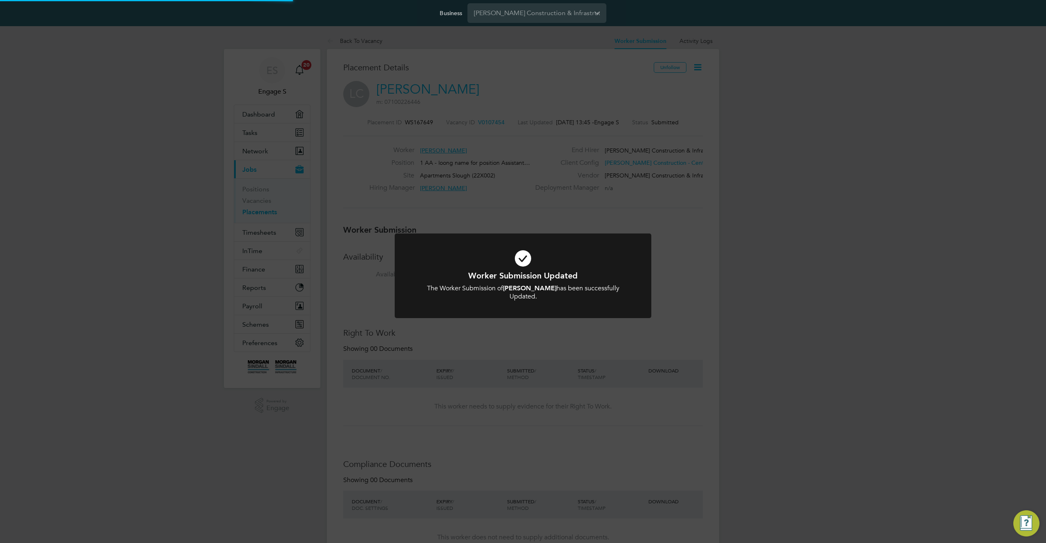
click at [606, 368] on div "Worker Submission Updated The Worker Submission of Luke C has been successfully…" at bounding box center [523, 271] width 1046 height 543
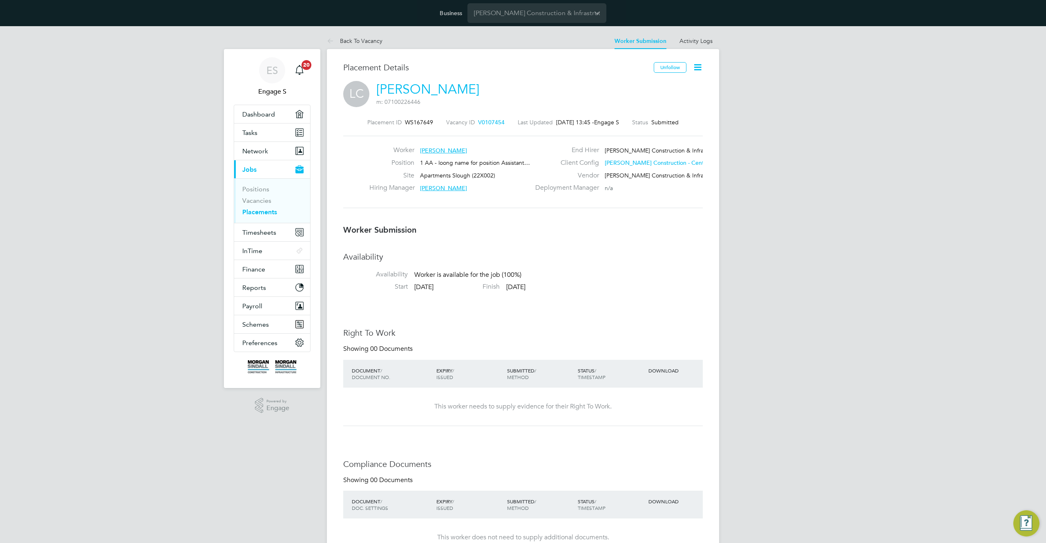
click at [461, 261] on h3 "Availability" at bounding box center [523, 256] width 360 height 11
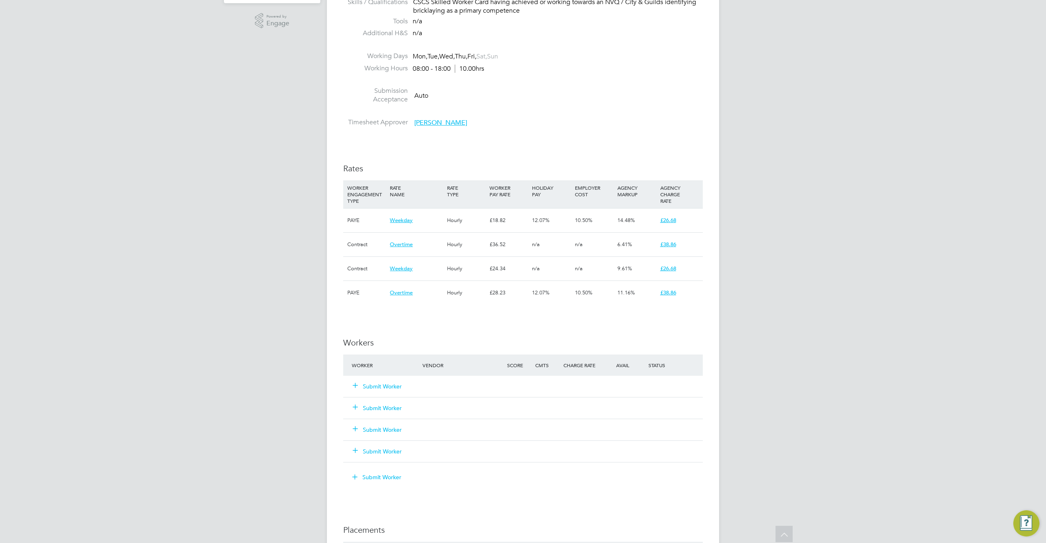
scroll to position [388, 0]
click at [368, 384] on button "Submit Worker" at bounding box center [377, 383] width 49 height 8
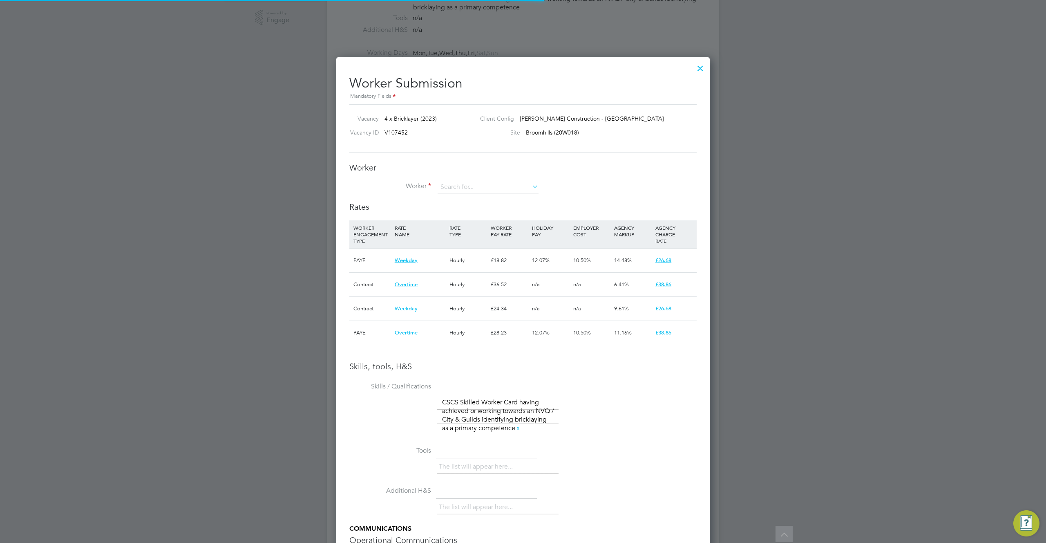
scroll to position [12, 212]
click at [493, 187] on input at bounding box center [488, 187] width 101 height 12
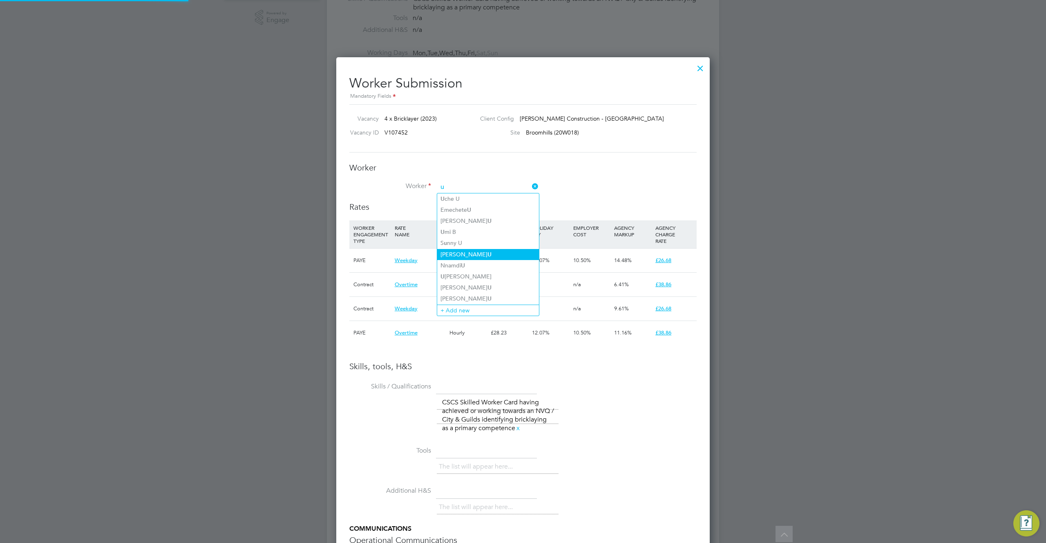
click at [483, 255] on li "[PERSON_NAME]" at bounding box center [488, 254] width 102 height 11
type input "[PERSON_NAME]"
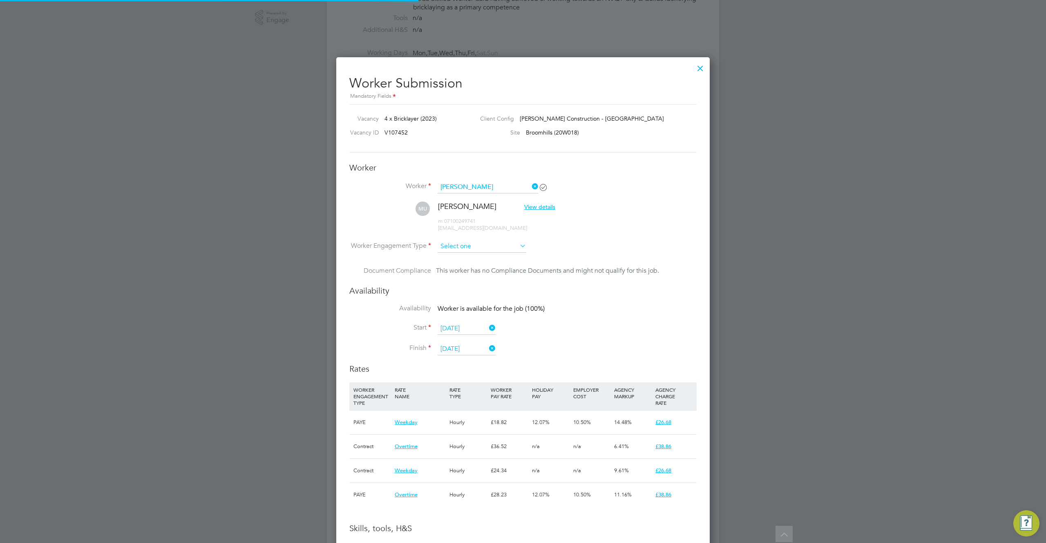
click at [481, 248] on input at bounding box center [482, 246] width 89 height 12
click at [468, 269] on li "PAYE" at bounding box center [481, 268] width 89 height 11
type input "PAYE"
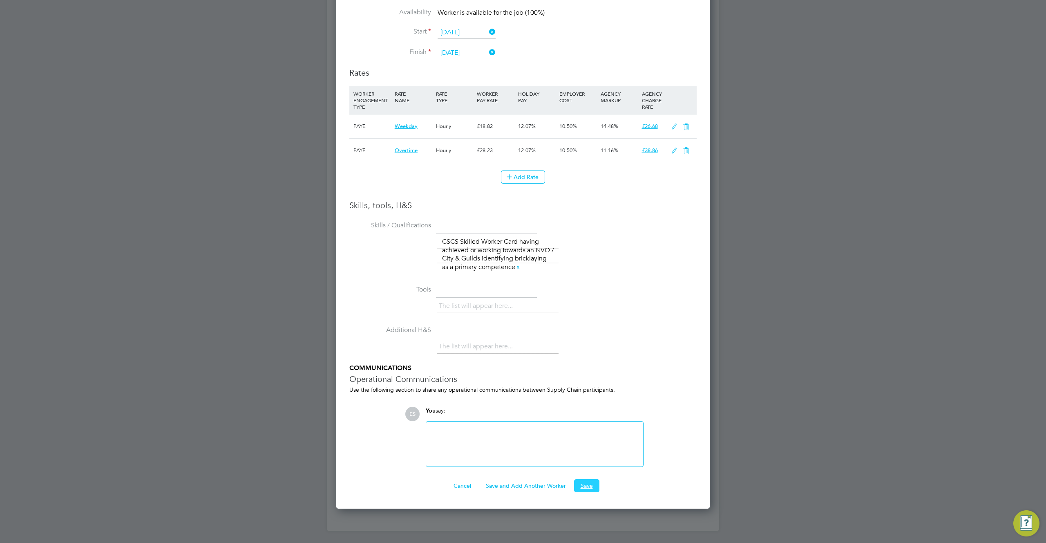
click at [585, 486] on button "Save" at bounding box center [586, 485] width 25 height 13
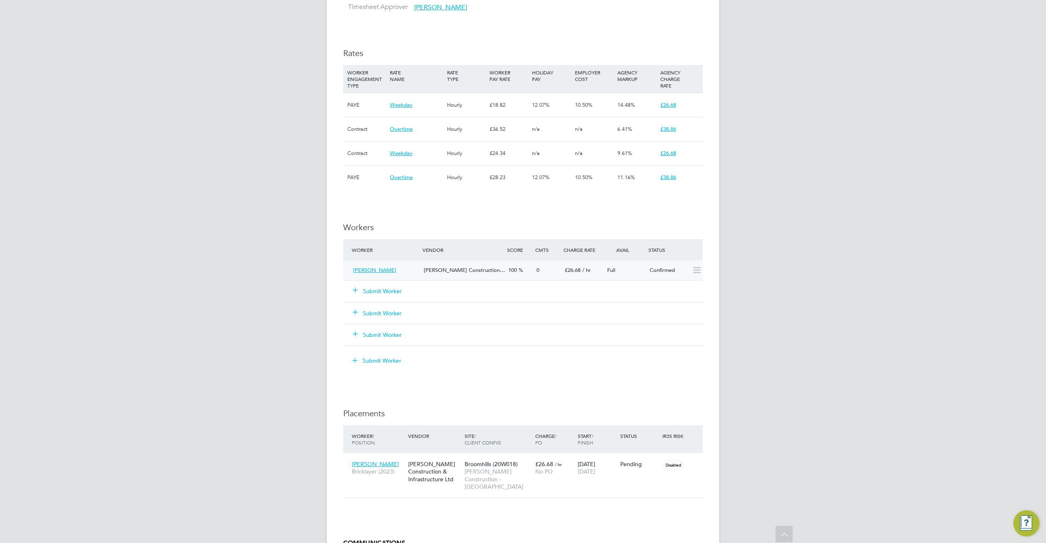
click at [545, 272] on div "0" at bounding box center [547, 270] width 28 height 13
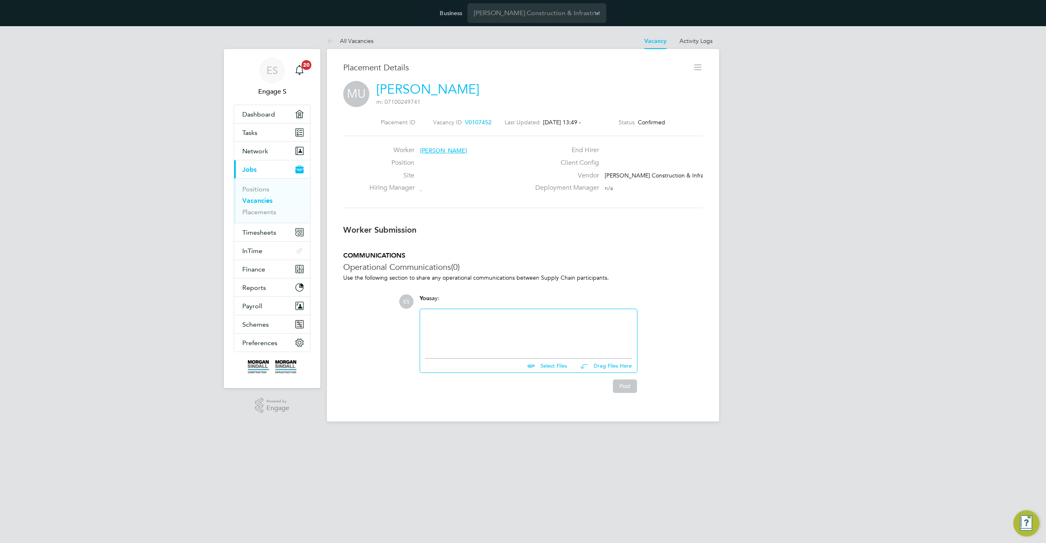
click at [696, 65] on icon at bounding box center [697, 67] width 10 height 10
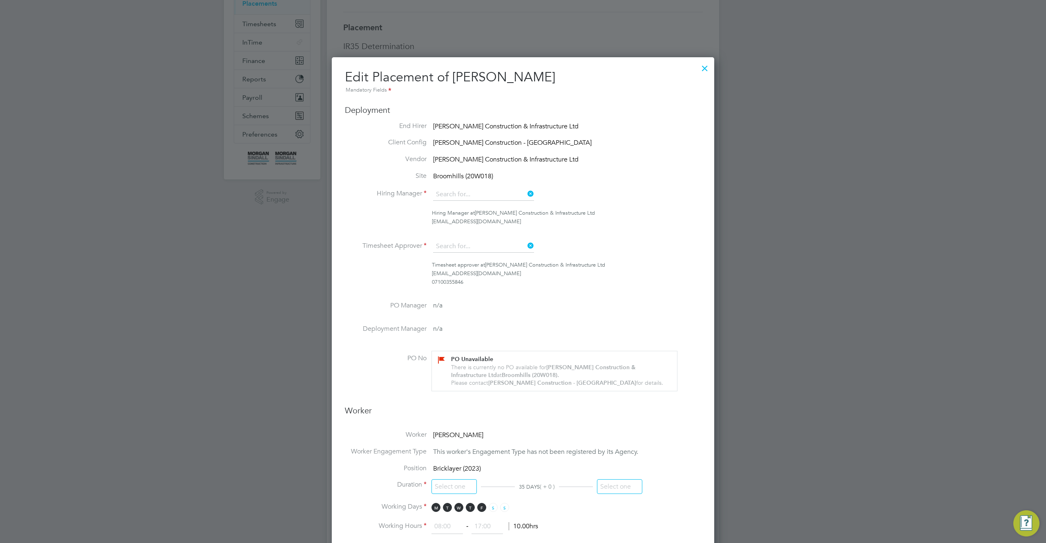
type input "[PERSON_NAME]"
type input "[DATE]"
type input "08:00"
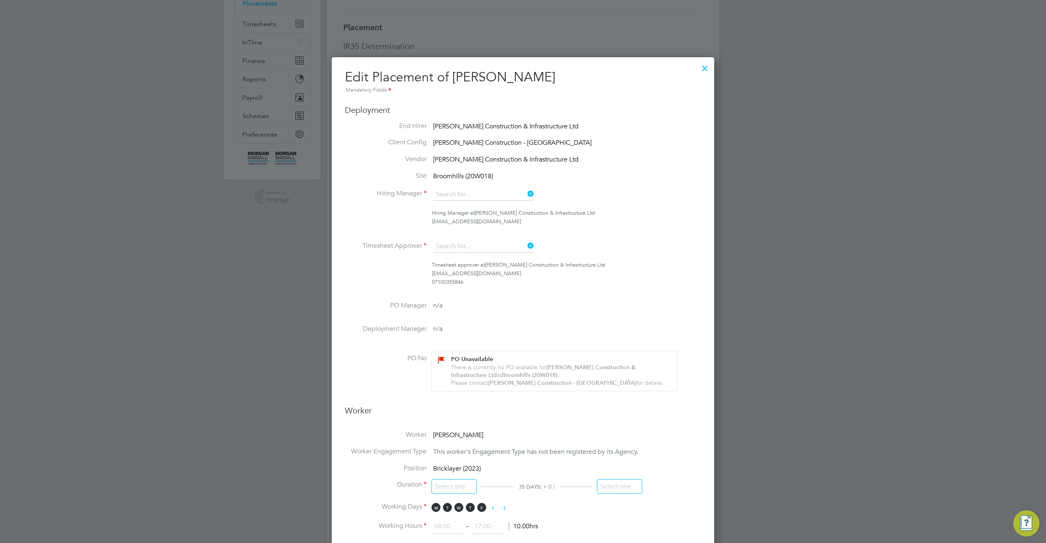
type input "18:00"
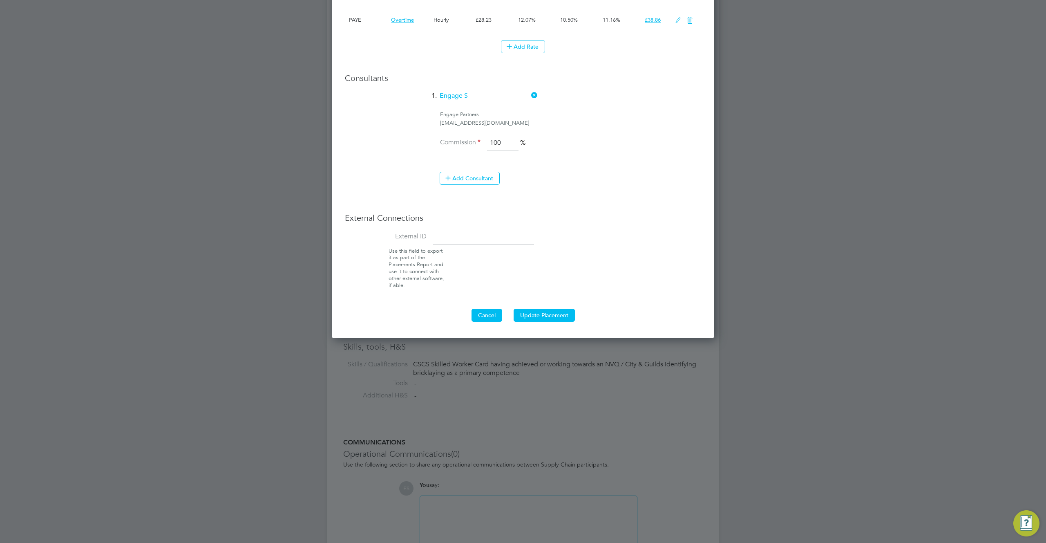
click at [489, 312] on button "Cancel" at bounding box center [486, 314] width 31 height 13
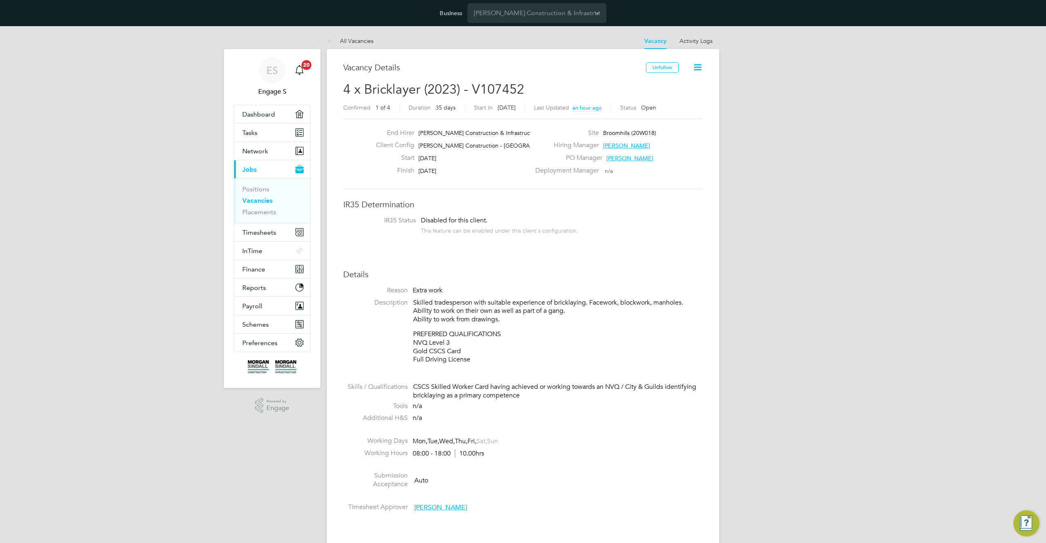
click at [603, 293] on li "Reason Extra work" at bounding box center [523, 292] width 360 height 12
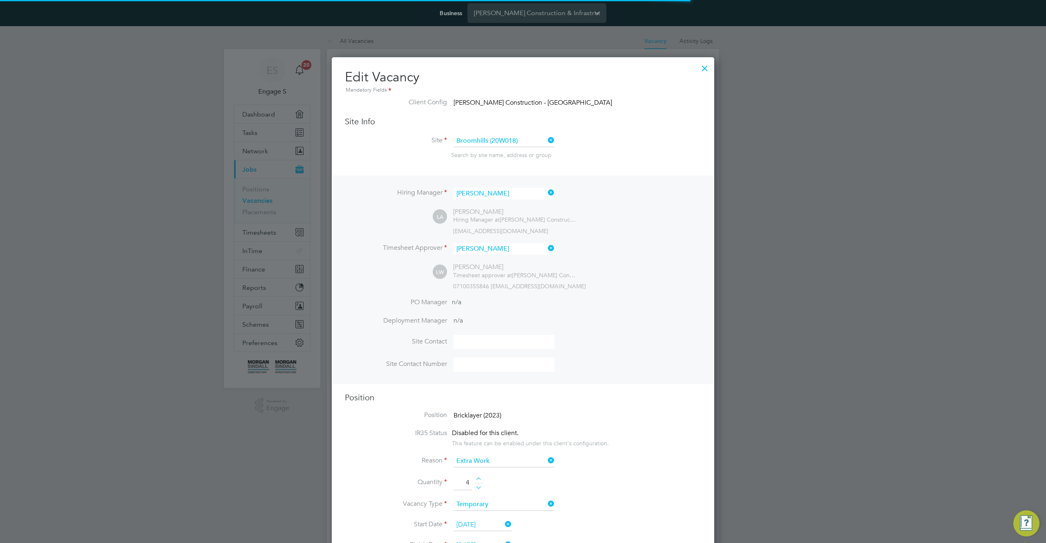
scroll to position [4, 4]
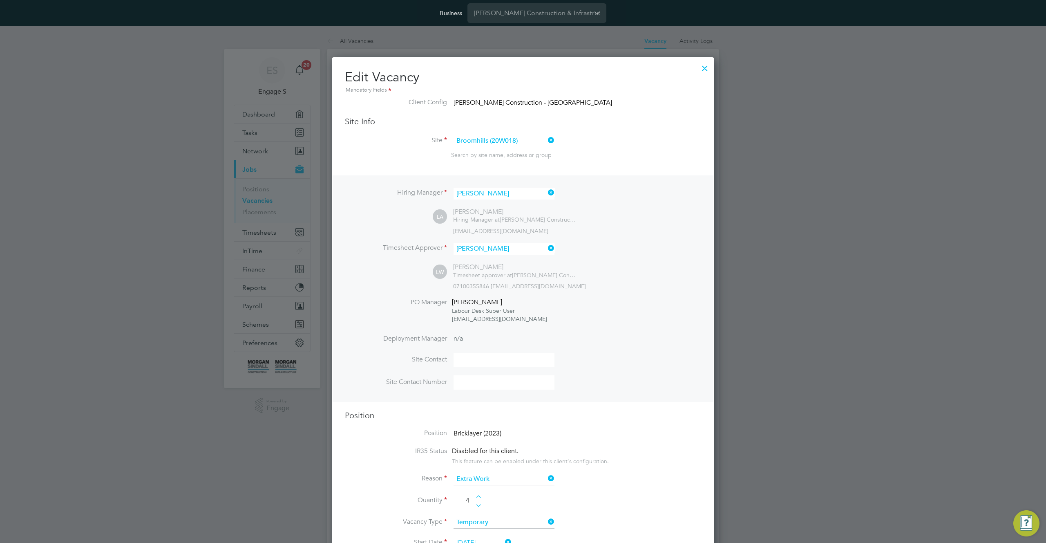
click at [705, 64] on div at bounding box center [704, 66] width 15 height 15
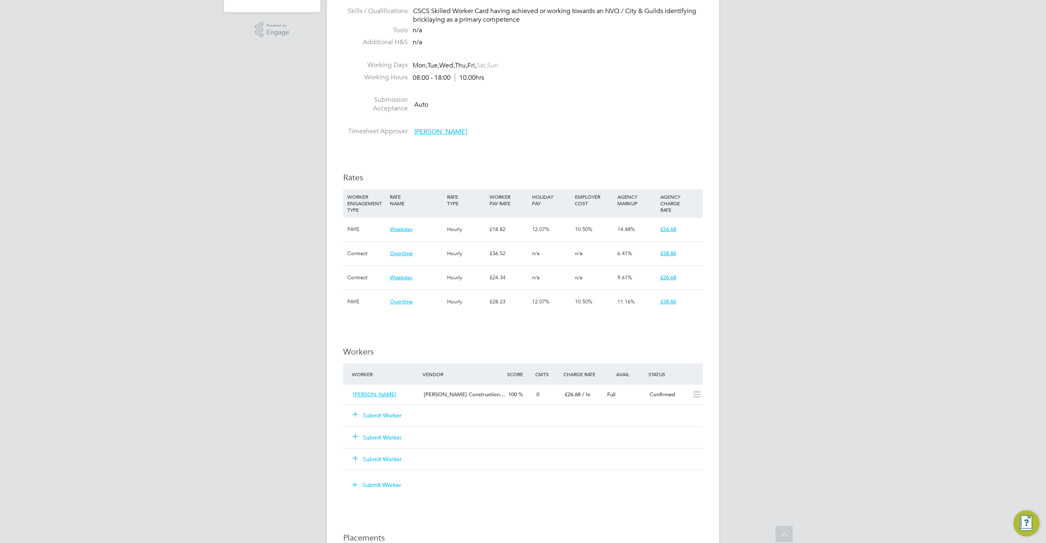
click at [395, 411] on button "Submit Worker" at bounding box center [377, 415] width 49 height 8
